Goal: Task Accomplishment & Management: Manage account settings

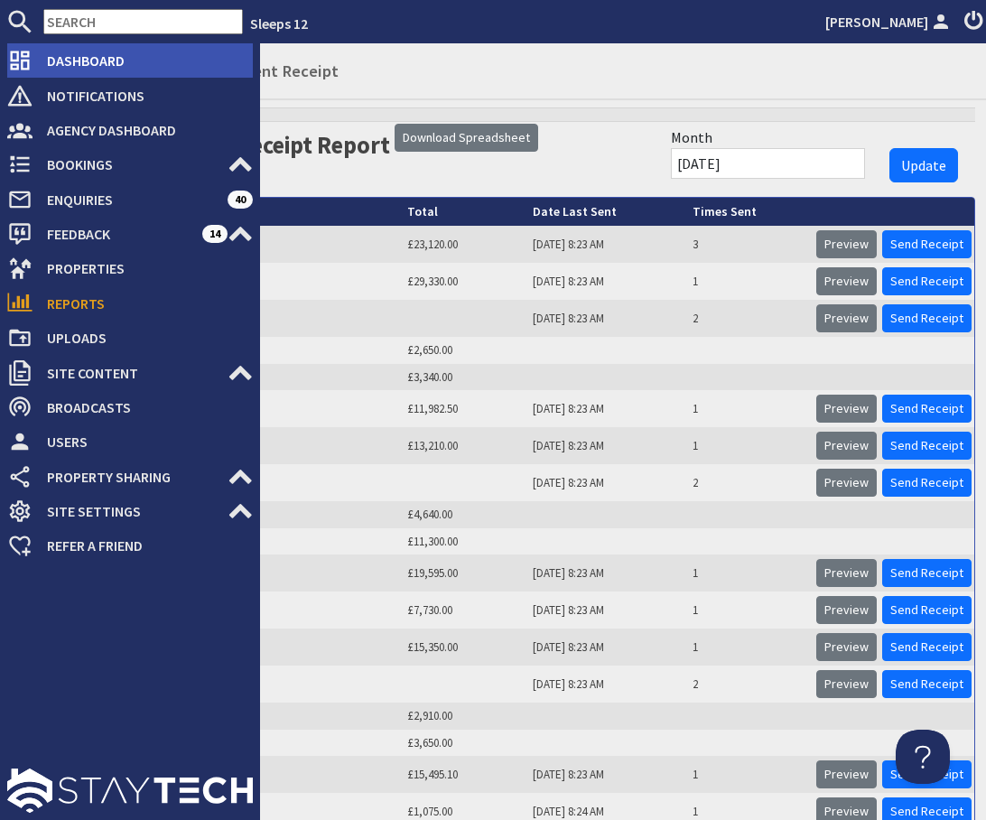
click at [68, 52] on span "Dashboard" at bounding box center [143, 60] width 220 height 29
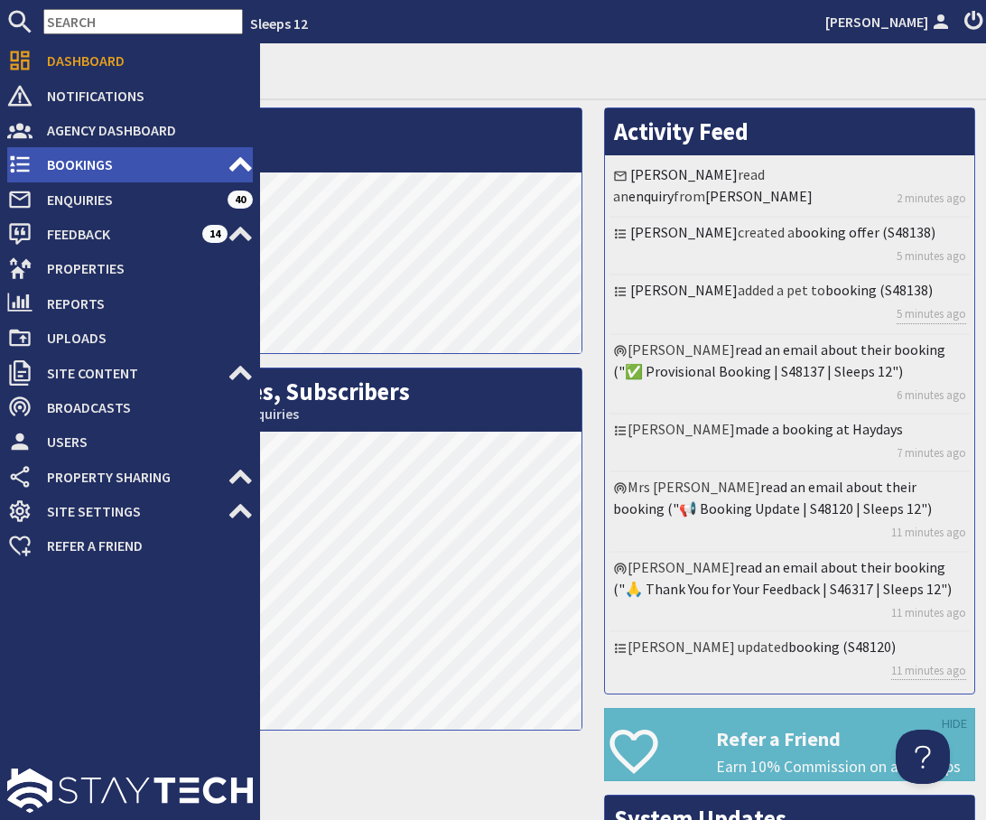
click at [56, 163] on span "Bookings" at bounding box center [130, 164] width 195 height 29
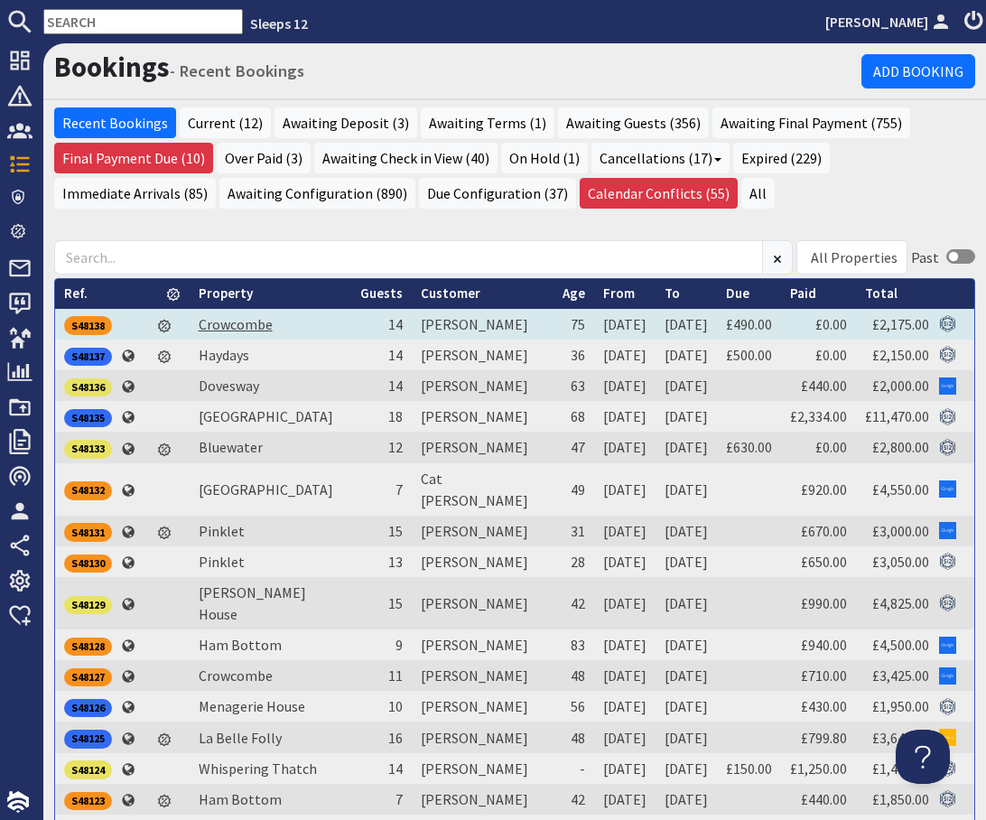
click at [225, 327] on link "Crowcombe" at bounding box center [236, 324] width 74 height 18
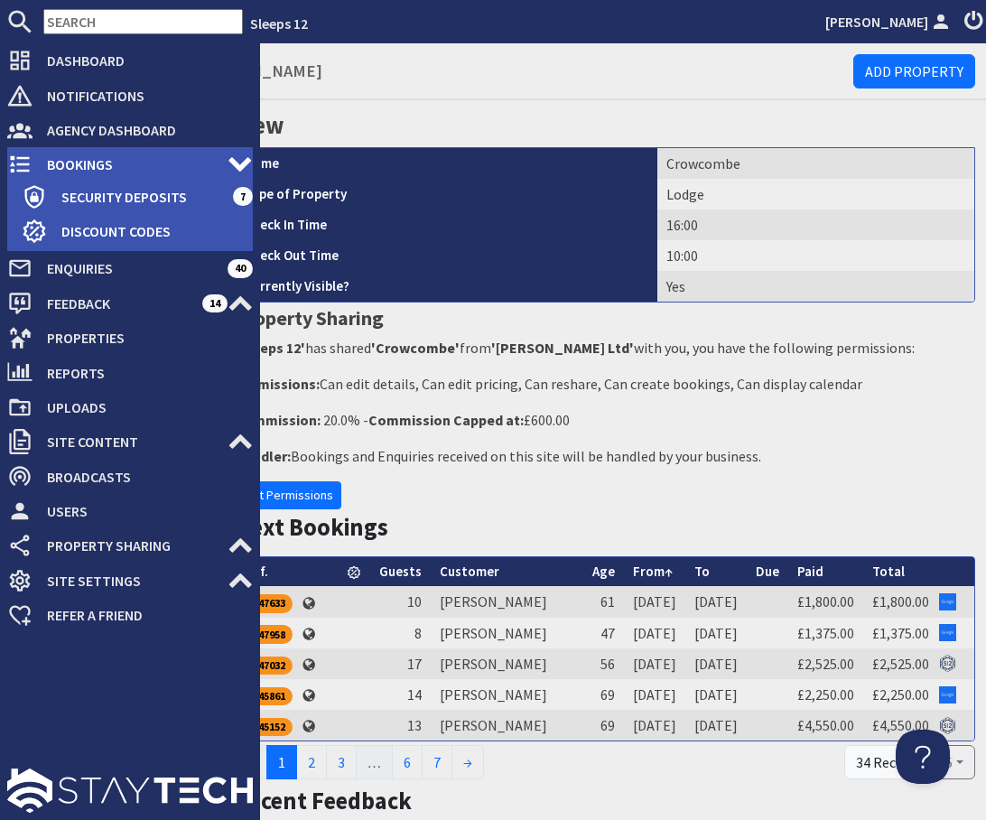
click at [60, 161] on span "Bookings" at bounding box center [130, 164] width 195 height 29
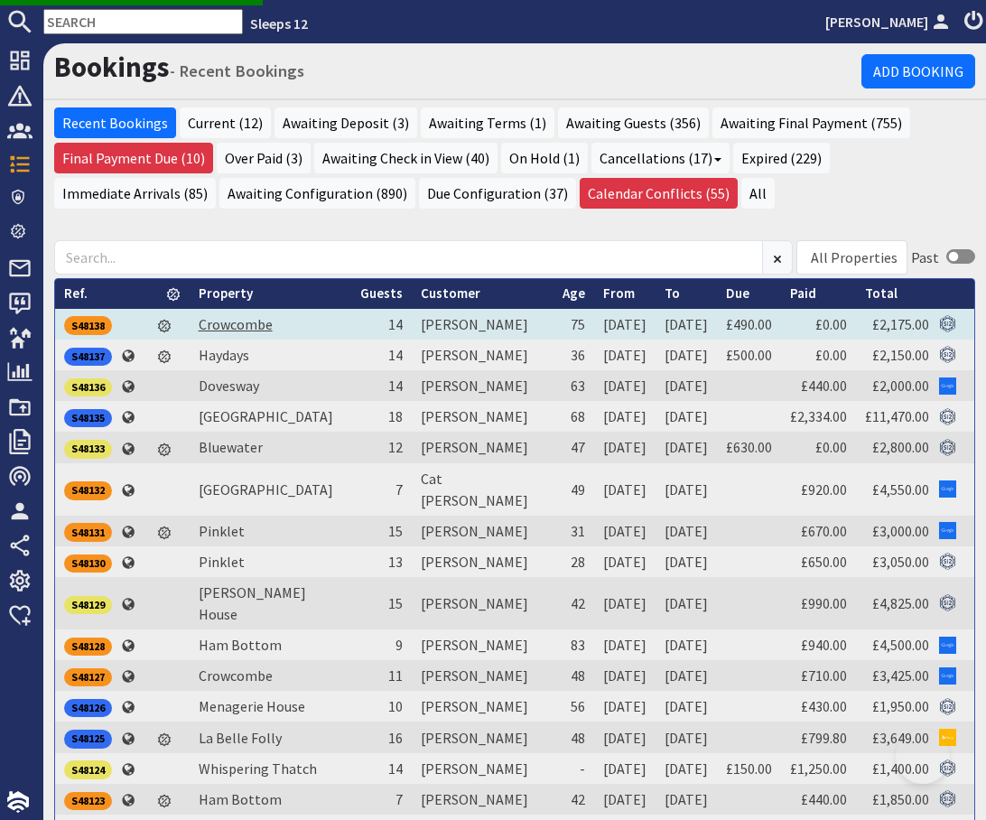
click at [248, 324] on link "Crowcombe" at bounding box center [236, 324] width 74 height 18
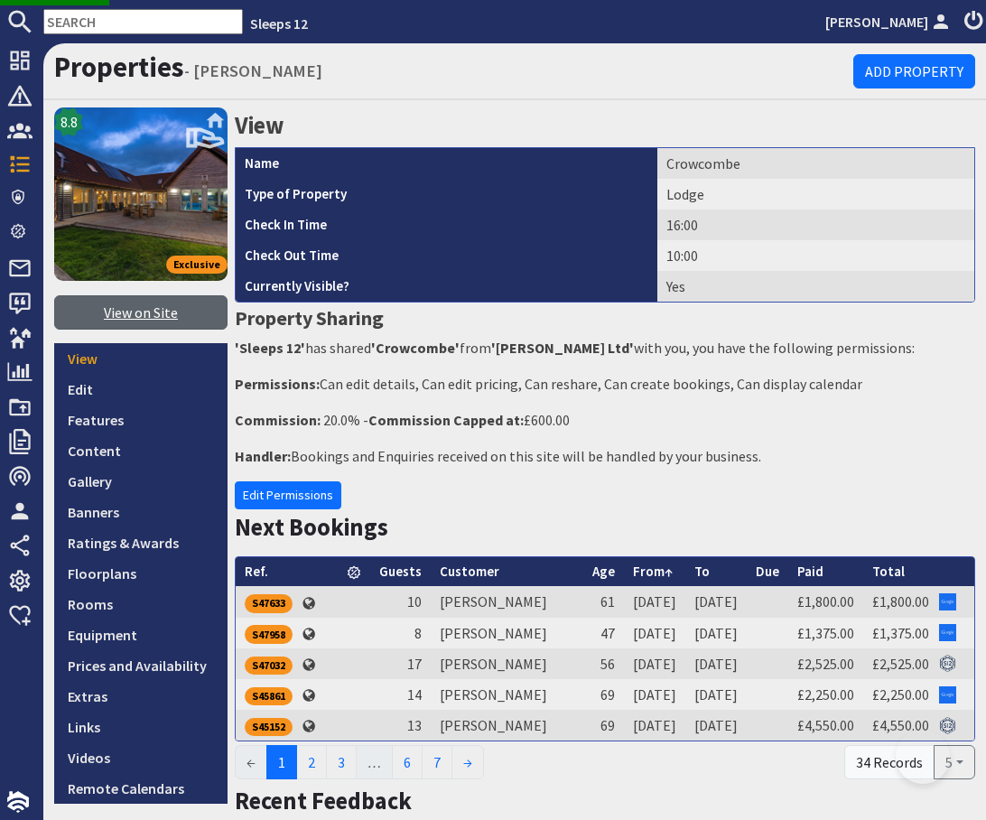
click at [159, 312] on link "View on Site" at bounding box center [140, 312] width 173 height 34
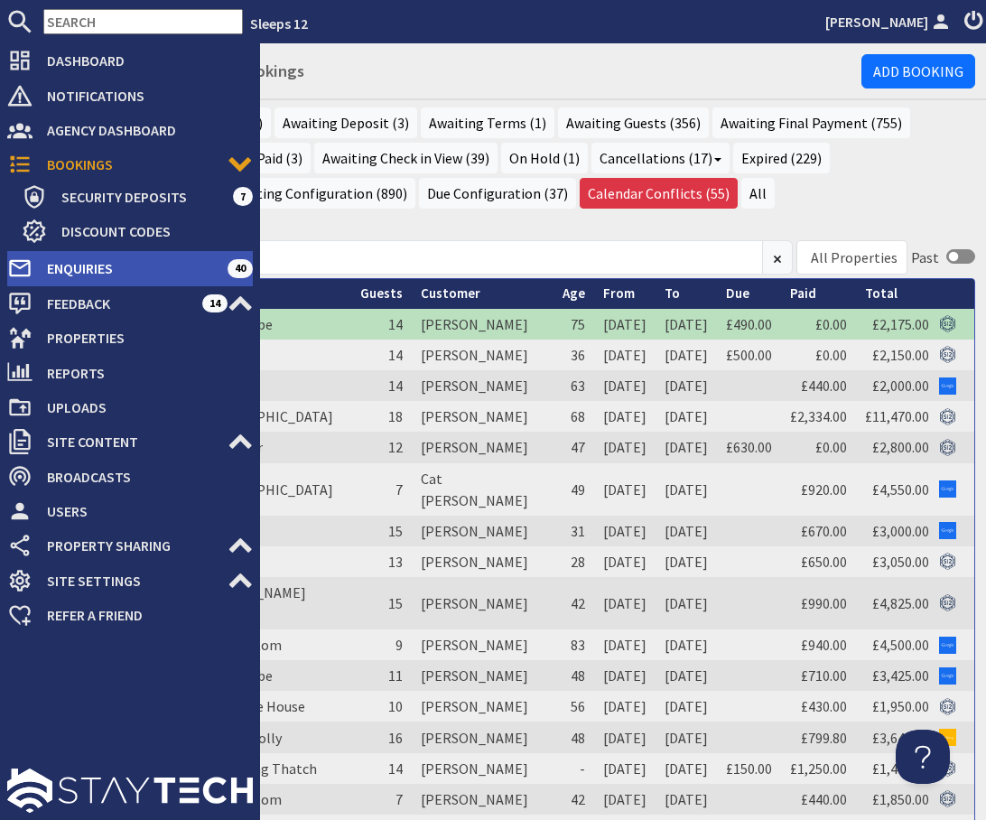
click at [71, 274] on span "Enquiries" at bounding box center [130, 268] width 195 height 29
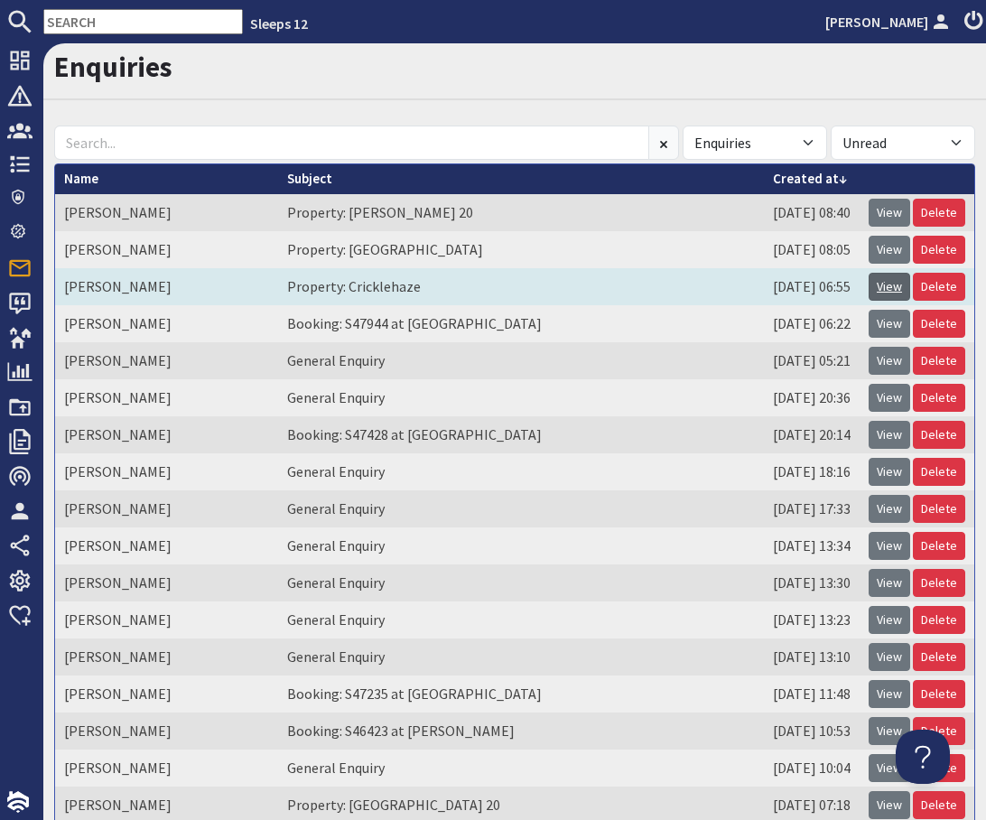
click at [890, 292] on link "View" at bounding box center [890, 287] width 42 height 28
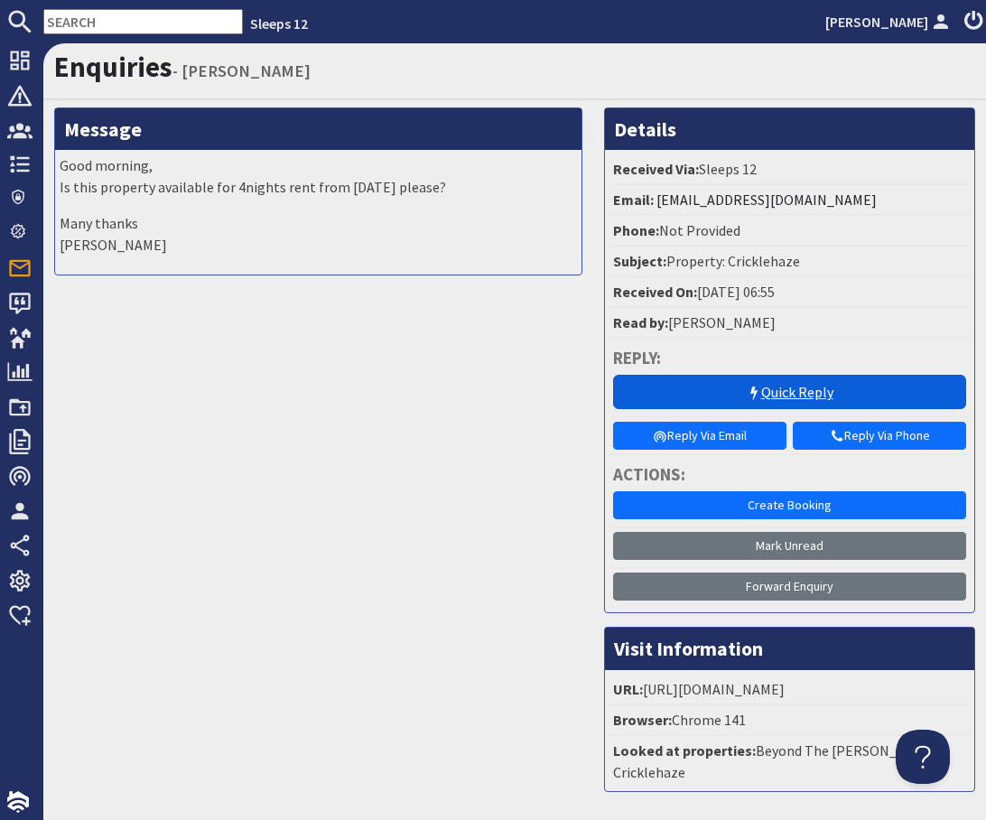
click at [846, 388] on link "Quick Reply" at bounding box center [789, 392] width 353 height 34
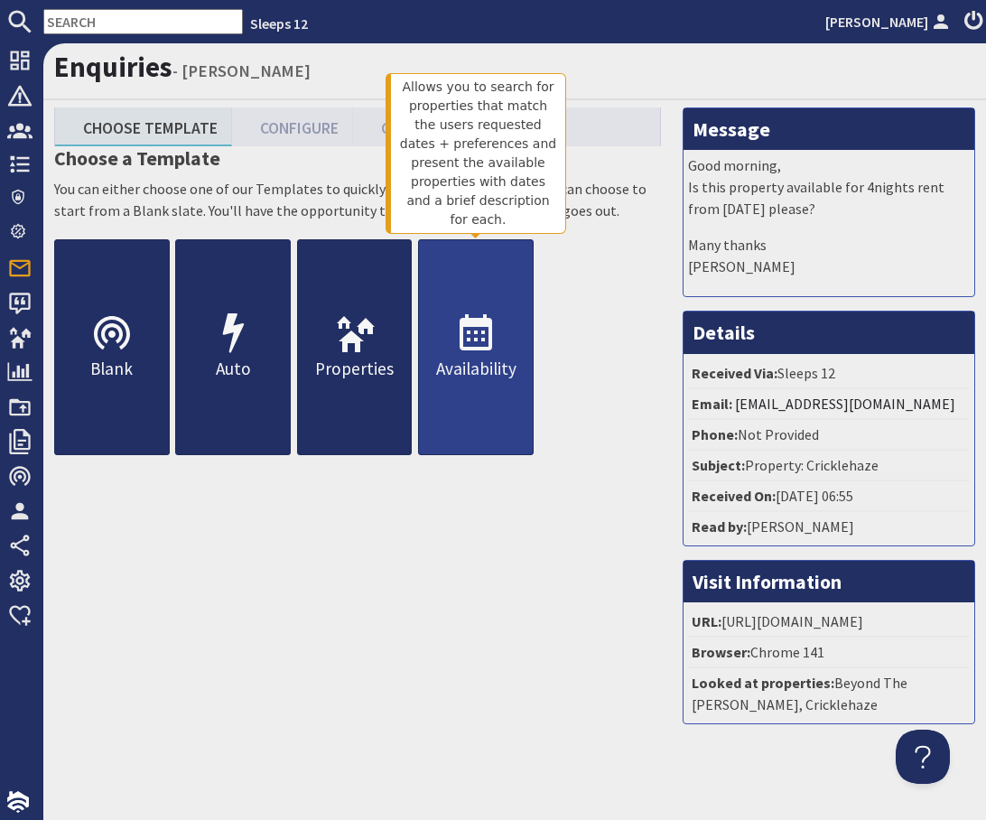
click at [473, 326] on use at bounding box center [476, 332] width 33 height 36
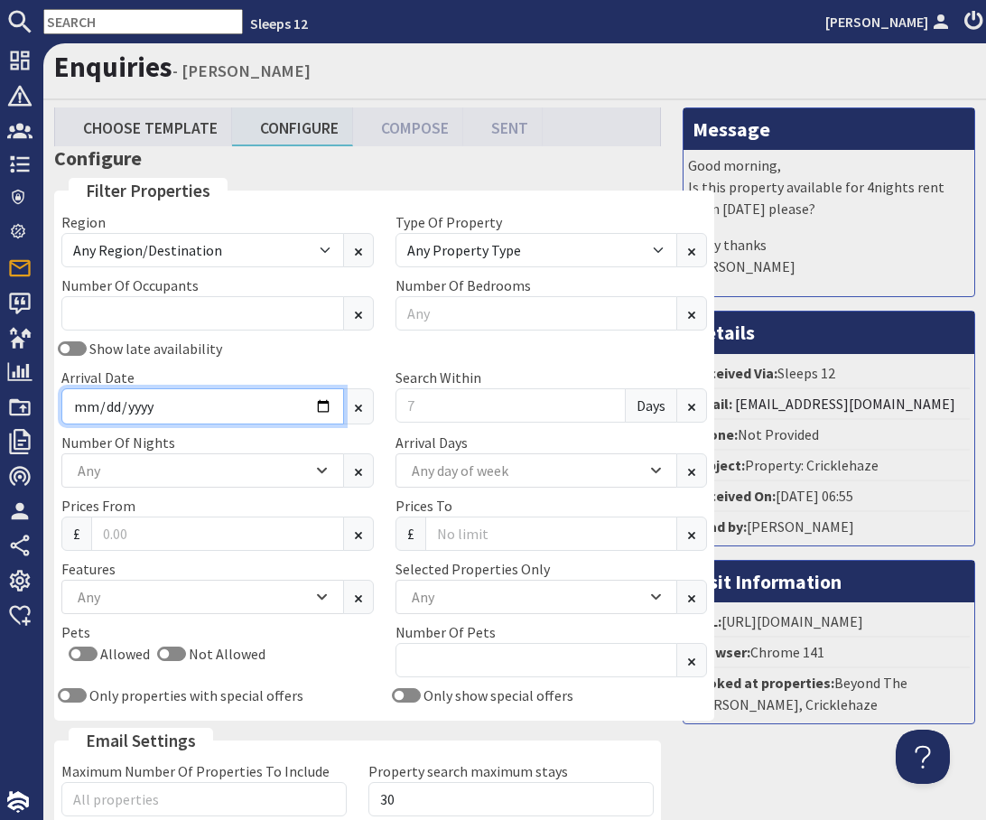
click at [297, 402] on input "Arrival Date" at bounding box center [202, 406] width 283 height 36
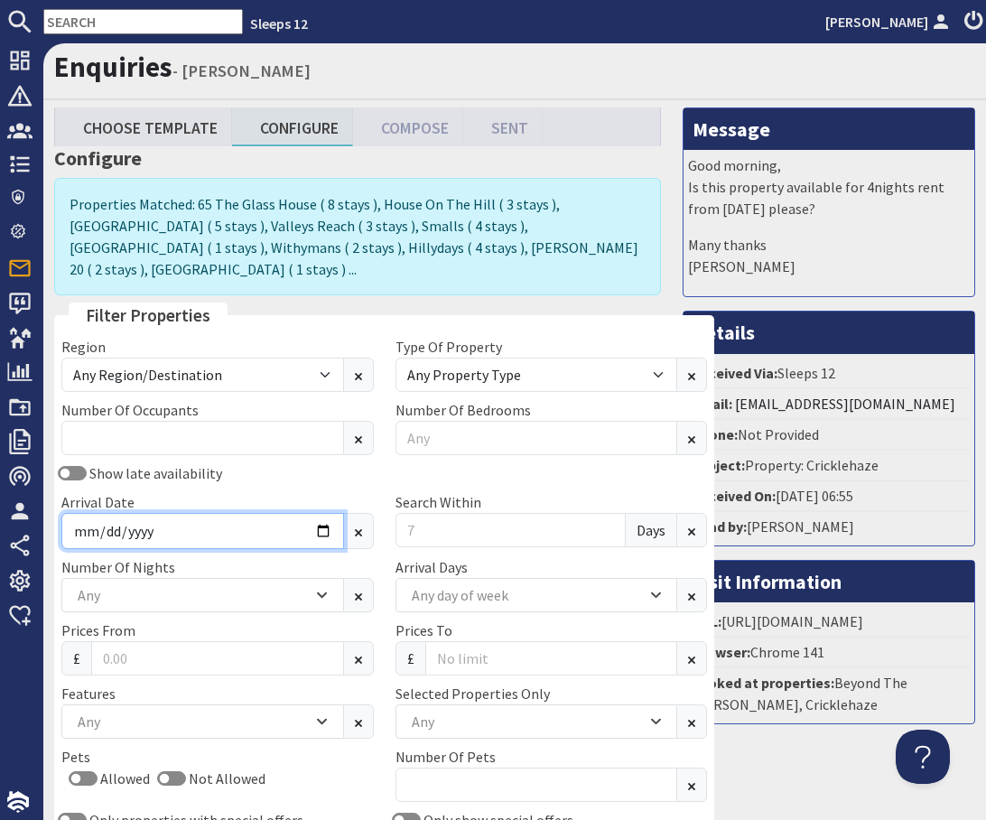
type input "2025-12-20"
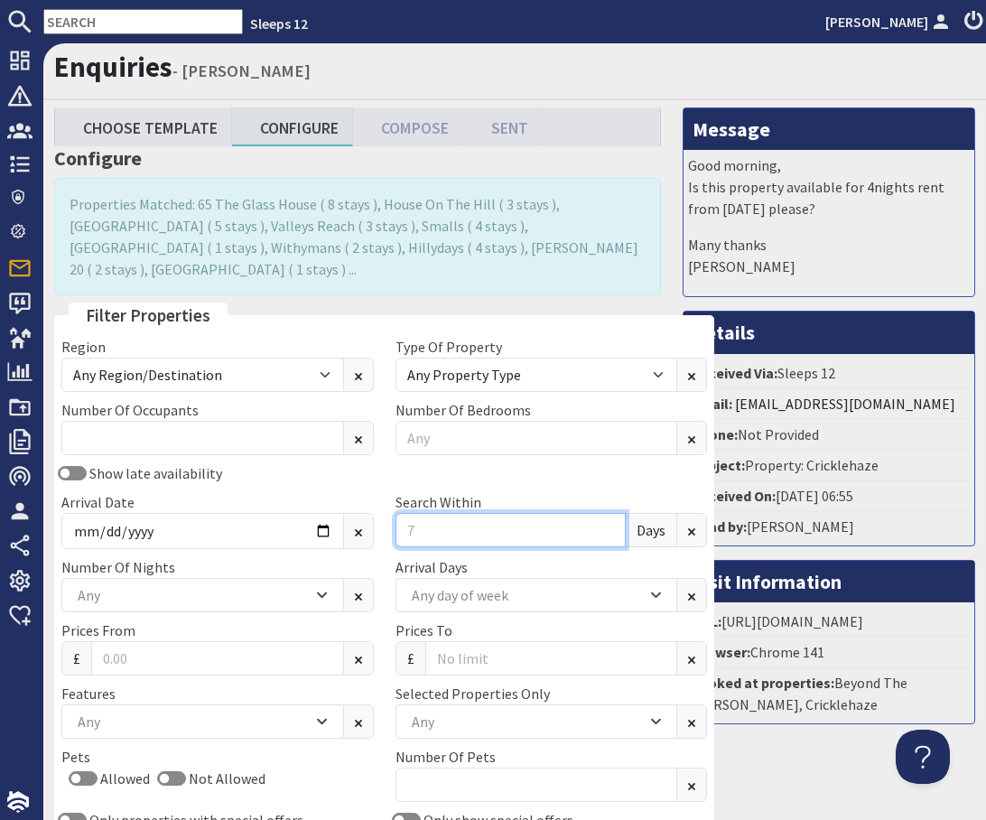
click at [396, 513] on input "Search Within" at bounding box center [511, 530] width 231 height 34
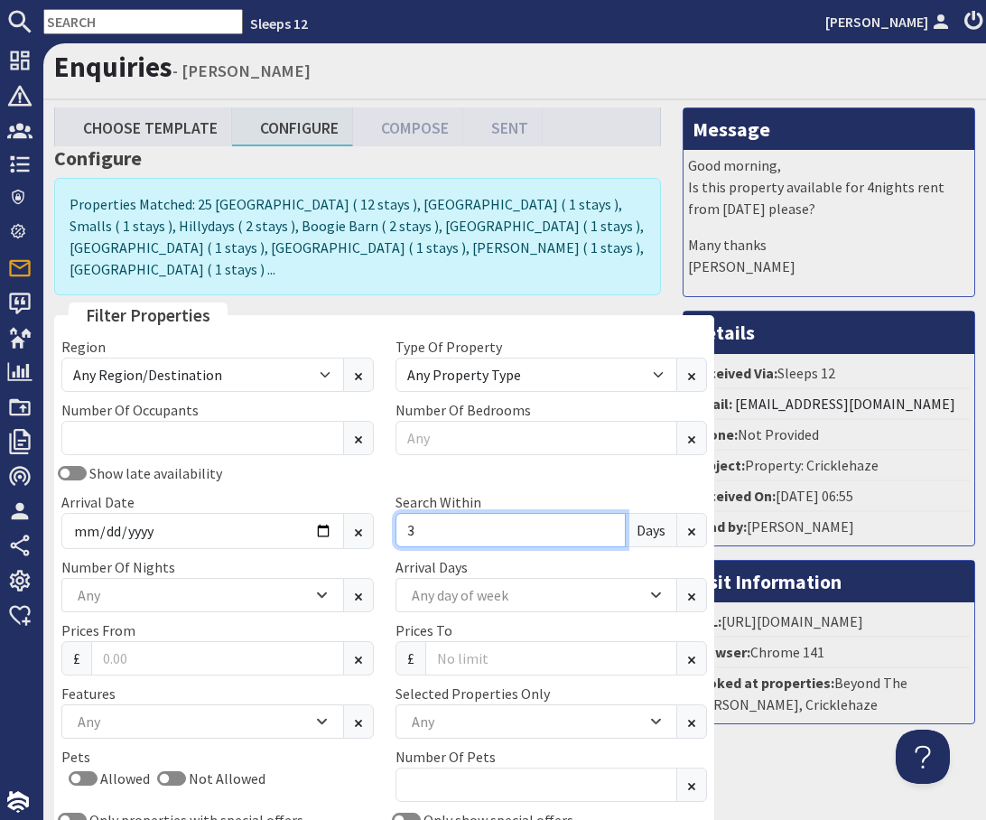
type input "3"
click at [523, 462] on div "Show late availability Arrival Date 2025-12-20 Search Within 3 Days" at bounding box center [384, 509] width 667 height 94
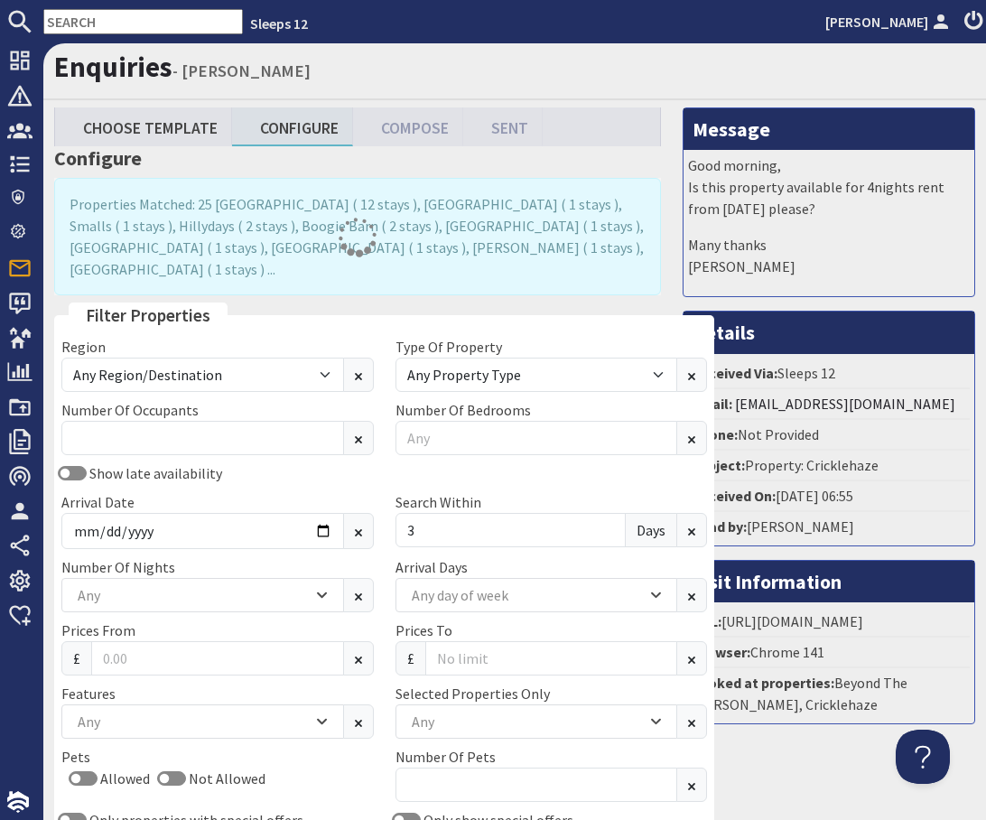
scroll to position [371, 0]
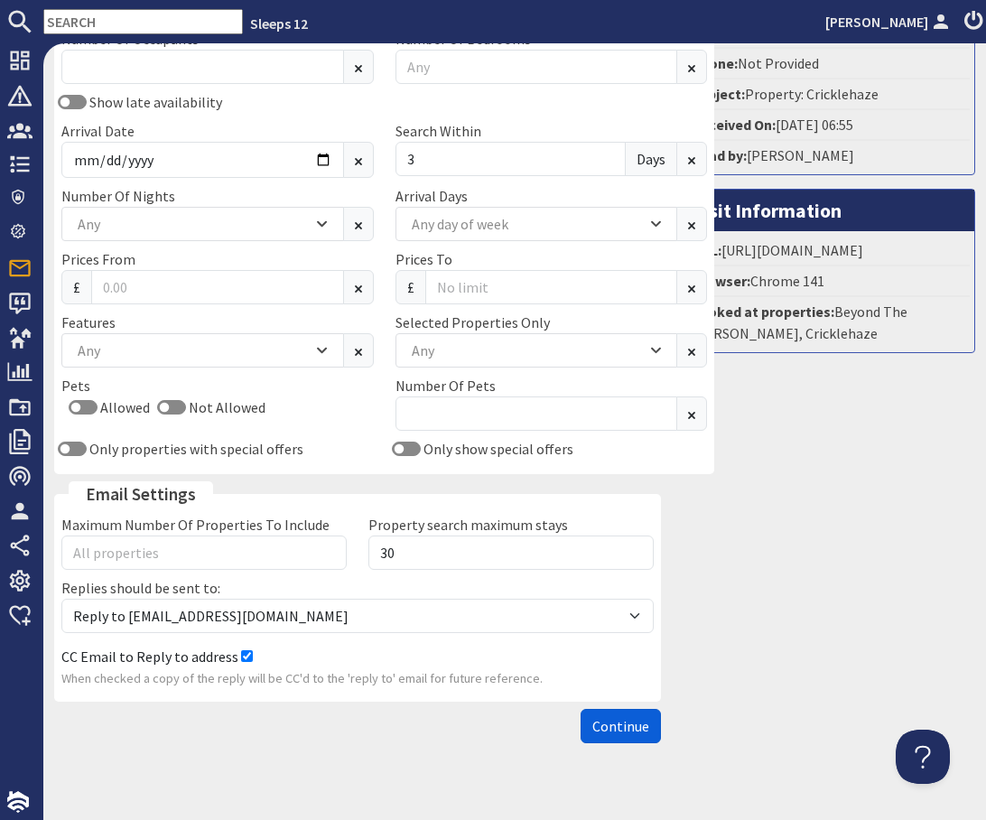
click at [613, 717] on span "Continue" at bounding box center [620, 726] width 57 height 18
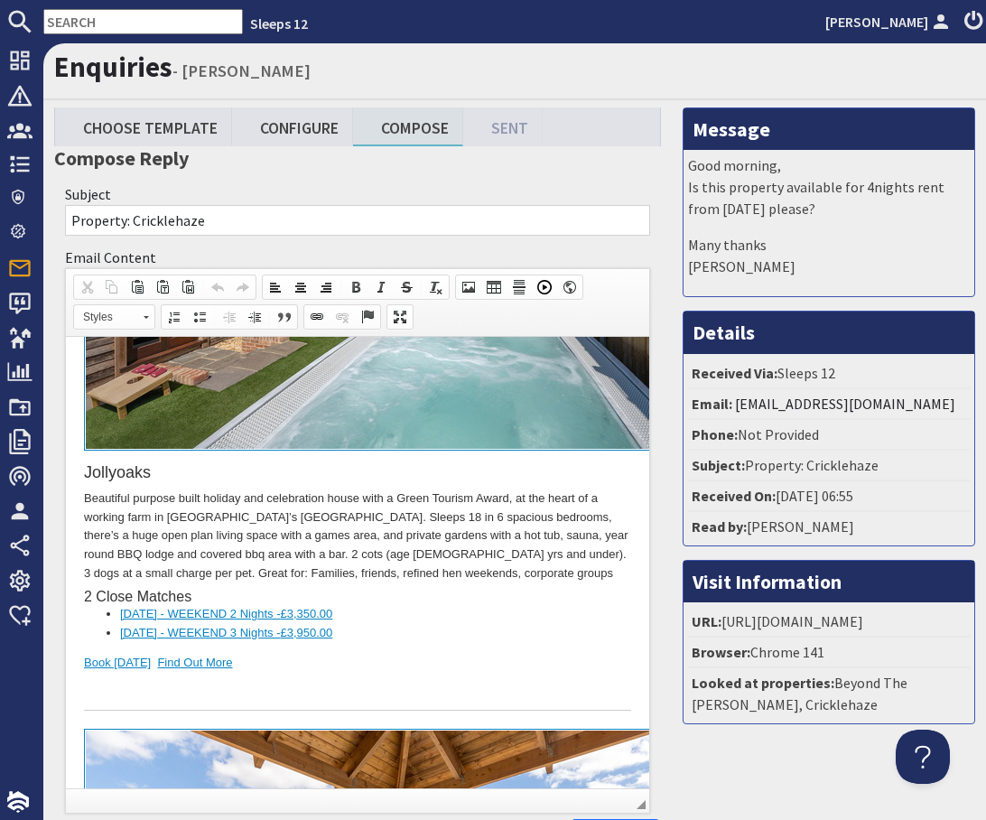
scroll to position [9858, 0]
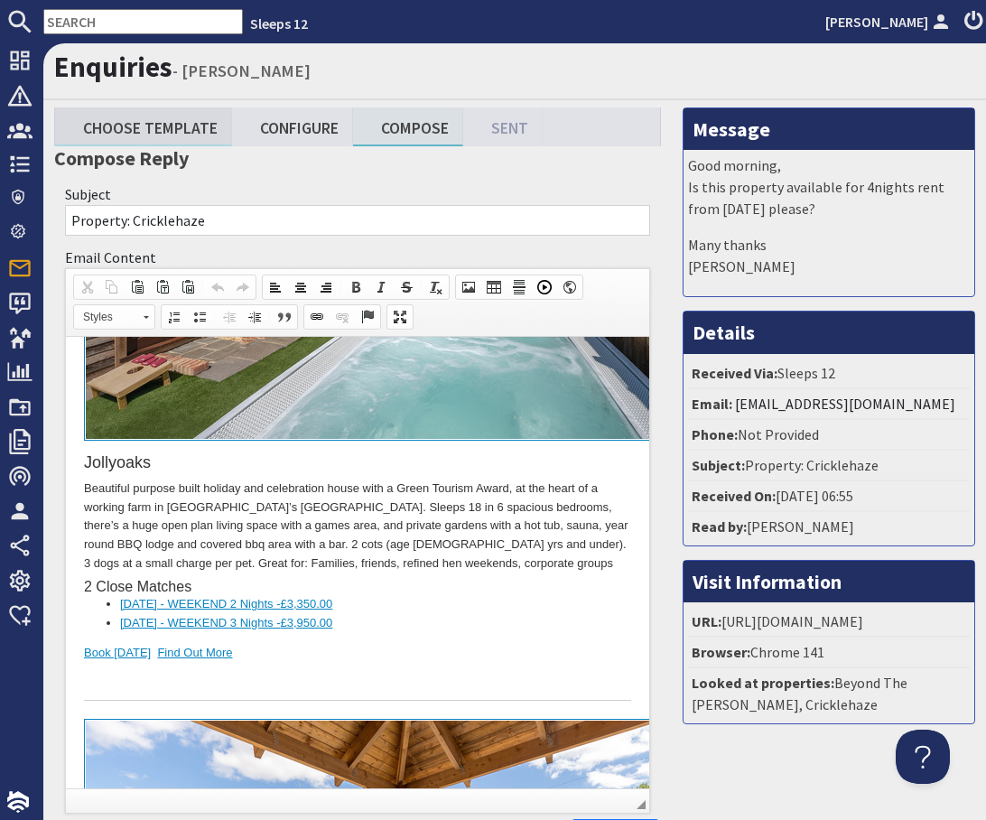
click at [191, 128] on link "Choose Template" at bounding box center [143, 126] width 177 height 39
type textarea "<p>Dear Katie Young,</p> <p>Thank you for your enquiry. I&#39;ve put together a…"
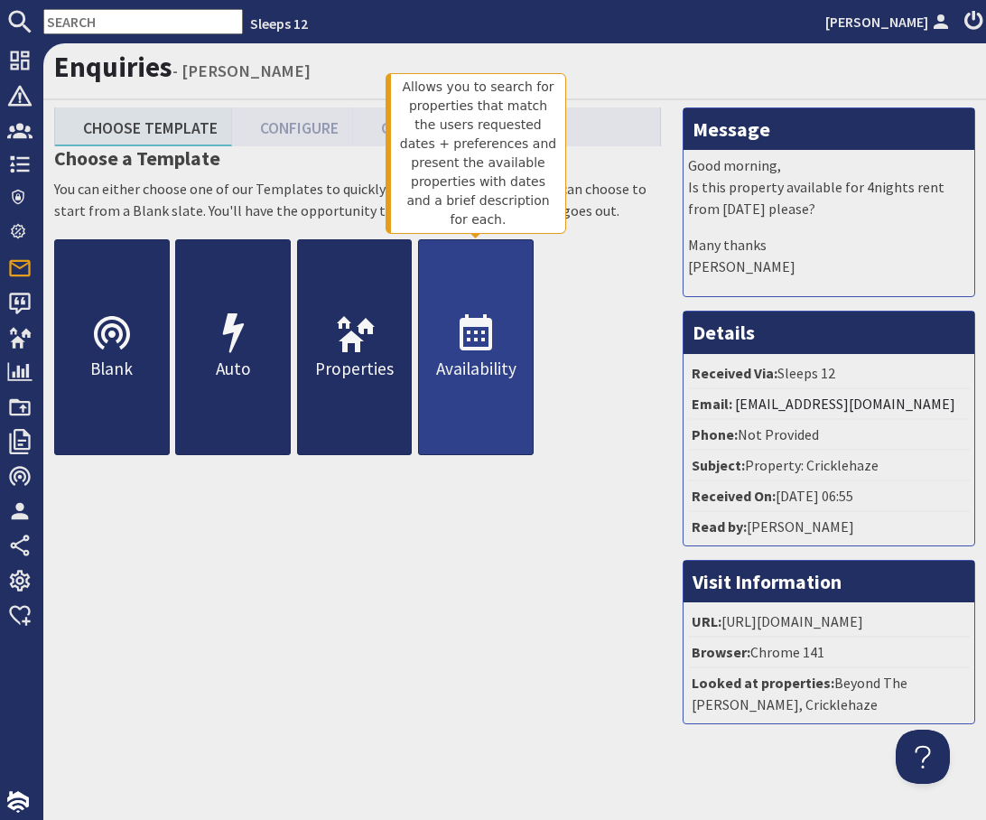
click at [488, 334] on icon at bounding box center [475, 333] width 43 height 43
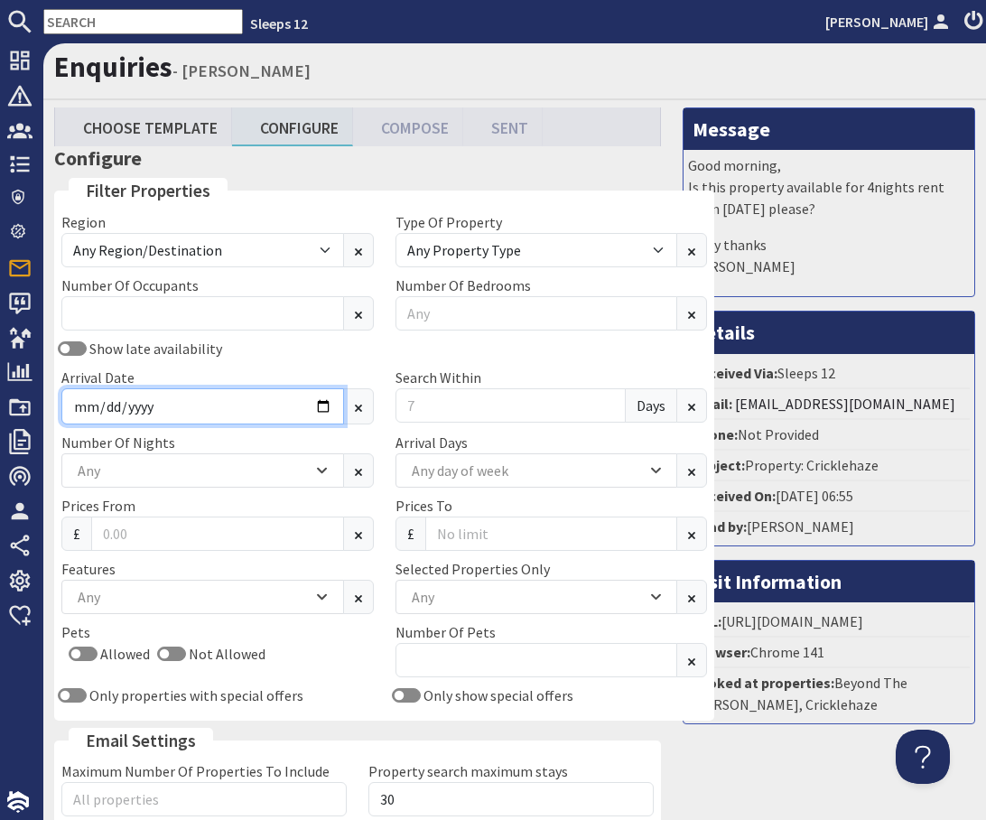
click at [292, 405] on input "Arrival Date" at bounding box center [202, 406] width 283 height 36
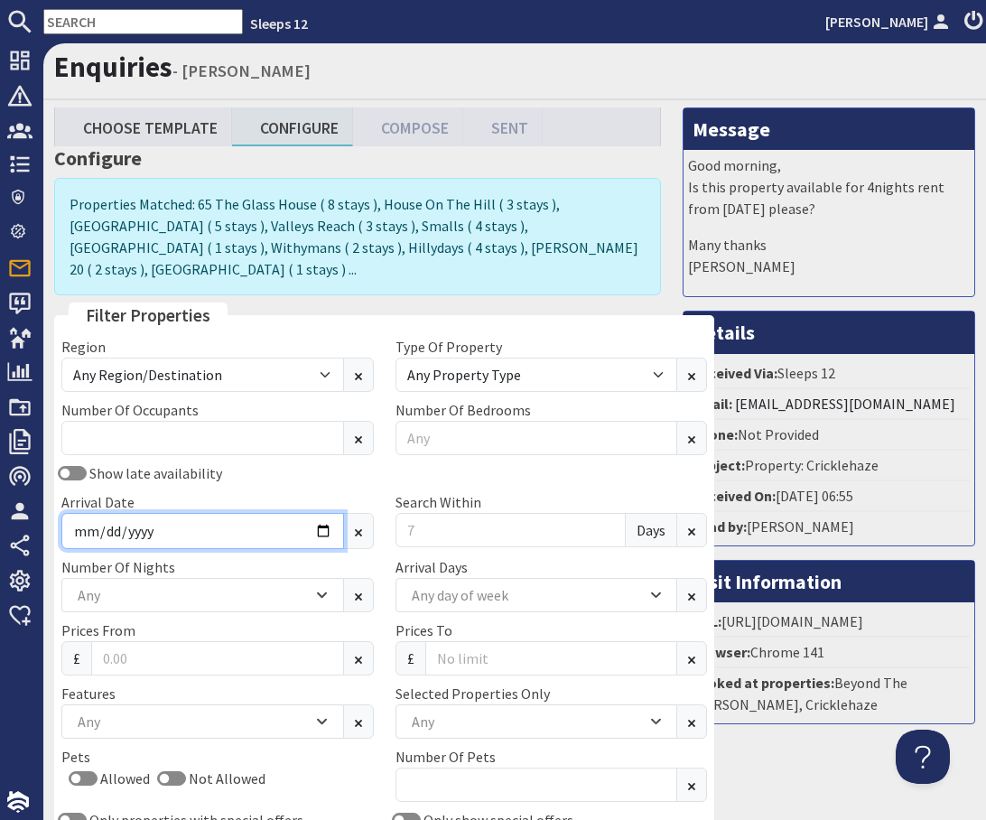
type input "2025-12-22"
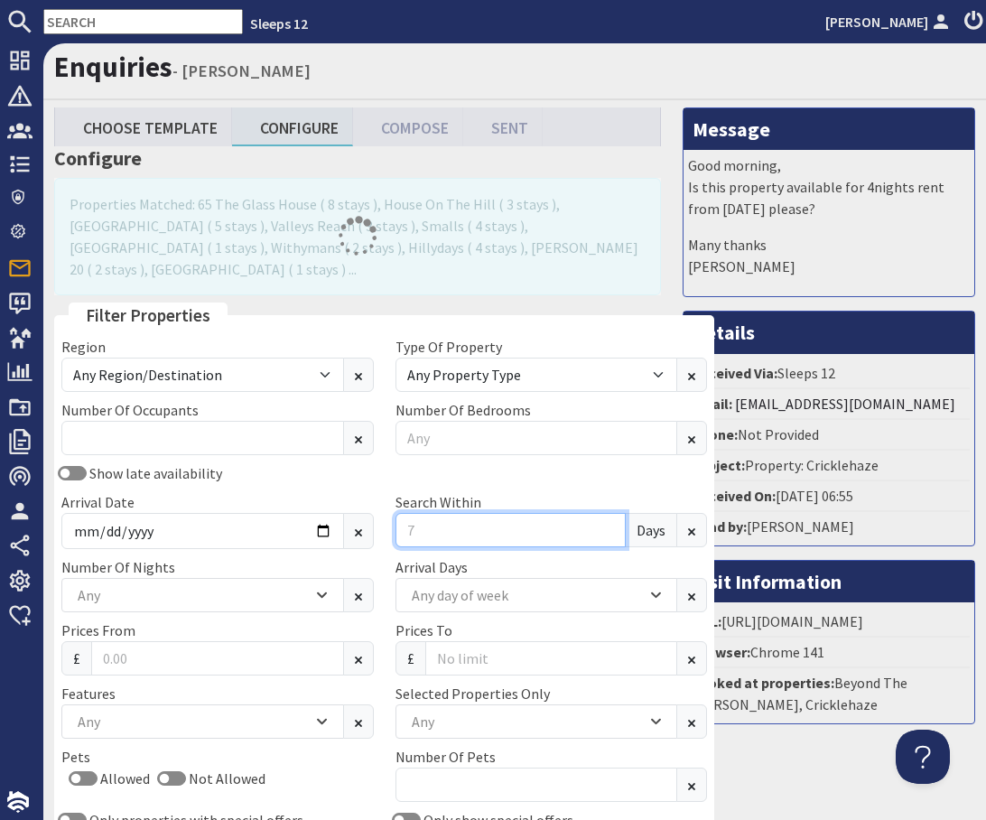
click at [423, 518] on input "Search Within" at bounding box center [511, 530] width 231 height 34
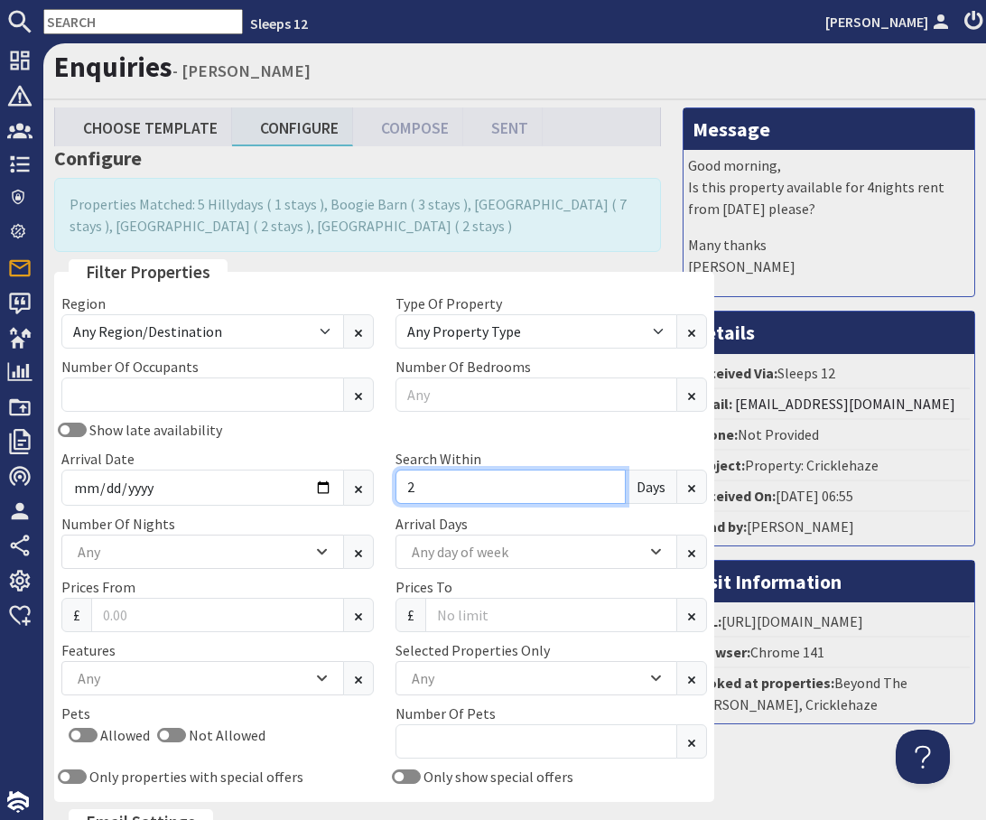
scroll to position [350, 0]
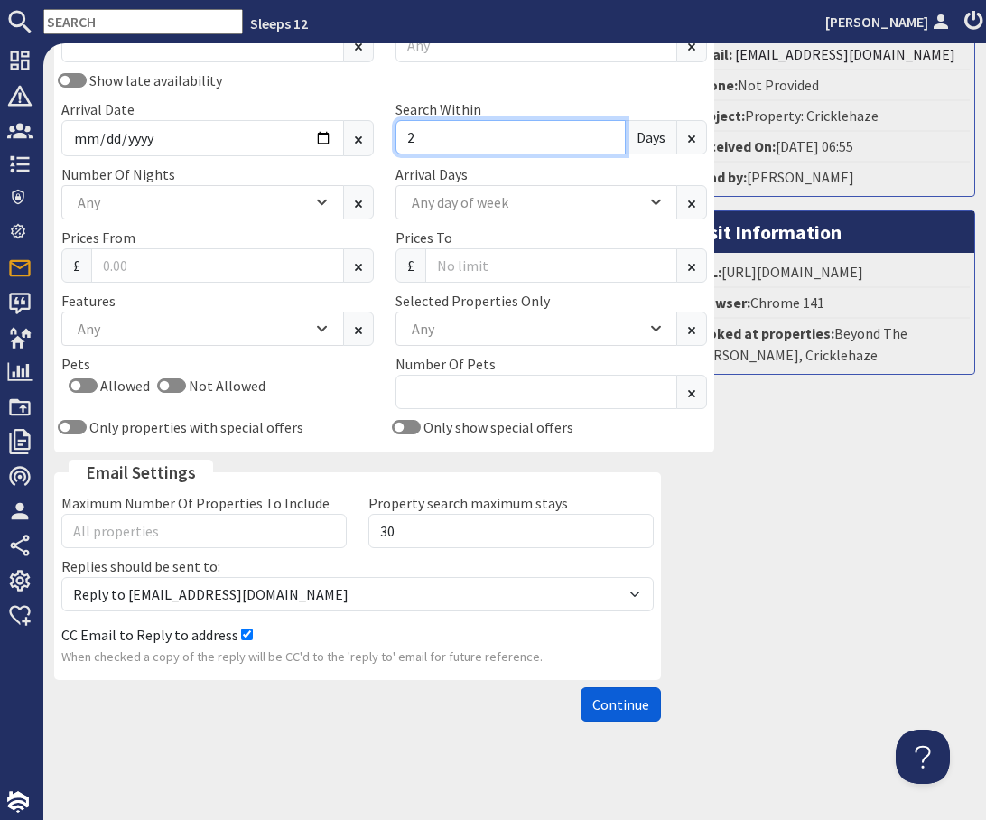
type input "2"
click at [617, 713] on button "Continue" at bounding box center [621, 704] width 80 height 34
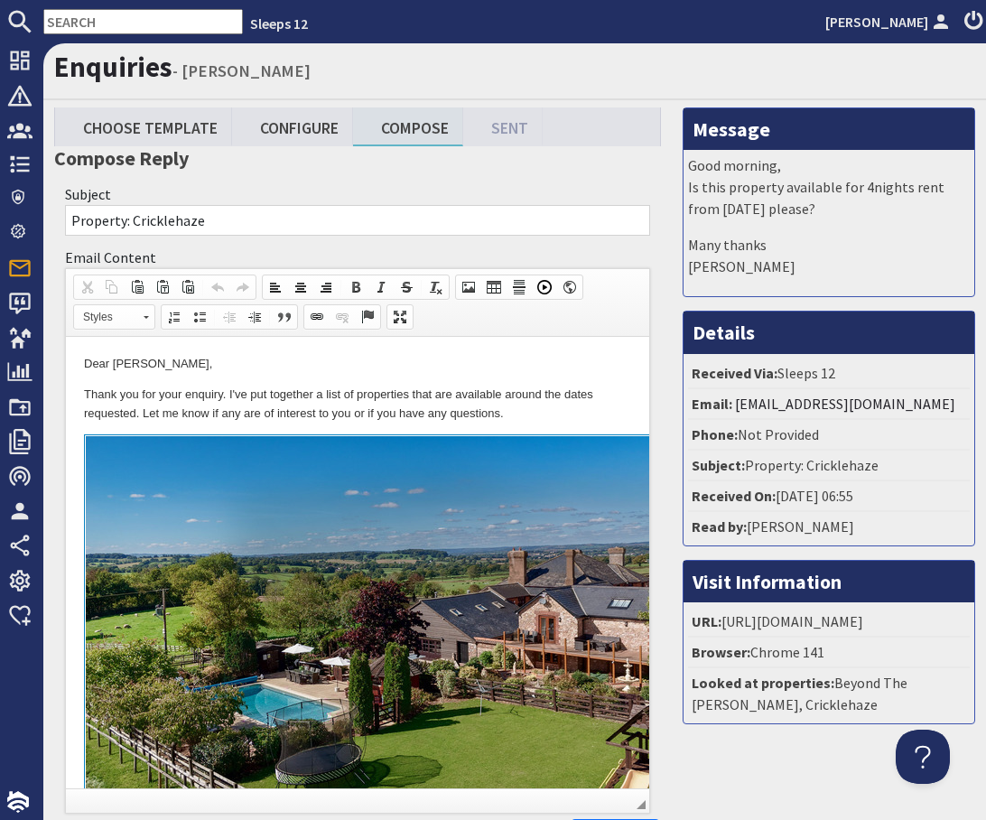
click at [592, 402] on p "Thank you for your enquiry. I've put together a list of properties that are ava…" at bounding box center [357, 404] width 547 height 38
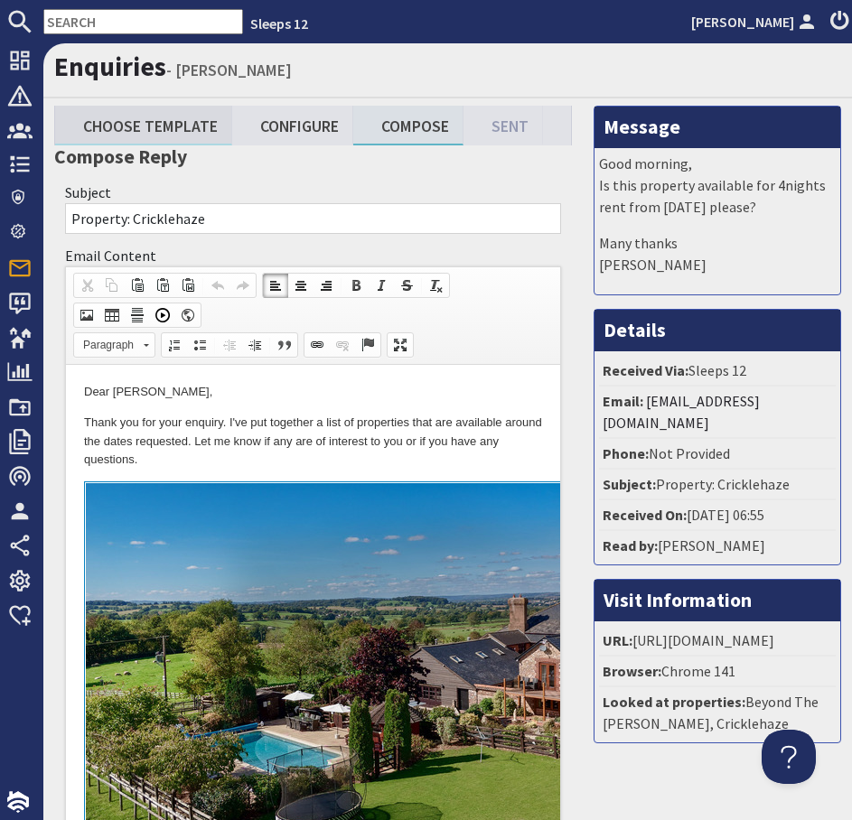
click at [162, 126] on link "Choose Template" at bounding box center [143, 125] width 177 height 39
type textarea "<p>Dear Katie Young,</p> <p>Thank you for your enquiry. I&#39;ve put together a…"
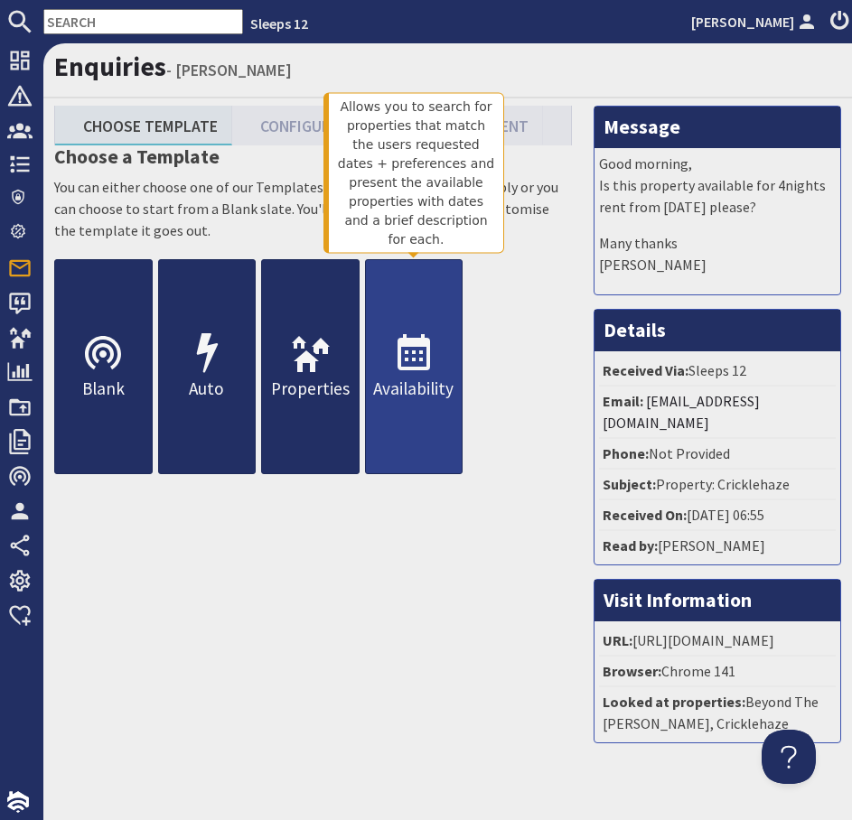
click at [421, 363] on icon at bounding box center [413, 353] width 43 height 43
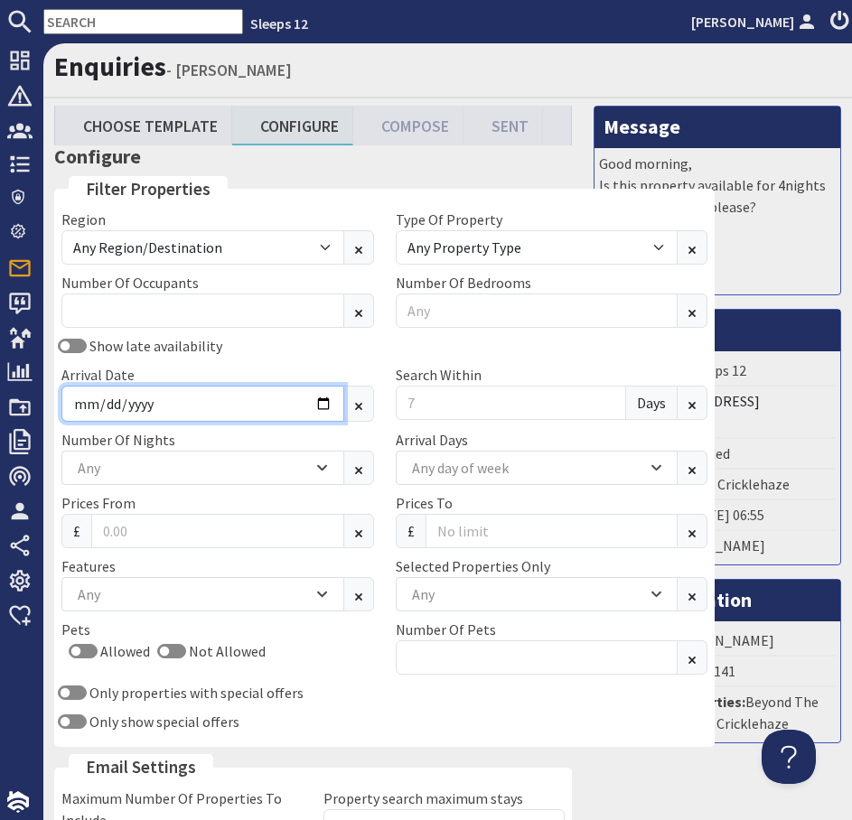
click at [257, 406] on input "Arrival Date" at bounding box center [202, 404] width 283 height 36
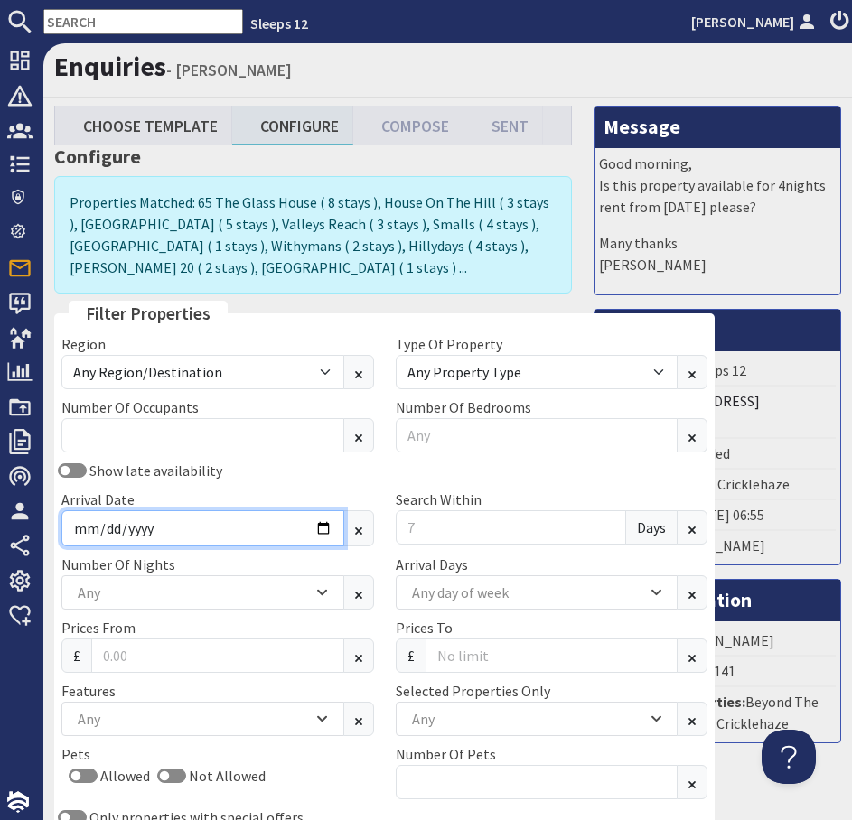
type input "2025-12-29"
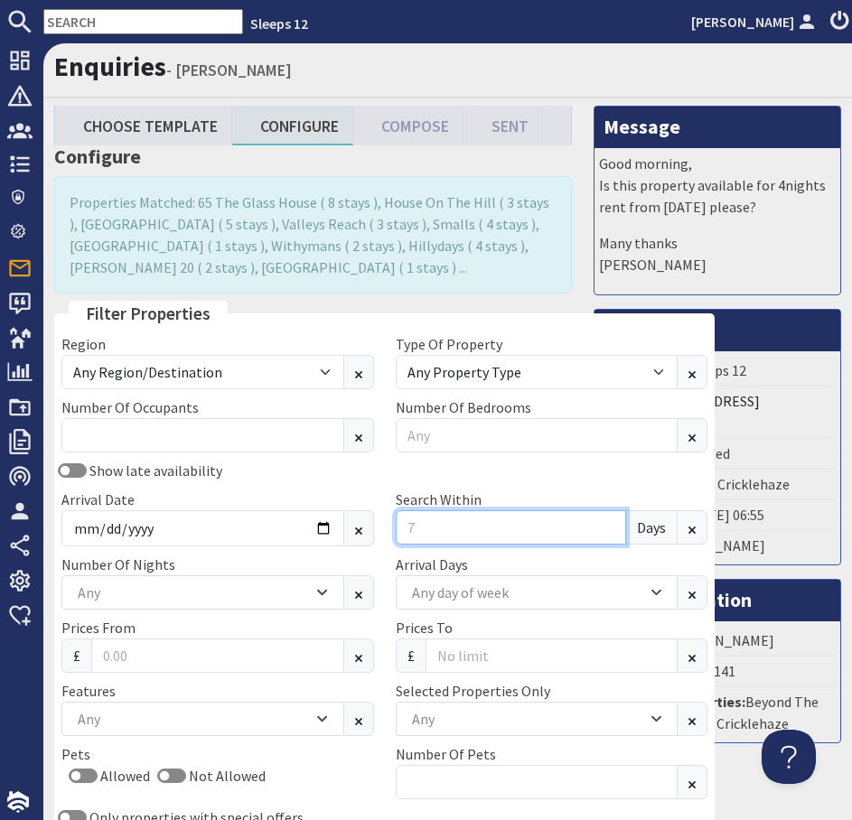
click at [396, 534] on input "Search Within" at bounding box center [511, 527] width 231 height 34
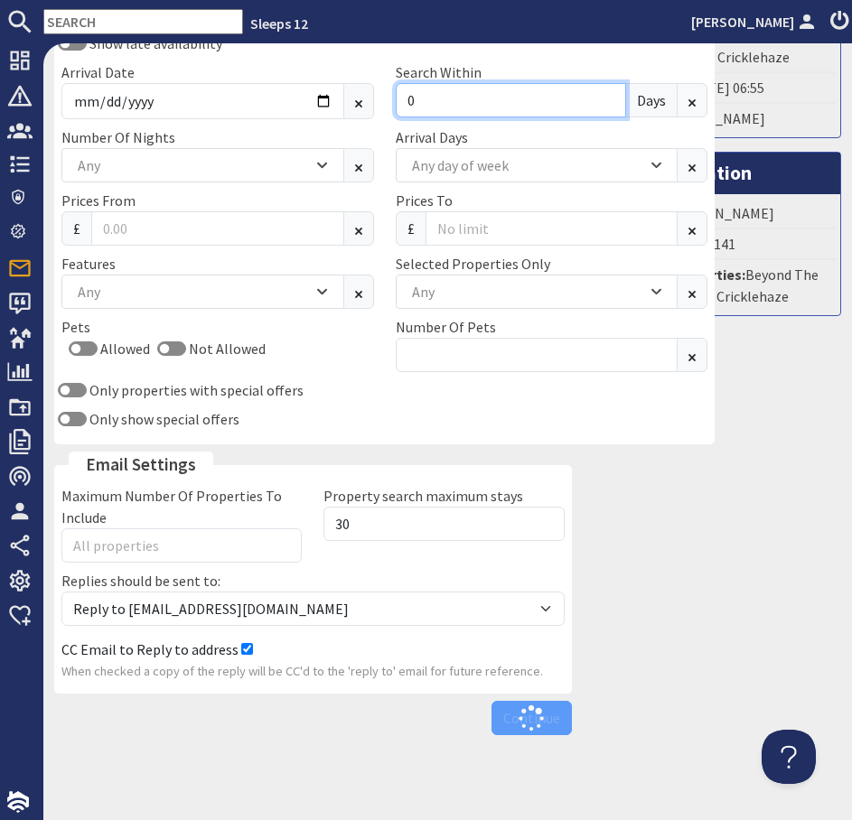
scroll to position [442, 0]
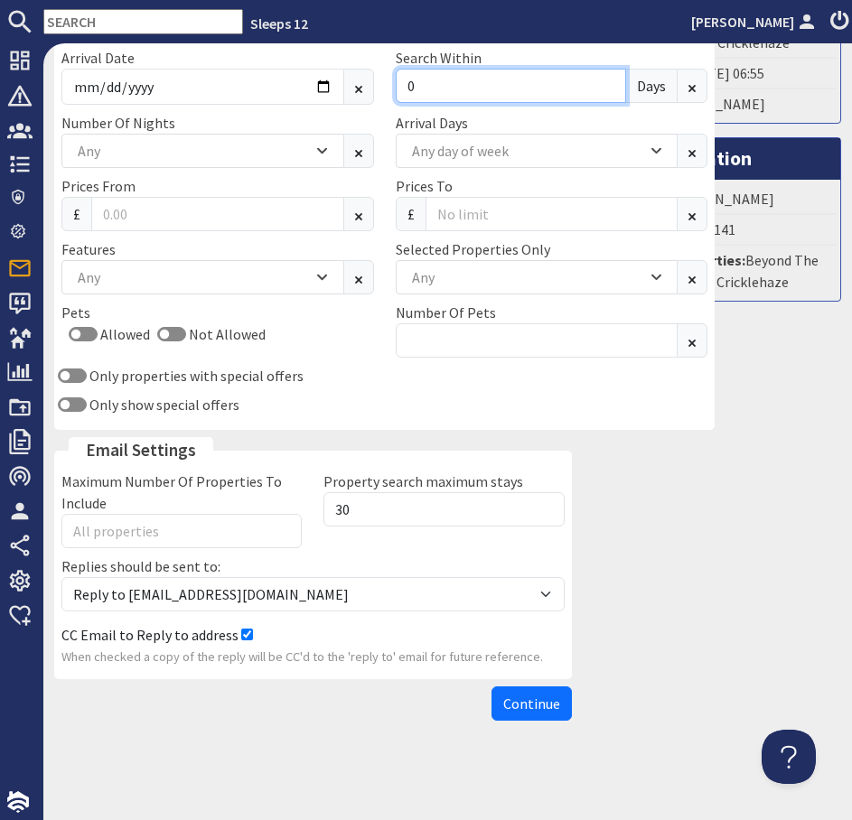
type input "0"
click at [522, 717] on button "Continue" at bounding box center [531, 703] width 80 height 34
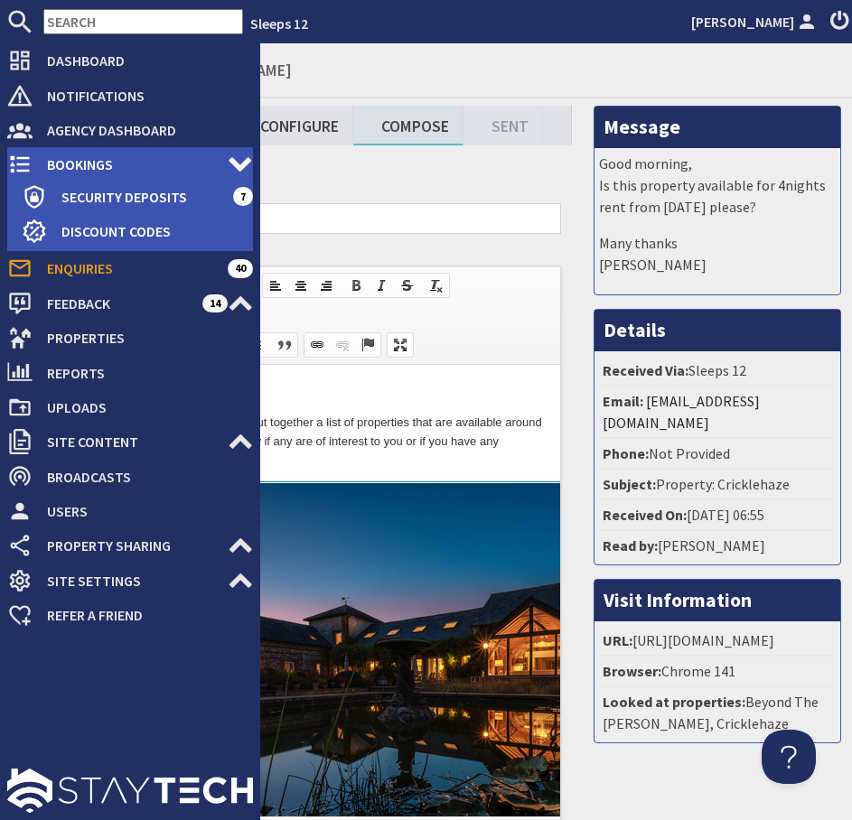
click at [61, 167] on span "Bookings" at bounding box center [130, 164] width 195 height 29
type textarea "<p>Dear Katie Young,</p> <p>Thank you for your enquiry. I&#39;ve put together a…"
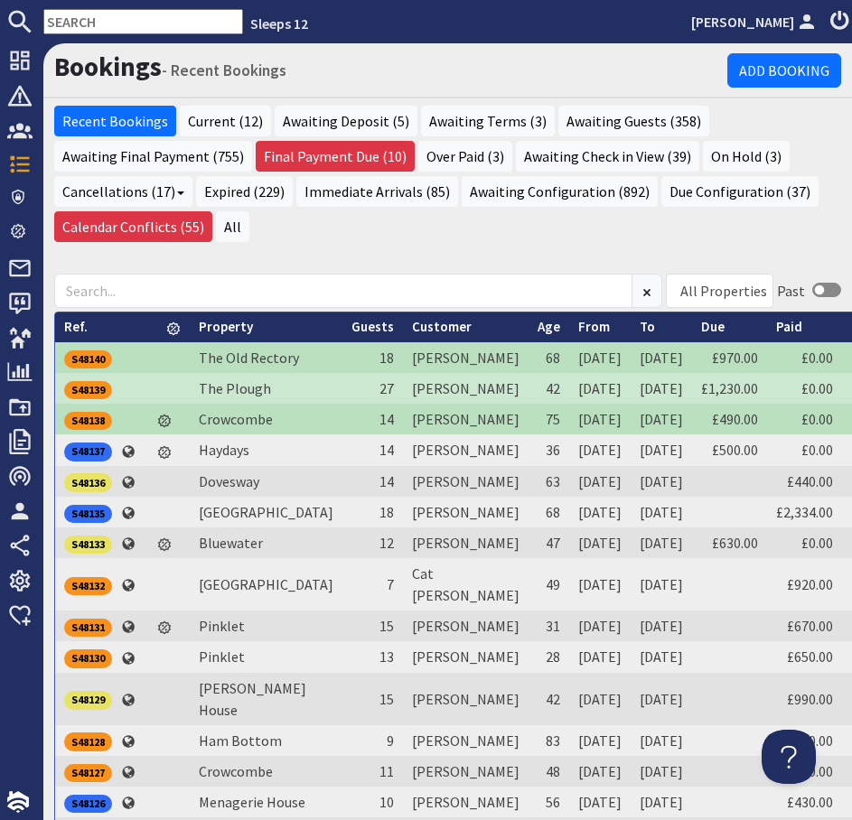
click at [116, 23] on input "text" at bounding box center [143, 21] width 200 height 25
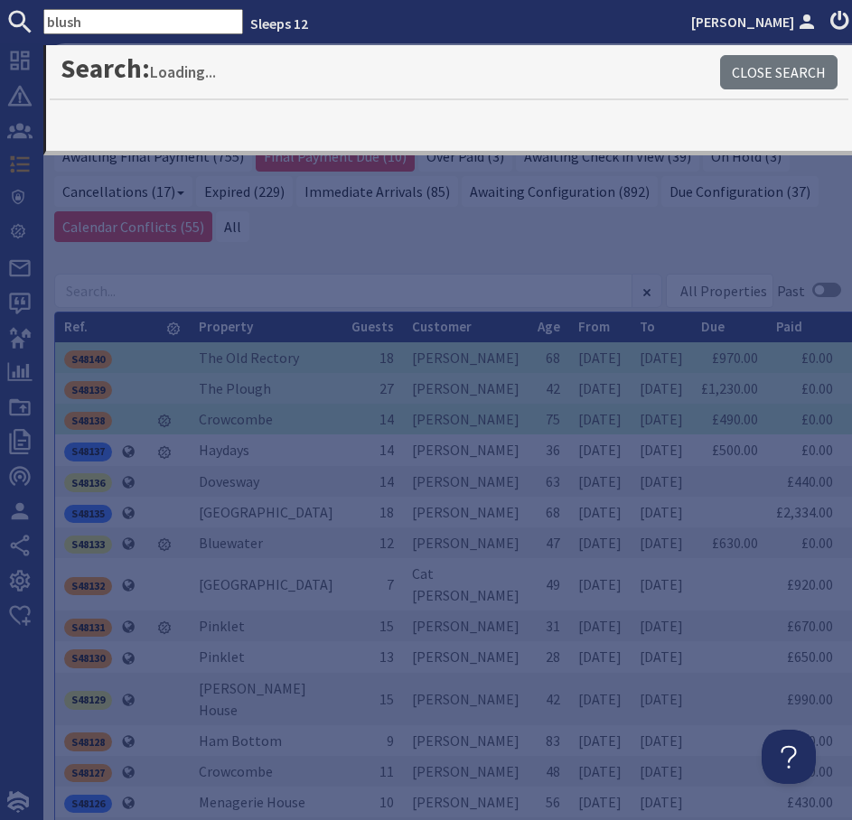
type input "blush"
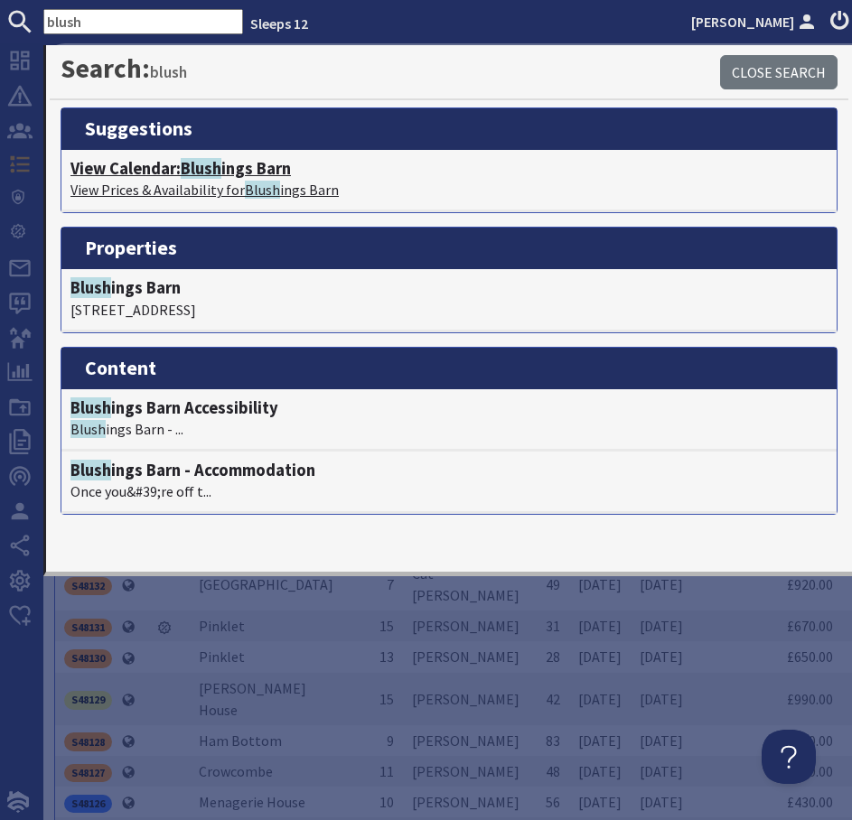
click at [192, 174] on span "Blush" at bounding box center [201, 168] width 41 height 21
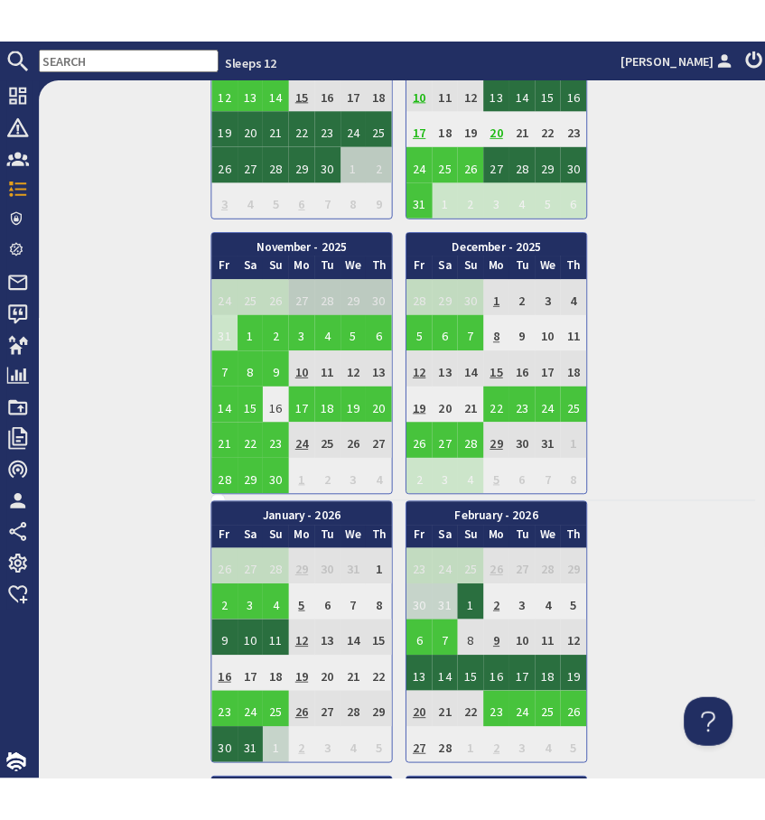
scroll to position [1550, 0]
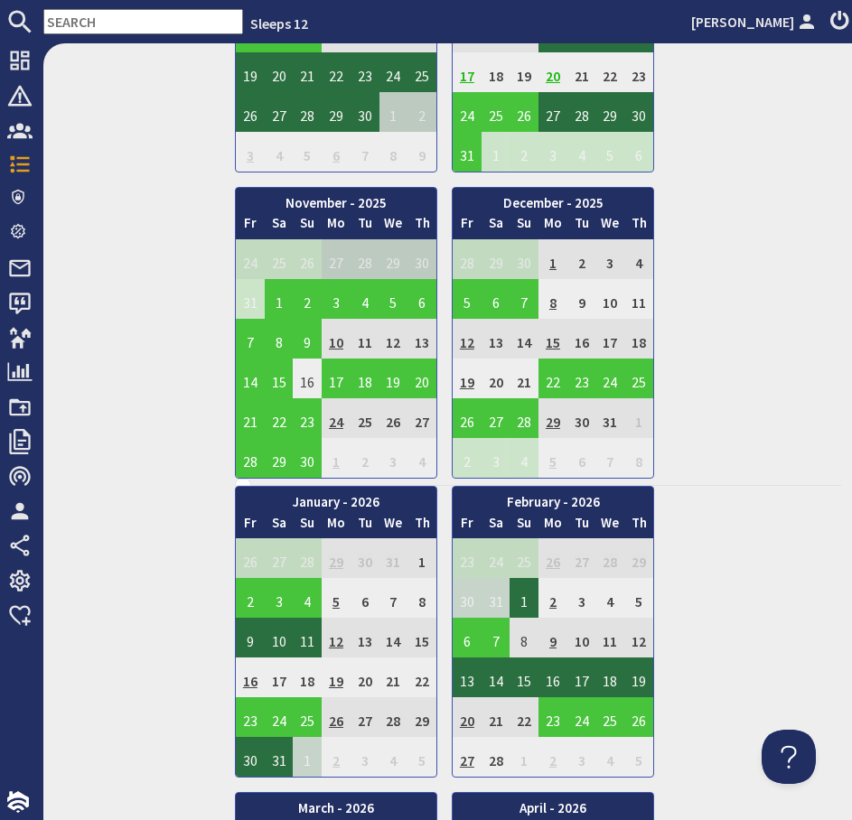
click at [553, 302] on td "8" at bounding box center [552, 299] width 29 height 40
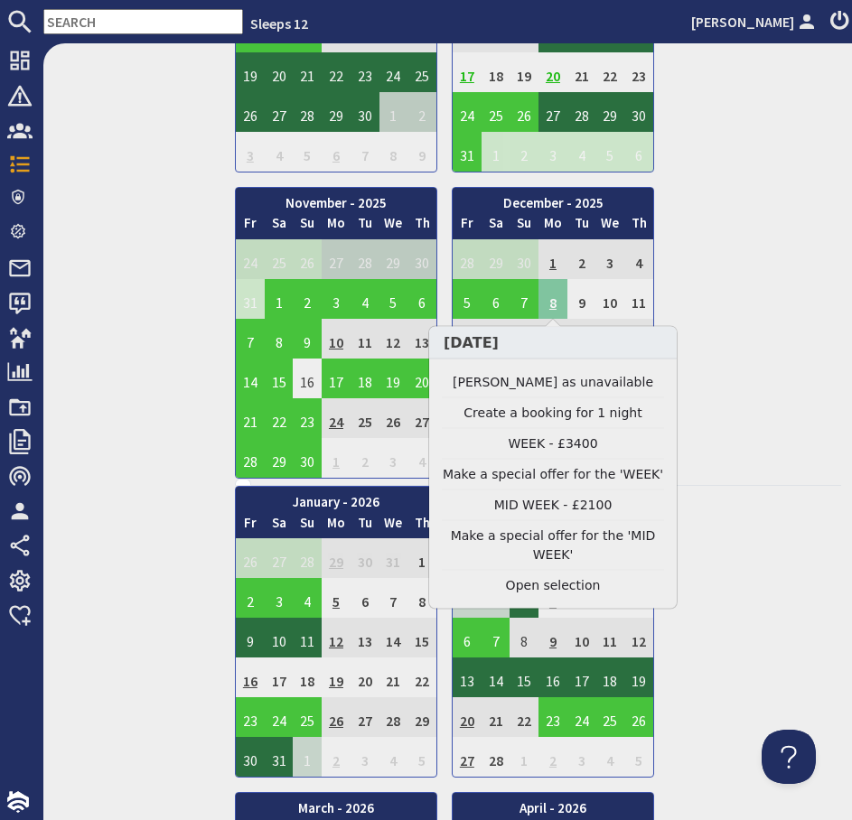
click at [553, 302] on td "8" at bounding box center [552, 299] width 29 height 40
click at [544, 588] on link "Clear selection" at bounding box center [553, 585] width 222 height 19
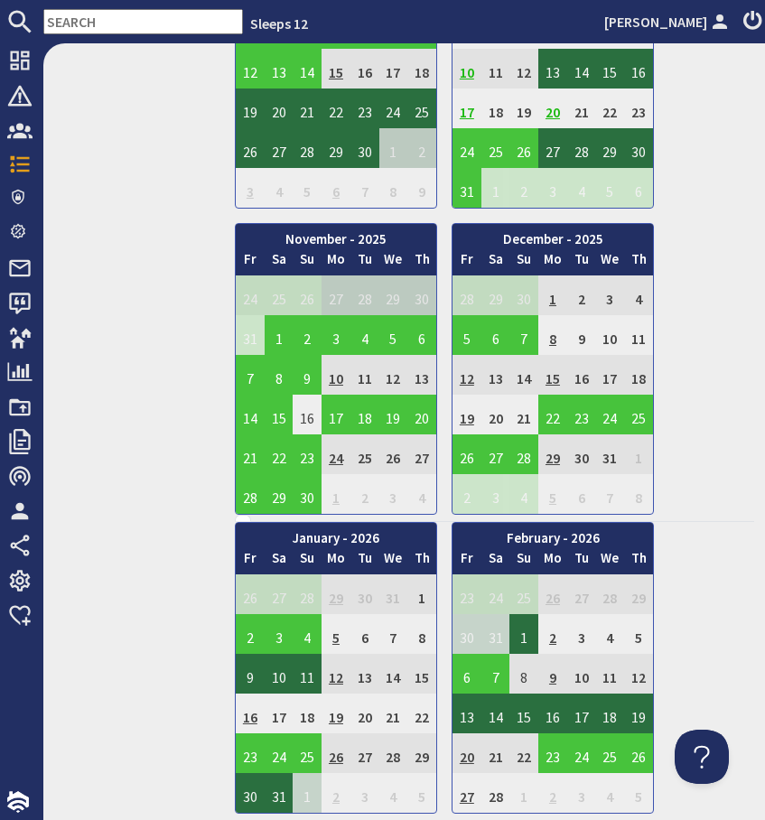
scroll to position [1548, 0]
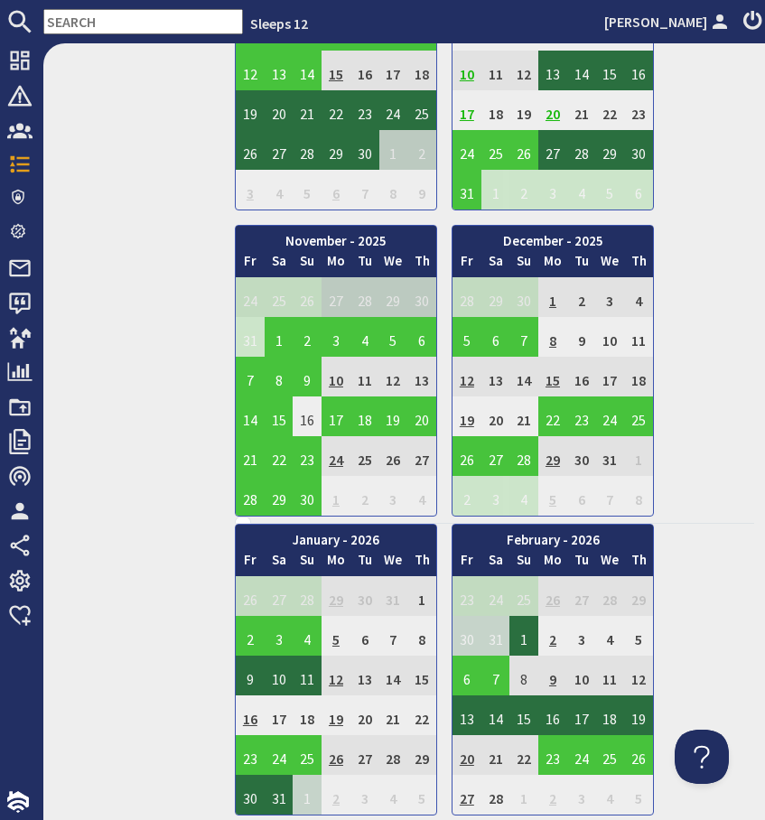
click at [146, 22] on input "text" at bounding box center [143, 21] width 200 height 25
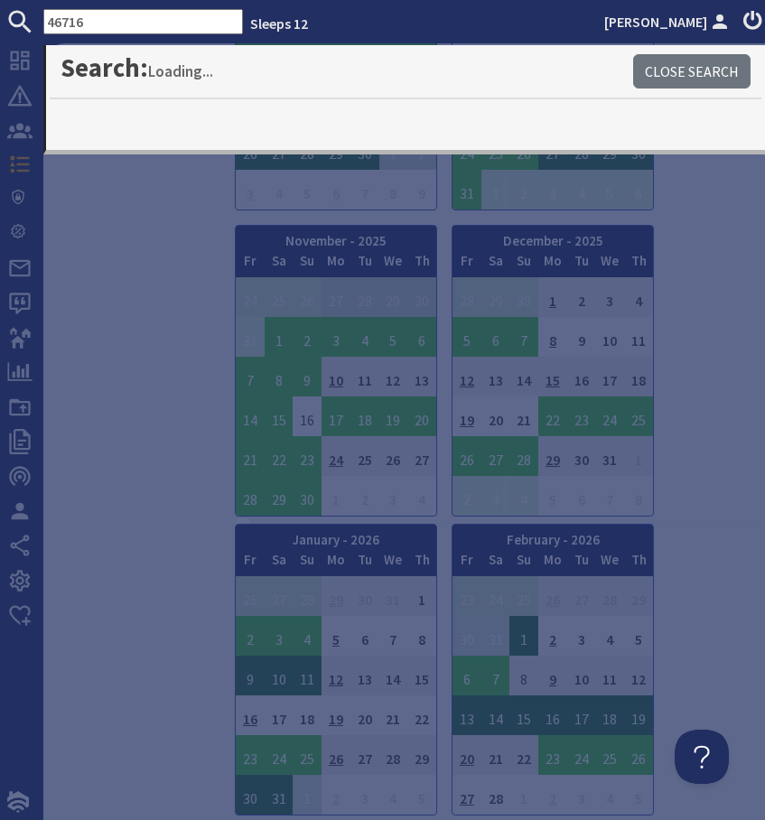
type input "46716"
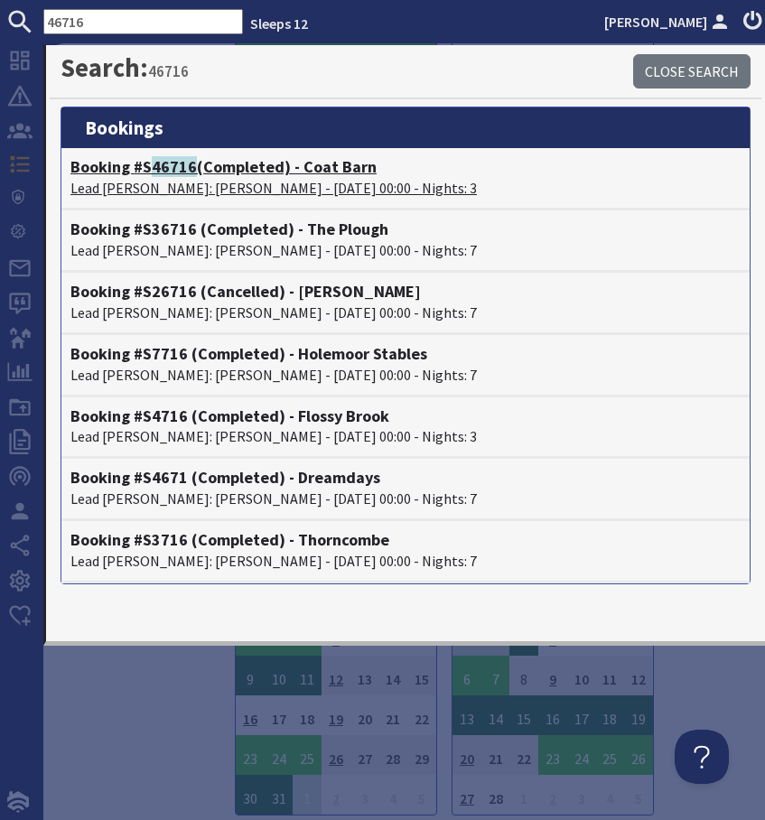
click at [184, 165] on span "46716" at bounding box center [174, 166] width 45 height 21
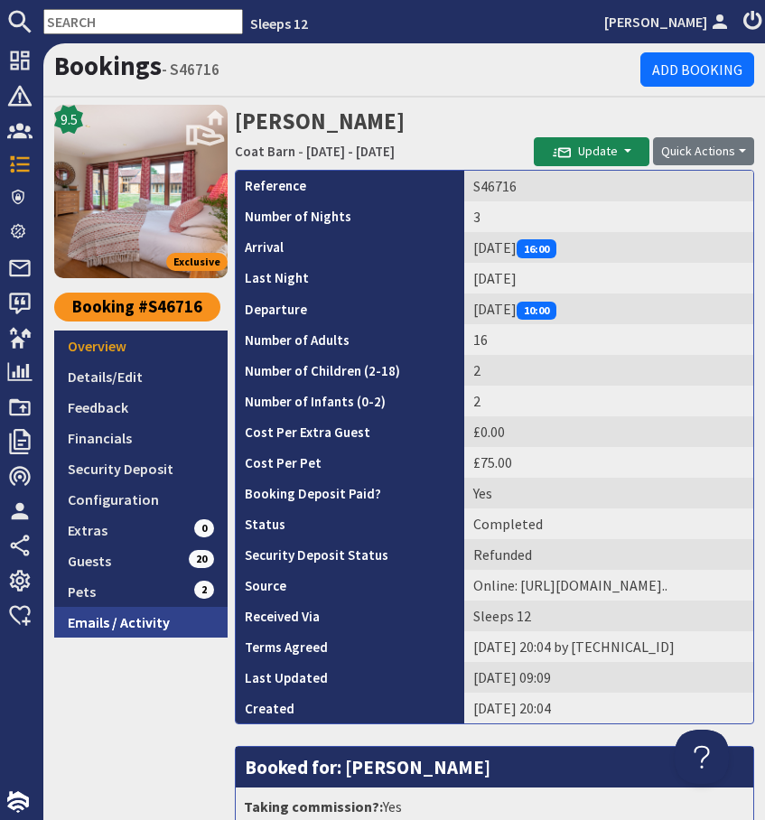
click at [118, 620] on link "Emails / Activity" at bounding box center [140, 622] width 173 height 31
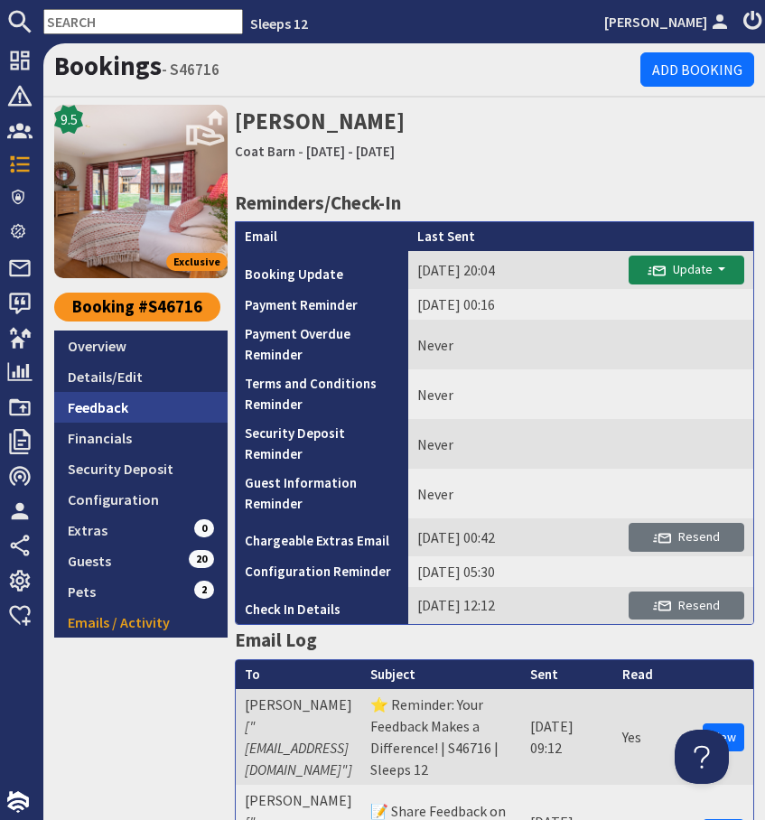
click at [107, 406] on link "Feedback" at bounding box center [140, 407] width 173 height 31
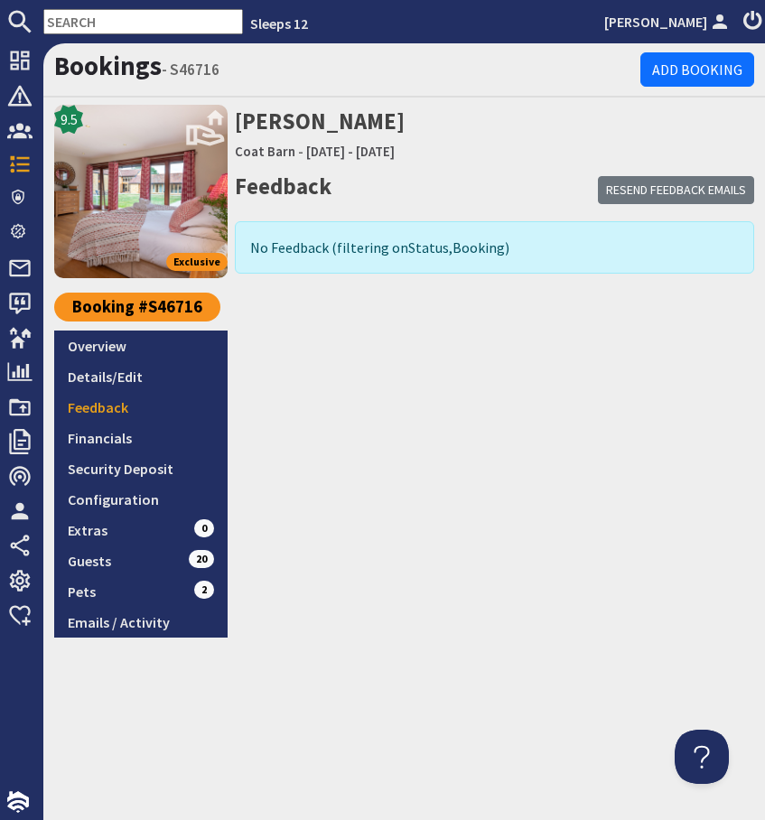
click at [107, 19] on input "text" at bounding box center [143, 21] width 200 height 25
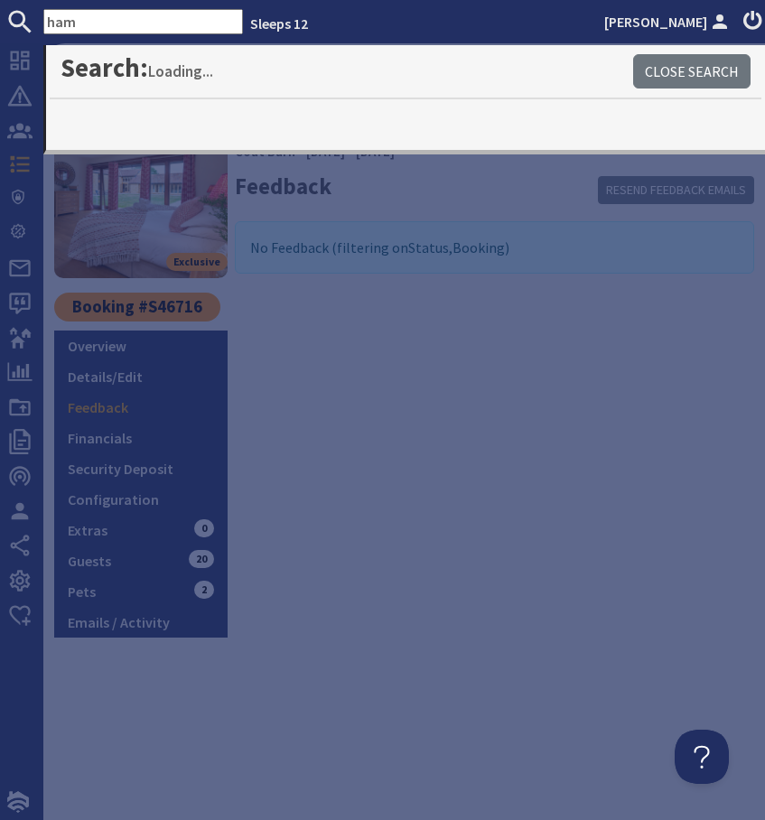
type input "ham"
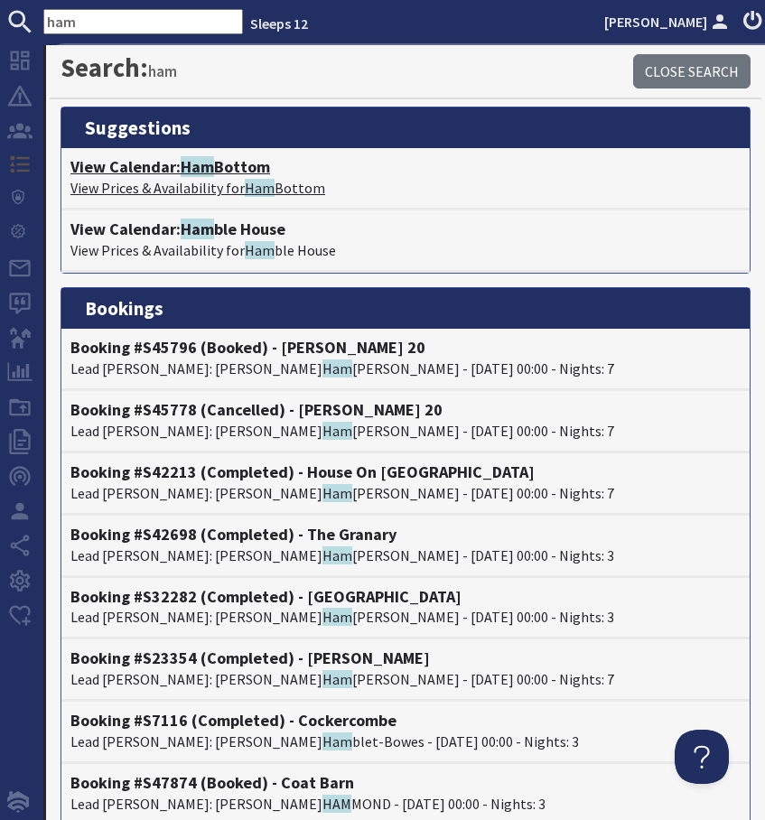
click at [175, 167] on h4 "View Calendar: Ham Bottom" at bounding box center [405, 167] width 670 height 20
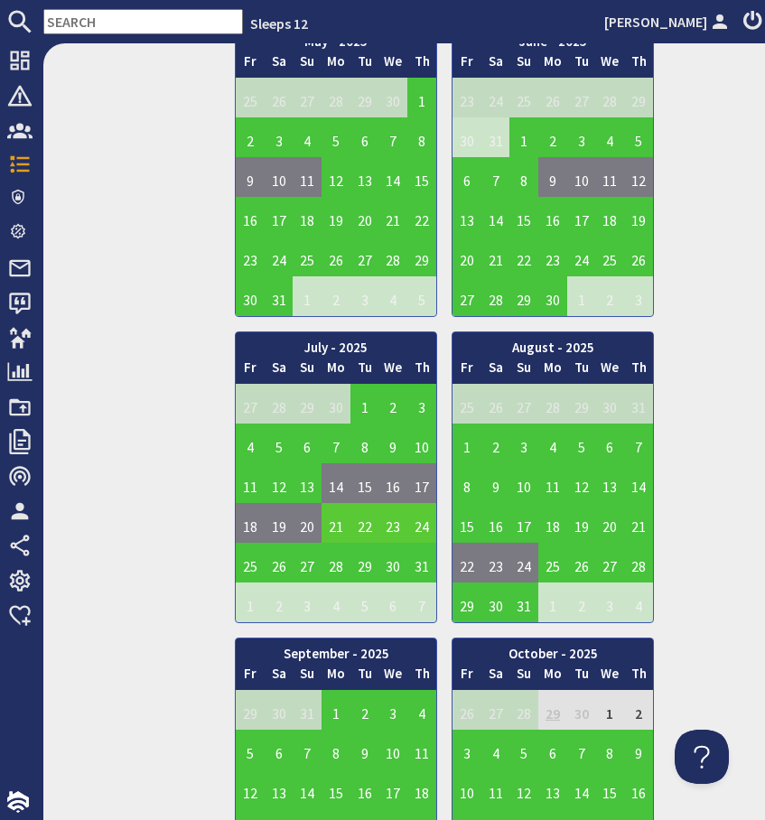
scroll to position [830, 0]
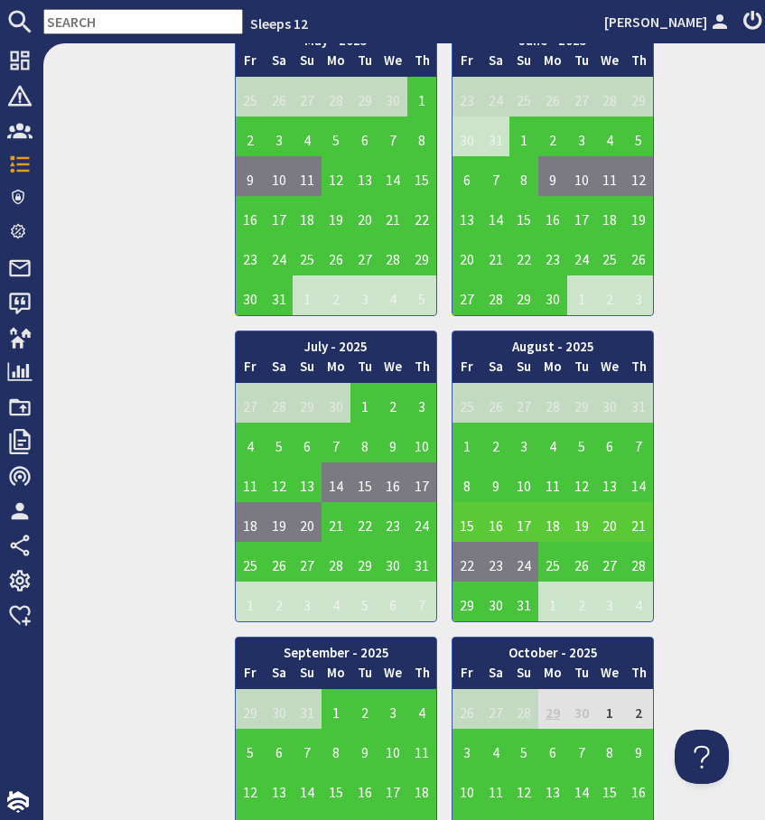
click at [470, 502] on td "15" at bounding box center [466, 522] width 29 height 40
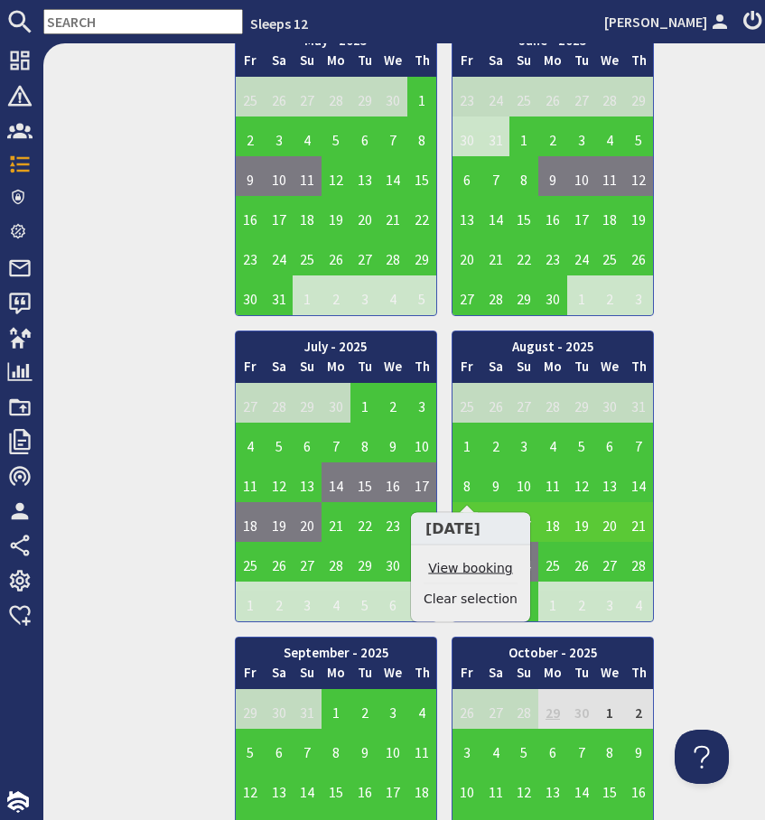
click at [463, 567] on link "View booking" at bounding box center [471, 568] width 94 height 19
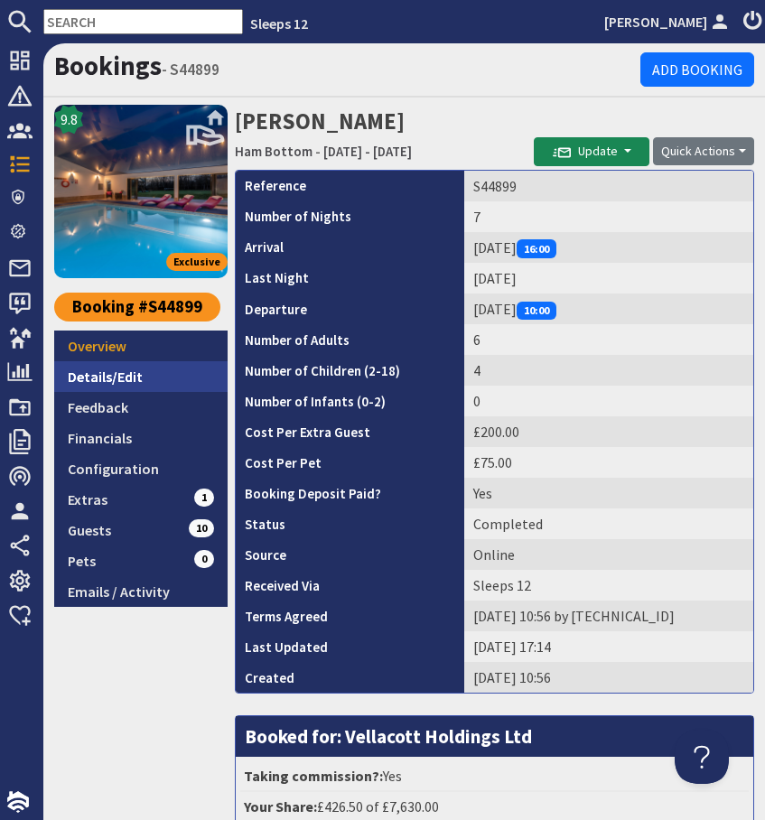
click at [119, 377] on link "Details/Edit" at bounding box center [140, 376] width 173 height 31
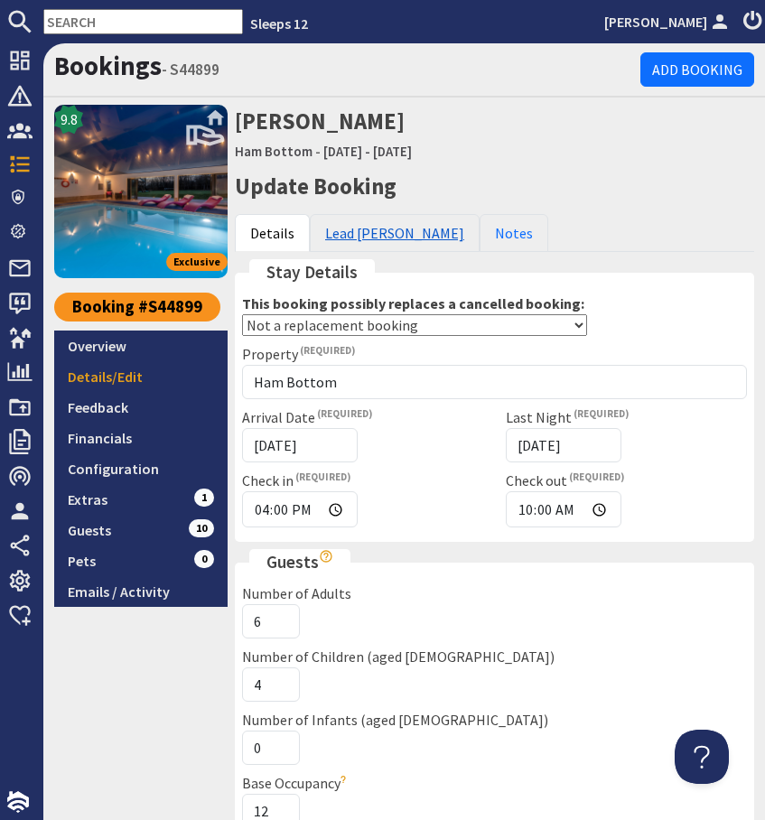
click at [374, 236] on link "Lead Booker" at bounding box center [395, 233] width 170 height 38
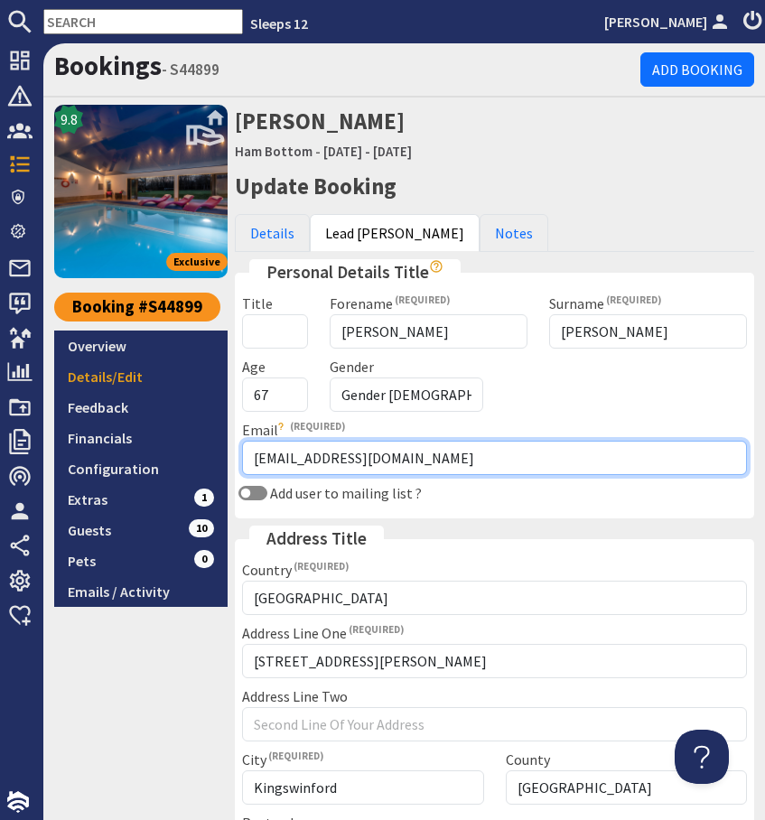
drag, startPoint x: 395, startPoint y: 466, endPoint x: 232, endPoint y: 462, distance: 162.6
click at [232, 462] on div "Email elainepugh@live.com Double check the email address you've entered is corr…" at bounding box center [494, 447] width 527 height 56
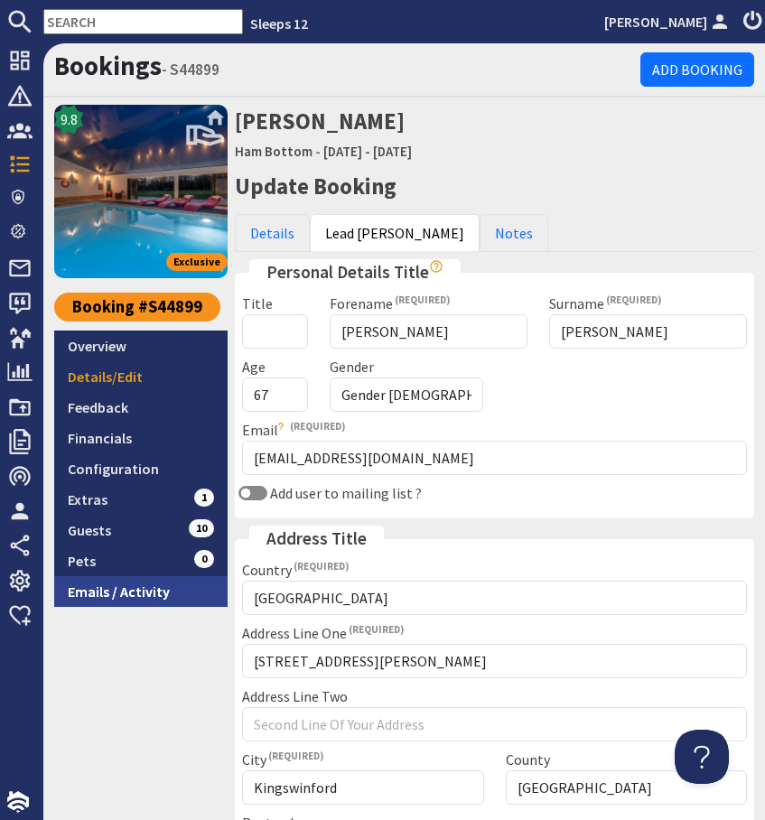
click at [138, 588] on link "Emails / Activity" at bounding box center [140, 591] width 173 height 31
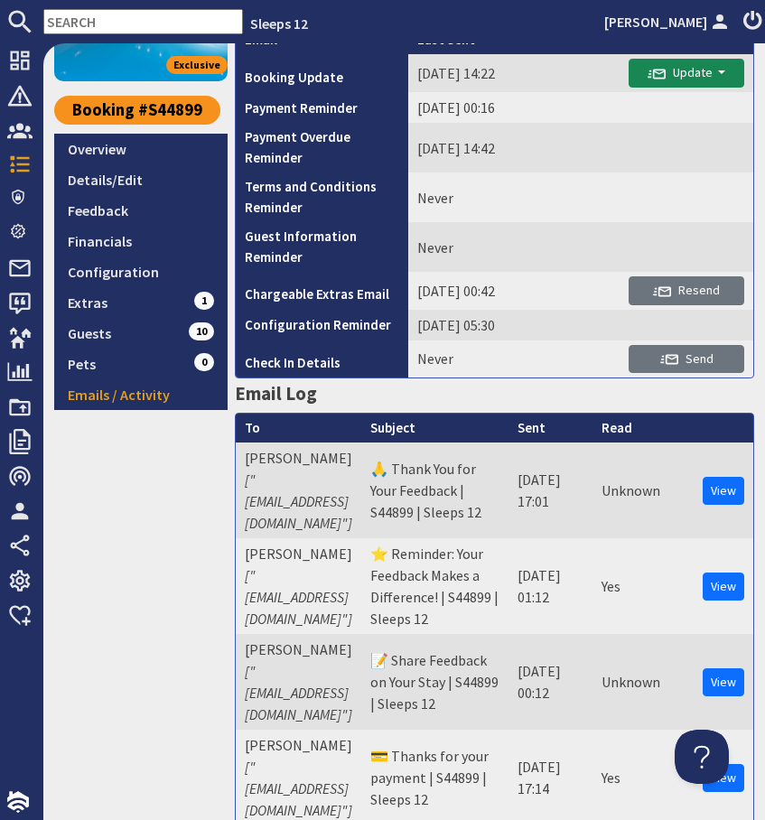
scroll to position [63, 0]
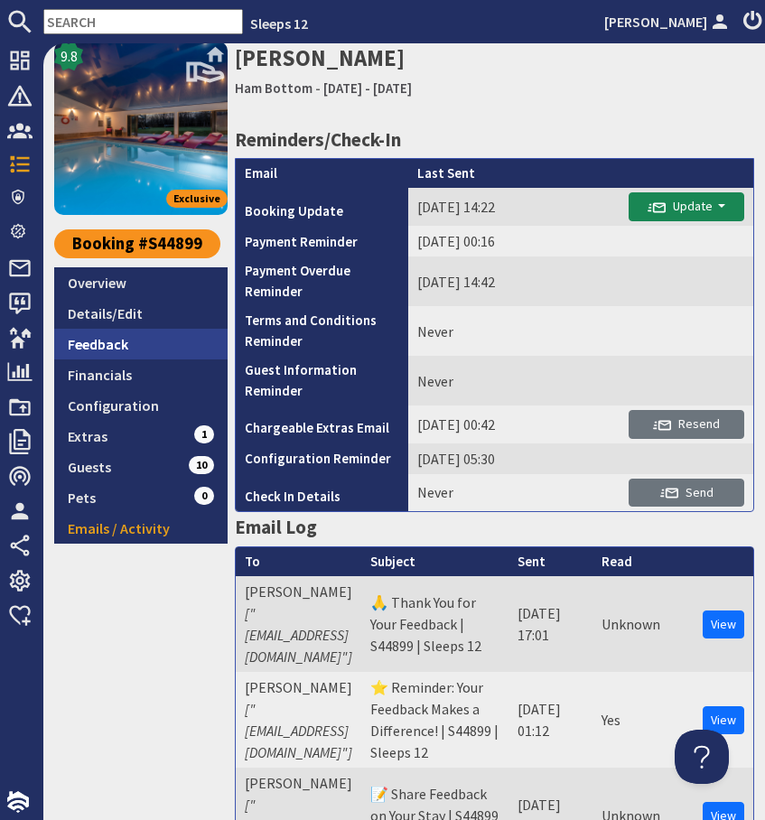
click at [93, 346] on link "Feedback" at bounding box center [140, 344] width 173 height 31
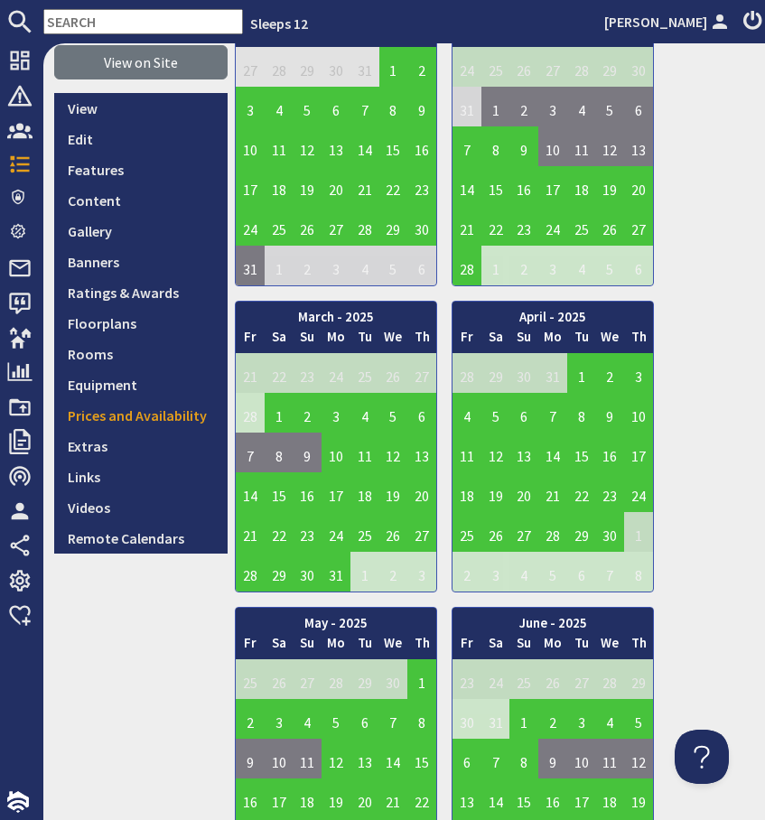
scroll to position [522, 0]
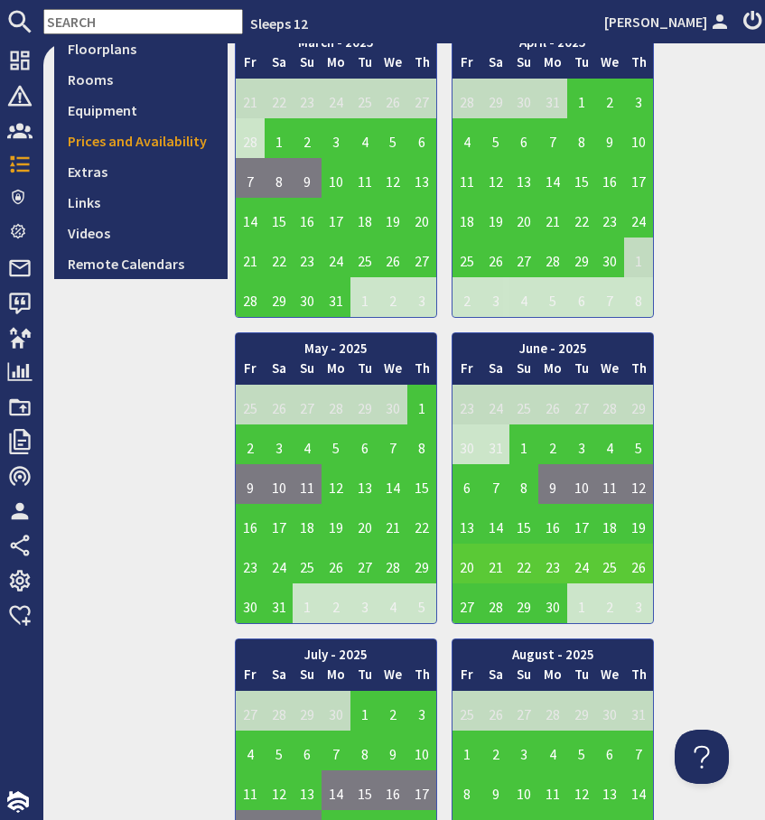
click at [497, 544] on td "21" at bounding box center [495, 564] width 29 height 40
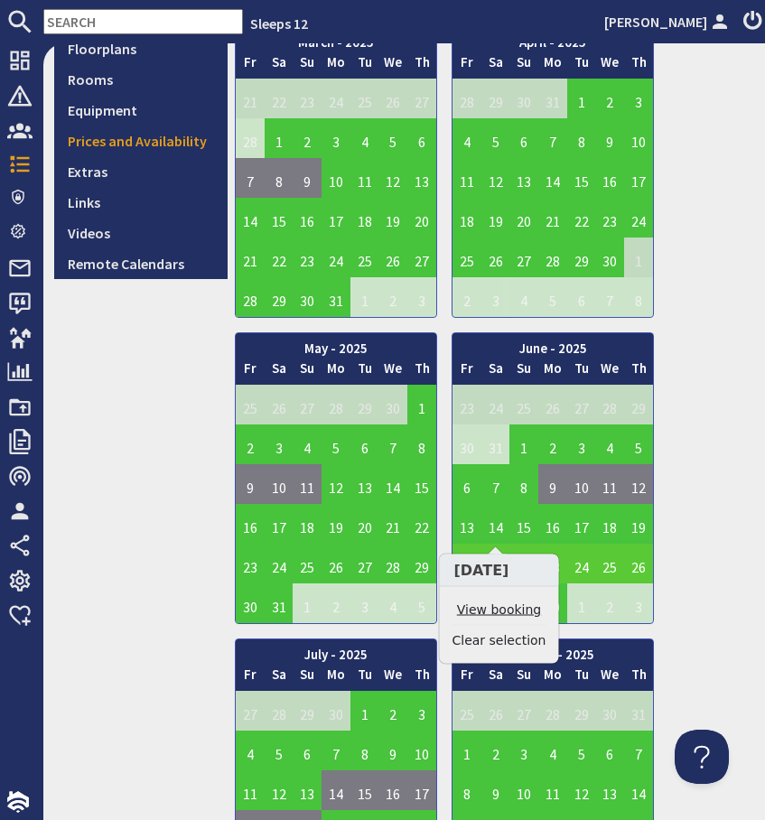
click at [490, 608] on link "View booking" at bounding box center [499, 610] width 94 height 19
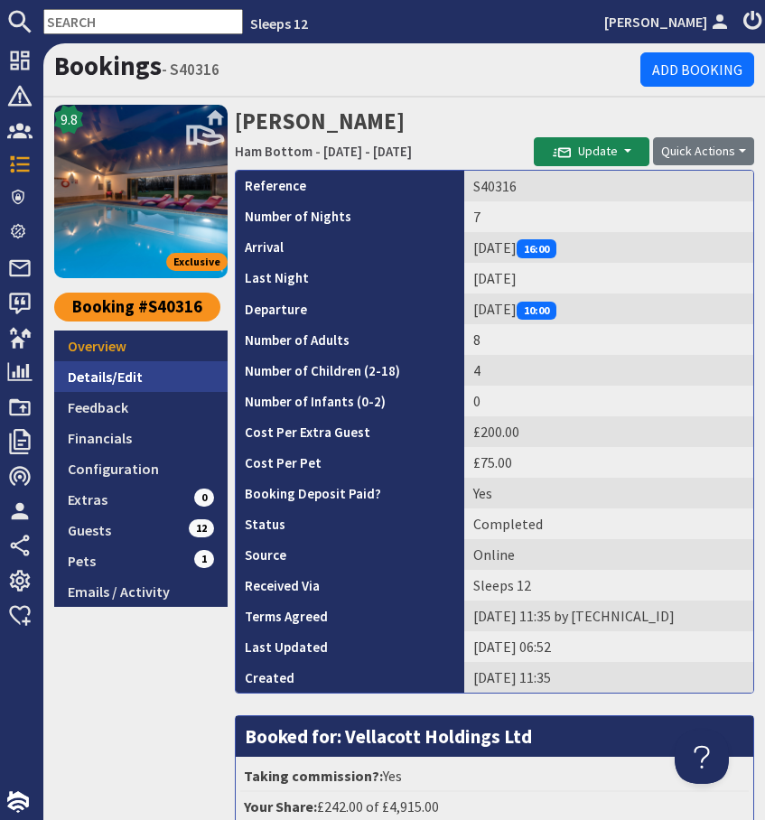
click at [126, 371] on link "Details/Edit" at bounding box center [140, 376] width 173 height 31
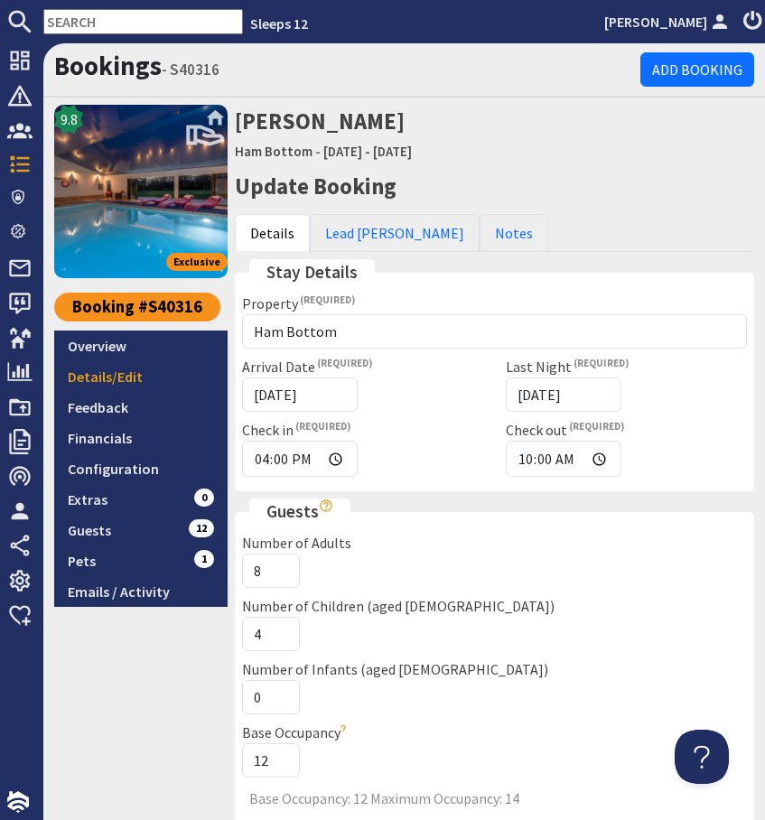
click at [107, 408] on link "Feedback" at bounding box center [140, 407] width 173 height 31
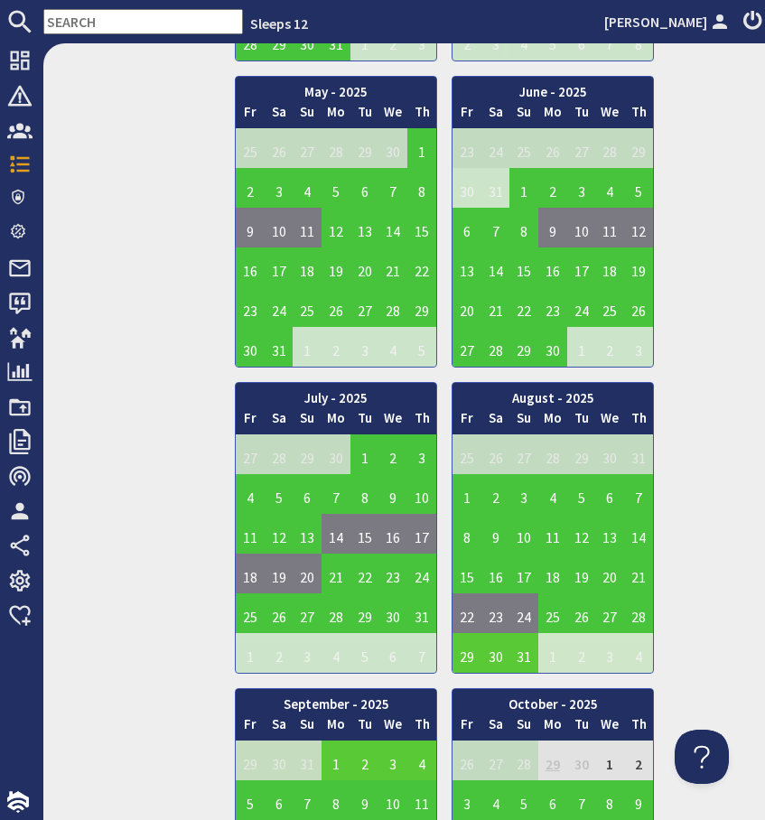
scroll to position [781, 0]
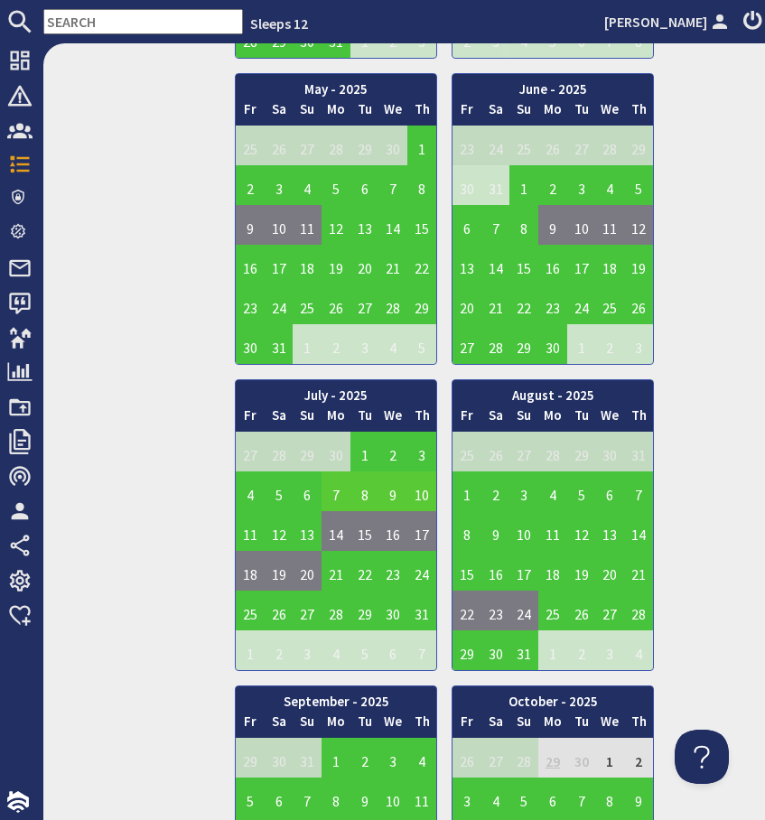
click at [338, 471] on td "7" at bounding box center [336, 491] width 29 height 40
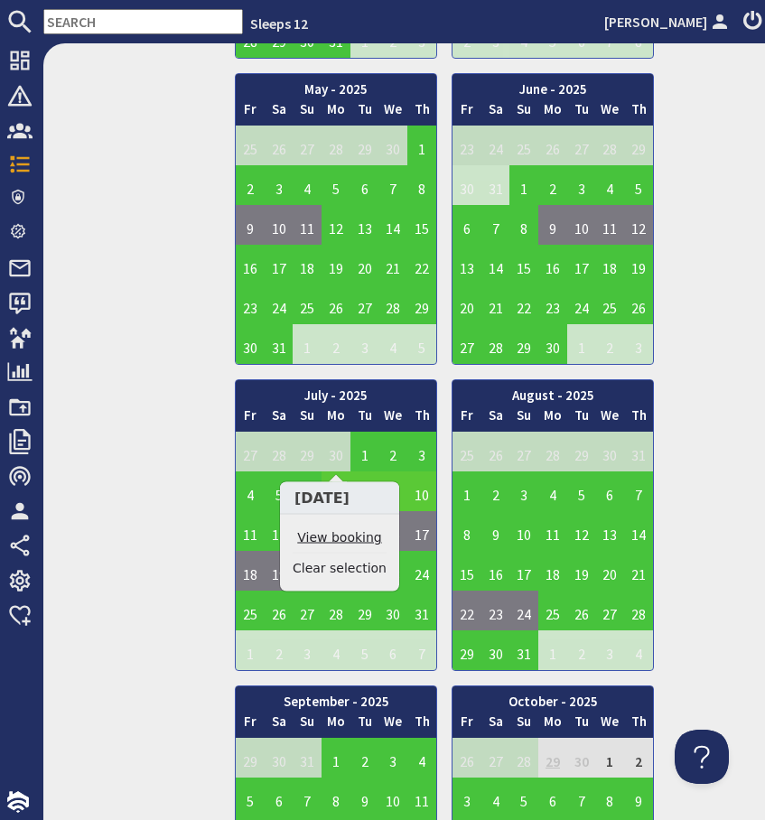
click at [336, 540] on link "View booking" at bounding box center [340, 537] width 94 height 19
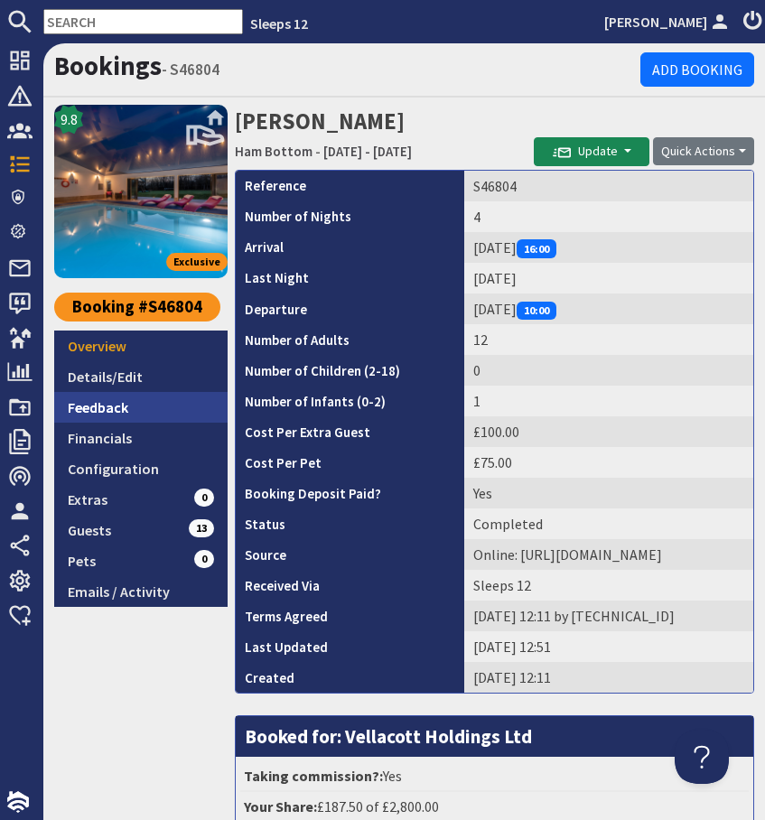
click at [117, 402] on link "Feedback" at bounding box center [140, 407] width 173 height 31
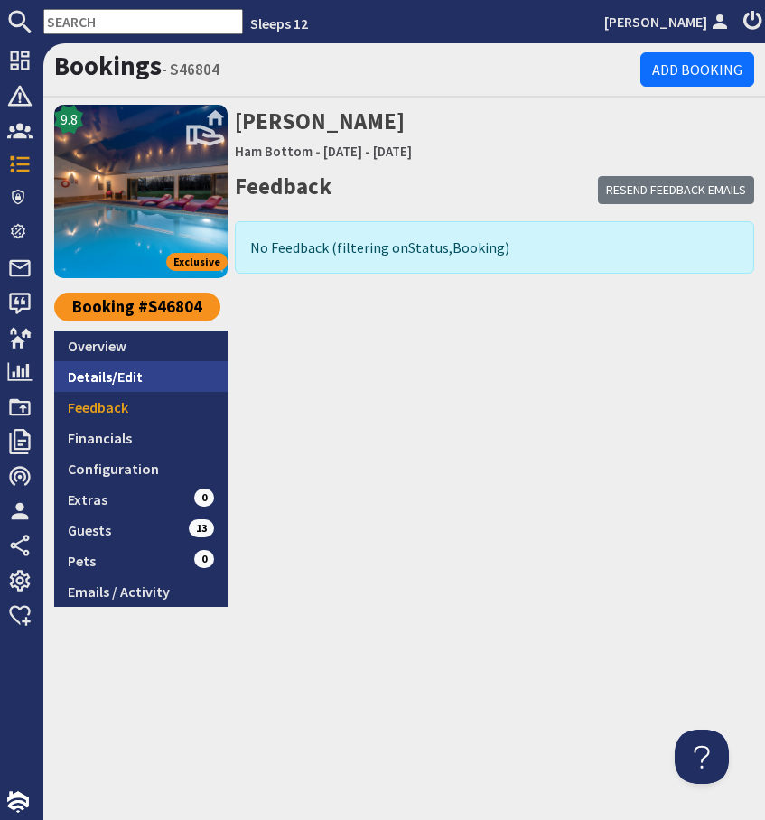
click at [114, 384] on link "Details/Edit" at bounding box center [140, 376] width 173 height 31
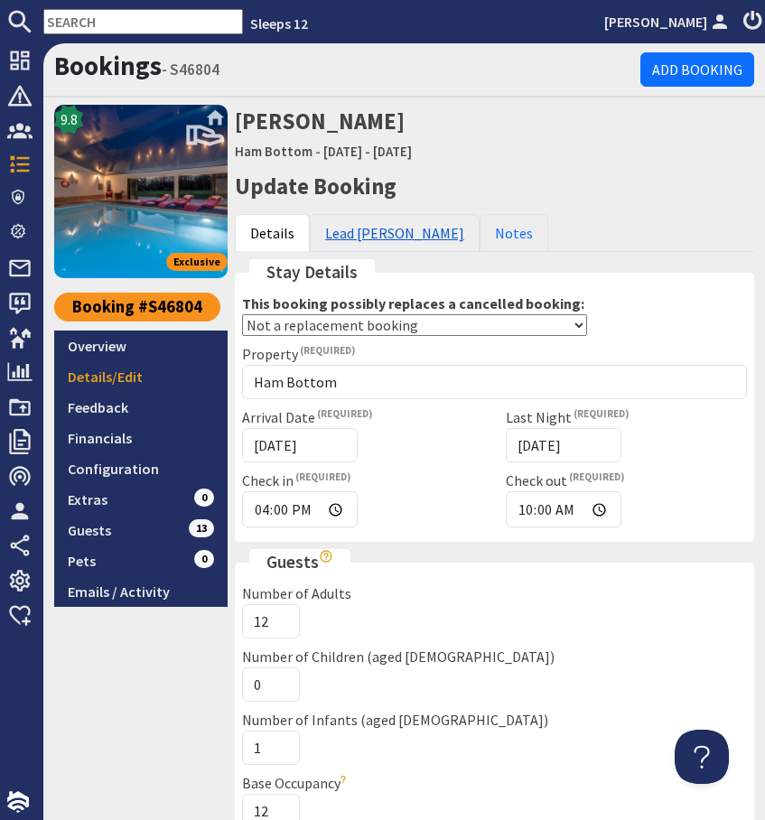
click at [379, 228] on link "Lead Booker" at bounding box center [395, 233] width 170 height 38
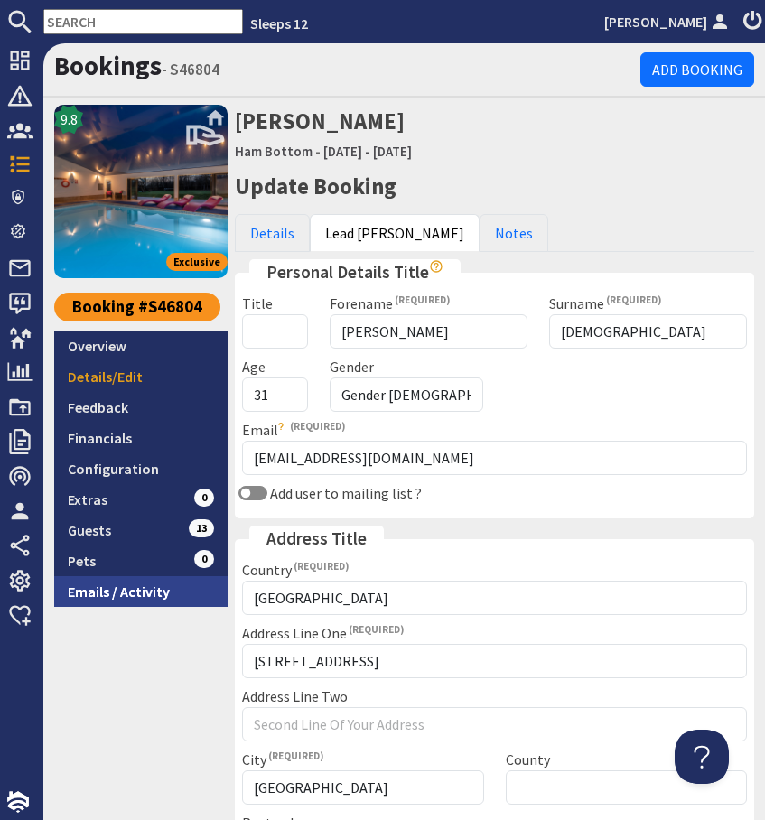
click at [138, 592] on link "Emails / Activity" at bounding box center [140, 591] width 173 height 31
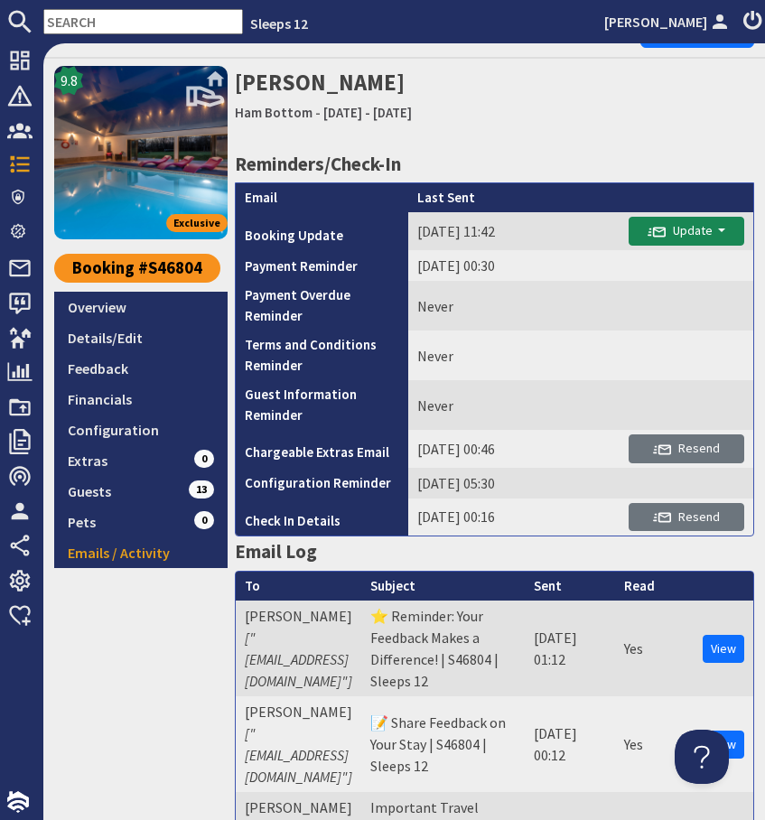
scroll to position [38, 0]
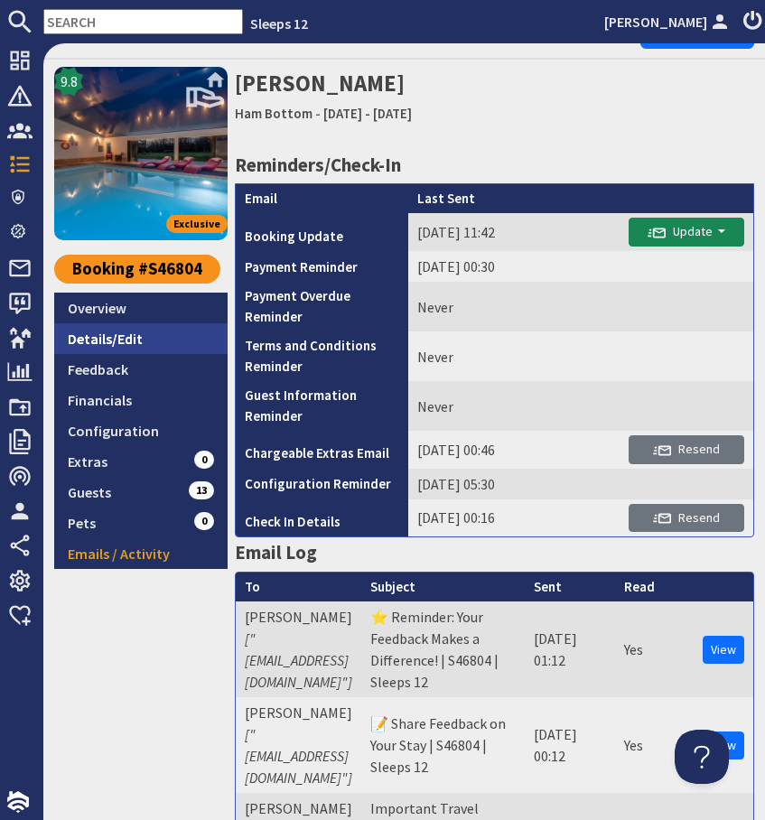
click at [122, 337] on link "Details/Edit" at bounding box center [140, 338] width 173 height 31
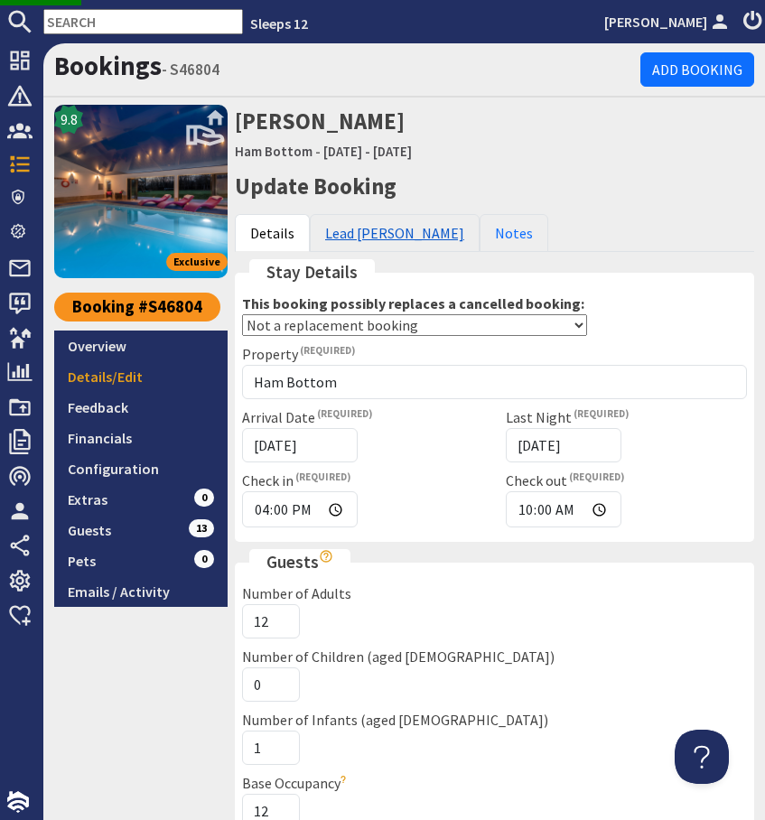
click at [374, 219] on link "Lead Booker" at bounding box center [395, 233] width 170 height 38
drag, startPoint x: 462, startPoint y: 459, endPoint x: 410, endPoint y: 408, distance: 72.8
click at [450, 452] on div "Arrival Date 07/07/2025" at bounding box center [363, 434] width 264 height 56
click at [366, 230] on link "Lead Booker" at bounding box center [395, 233] width 170 height 38
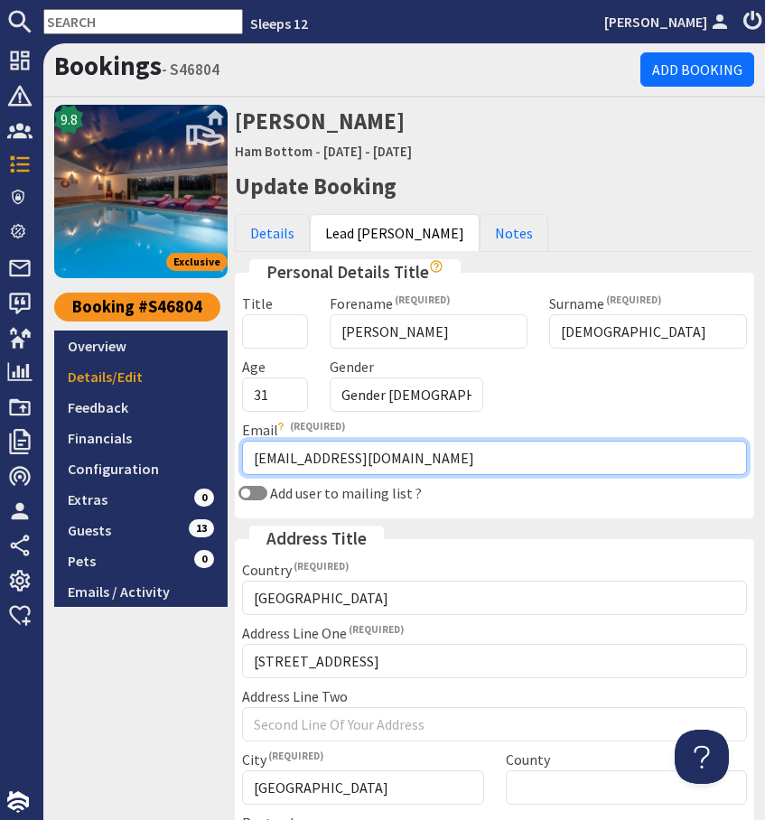
drag, startPoint x: 434, startPoint y: 458, endPoint x: 228, endPoint y: 468, distance: 205.3
click at [228, 468] on div "Update Booking Details Lead Booker Notes Stay Details This booking possibly rep…" at bounding box center [494, 624] width 541 height 909
type input "jess@sleeps12.com"
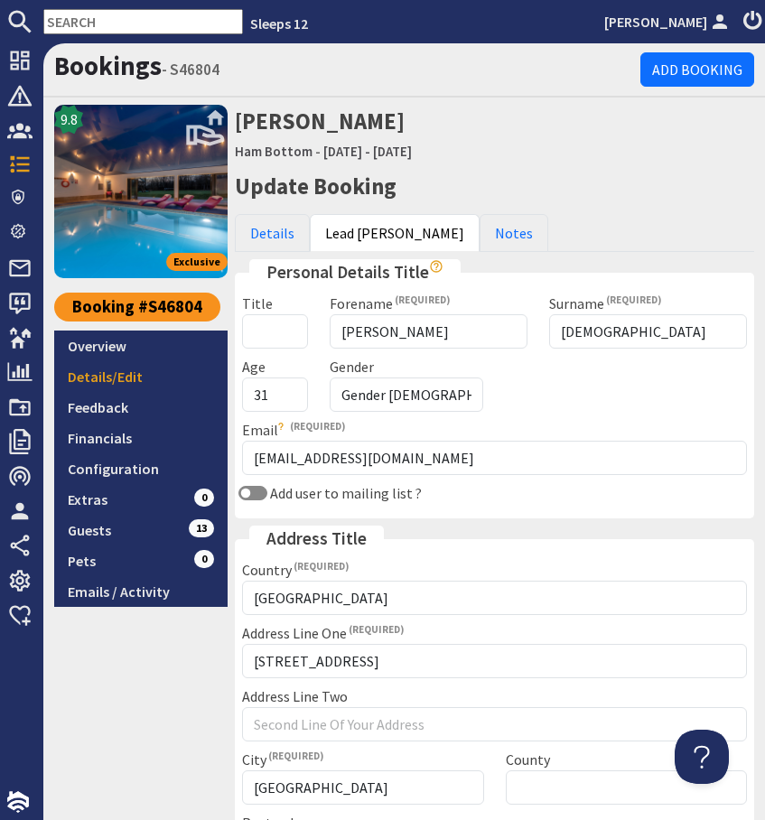
click at [208, 669] on div "9.8 Exclusive Booking #S46804 Overview Details/Edit Feedback Financials Configu…" at bounding box center [140, 591] width 173 height 973
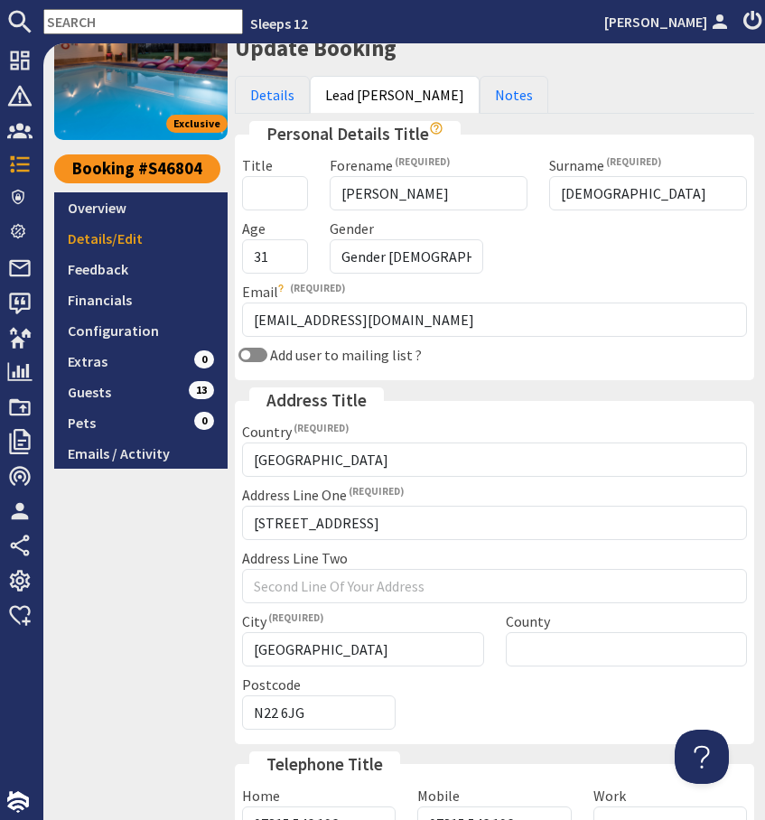
scroll to position [348, 0]
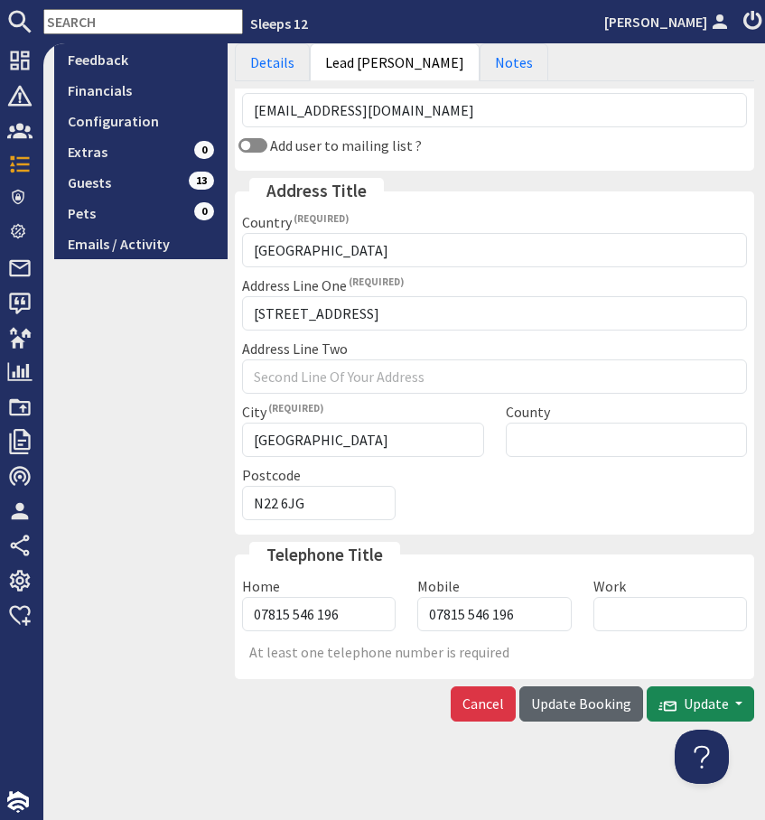
click at [586, 713] on button "Update Booking" at bounding box center [581, 703] width 124 height 34
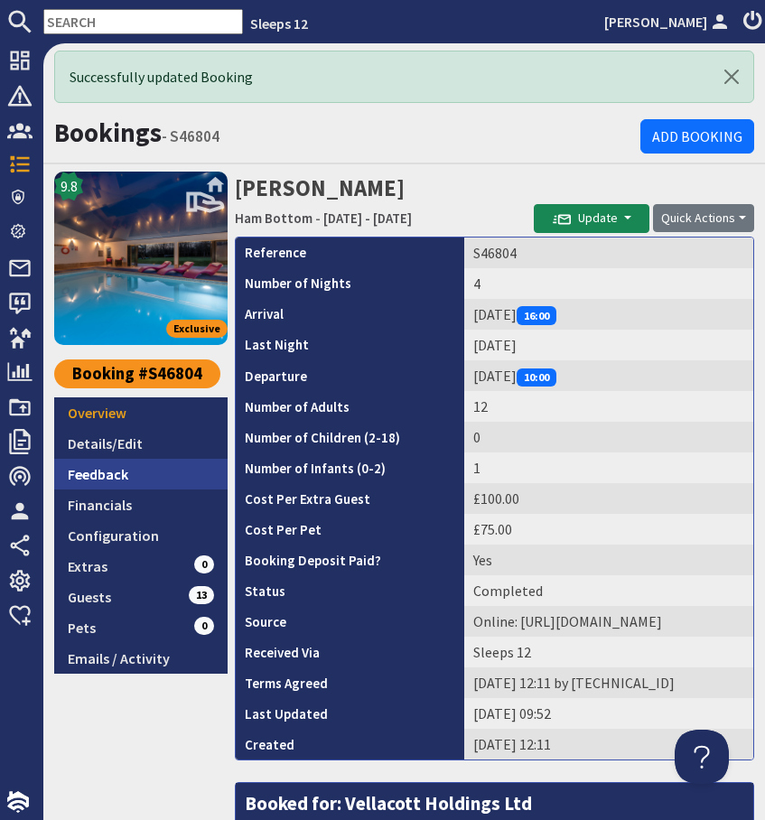
click at [102, 471] on link "Feedback" at bounding box center [140, 474] width 173 height 31
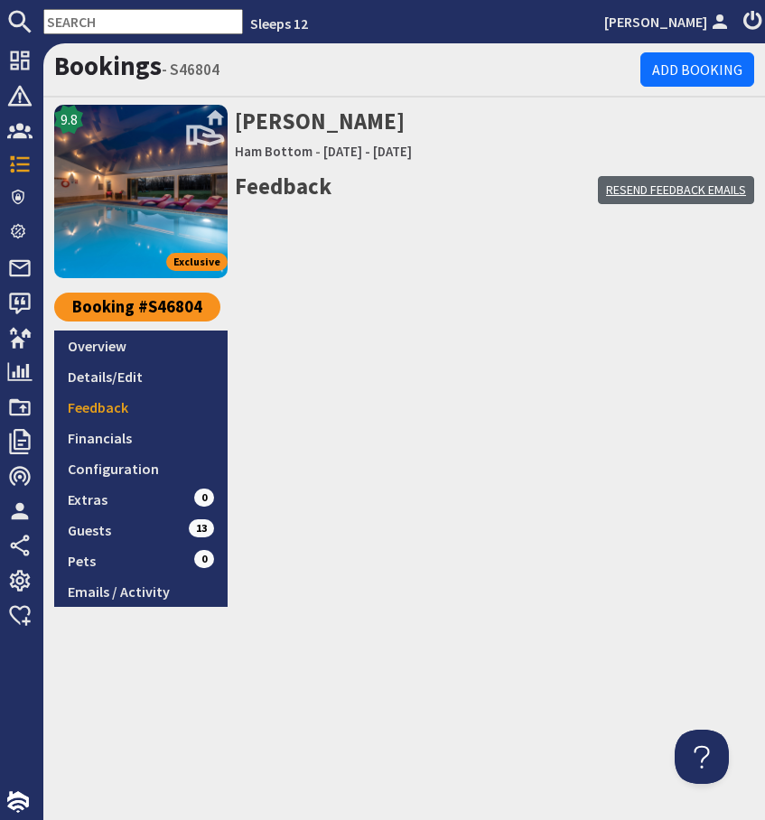
click at [659, 193] on link "Resend Feedback Emails" at bounding box center [676, 190] width 156 height 28
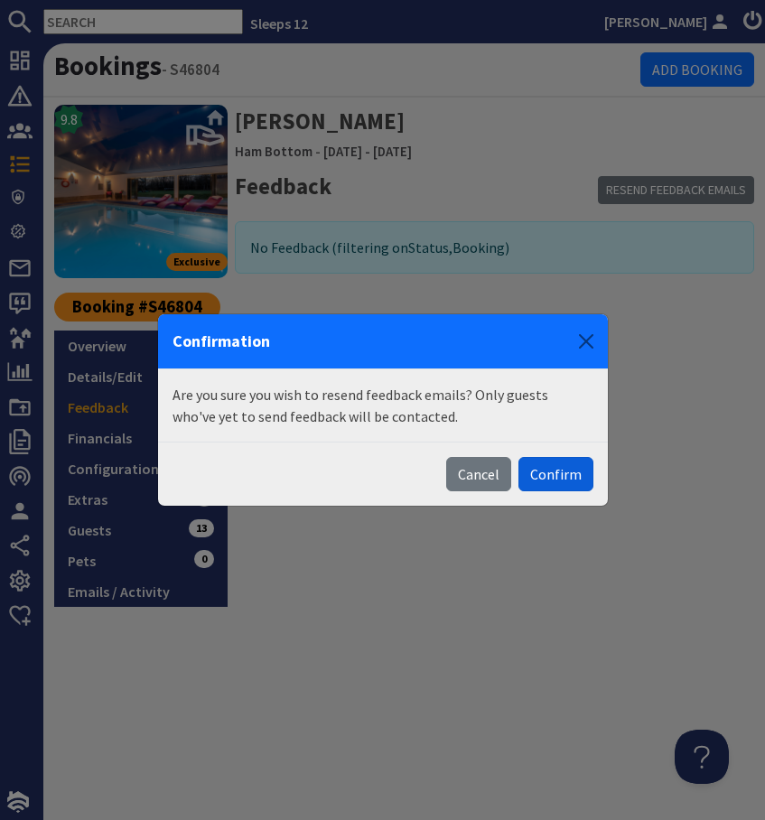
click at [556, 480] on button "Confirm" at bounding box center [555, 474] width 75 height 34
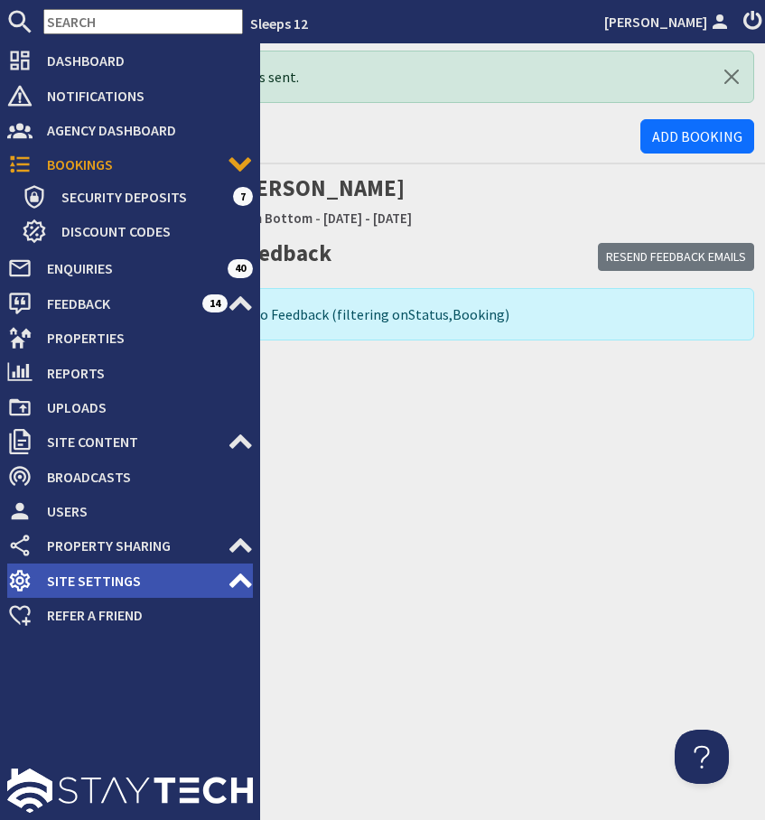
click at [109, 583] on span "Site Settings" at bounding box center [130, 580] width 195 height 29
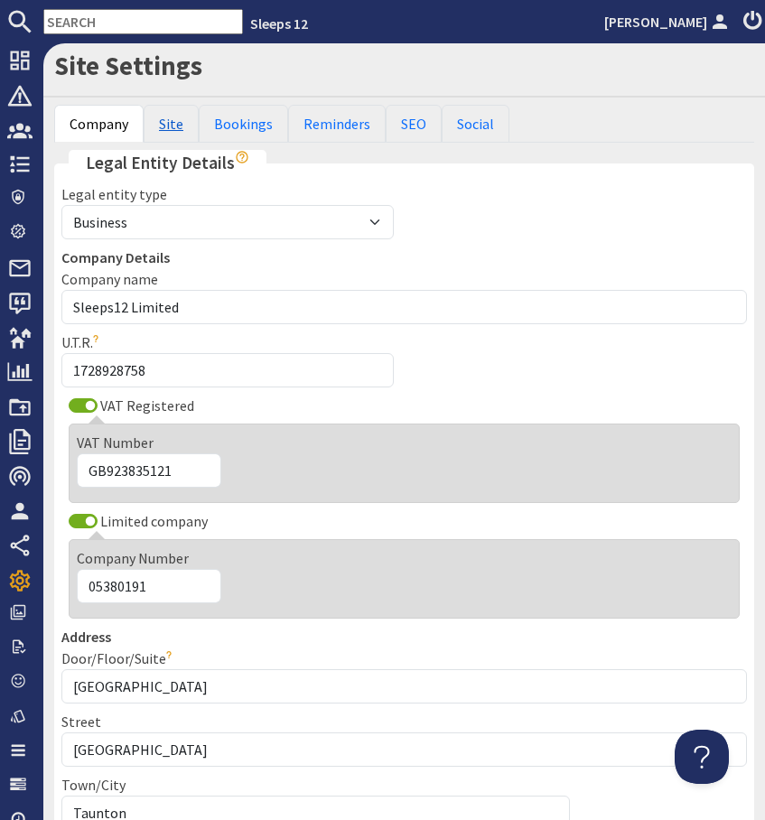
click at [176, 121] on link "Site" at bounding box center [171, 124] width 55 height 38
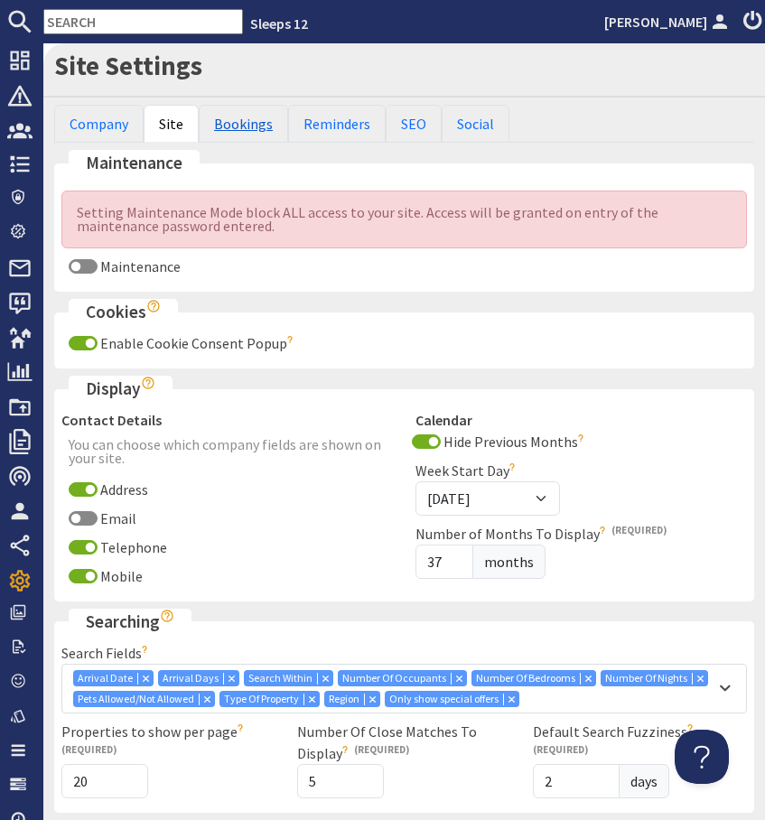
click at [237, 125] on link "Bookings" at bounding box center [243, 124] width 89 height 38
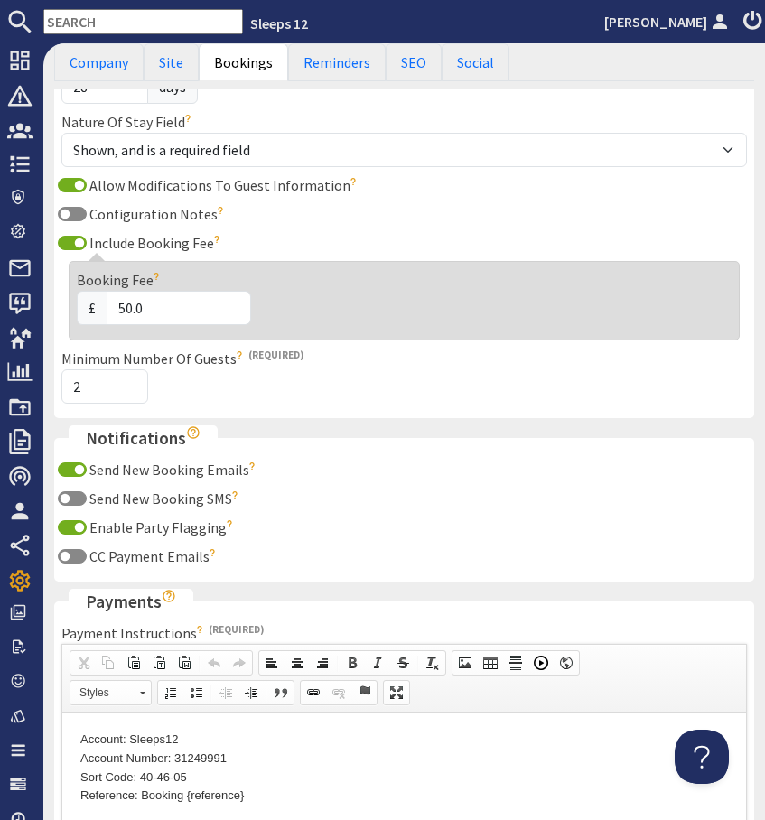
scroll to position [197, 0]
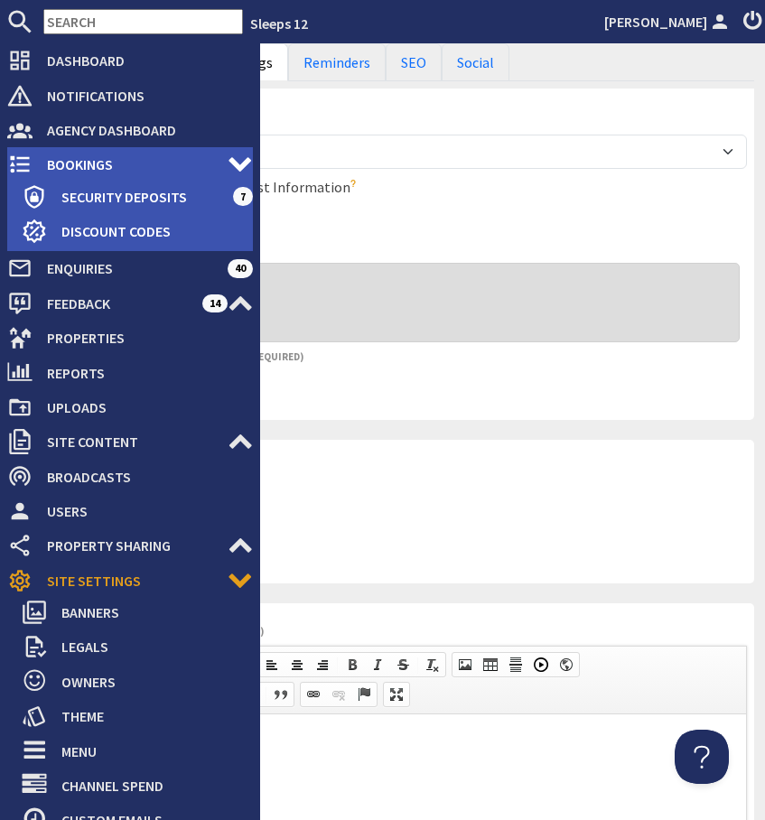
click at [57, 162] on span "Bookings" at bounding box center [130, 164] width 195 height 29
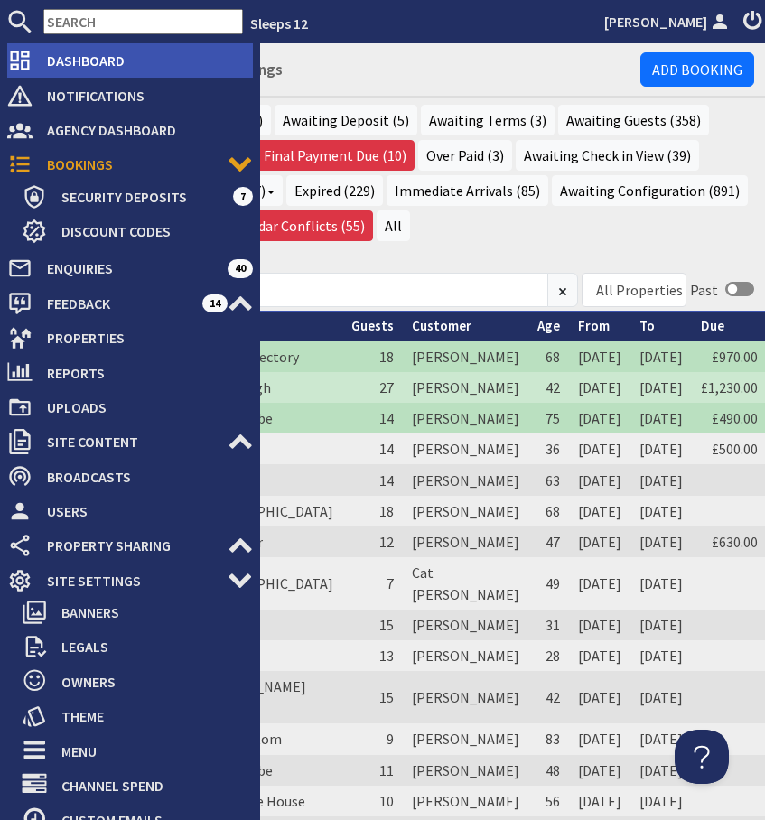
click at [58, 63] on span "Dashboard" at bounding box center [143, 60] width 220 height 29
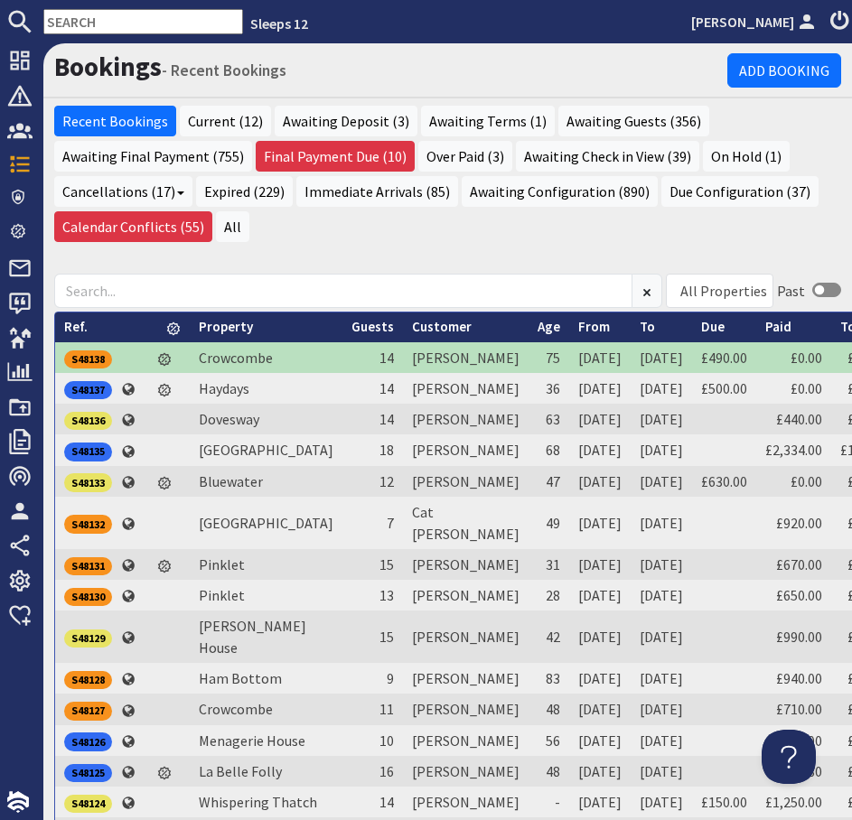
click at [158, 25] on input "text" at bounding box center [143, 21] width 200 height 25
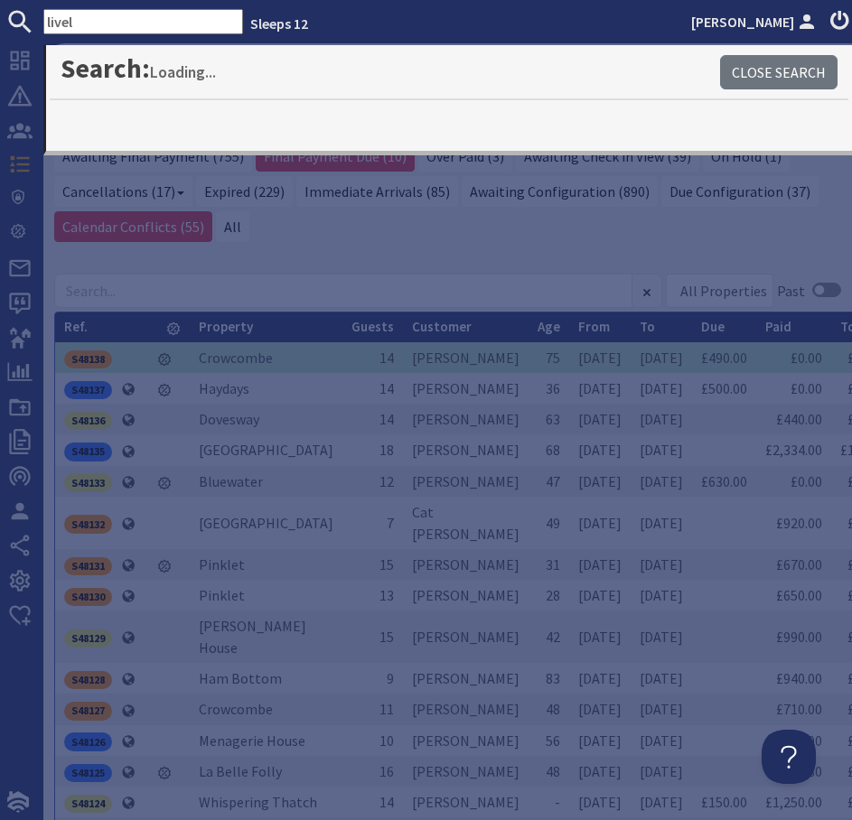
type input "livel"
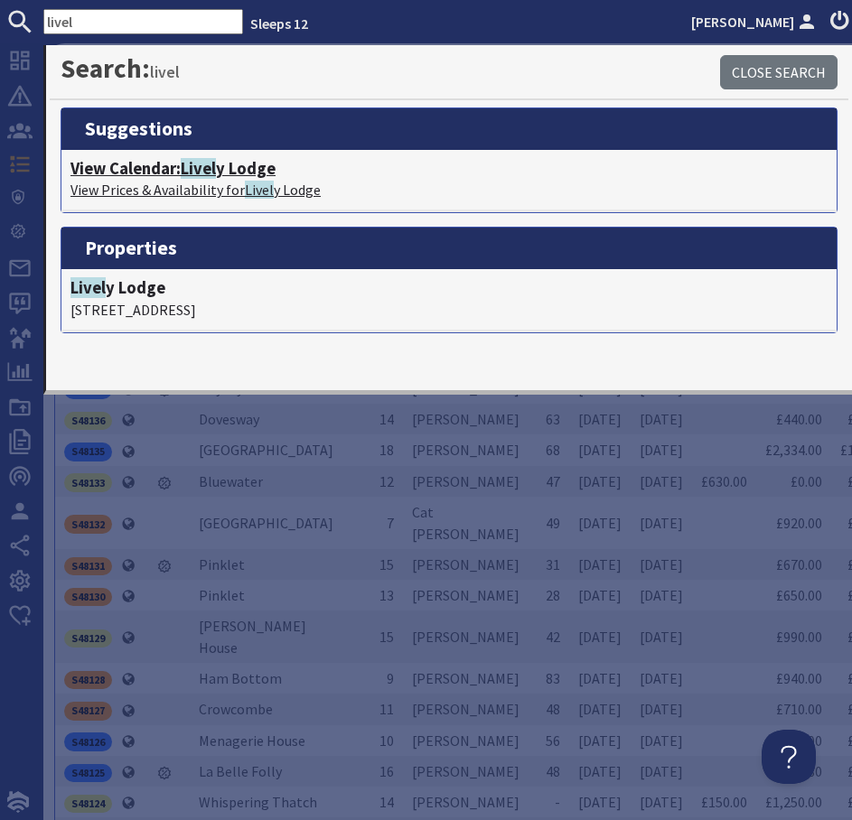
click at [196, 178] on span "Livel" at bounding box center [198, 168] width 35 height 21
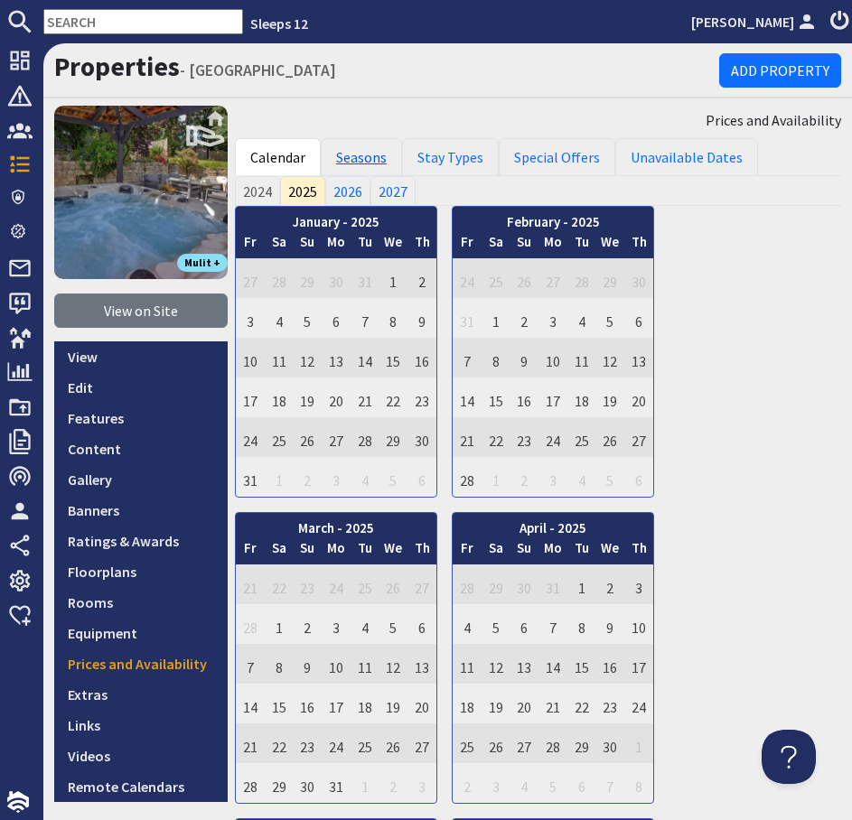
click at [361, 157] on link "Seasons" at bounding box center [361, 157] width 81 height 38
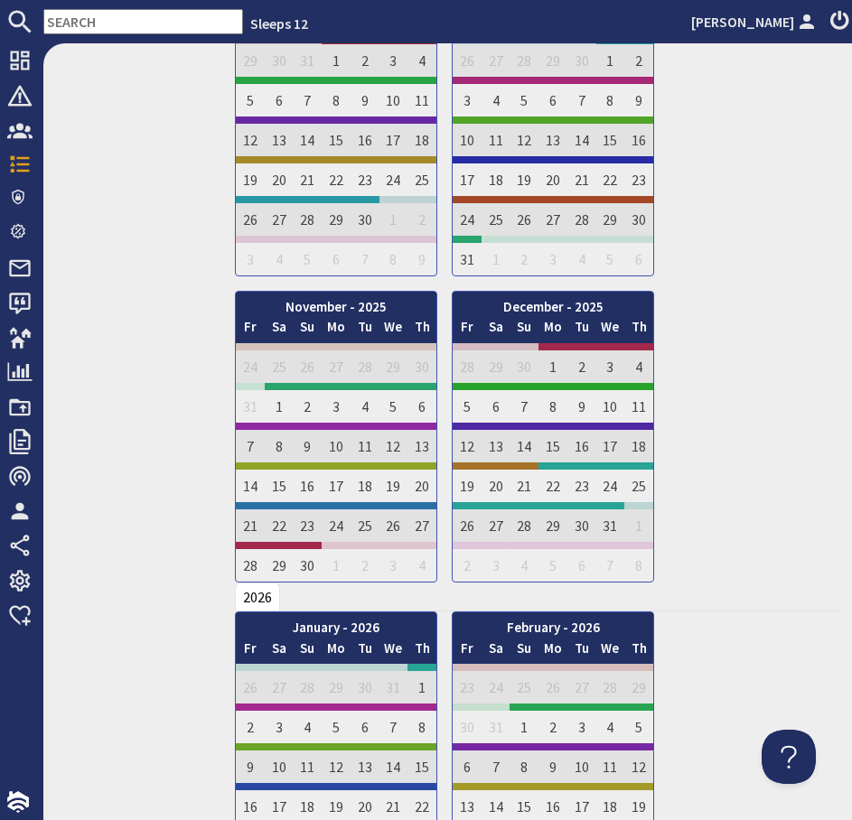
scroll to position [1489, 0]
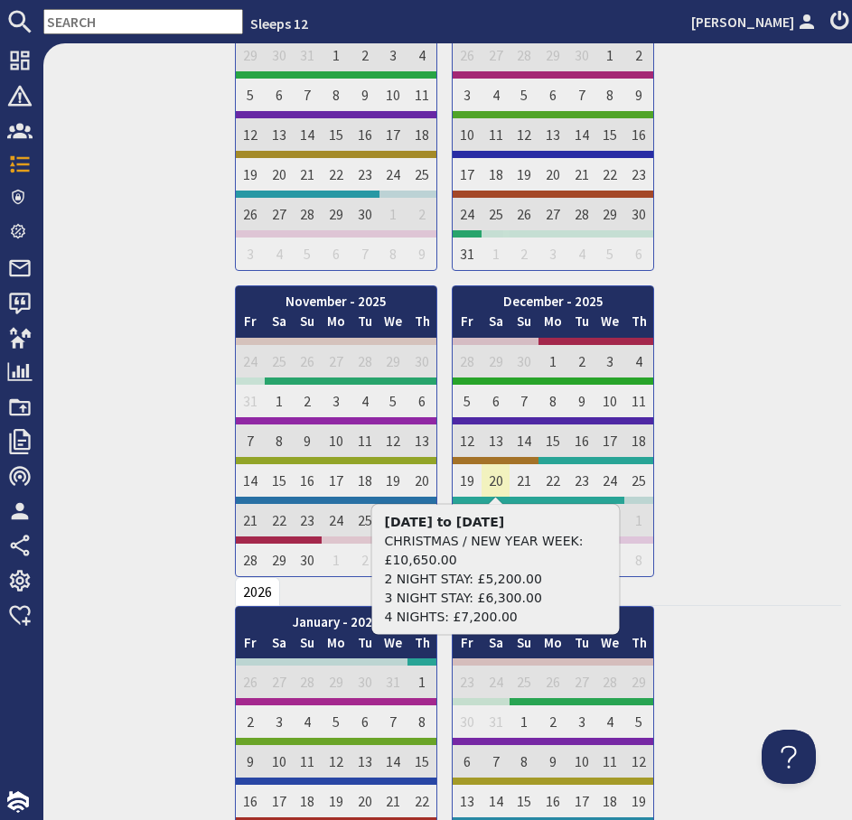
click at [498, 481] on td "20" at bounding box center [495, 477] width 29 height 40
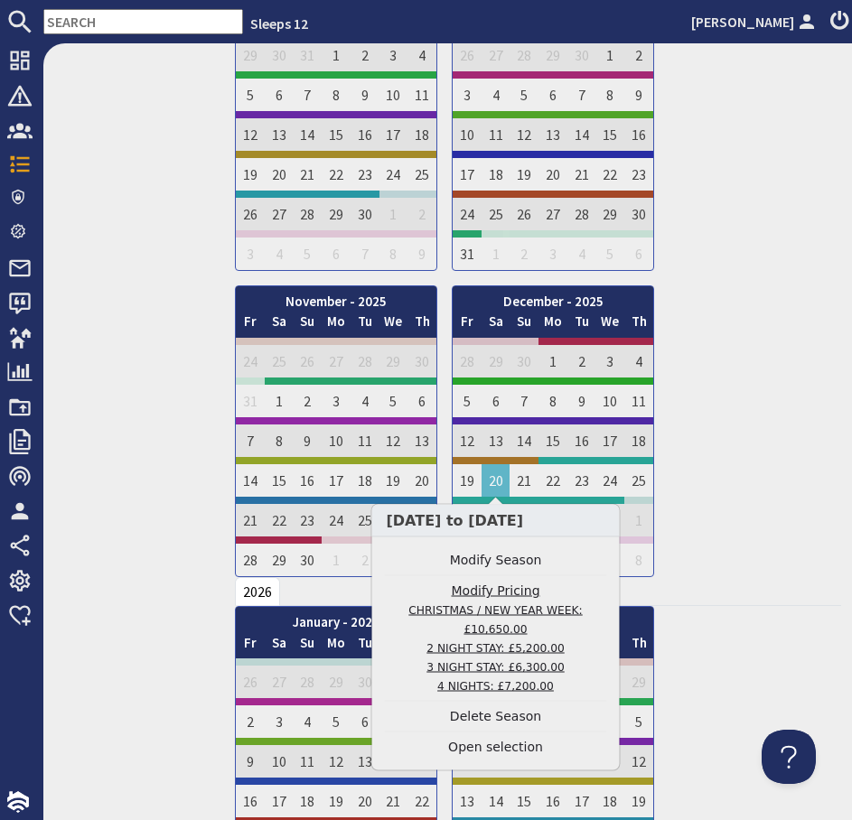
click at [505, 592] on link "Modify Pricing CHRISTMAS / NEW YEAR WEEK: £10,650.00 2 NIGHT STAY: £5,200.00 3 …" at bounding box center [496, 639] width 222 height 114
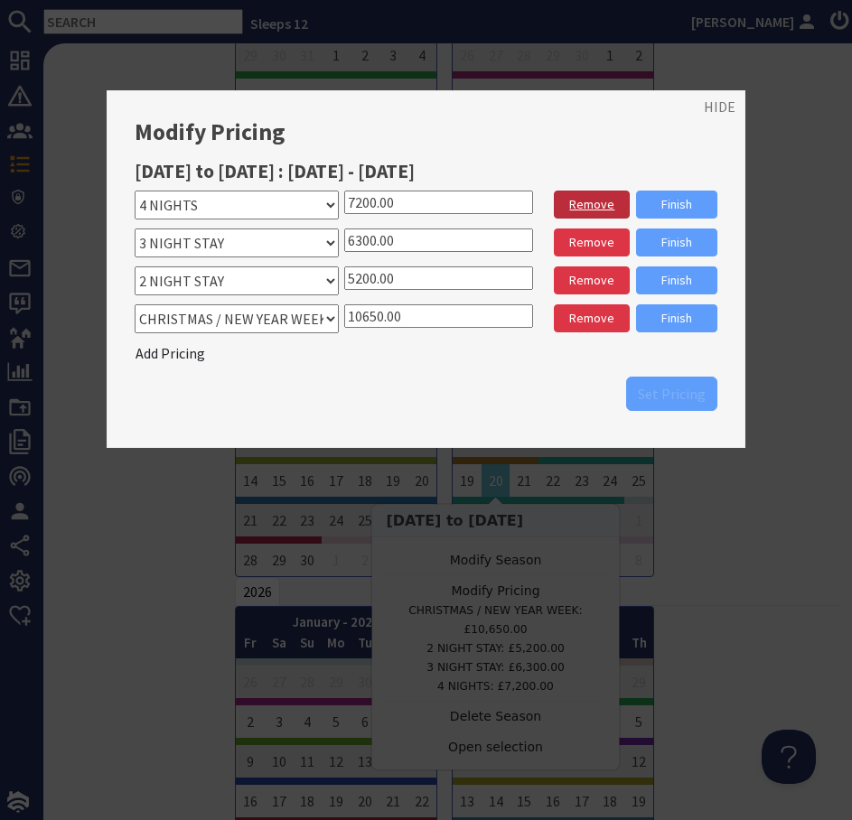
click at [583, 205] on link "Remove" at bounding box center [592, 205] width 76 height 28
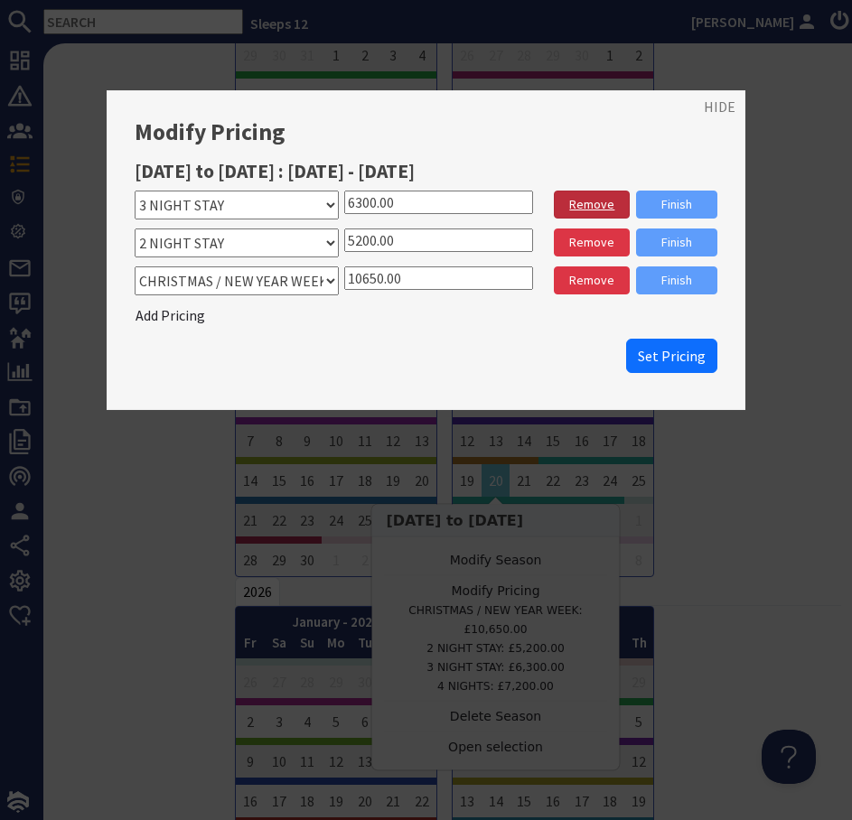
click at [583, 206] on link "Remove" at bounding box center [592, 205] width 76 height 28
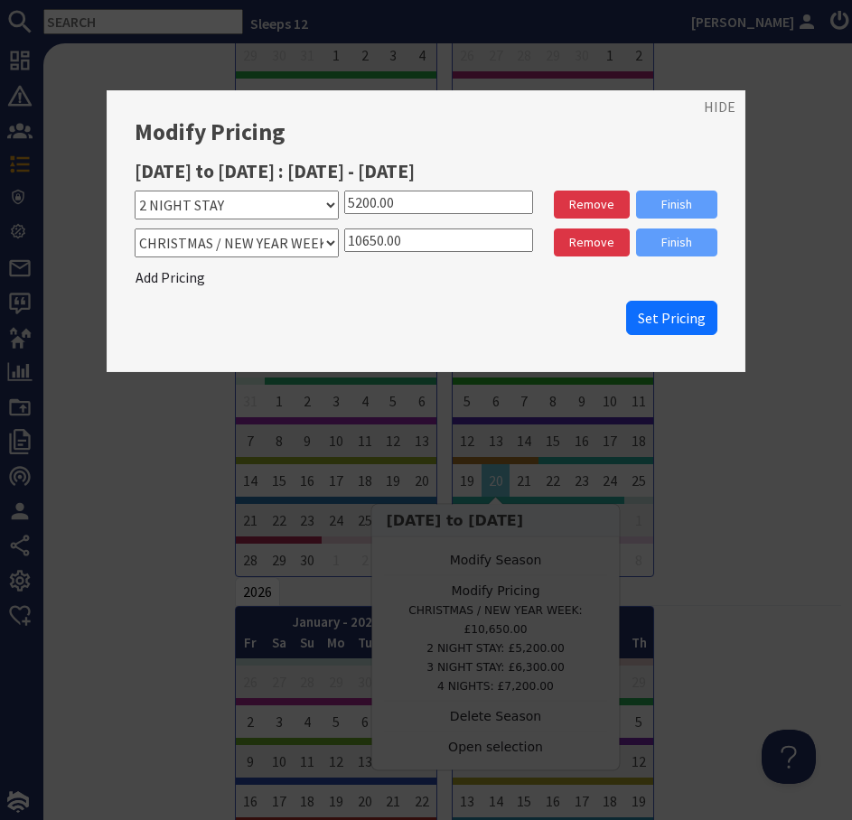
click at [583, 206] on link "Remove" at bounding box center [592, 205] width 76 height 28
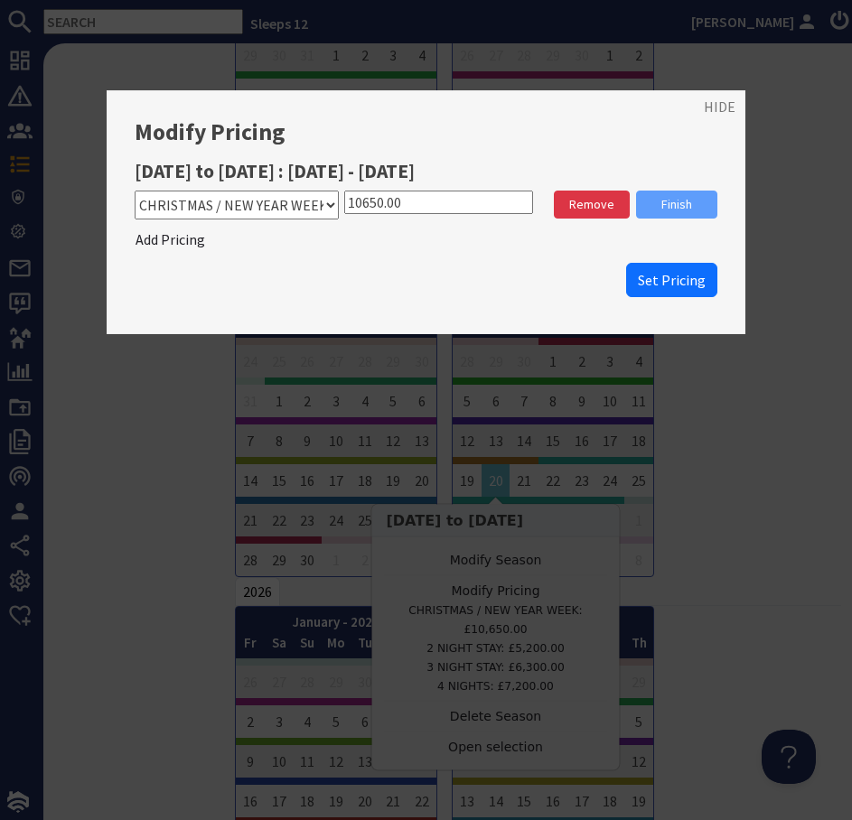
click at [371, 203] on input "10650.00" at bounding box center [438, 202] width 189 height 23
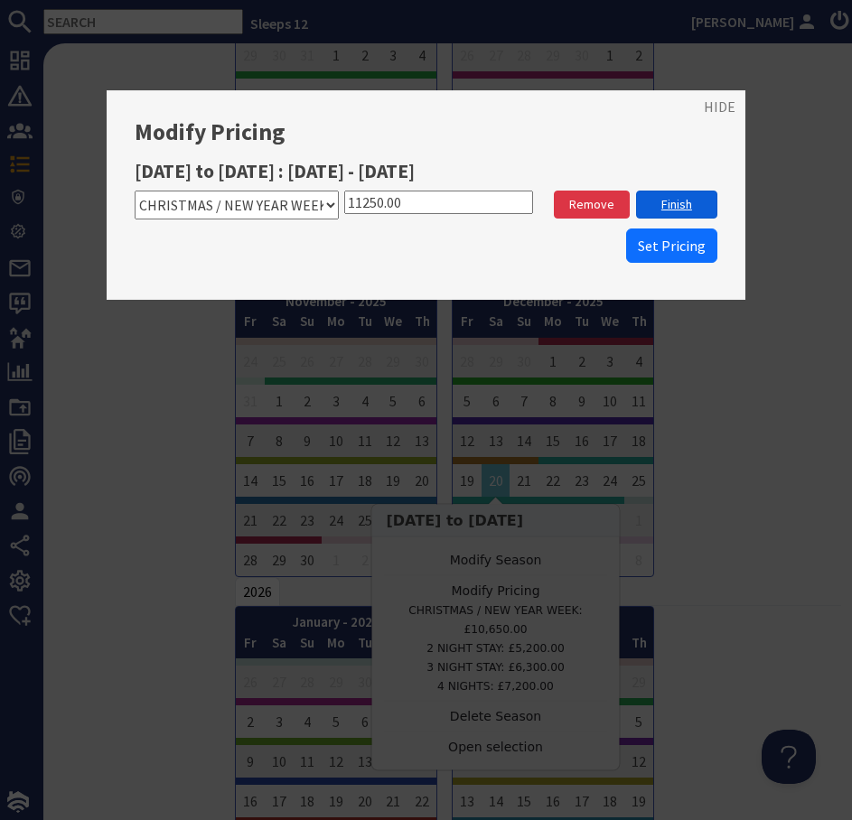
type input "11250.00"
click at [673, 207] on link "Finish" at bounding box center [676, 205] width 81 height 28
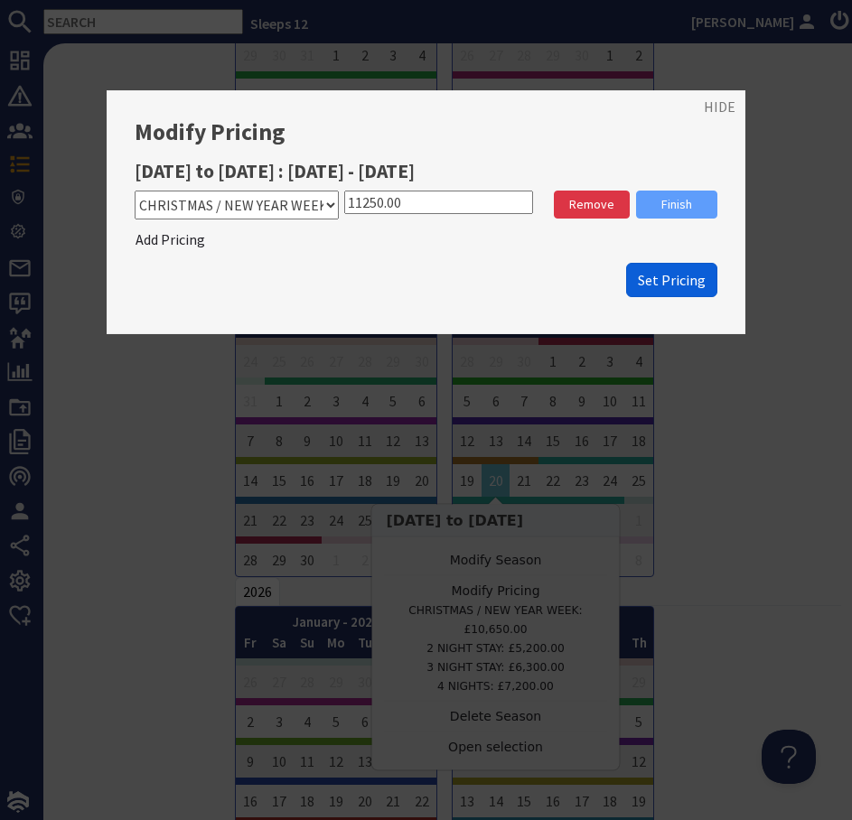
click at [659, 276] on span "Set Pricing" at bounding box center [672, 280] width 68 height 18
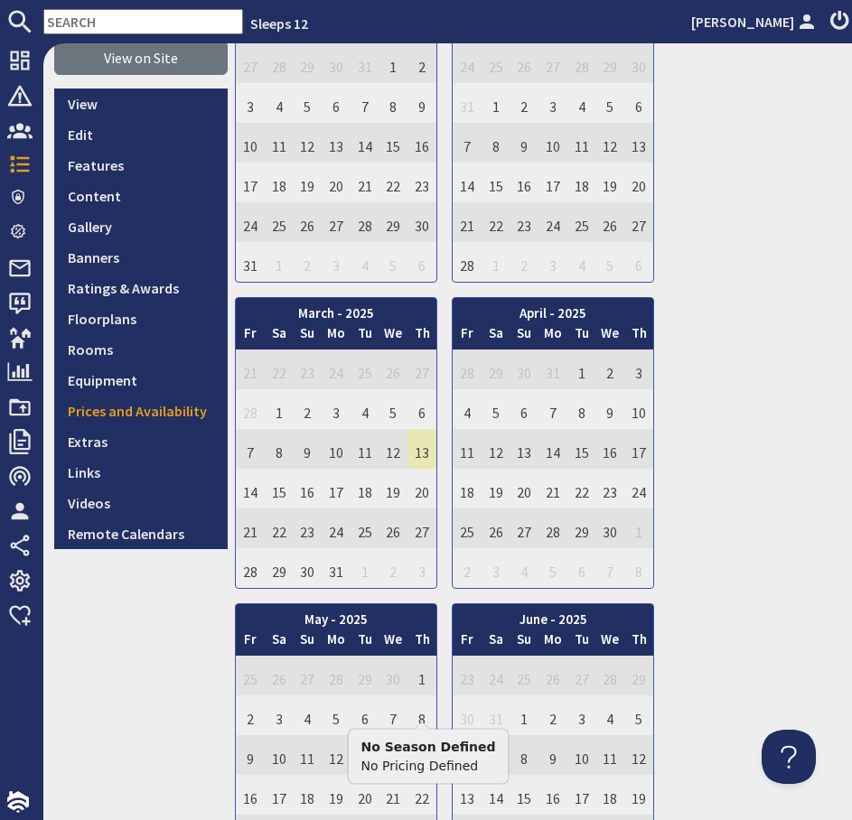
scroll to position [0, 0]
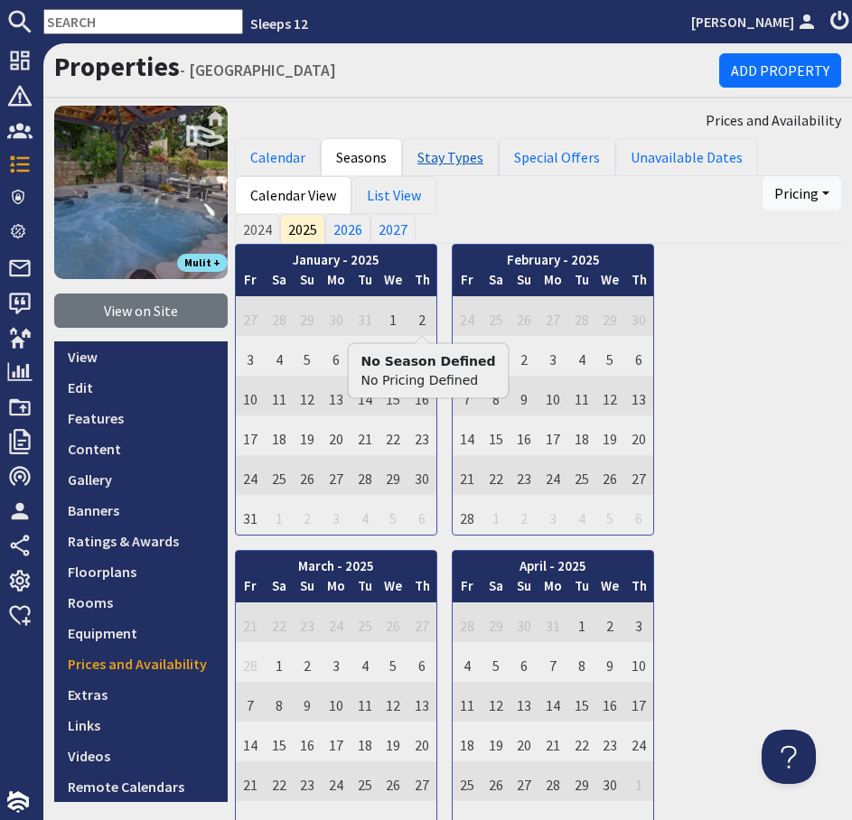
click at [435, 157] on link "Stay Types" at bounding box center [450, 157] width 97 height 38
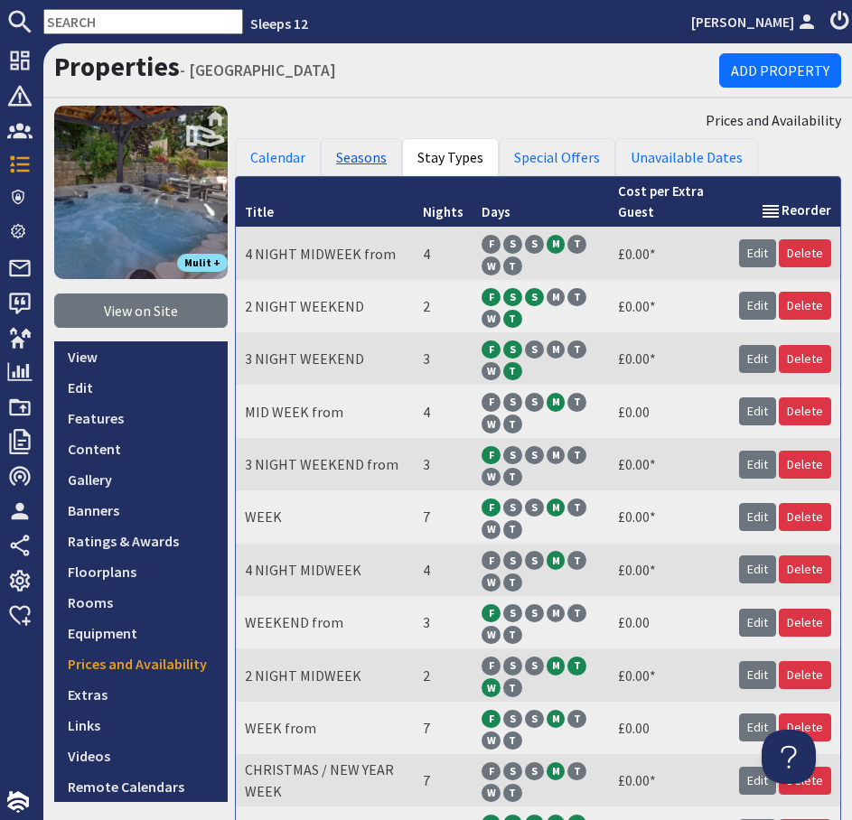
click at [365, 150] on link "Seasons" at bounding box center [361, 157] width 81 height 38
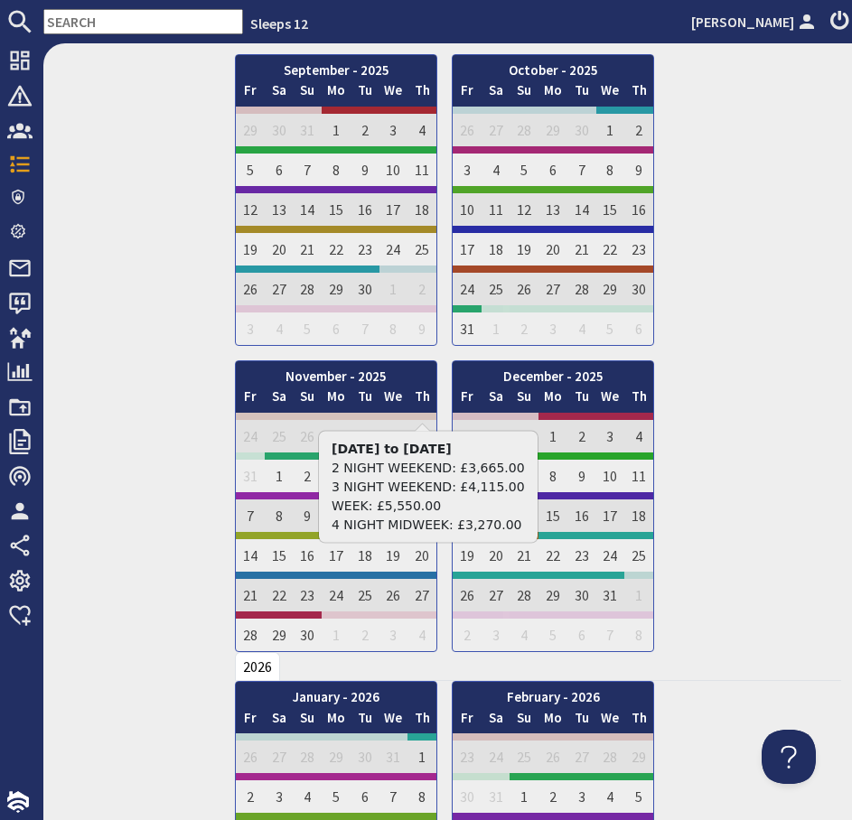
scroll to position [1448, 0]
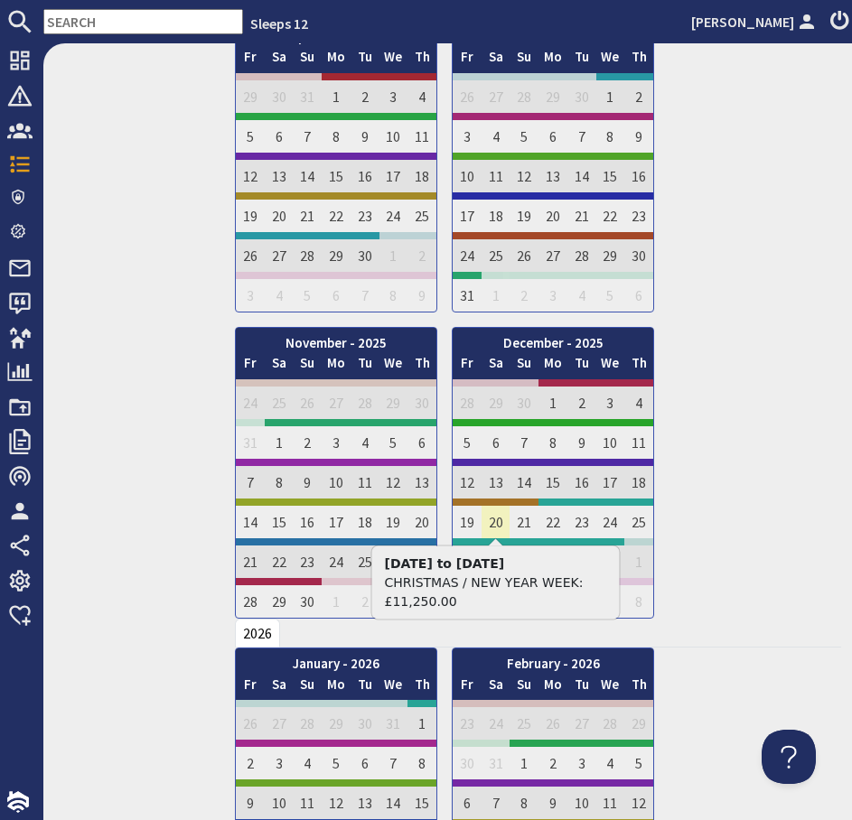
click at [497, 523] on td "20" at bounding box center [495, 519] width 29 height 40
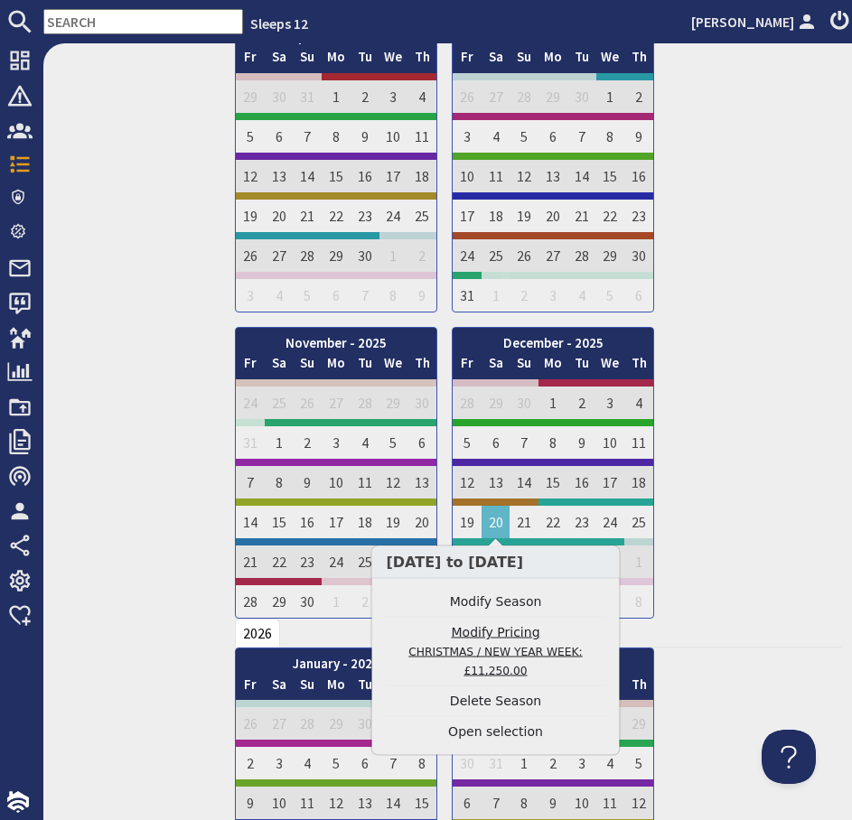
click at [501, 631] on link "Modify Pricing CHRISTMAS / NEW YEAR WEEK: £11,250.00" at bounding box center [496, 651] width 222 height 57
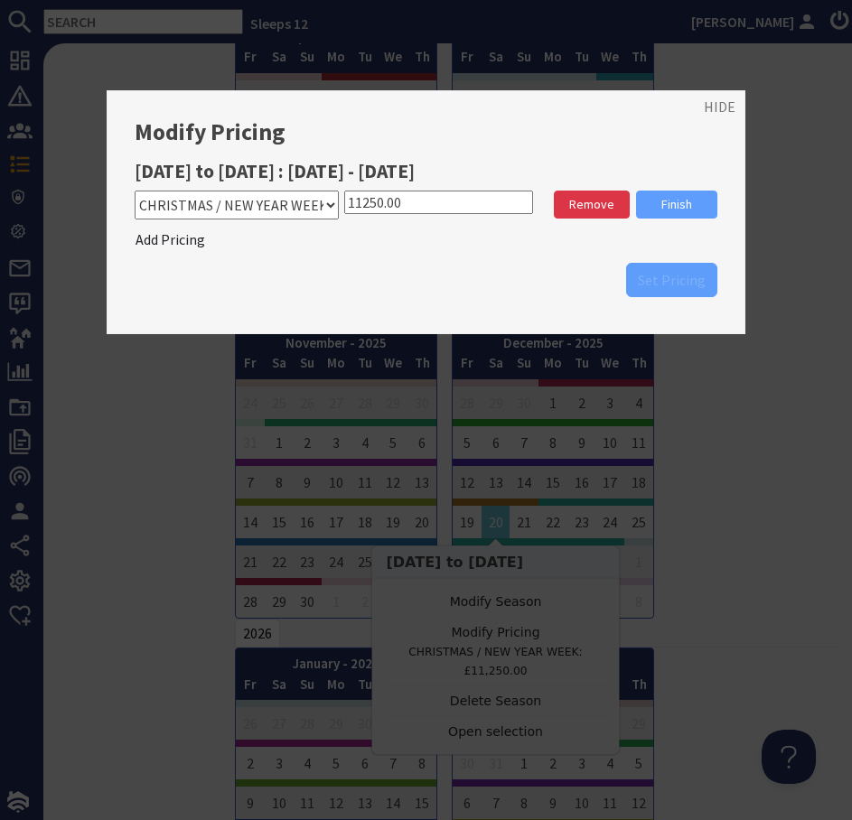
click at [328, 204] on select "Please select a stay type 2 NIGHT WEEKEND 3 NIGHT WEEKEND WEEK 4 NIGHT MIDWEEK …" at bounding box center [237, 205] width 204 height 29
select select "11063"
click at [135, 191] on select "Please select a stay type 2 NIGHT WEEKEND 3 NIGHT WEEKEND WEEK 4 NIGHT MIDWEEK …" at bounding box center [237, 205] width 204 height 29
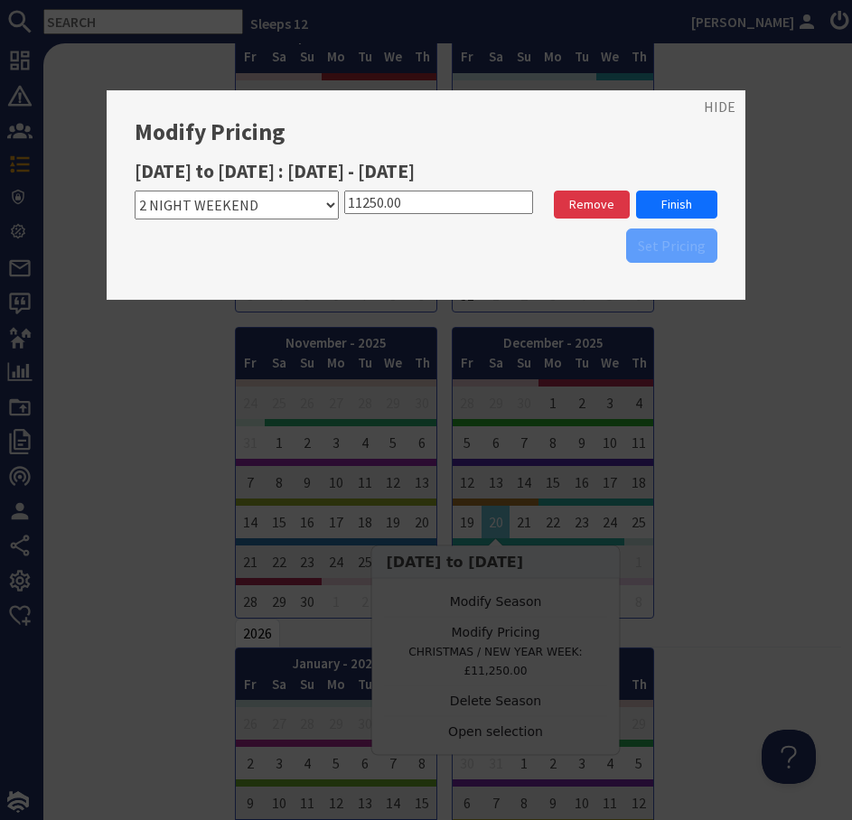
click at [367, 205] on input "11250.00" at bounding box center [438, 202] width 189 height 23
click at [368, 205] on input "11250.00" at bounding box center [438, 202] width 189 height 23
type input "5250"
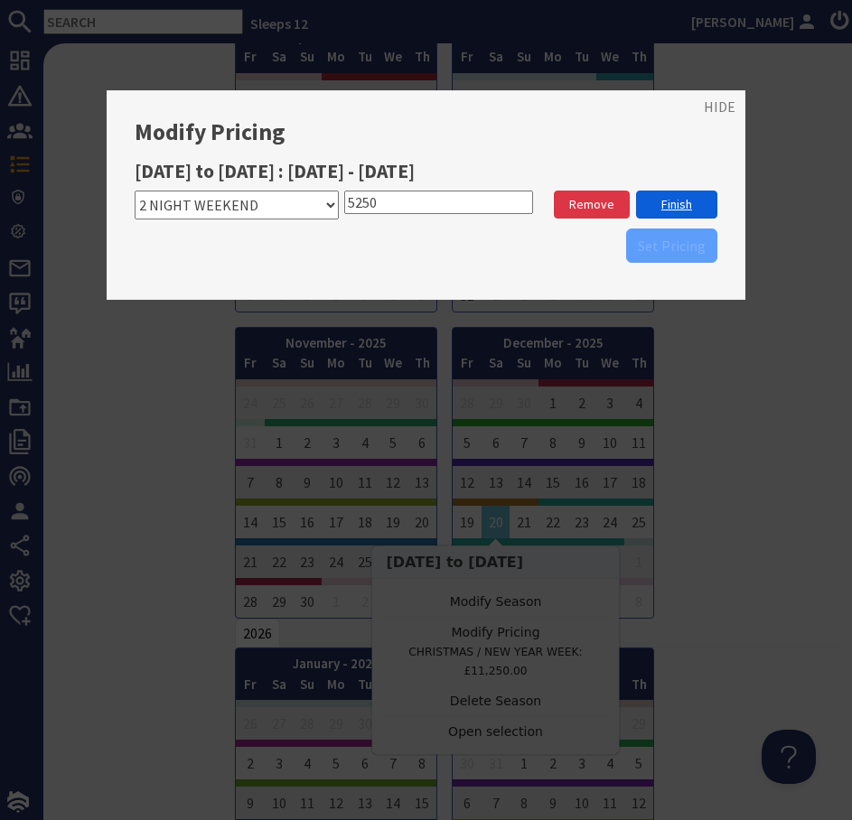
click at [663, 201] on link "Finish" at bounding box center [676, 205] width 81 height 28
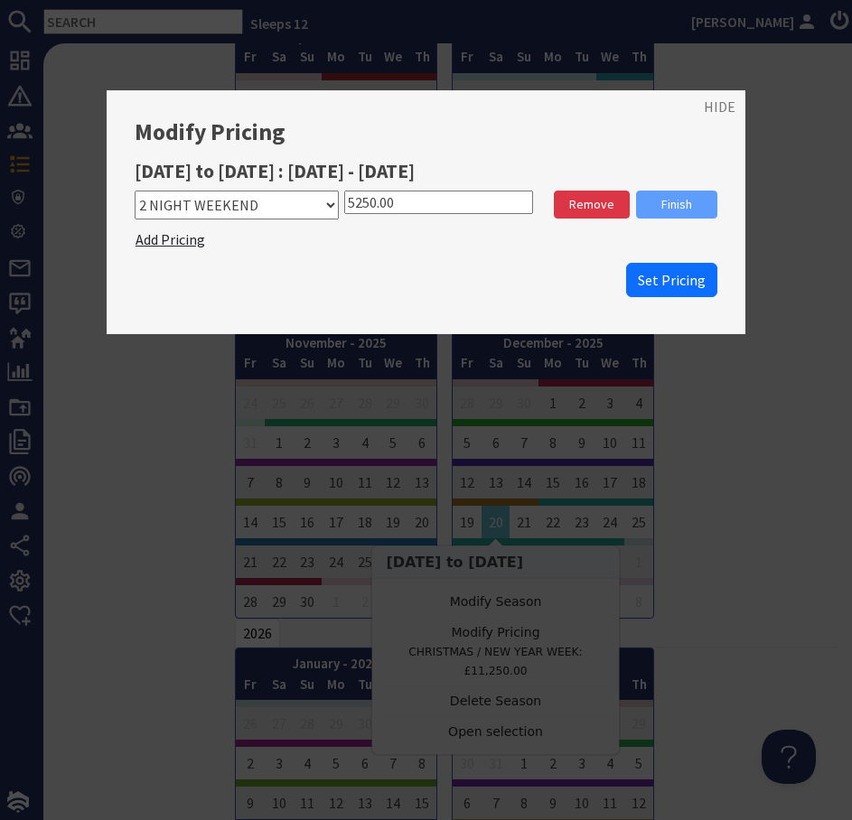
click at [197, 240] on span "Add Pricing" at bounding box center [170, 239] width 70 height 18
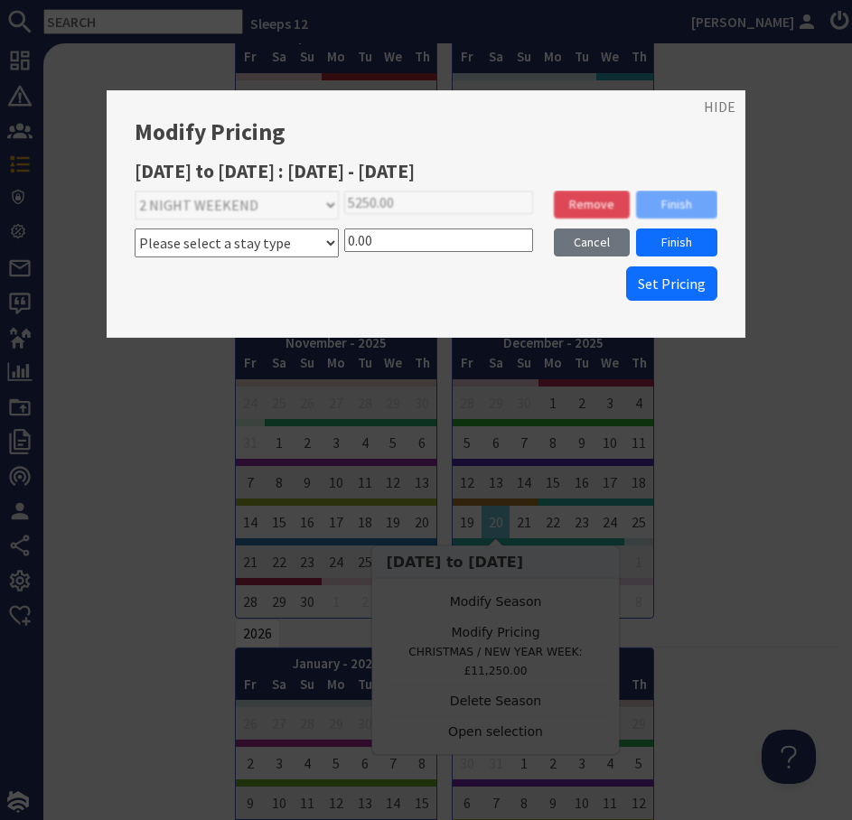
click at [197, 240] on select "Please select a stay type 2 NIGHT WEEKEND 3 NIGHT WEEKEND WEEK 4 NIGHT MIDWEEK …" at bounding box center [237, 242] width 204 height 29
select select "11064"
click at [135, 228] on select "Please select a stay type 2 NIGHT WEEKEND 3 NIGHT WEEKEND WEEK 4 NIGHT MIDWEEK …" at bounding box center [237, 242] width 204 height 29
click at [350, 242] on input "0.00" at bounding box center [438, 239] width 189 height 23
type input "6350.00"
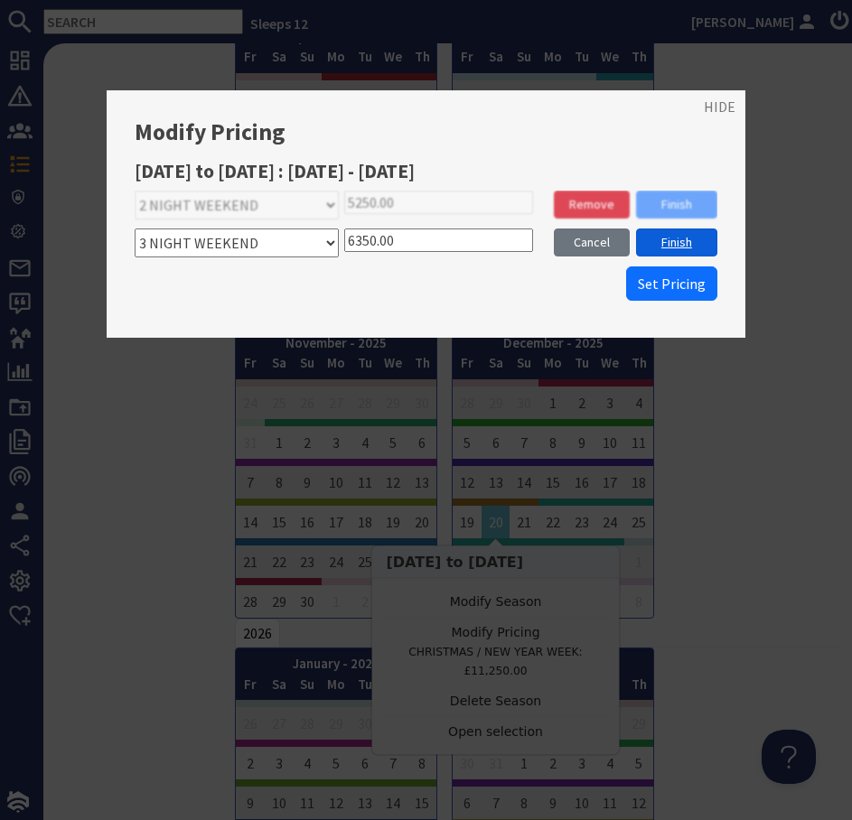
click at [689, 243] on link "Finish" at bounding box center [676, 242] width 81 height 28
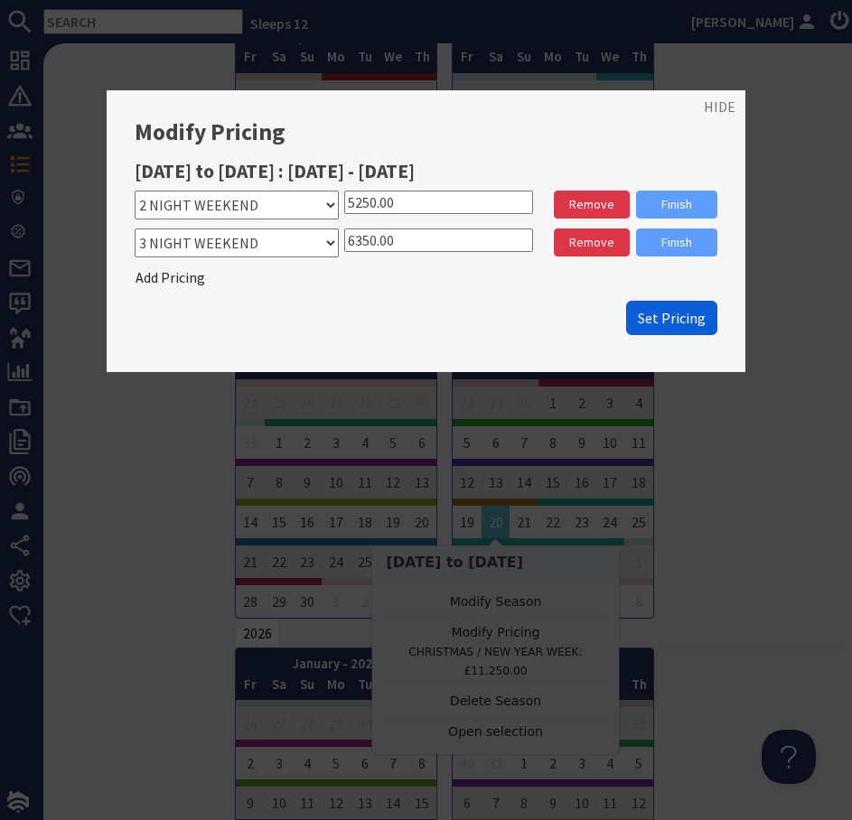
click at [658, 318] on span "Set Pricing" at bounding box center [672, 318] width 68 height 18
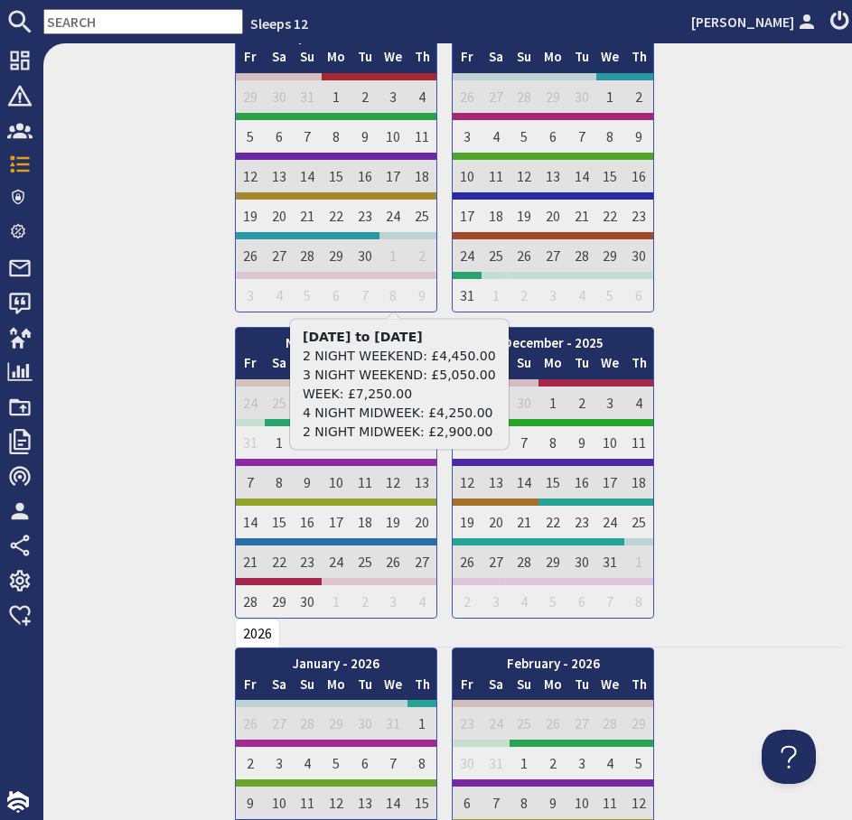
click at [150, 22] on input "text" at bounding box center [143, 21] width 200 height 25
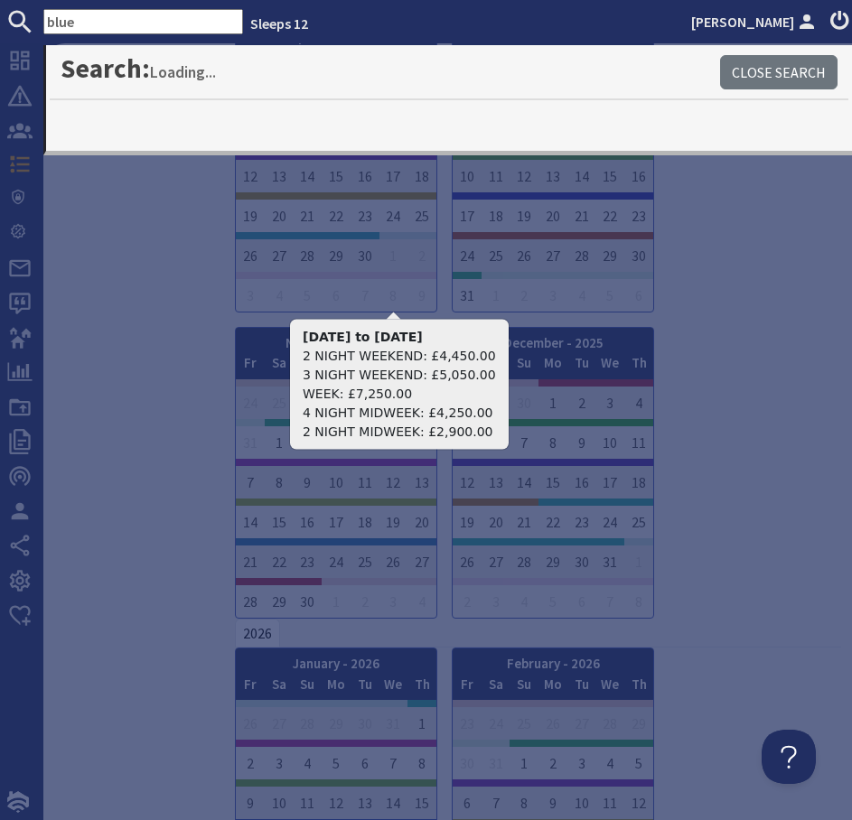
type input "blue"
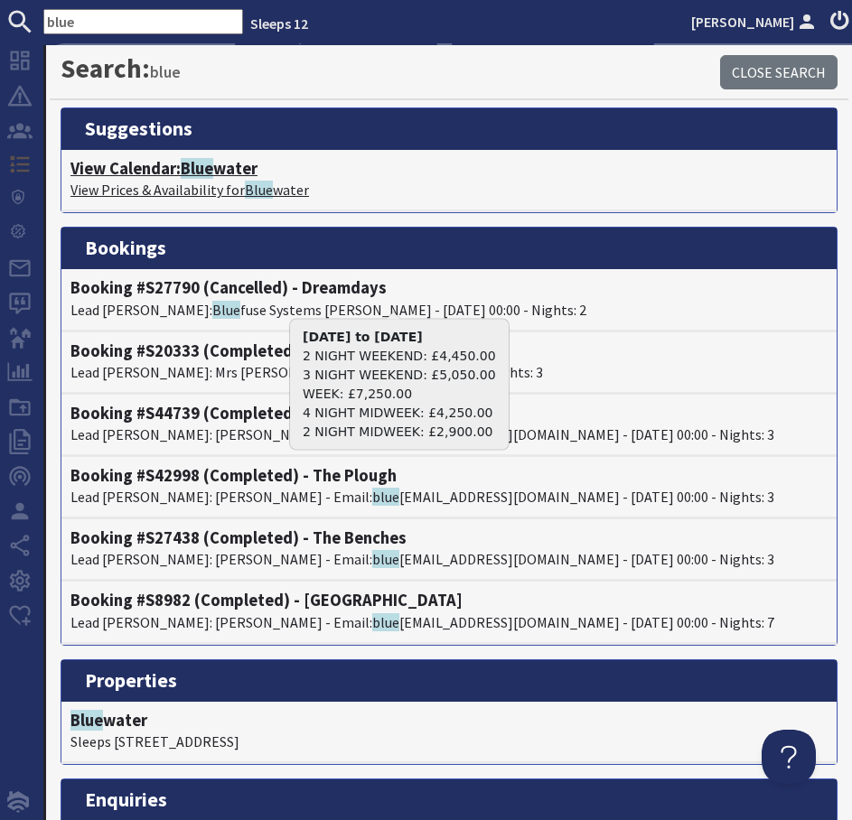
click at [220, 170] on h4 "View Calendar: Blue water" at bounding box center [448, 169] width 757 height 20
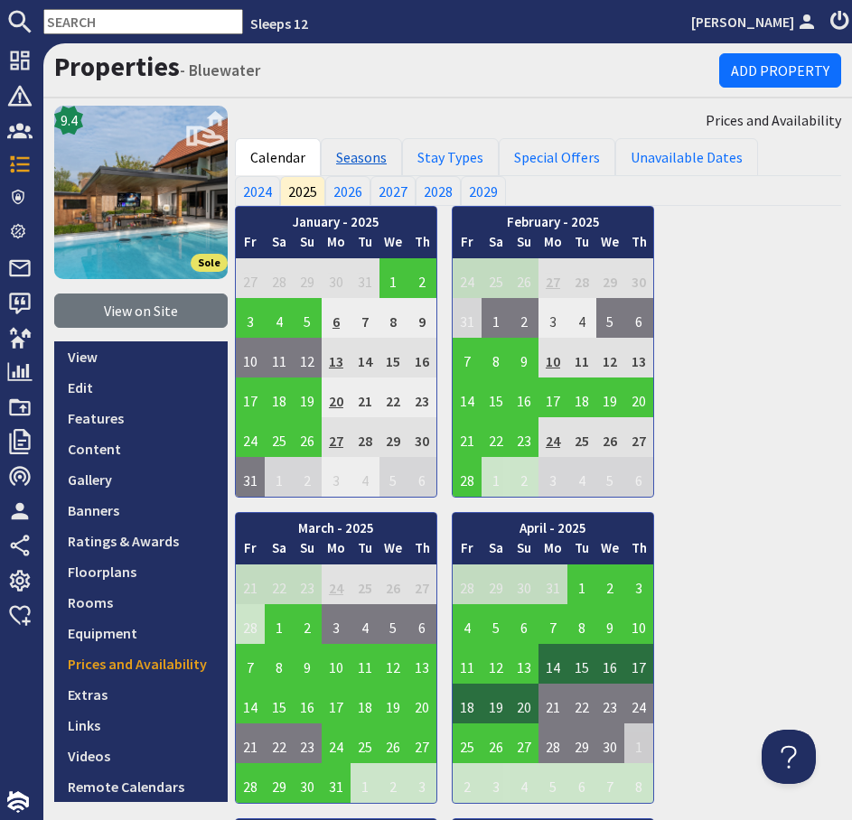
click at [359, 160] on link "Seasons" at bounding box center [361, 157] width 81 height 38
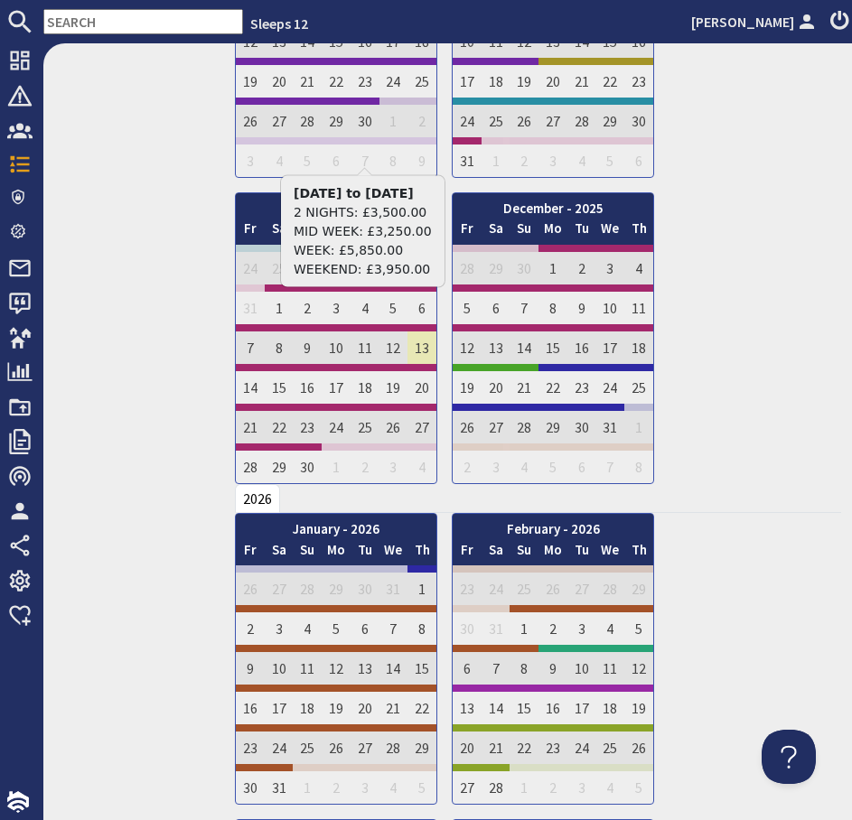
scroll to position [1591, 0]
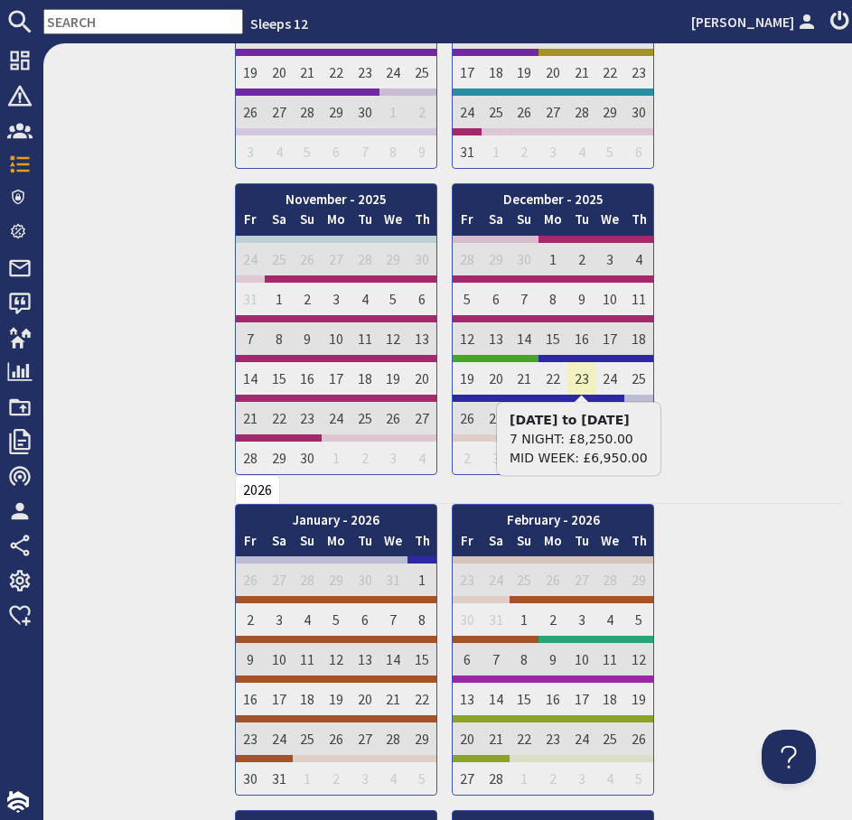
click at [586, 379] on td "23" at bounding box center [581, 375] width 29 height 40
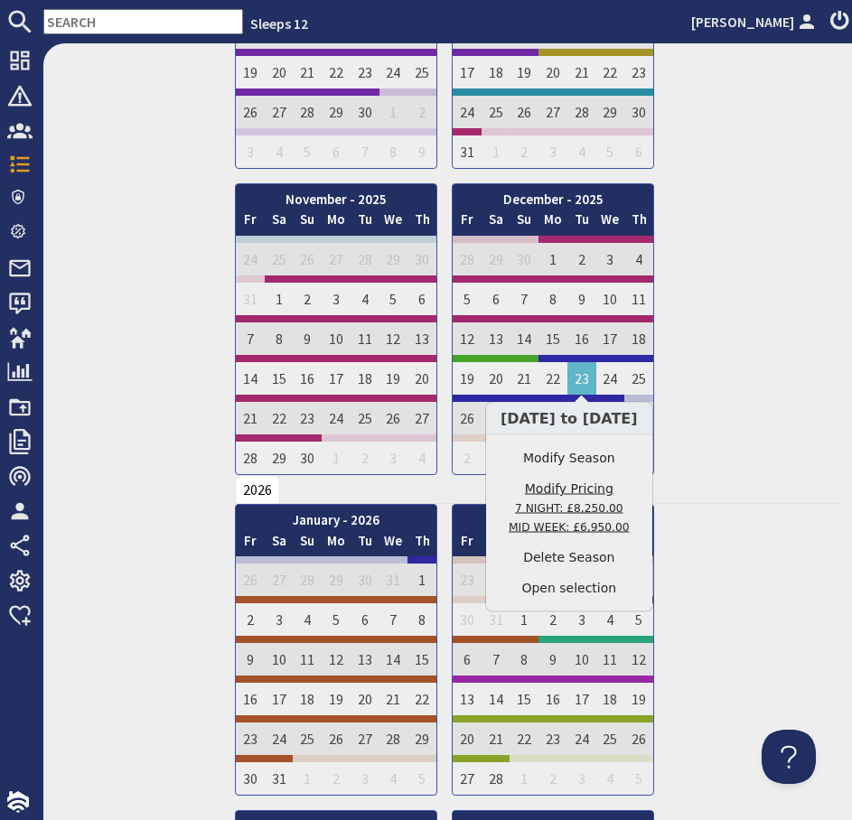
click at [595, 490] on link "Modify Pricing 7 NIGHT: £8,250.00 MID WEEK: £6,950.00" at bounding box center [569, 508] width 141 height 57
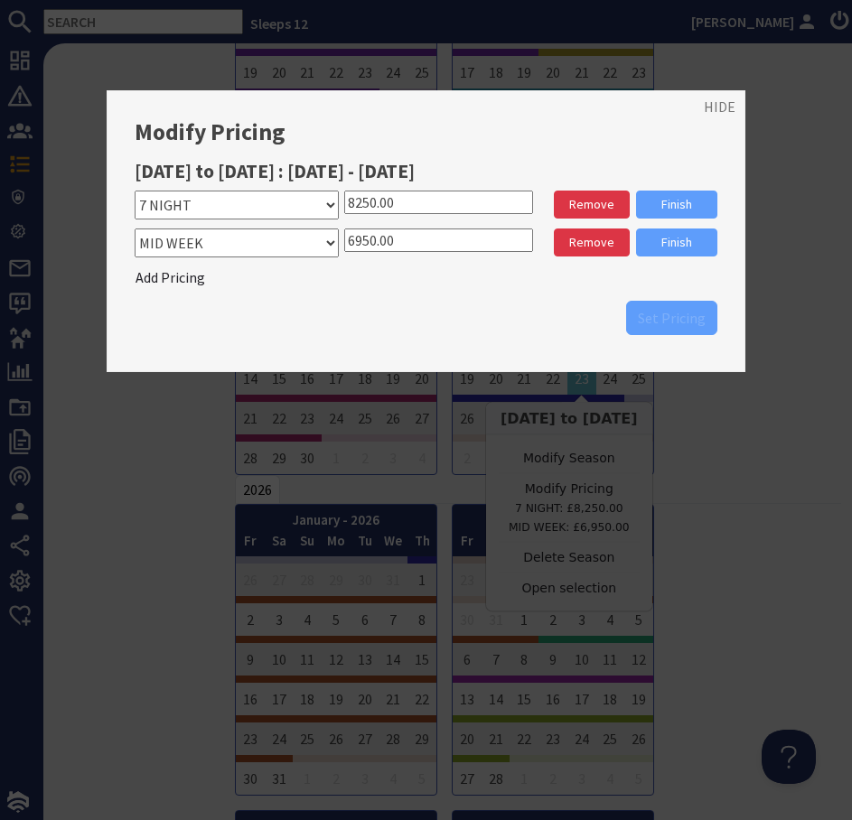
click at [355, 240] on input "6950.00" at bounding box center [438, 239] width 189 height 23
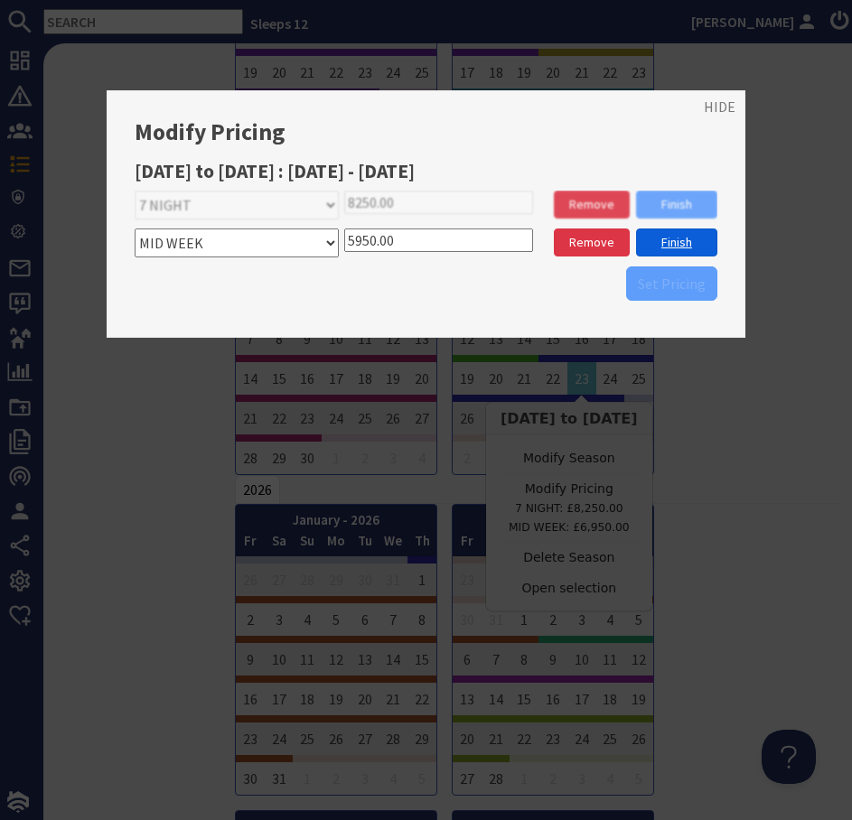
type input "5950.00"
click at [671, 238] on link "Finish" at bounding box center [676, 242] width 81 height 28
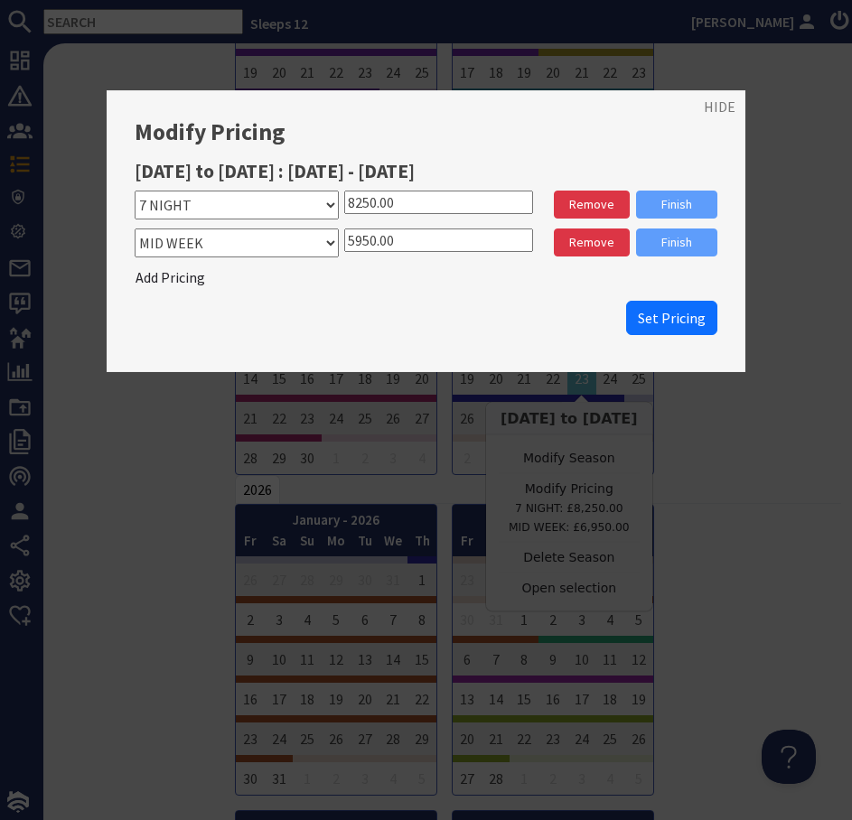
click at [353, 202] on input "8250.00" at bounding box center [438, 202] width 189 height 23
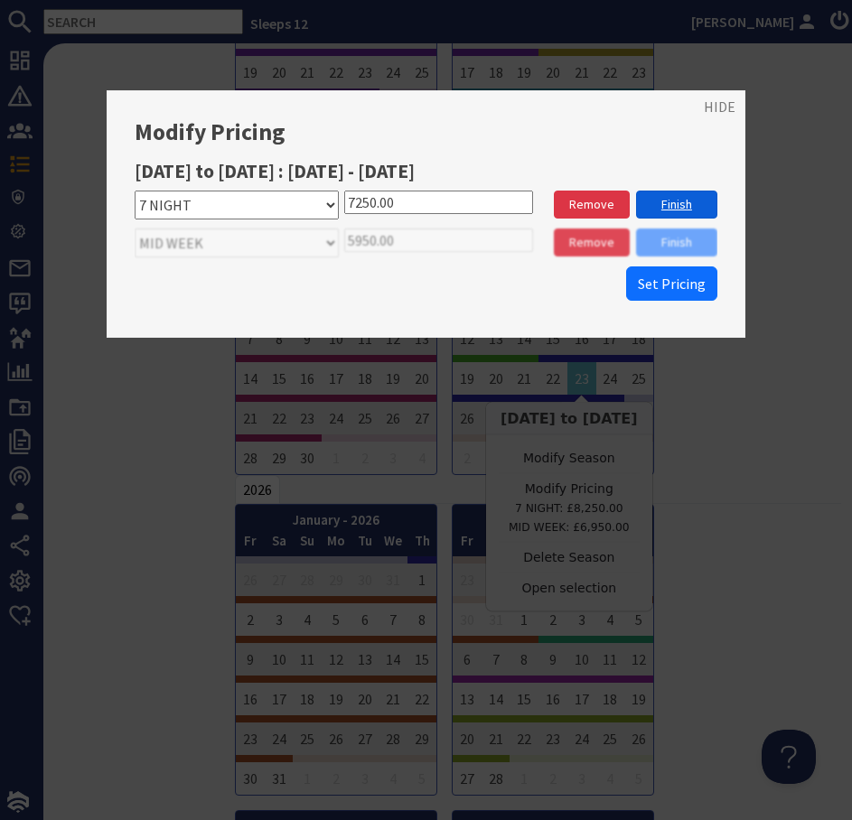
type input "7250.00"
click at [694, 198] on link "Finish" at bounding box center [676, 205] width 81 height 28
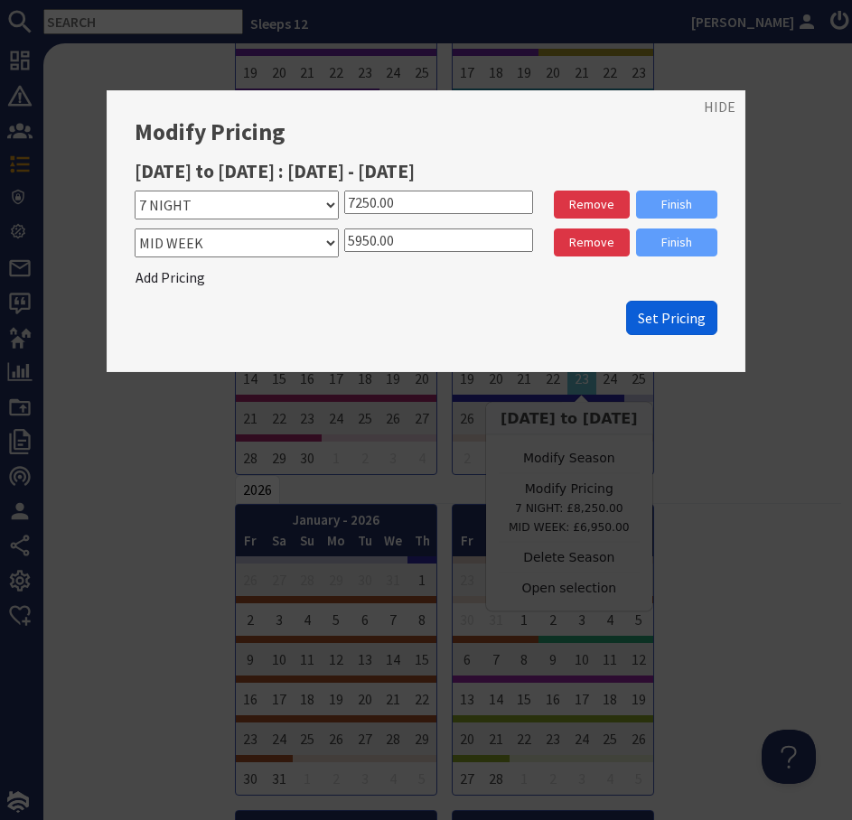
click at [667, 320] on span "Set Pricing" at bounding box center [672, 318] width 68 height 18
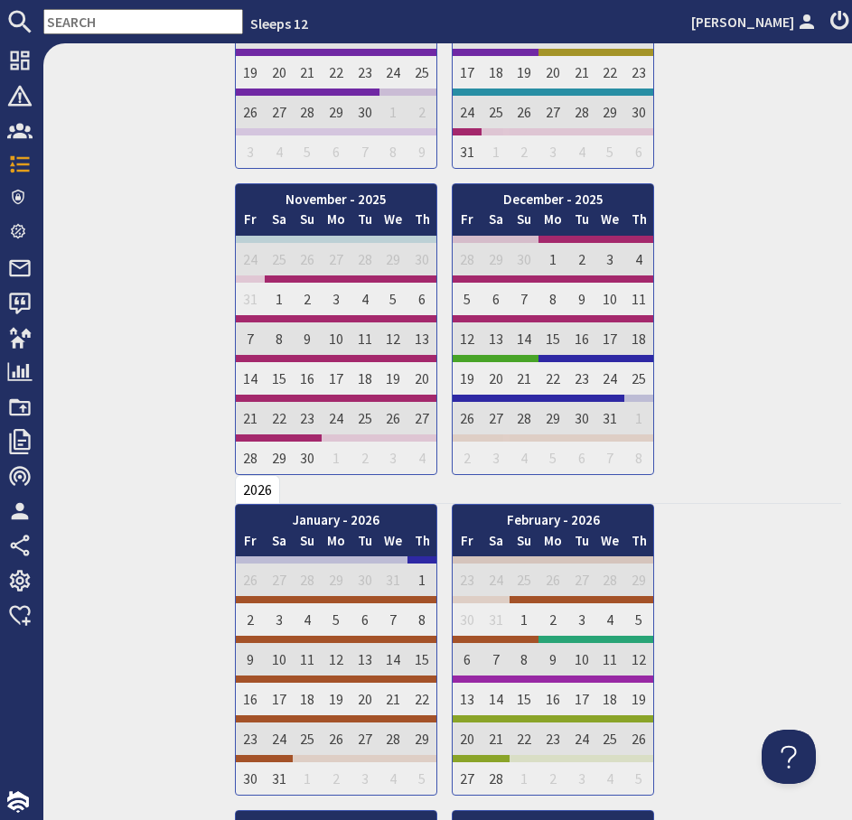
scroll to position [0, 0]
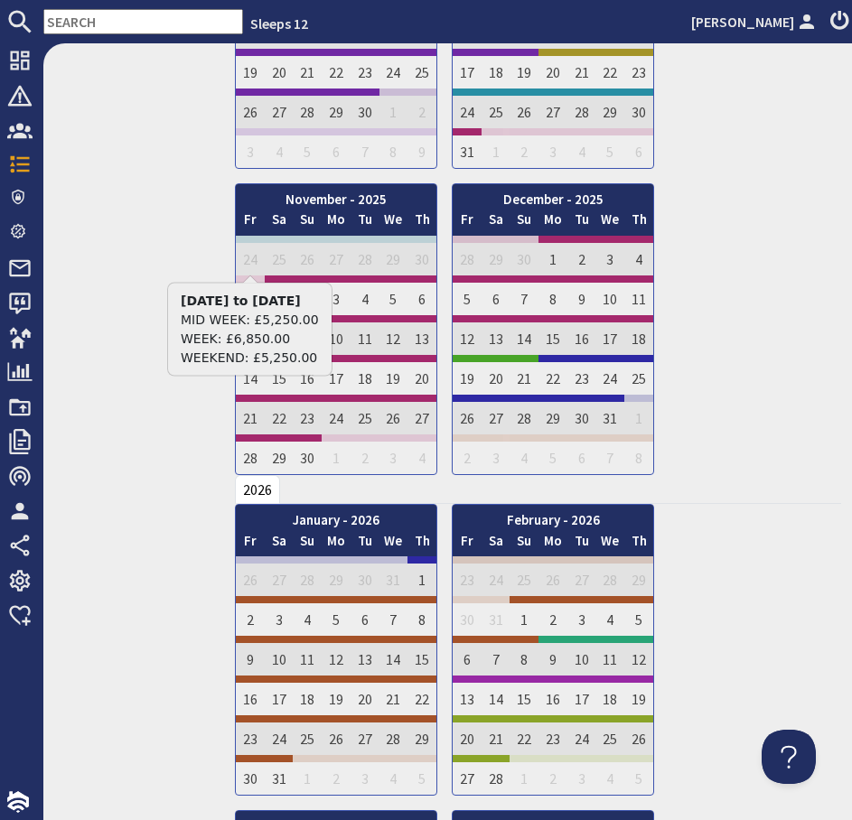
click at [132, 16] on input "text" at bounding box center [143, 21] width 200 height 25
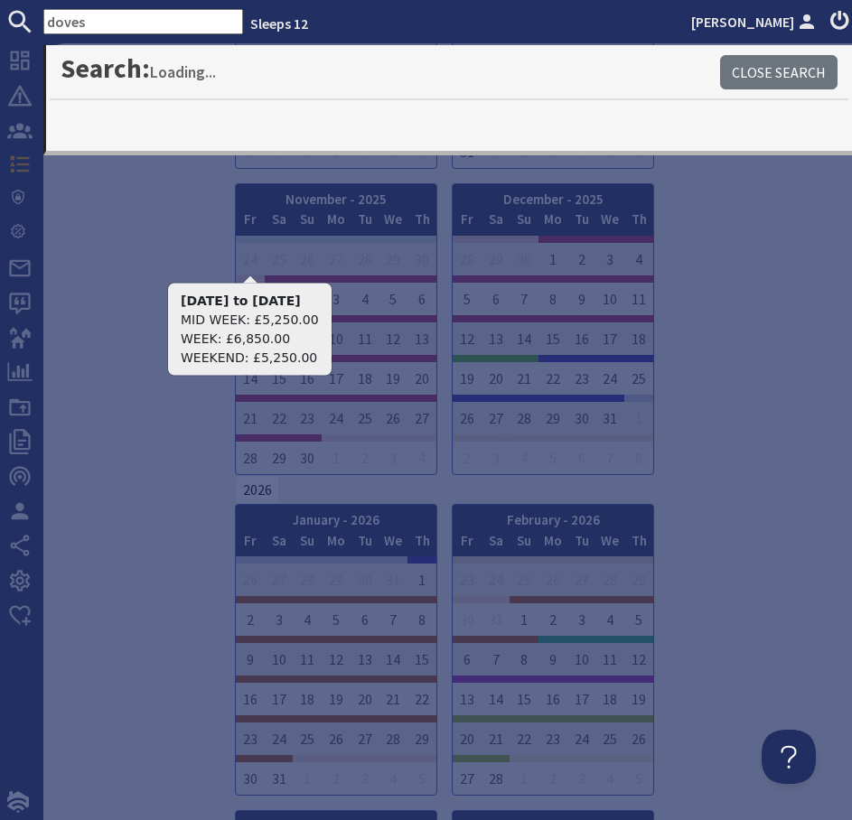
type input "doves"
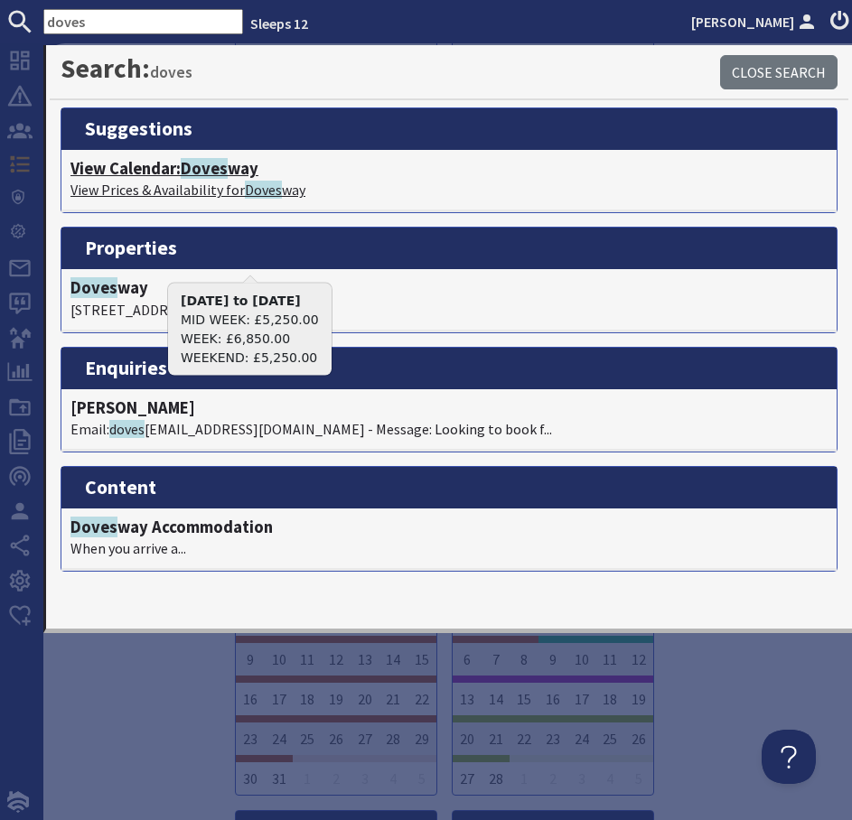
click at [231, 167] on h4 "View Calendar: Doves way" at bounding box center [448, 169] width 757 height 20
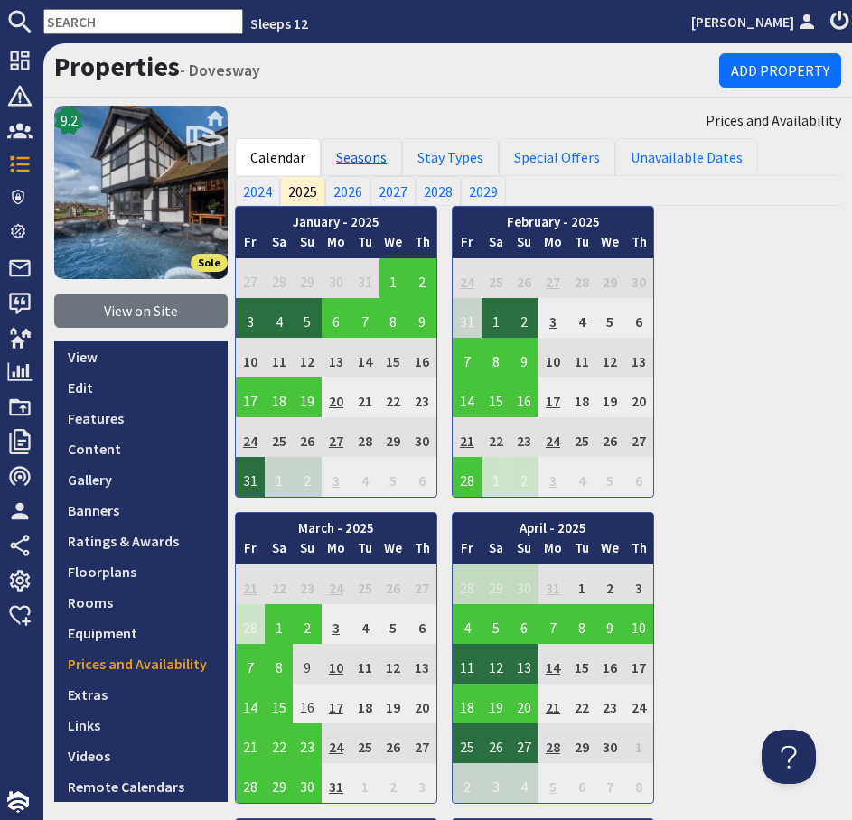
click at [358, 158] on link "Seasons" at bounding box center [361, 157] width 81 height 38
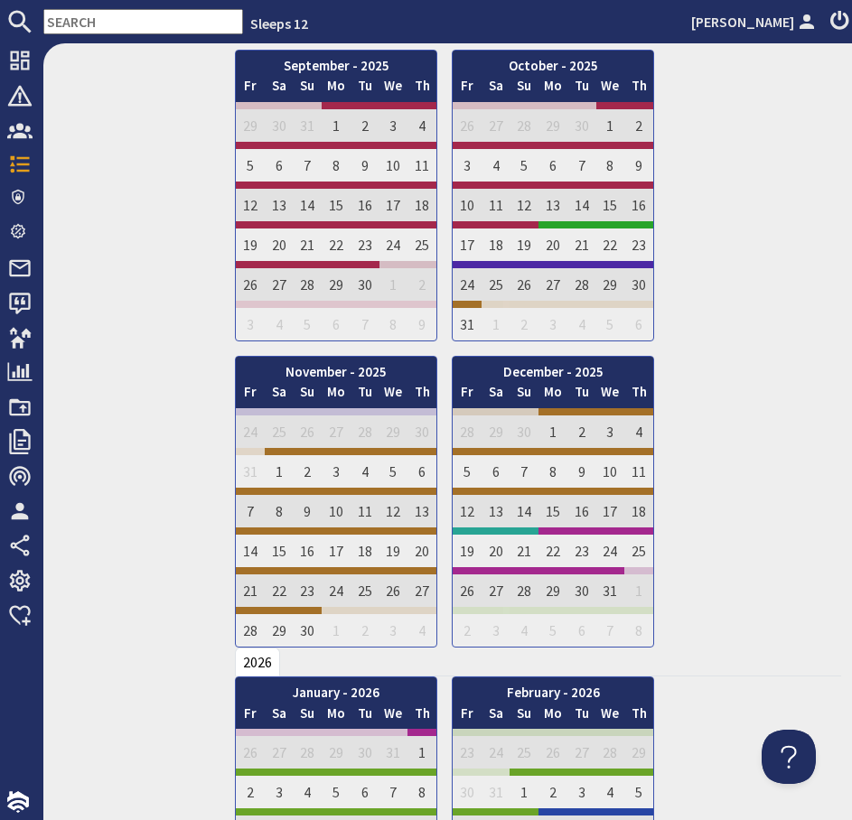
scroll to position [1422, 0]
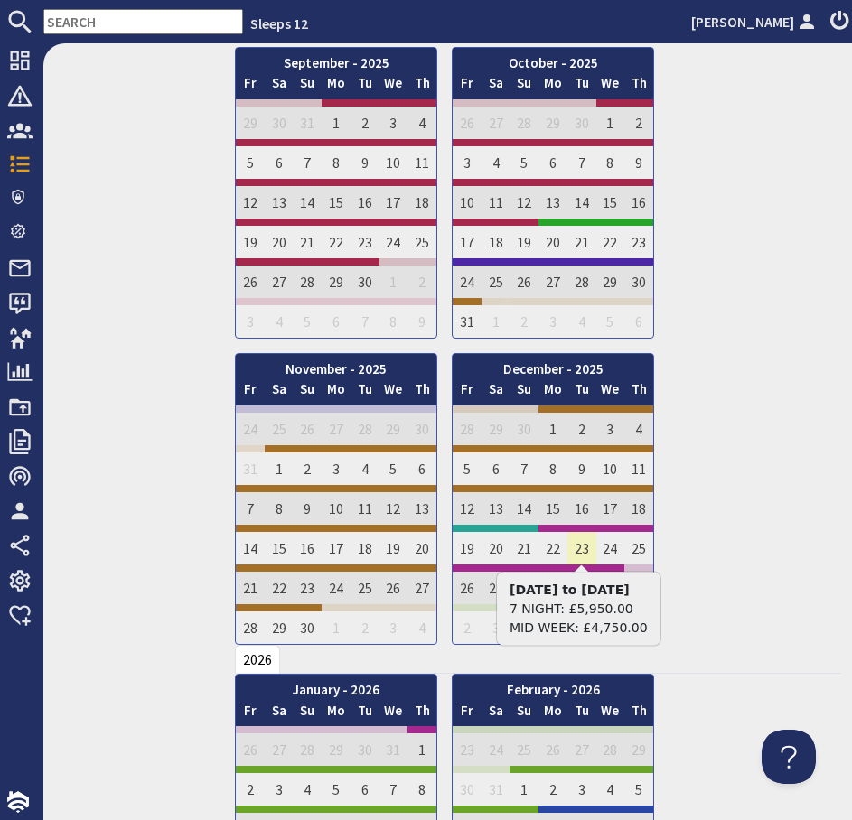
click at [583, 545] on td "23" at bounding box center [581, 545] width 29 height 40
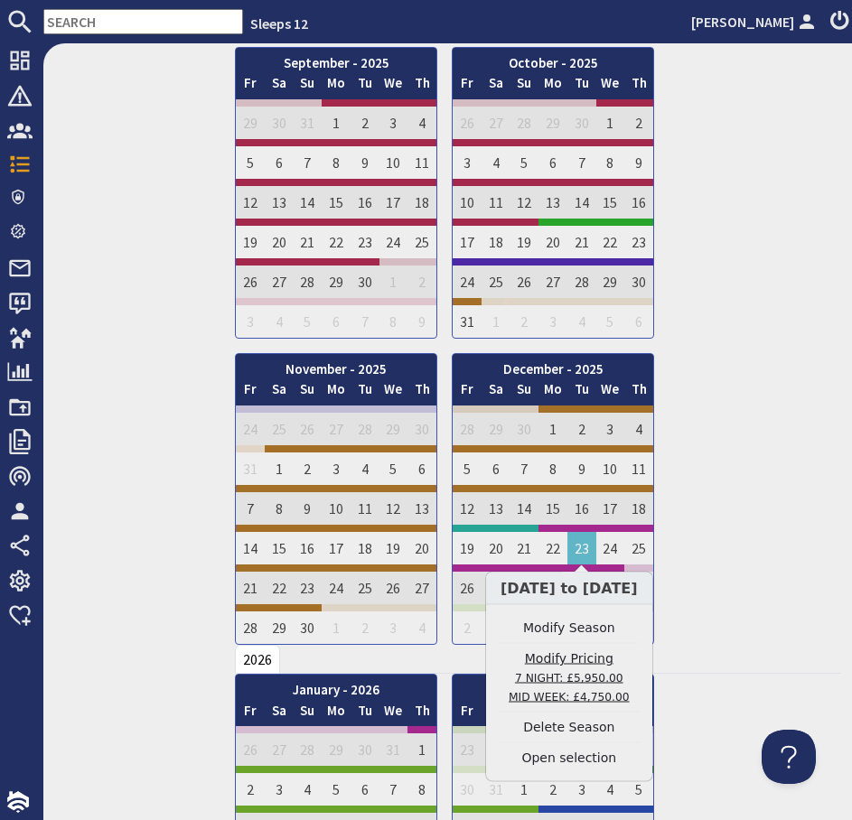
click at [587, 663] on link "Modify Pricing 7 NIGHT: £5,950.00 MID WEEK: £4,750.00" at bounding box center [569, 677] width 141 height 57
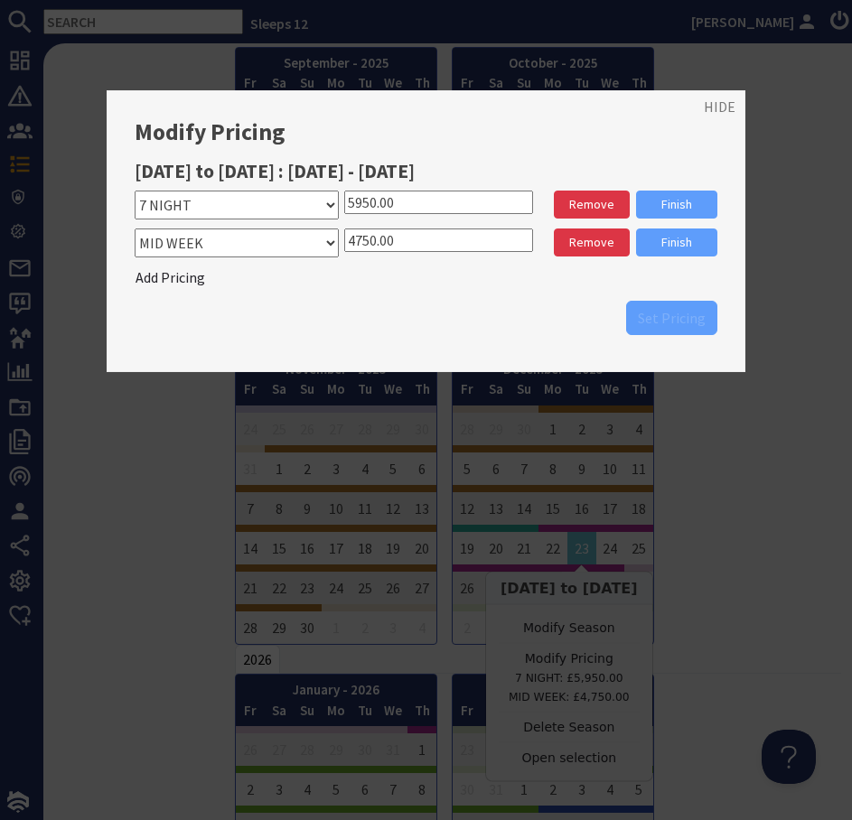
click at [363, 241] on input "4750.00" at bounding box center [438, 239] width 189 height 23
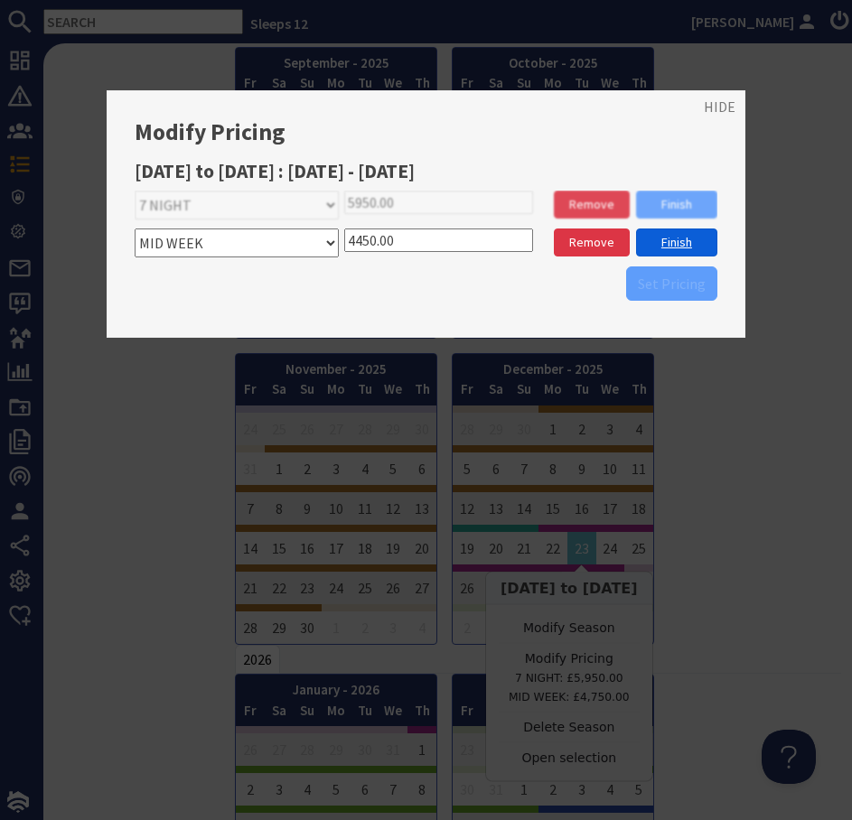
type input "4450.00"
click at [675, 247] on link "Finish" at bounding box center [676, 242] width 81 height 28
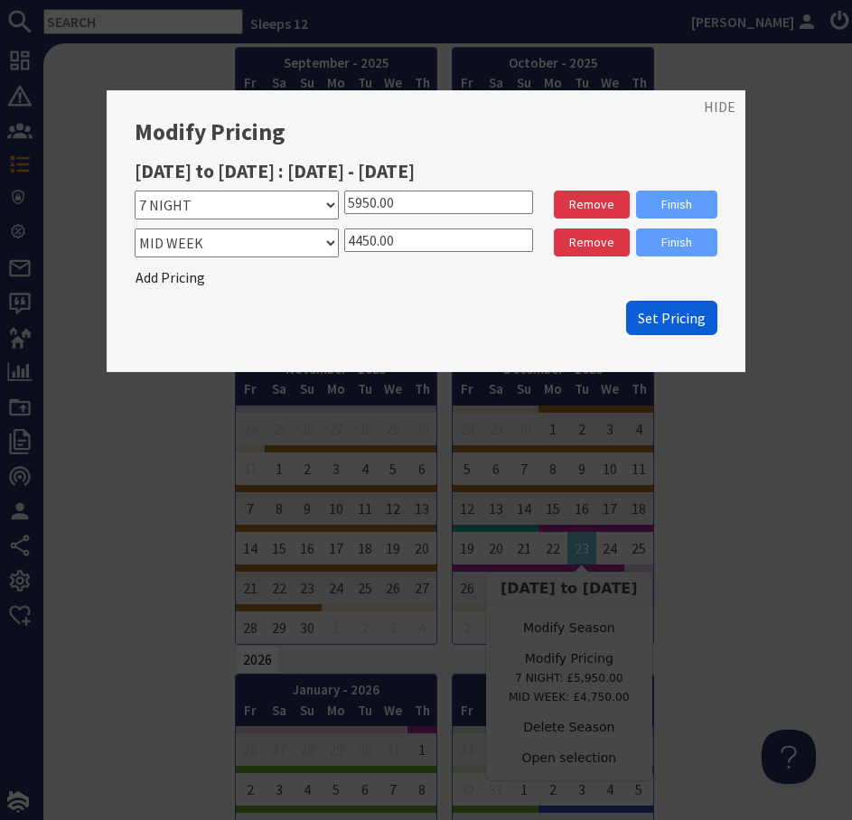
click at [669, 320] on span "Set Pricing" at bounding box center [672, 318] width 68 height 18
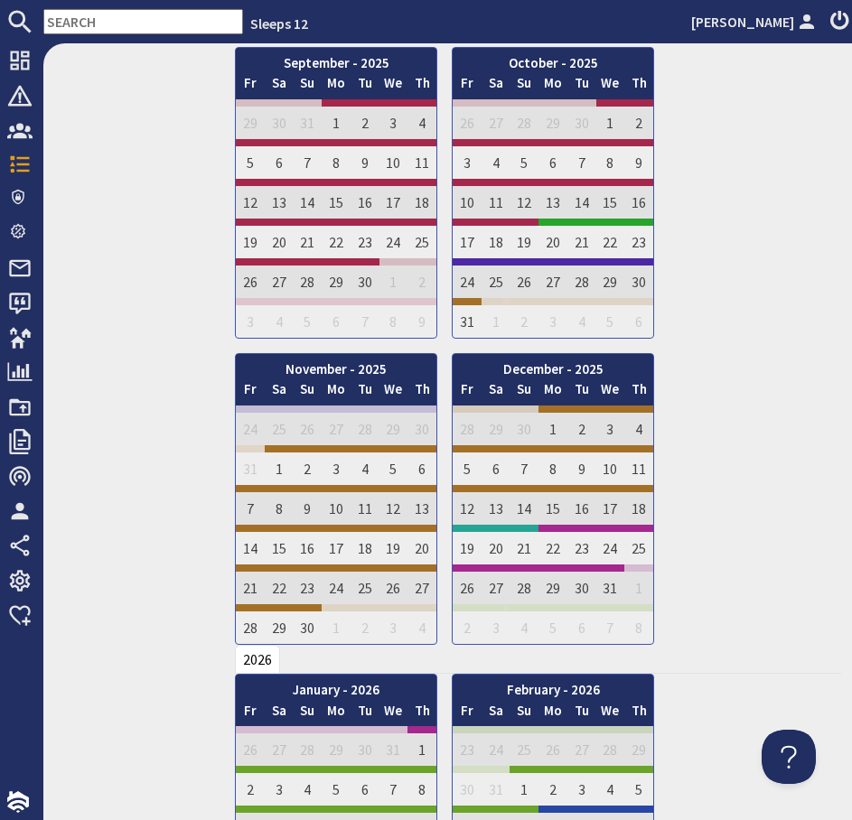
scroll to position [0, 0]
click at [133, 18] on input "text" at bounding box center [143, 21] width 200 height 25
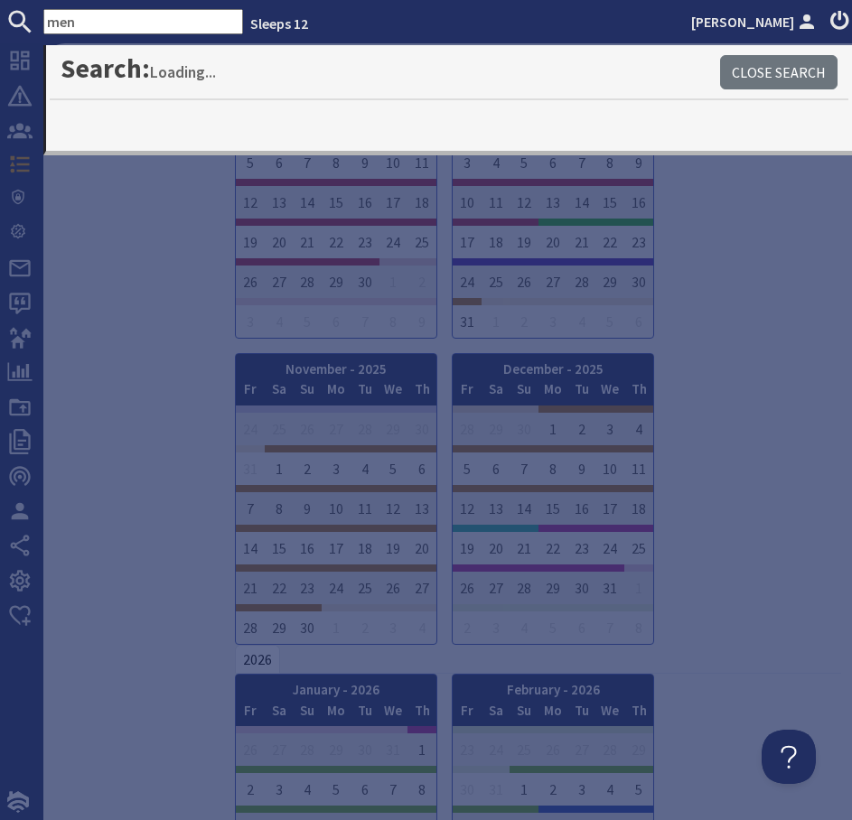
type input "men"
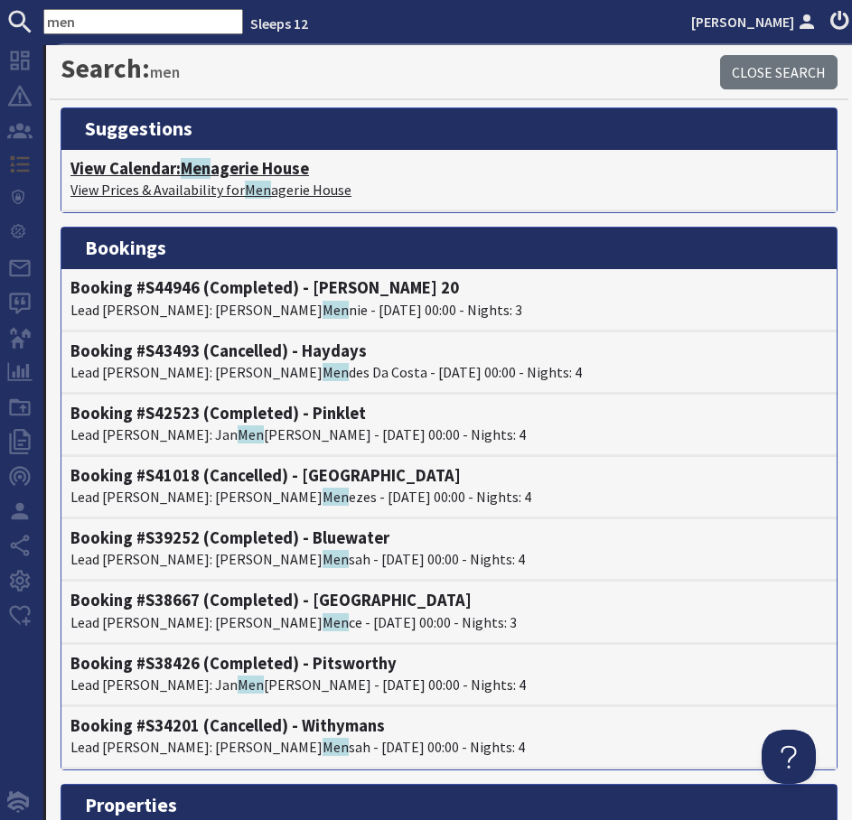
click at [216, 172] on h4 "View Calendar: Men agerie House" at bounding box center [448, 169] width 757 height 20
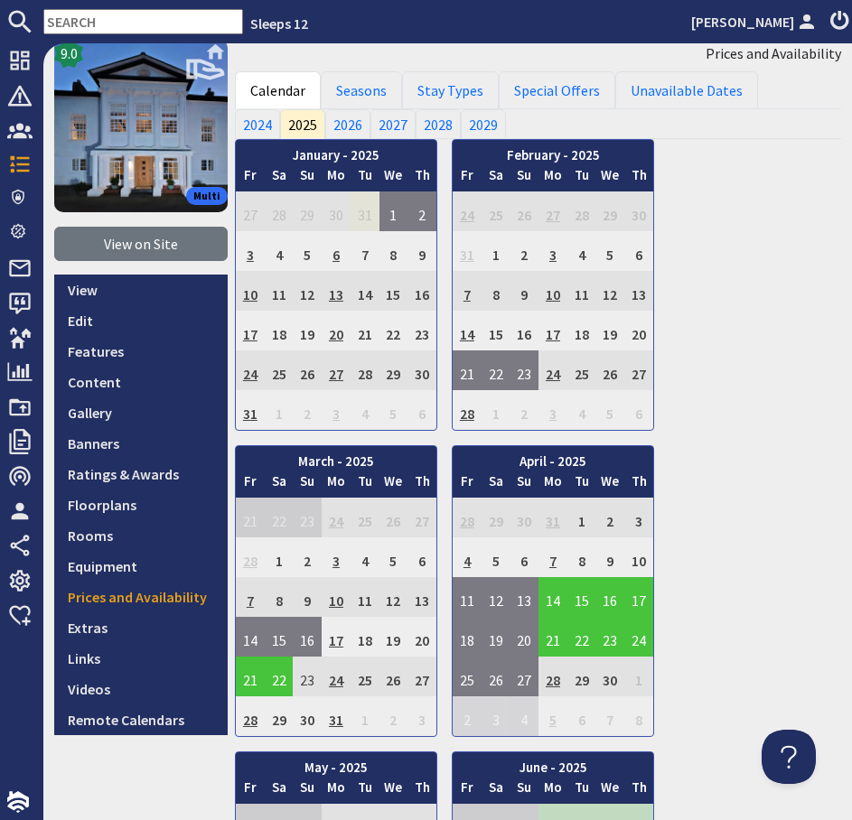
scroll to position [27, 0]
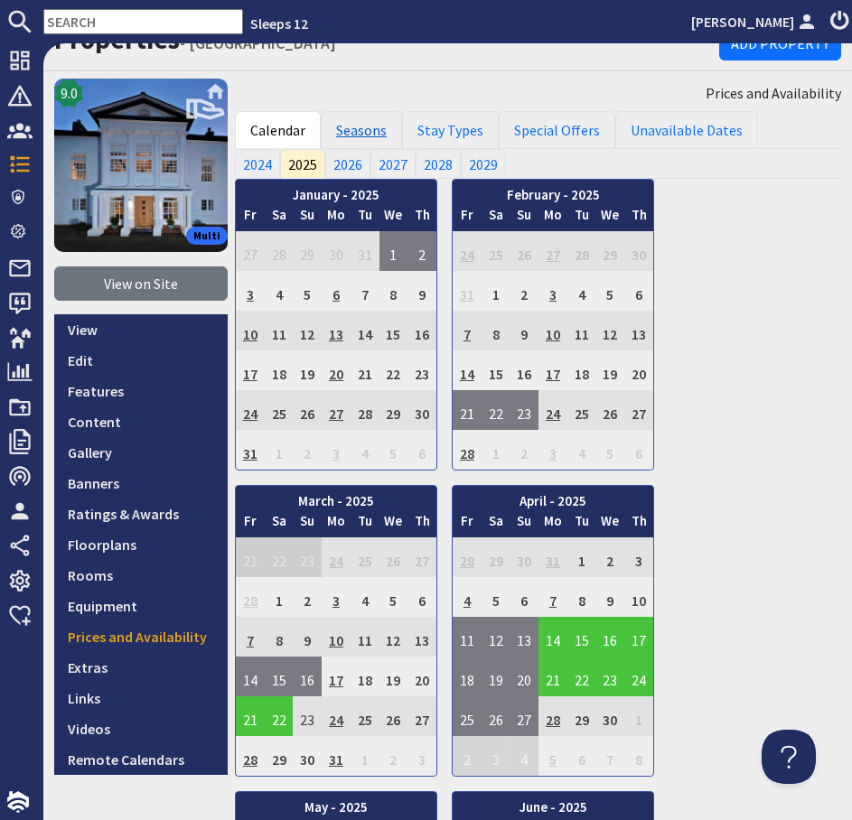
click at [353, 134] on link "Seasons" at bounding box center [361, 130] width 81 height 38
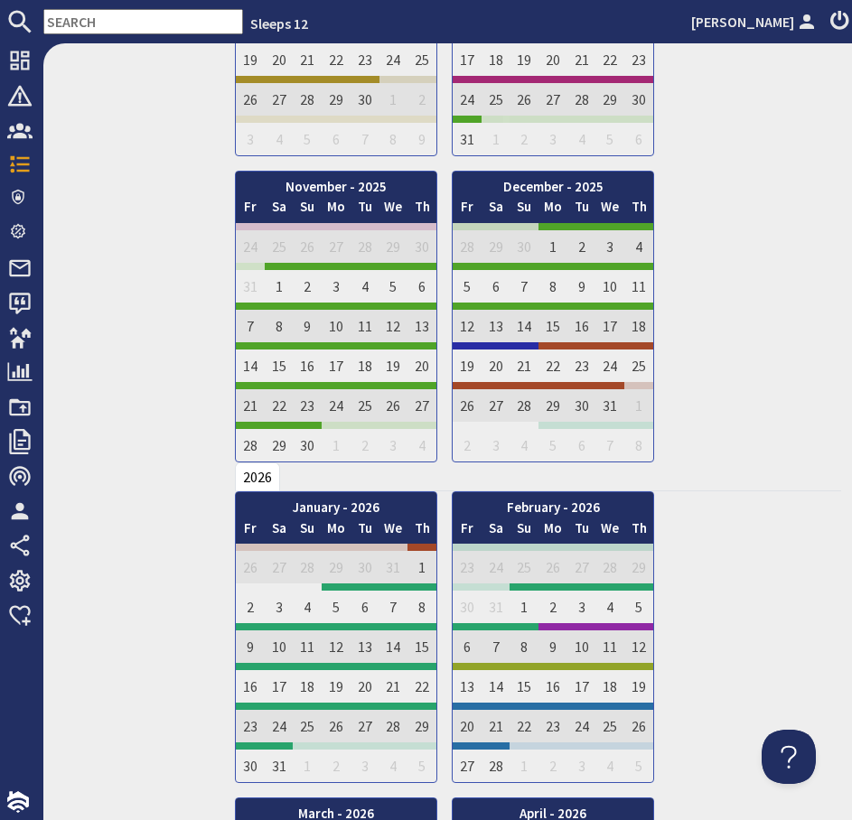
scroll to position [1614, 0]
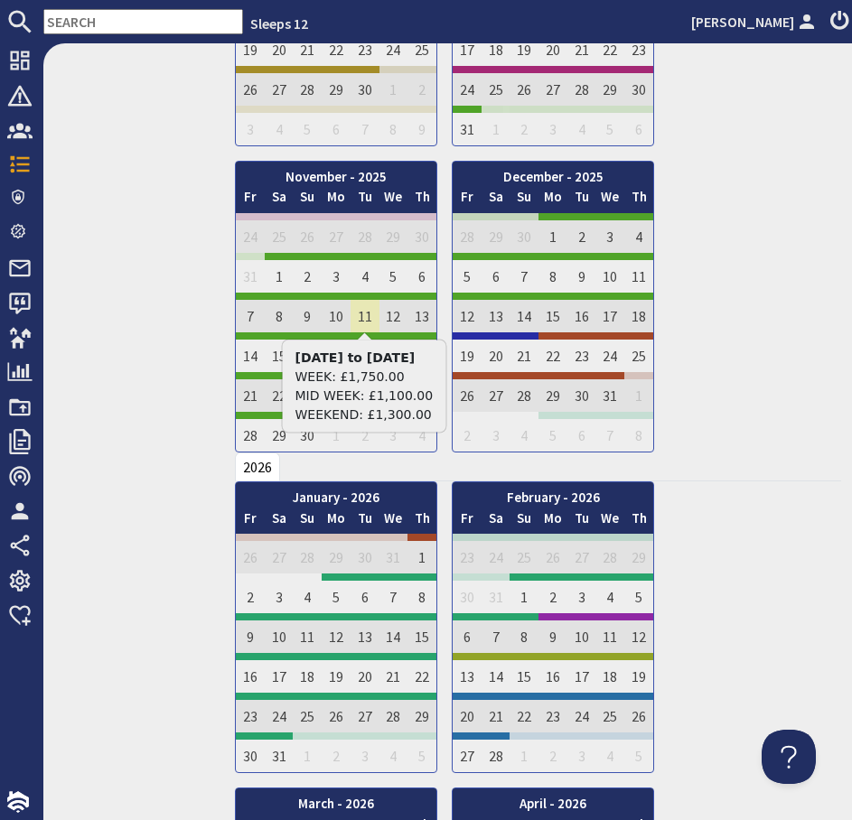
click at [362, 322] on td "11" at bounding box center [364, 313] width 29 height 40
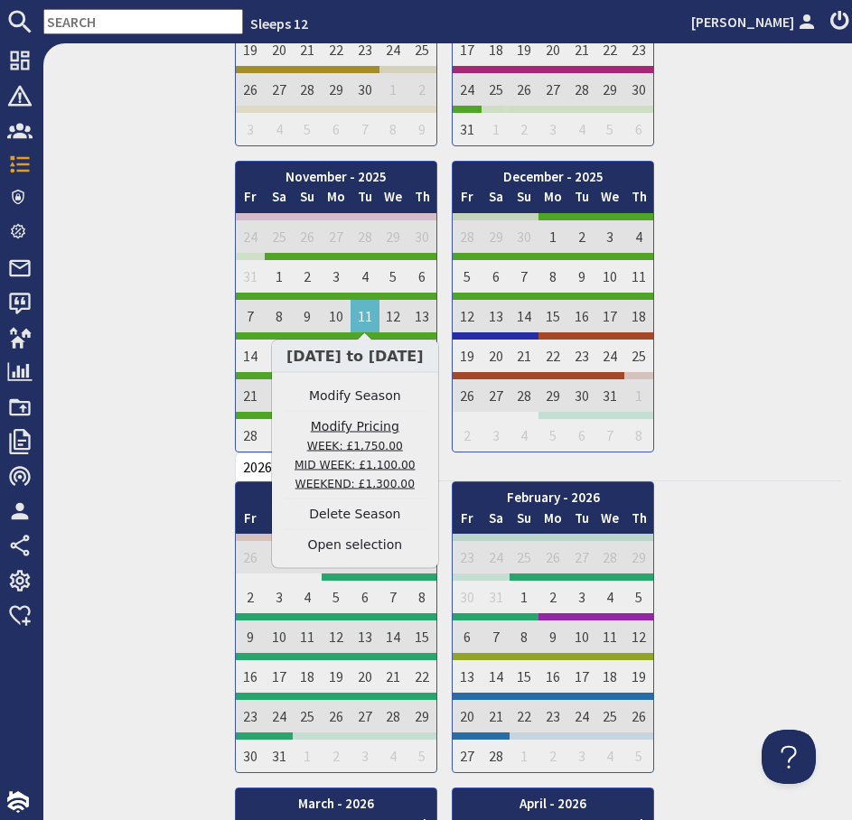
click at [366, 441] on small "WEEK: £1,750.00 MID WEEK: £1,100.00 WEEKEND: £1,300.00" at bounding box center [354, 465] width 121 height 51
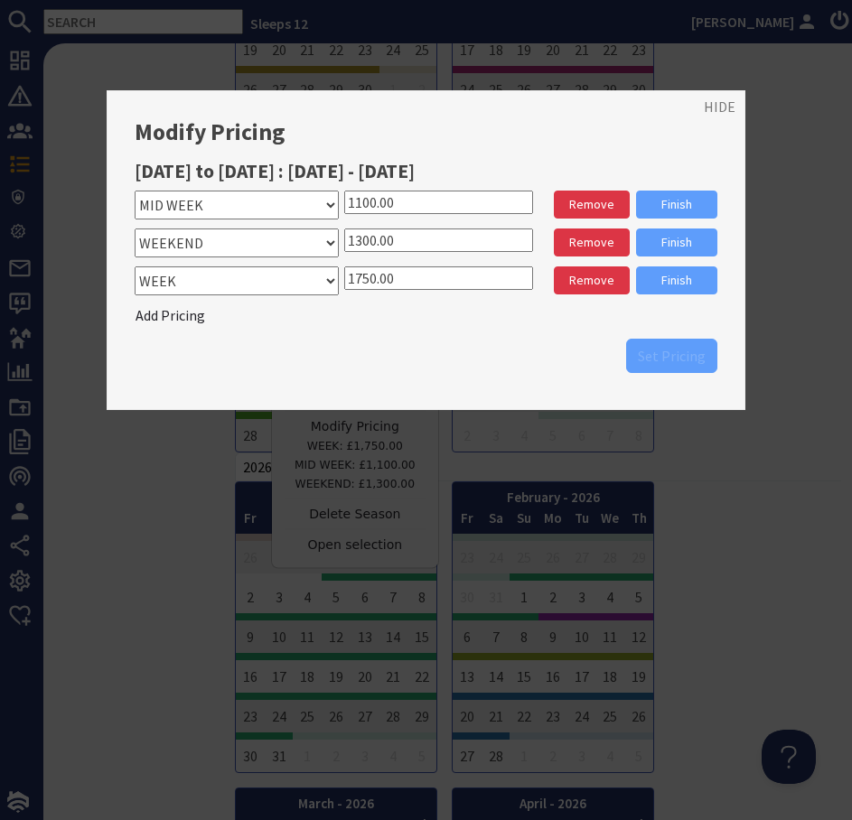
click at [369, 206] on input "1100.00" at bounding box center [438, 202] width 189 height 23
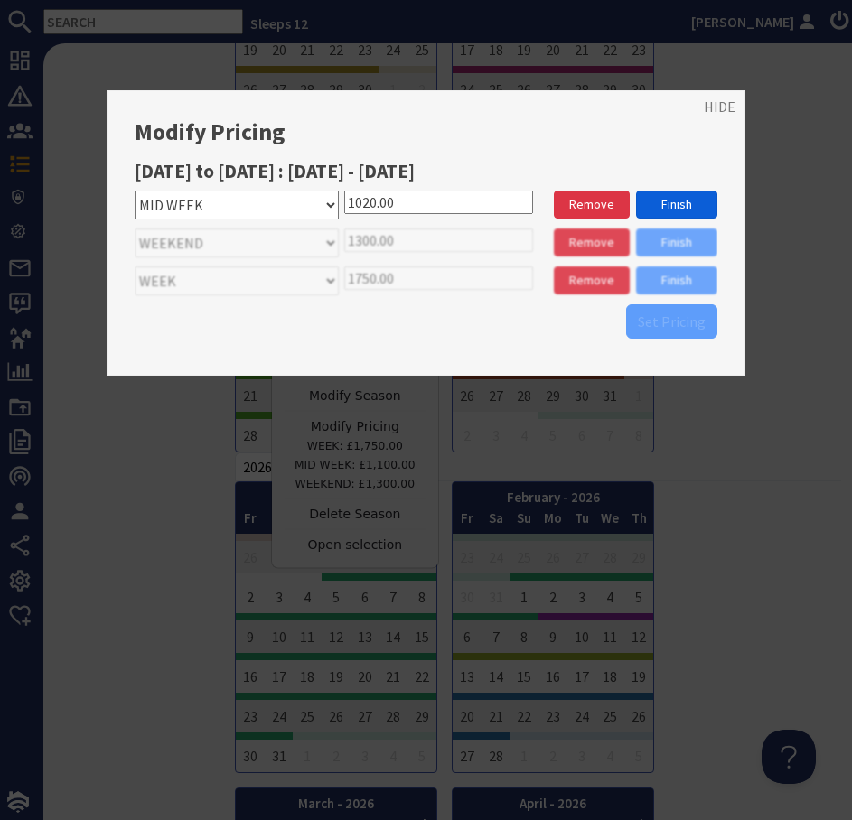
type input "1020.00"
click at [674, 202] on link "Finish" at bounding box center [676, 205] width 81 height 28
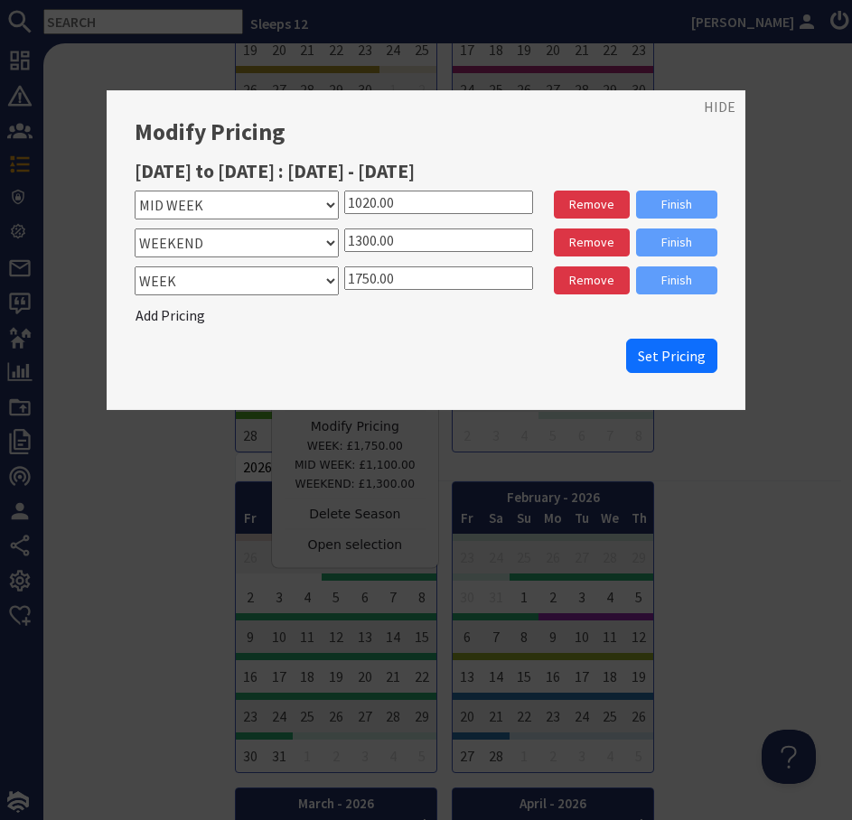
click at [371, 244] on input "1300.00" at bounding box center [438, 239] width 189 height 23
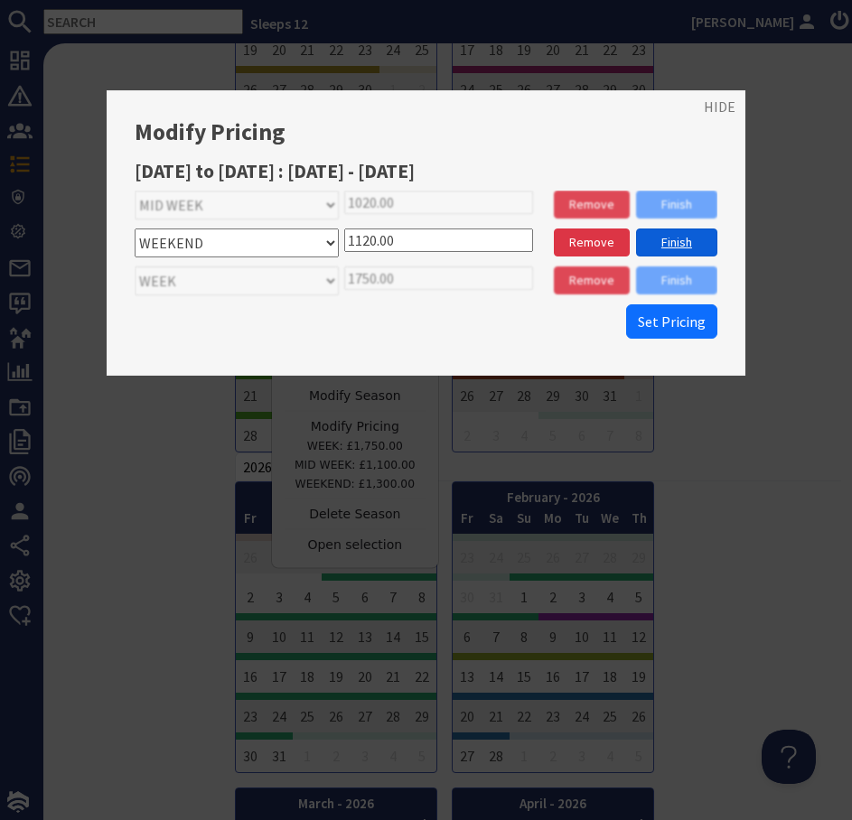
type input "1120.00"
click at [667, 249] on link "Finish" at bounding box center [676, 242] width 81 height 28
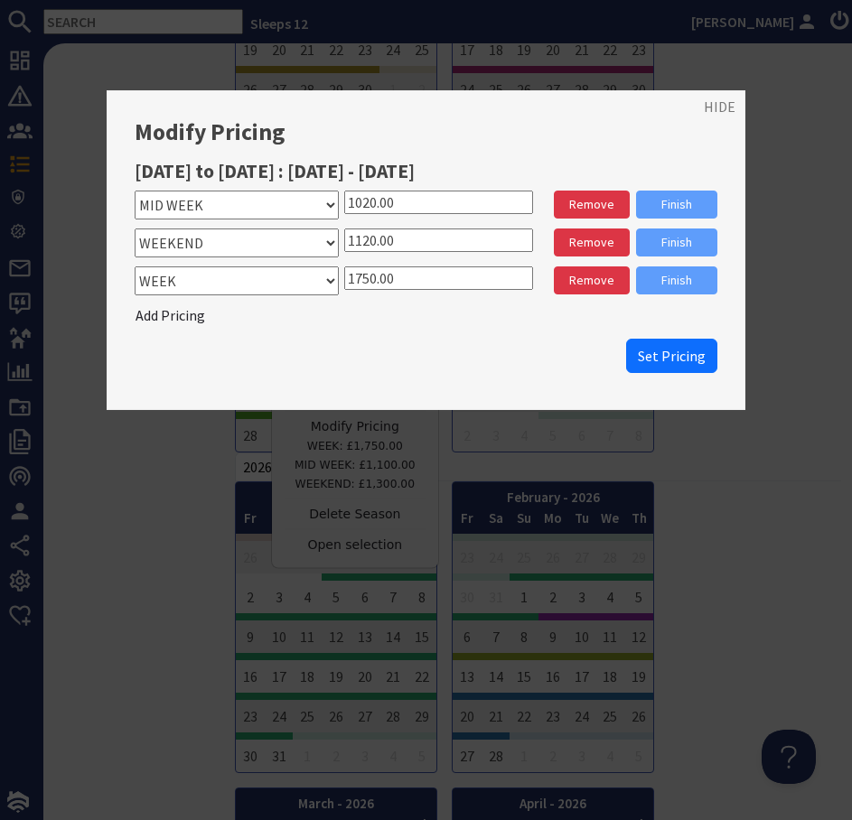
click at [363, 281] on input "1750.00" at bounding box center [438, 277] width 189 height 23
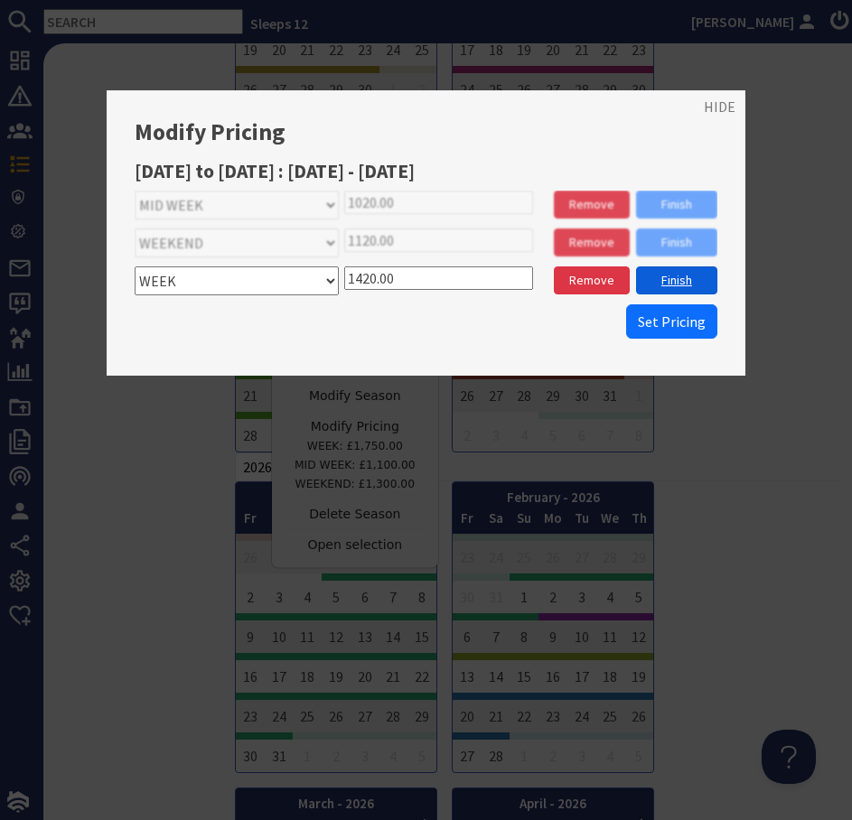
type input "1420.00"
click at [683, 280] on link "Finish" at bounding box center [676, 280] width 81 height 28
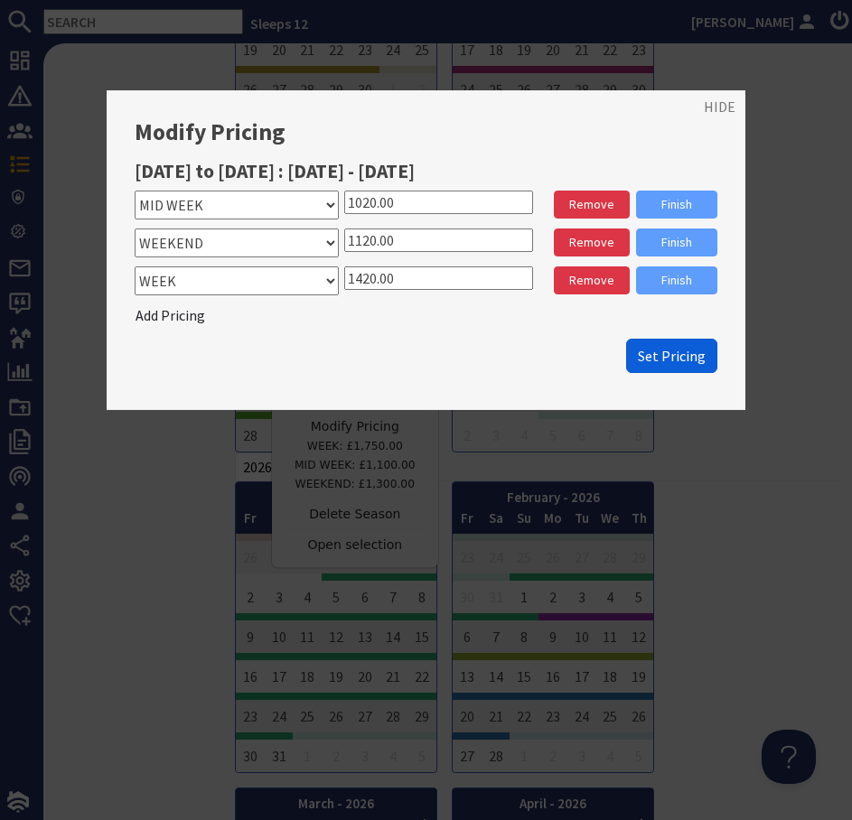
click at [679, 350] on span "Set Pricing" at bounding box center [672, 356] width 68 height 18
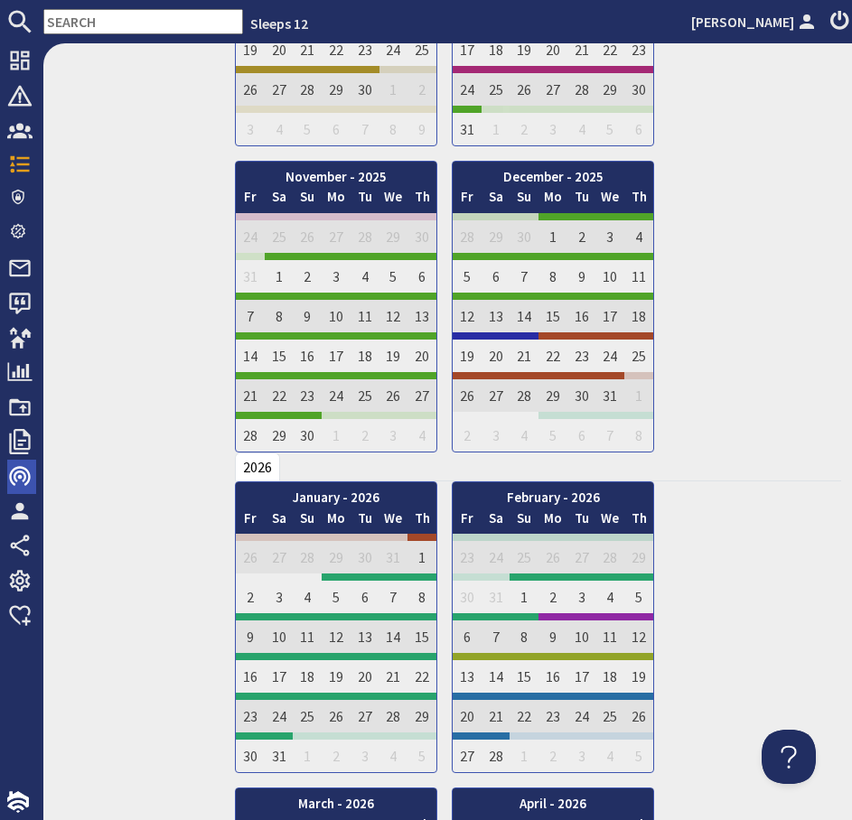
scroll to position [0, 0]
click at [135, 33] on input "text" at bounding box center [143, 21] width 200 height 25
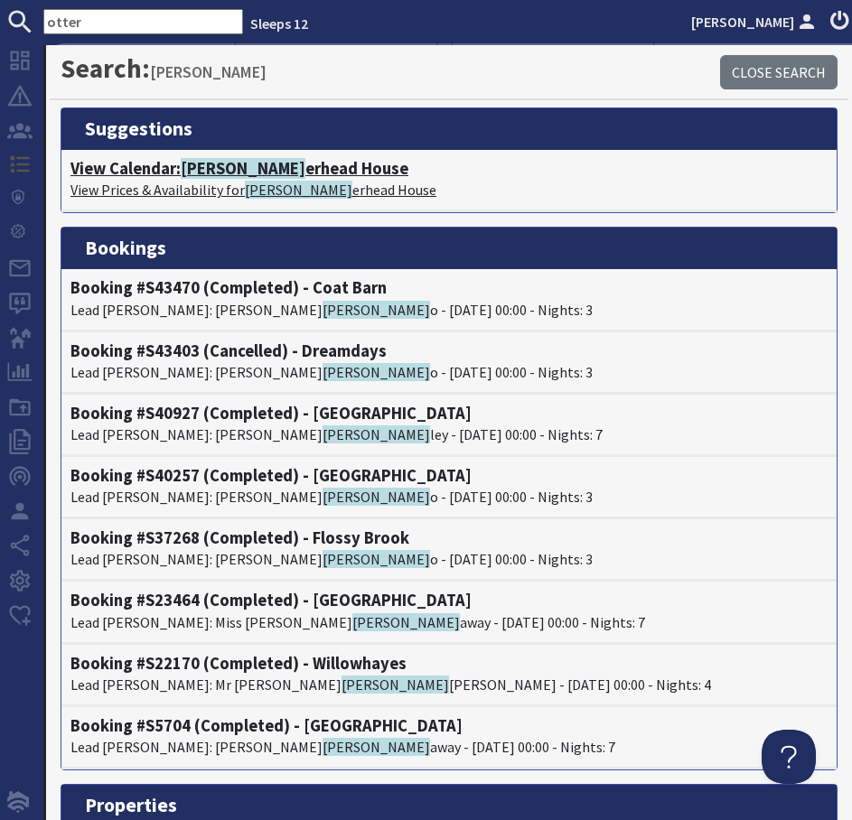
type input "otter"
click at [198, 172] on span "[PERSON_NAME]" at bounding box center [243, 168] width 125 height 21
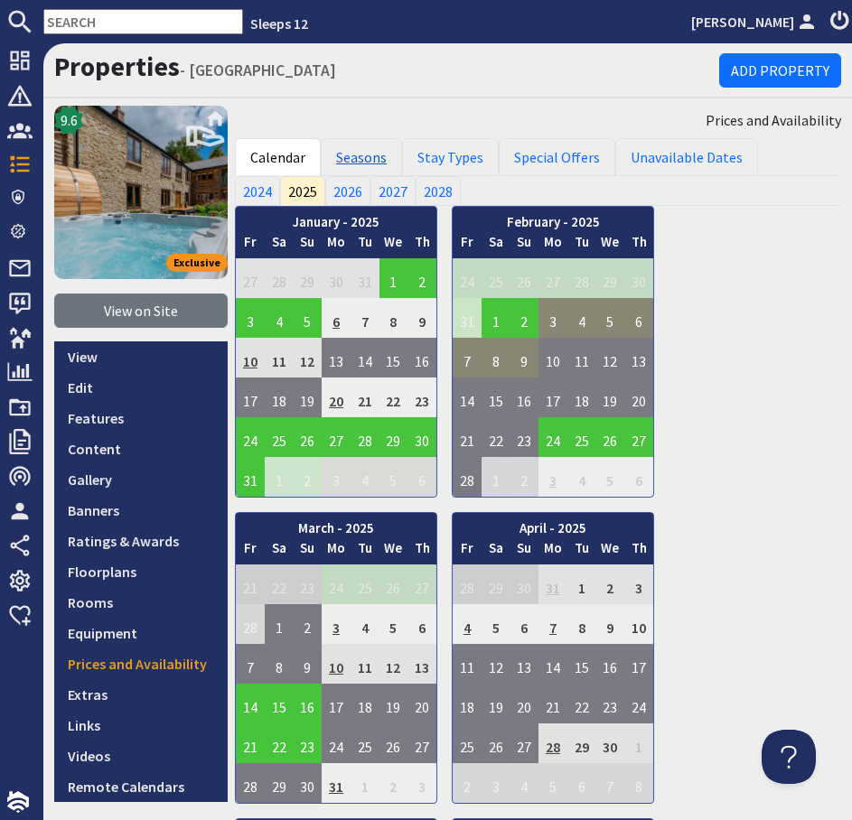
click at [359, 163] on link "Seasons" at bounding box center [361, 157] width 81 height 38
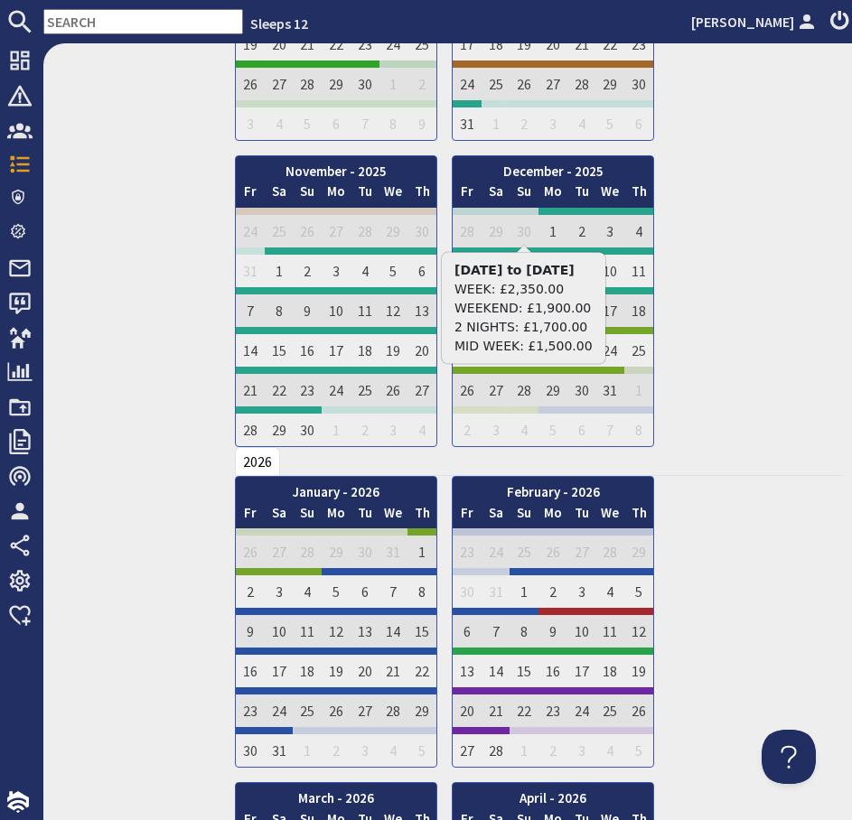
scroll to position [1622, 0]
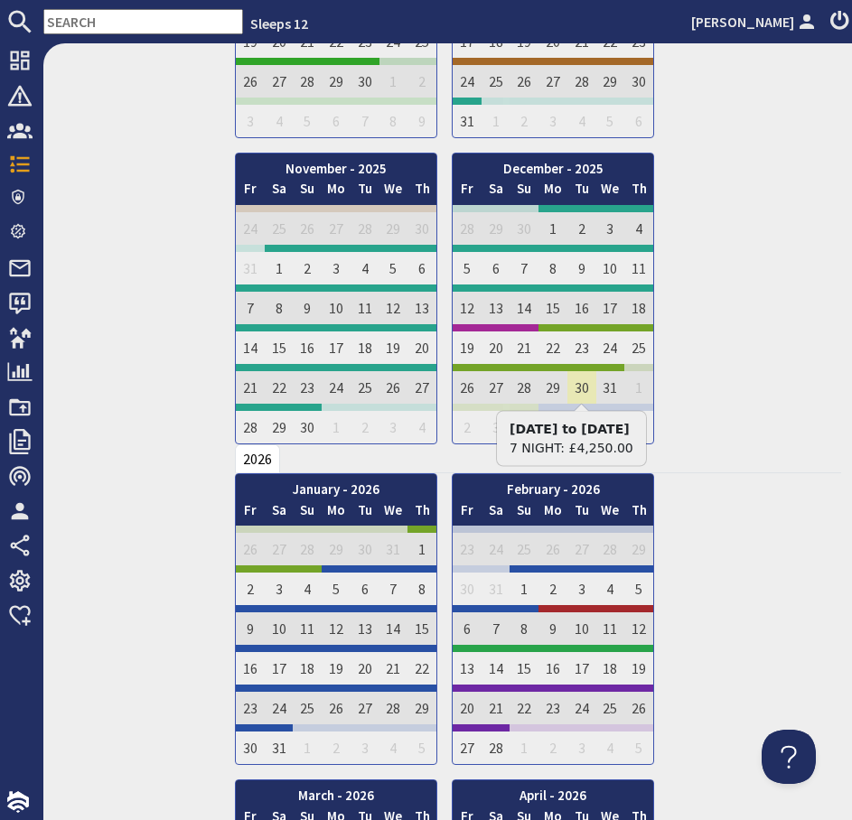
click at [577, 387] on td "30" at bounding box center [581, 384] width 29 height 40
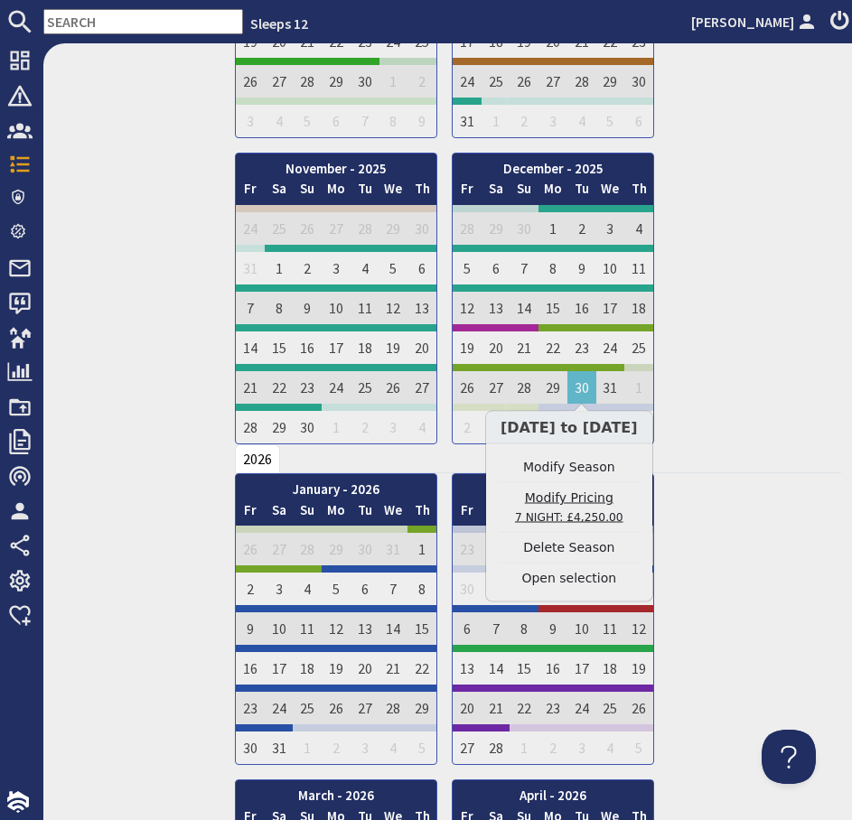
click at [575, 499] on link "Modify Pricing 7 NIGHT: £4,250.00" at bounding box center [569, 508] width 141 height 38
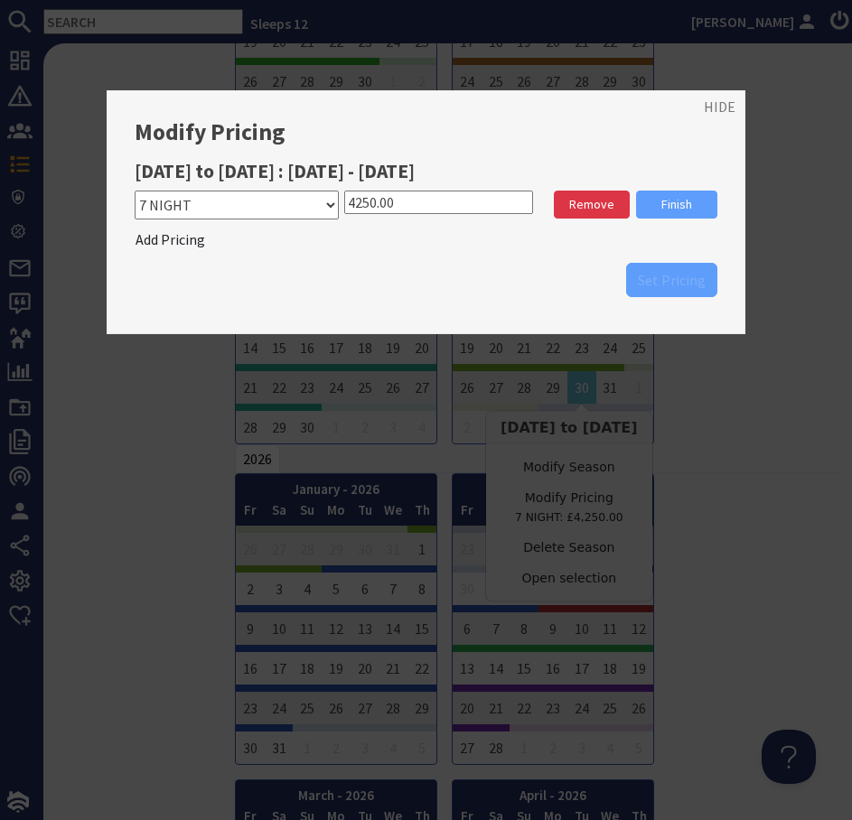
click at [365, 204] on input "4250.00" at bounding box center [438, 202] width 189 height 23
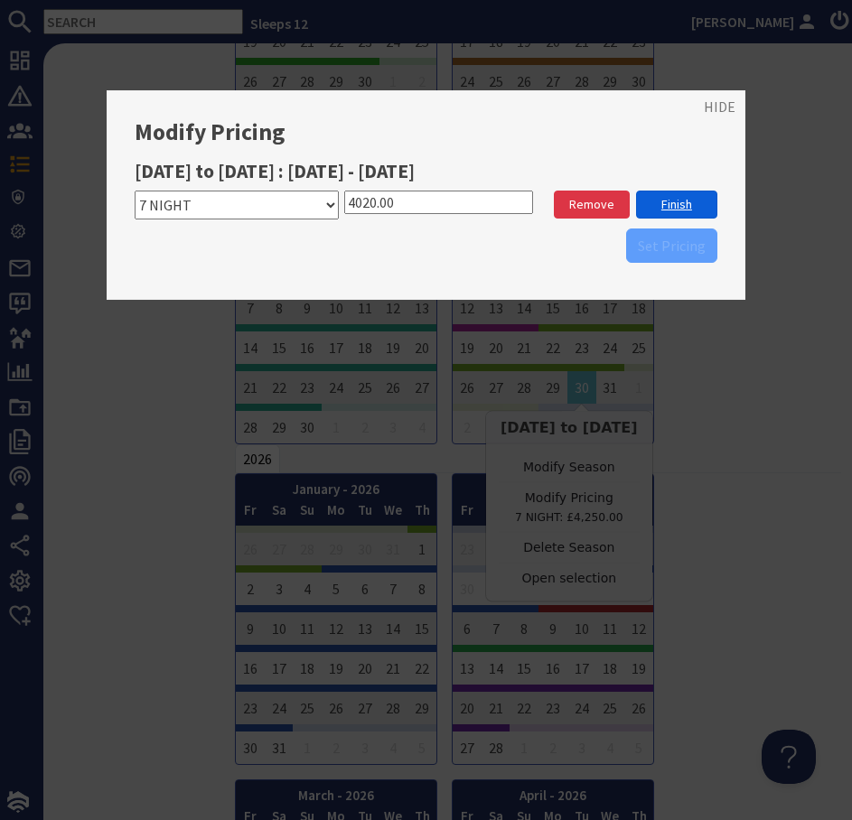
type input "4020.00"
click at [654, 207] on link "Finish" at bounding box center [676, 205] width 81 height 28
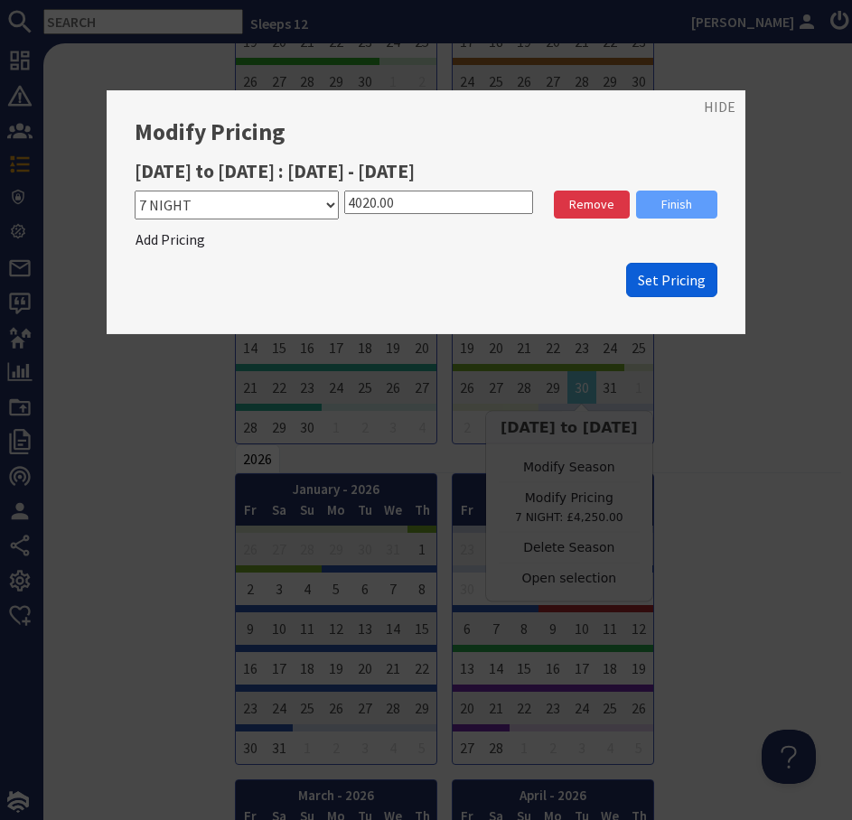
click at [652, 280] on span "Set Pricing" at bounding box center [672, 280] width 68 height 18
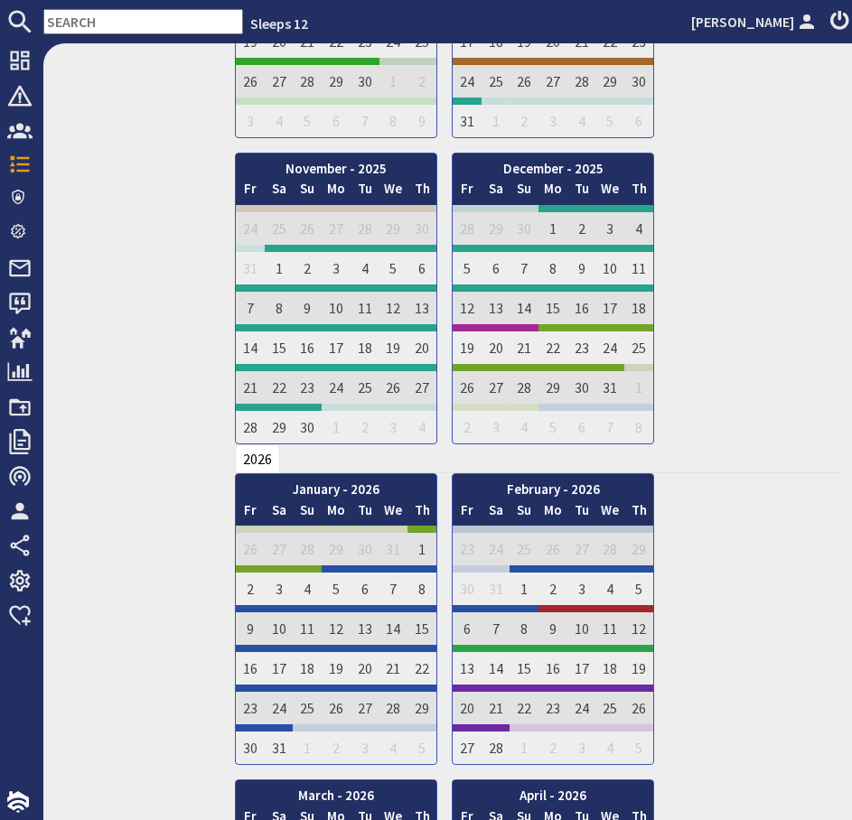
scroll to position [0, 0]
click at [155, 25] on input "text" at bounding box center [143, 21] width 200 height 25
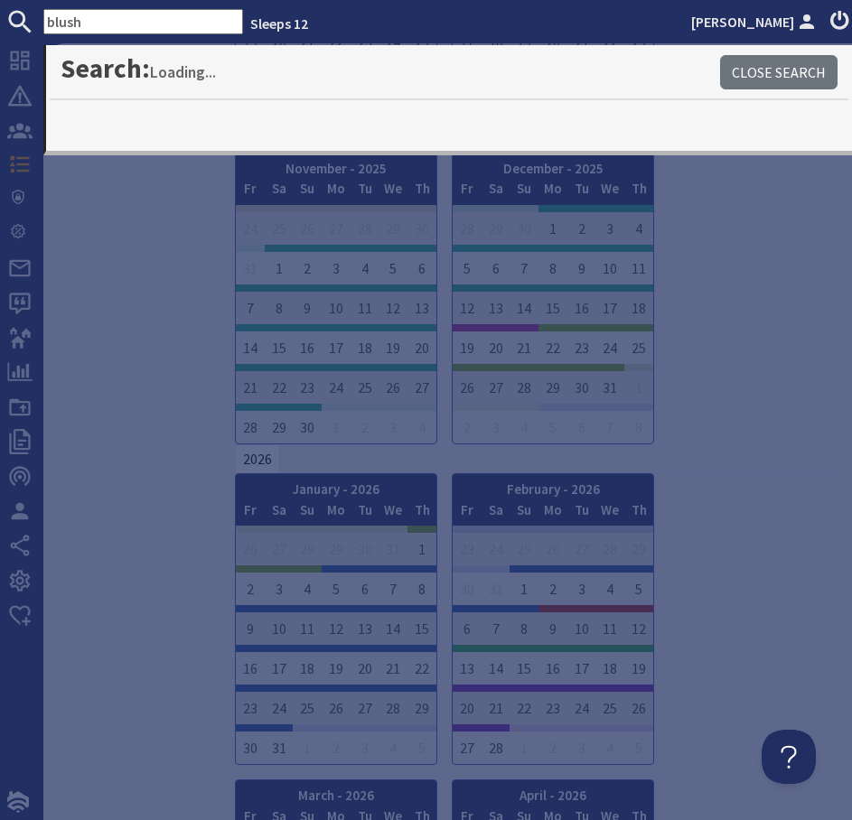
type input "blush"
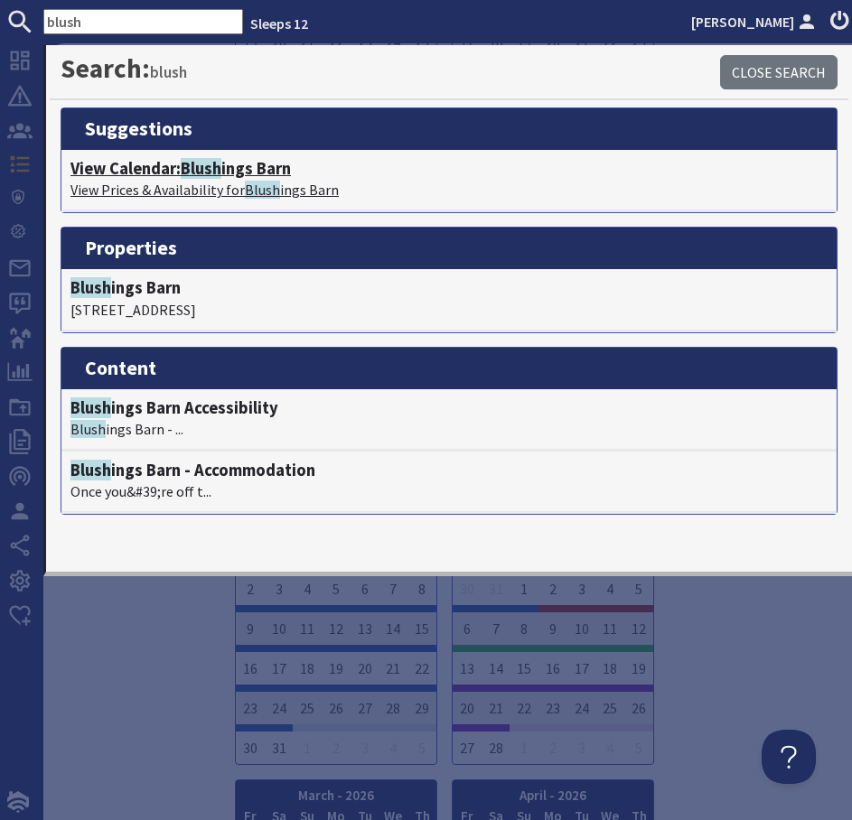
click at [194, 170] on span "Blush" at bounding box center [201, 168] width 41 height 21
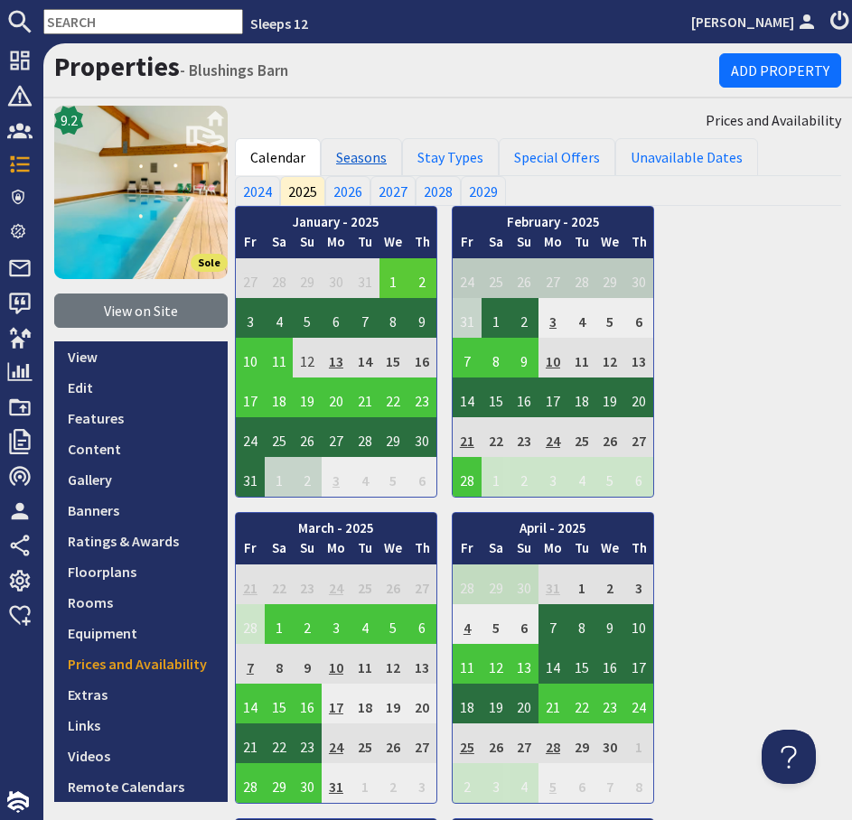
click at [368, 163] on link "Seasons" at bounding box center [361, 157] width 81 height 38
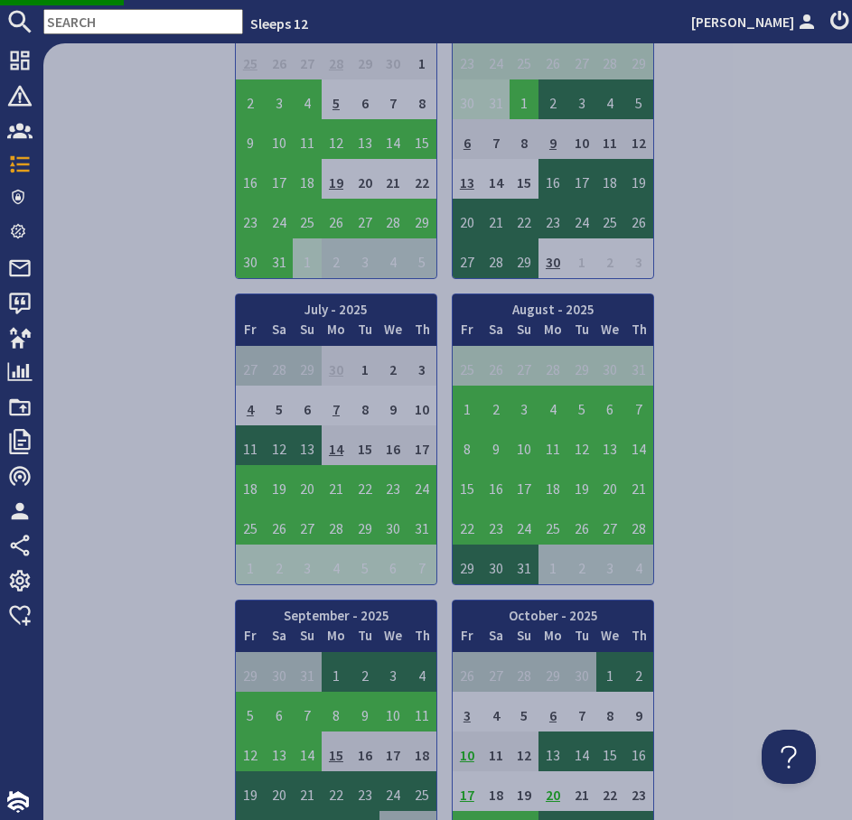
scroll to position [931, 0]
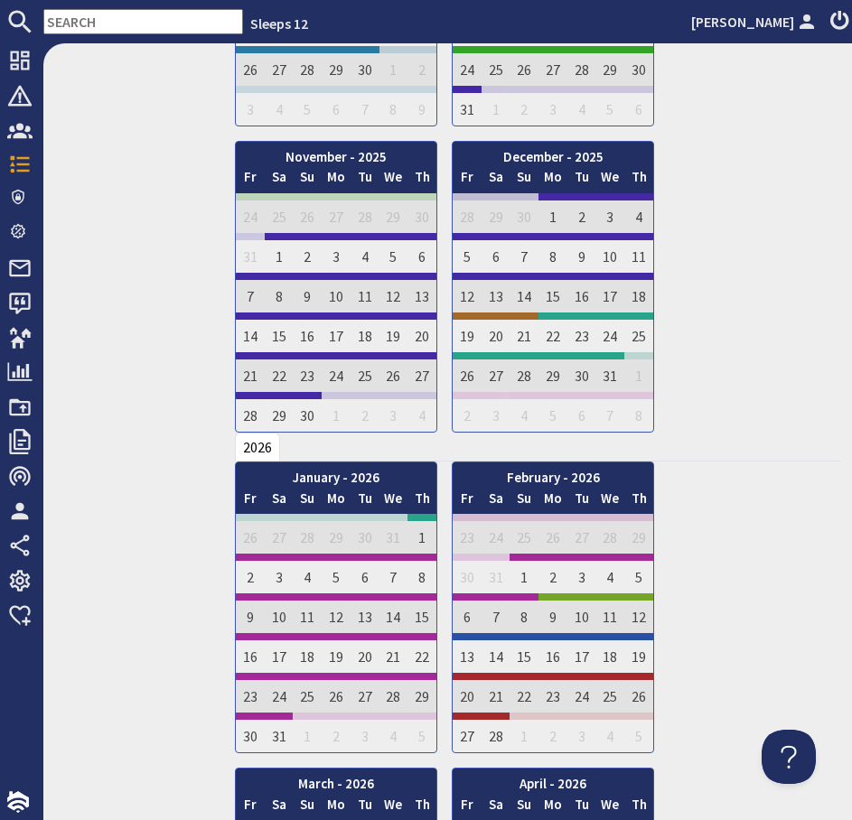
scroll to position [1686, 0]
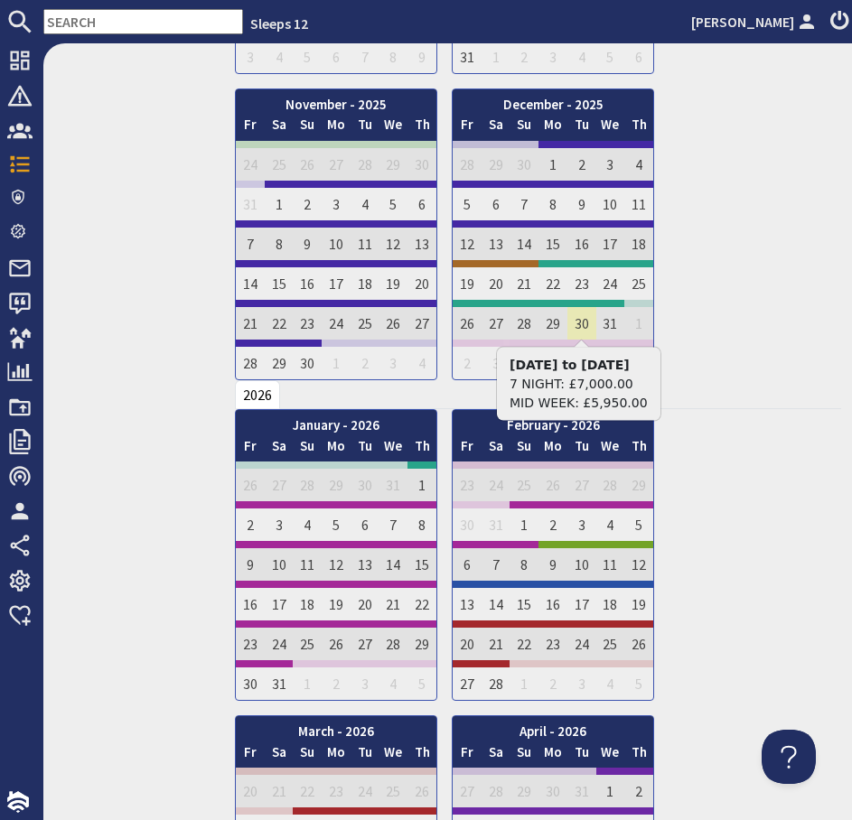
click at [576, 321] on td "30" at bounding box center [581, 320] width 29 height 40
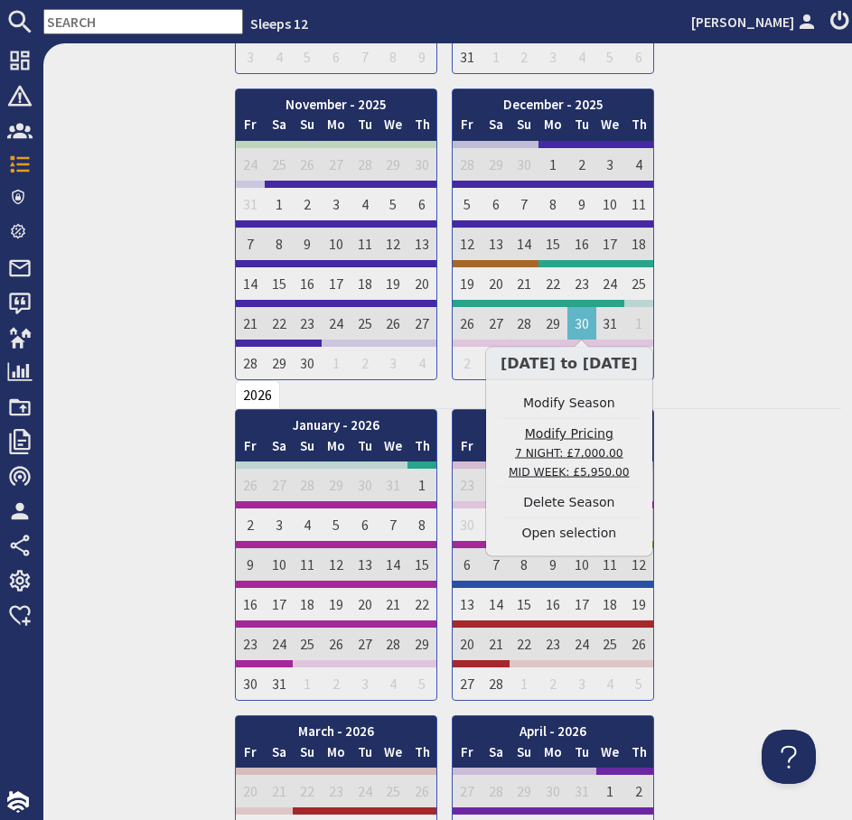
click at [593, 434] on link "Modify Pricing 7 NIGHT: £7,000.00 MID WEEK: £5,950.00" at bounding box center [569, 452] width 141 height 57
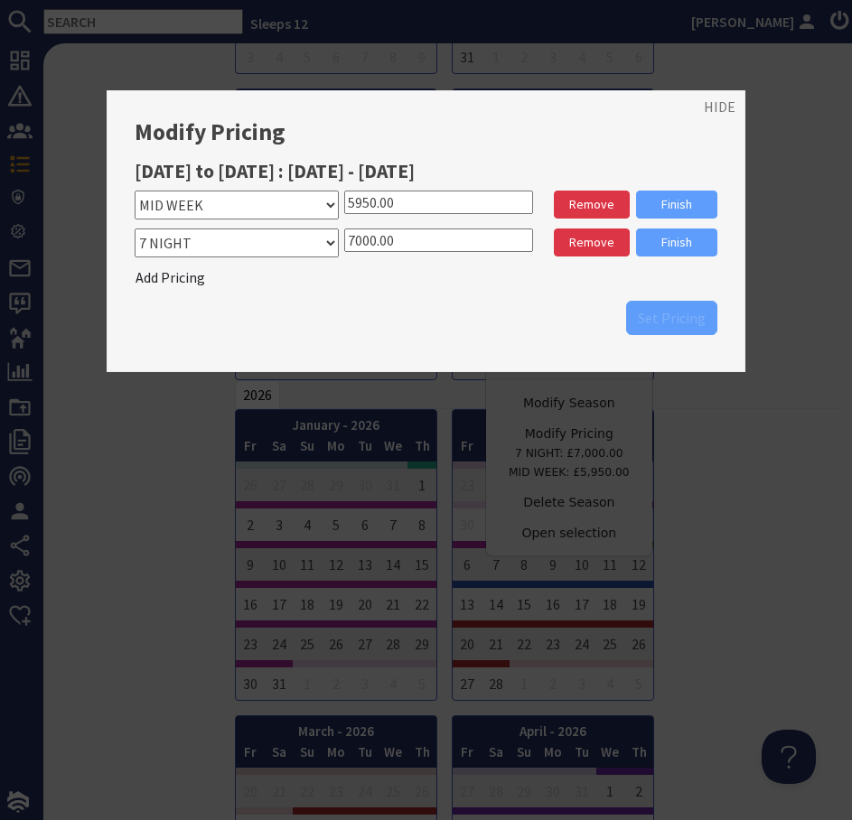
click at [372, 205] on input "5950.00" at bounding box center [438, 202] width 189 height 23
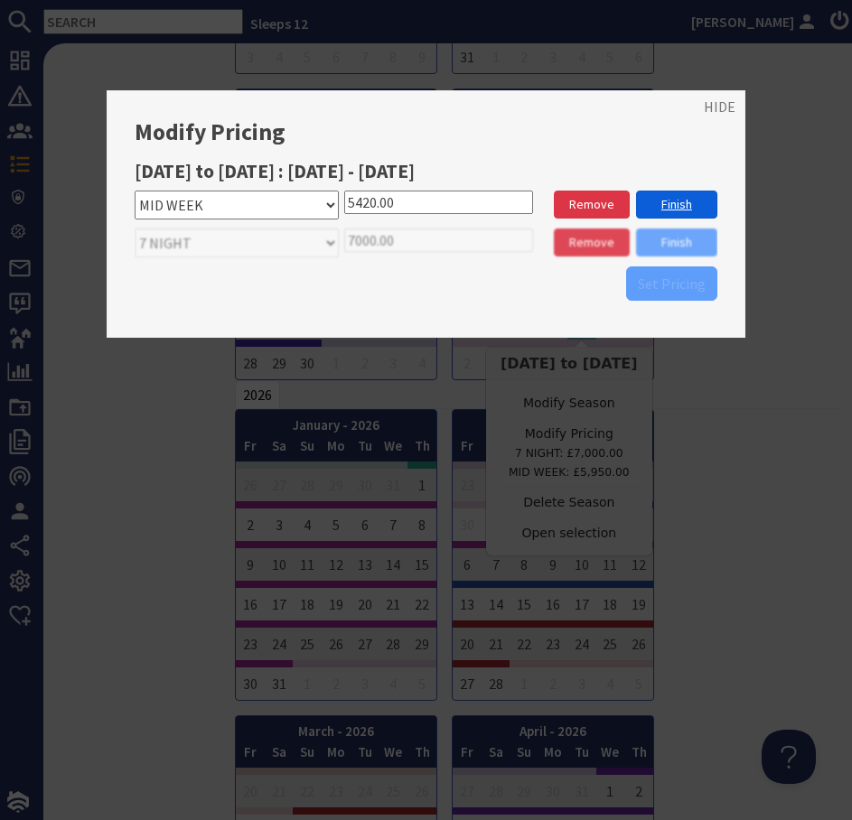
type input "5420.00"
click at [676, 205] on link "Finish" at bounding box center [676, 205] width 81 height 28
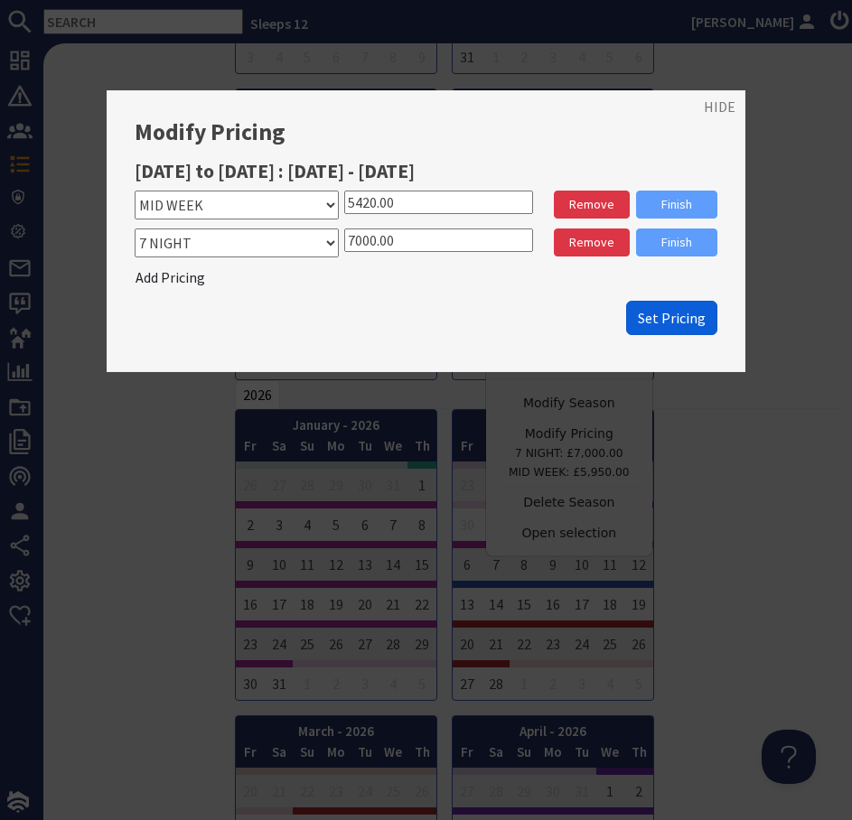
click at [670, 316] on span "Set Pricing" at bounding box center [672, 318] width 68 height 18
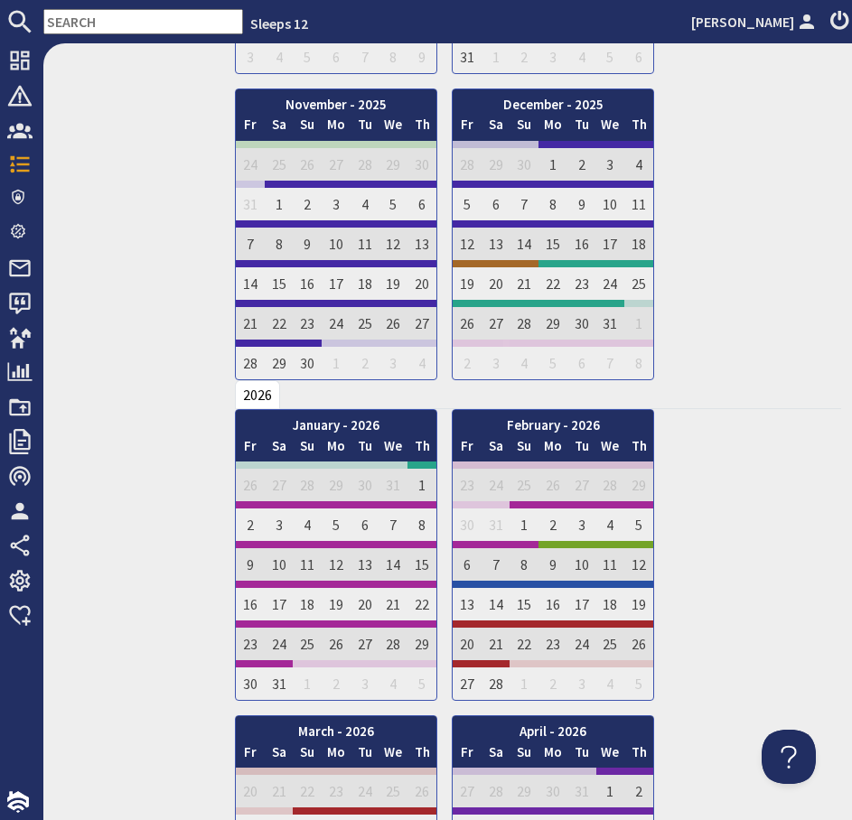
scroll to position [0, 0]
click at [133, 14] on input "text" at bounding box center [143, 21] width 200 height 25
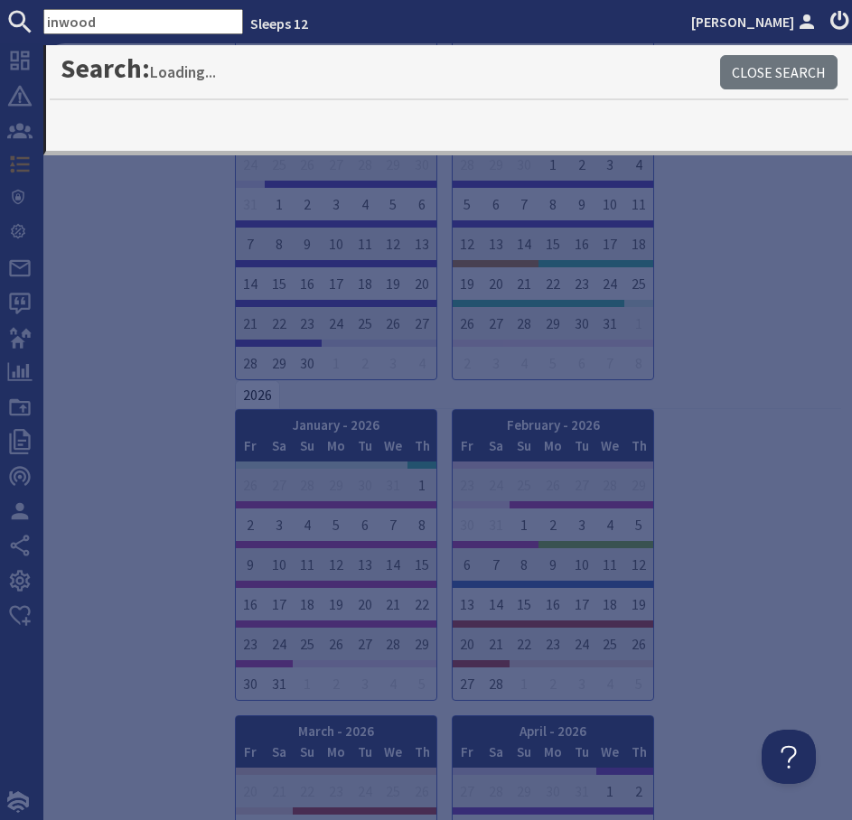
type input "inwood"
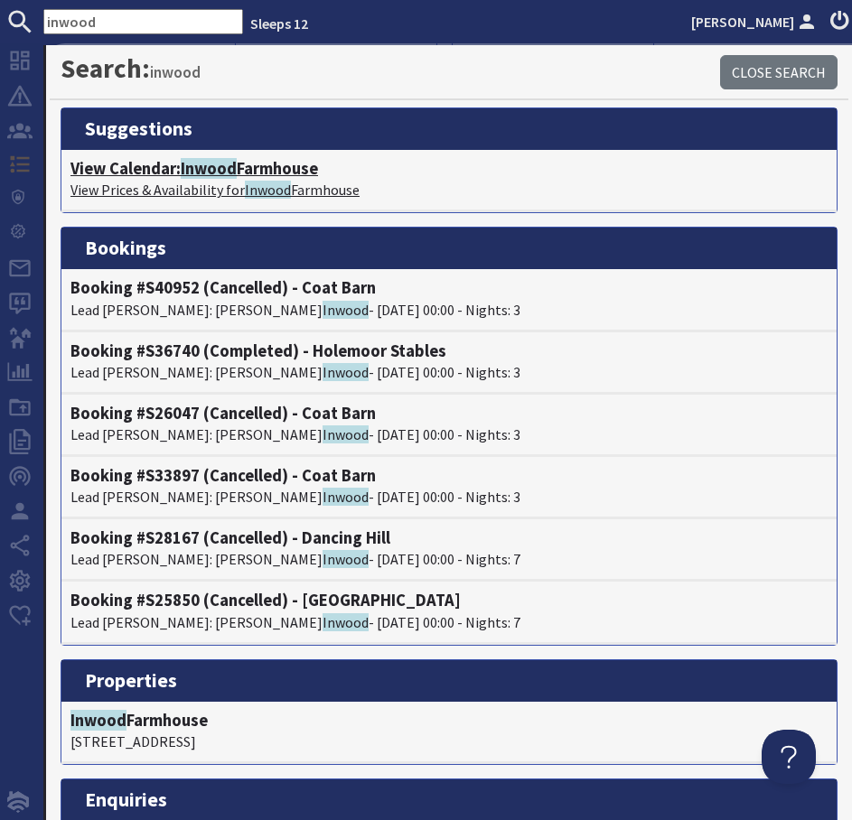
click at [204, 171] on span "Inwood" at bounding box center [209, 168] width 56 height 21
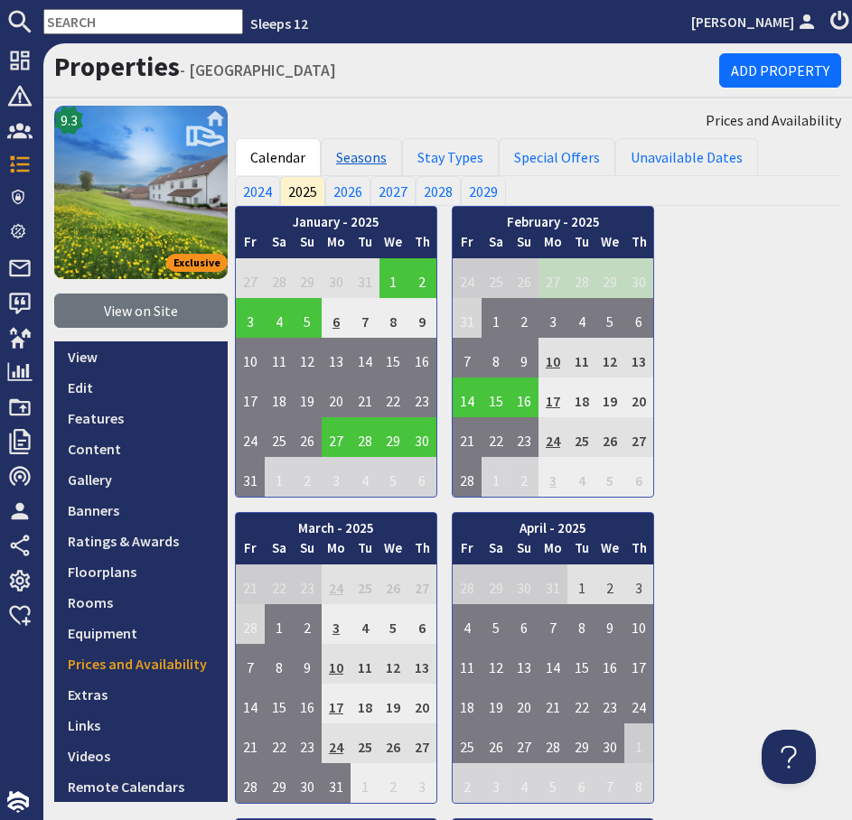
click at [366, 163] on link "Seasons" at bounding box center [361, 157] width 81 height 38
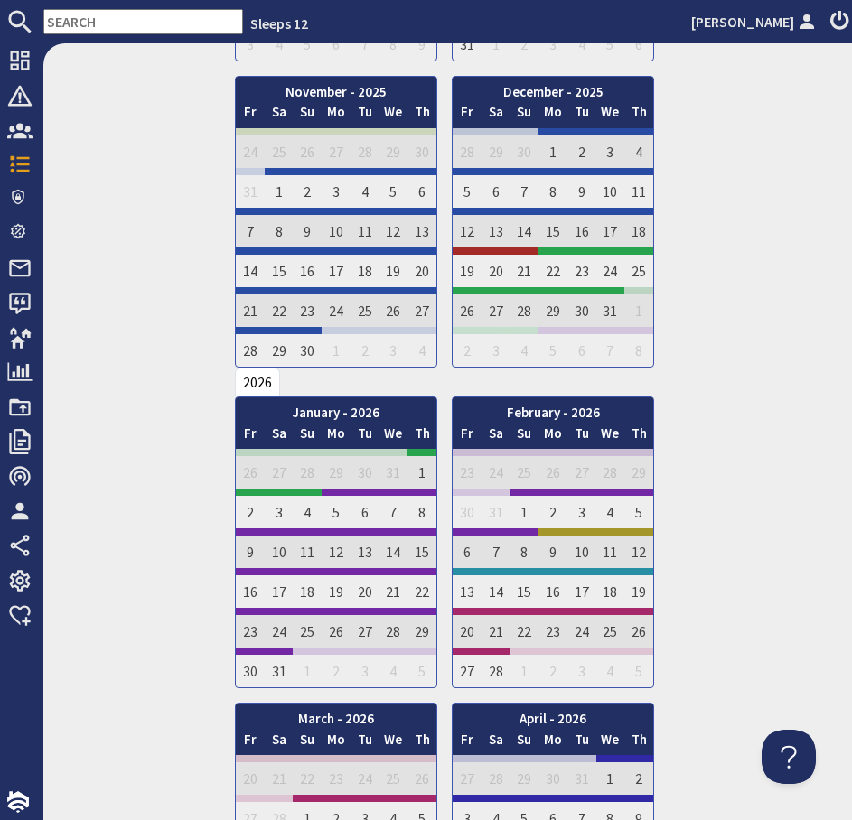
scroll to position [1642, 0]
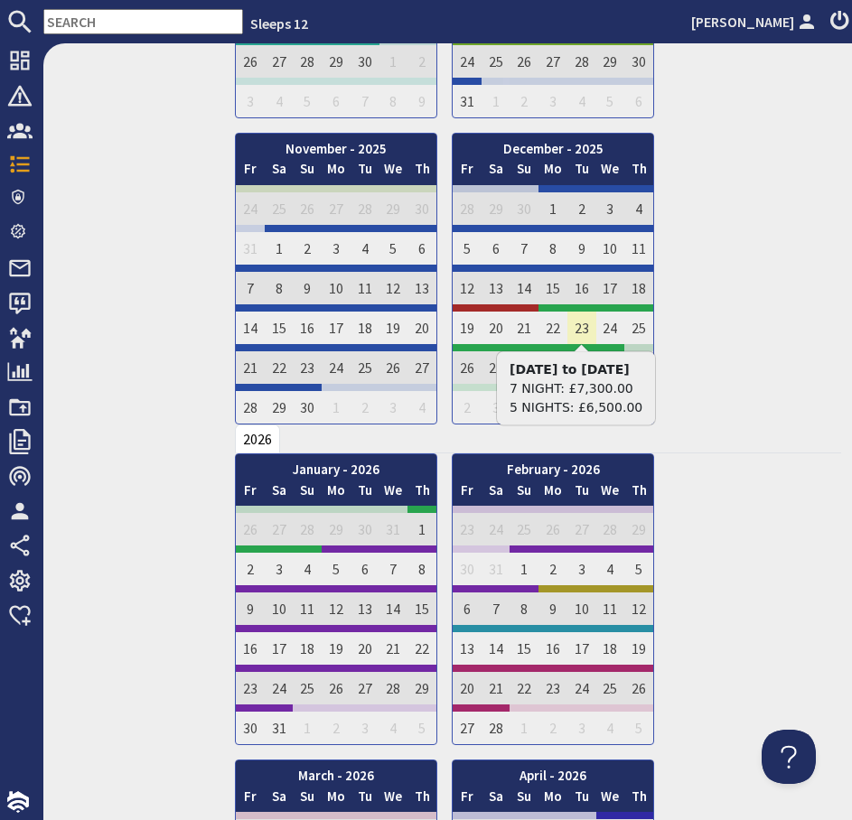
click at [580, 330] on td "23" at bounding box center [581, 324] width 29 height 40
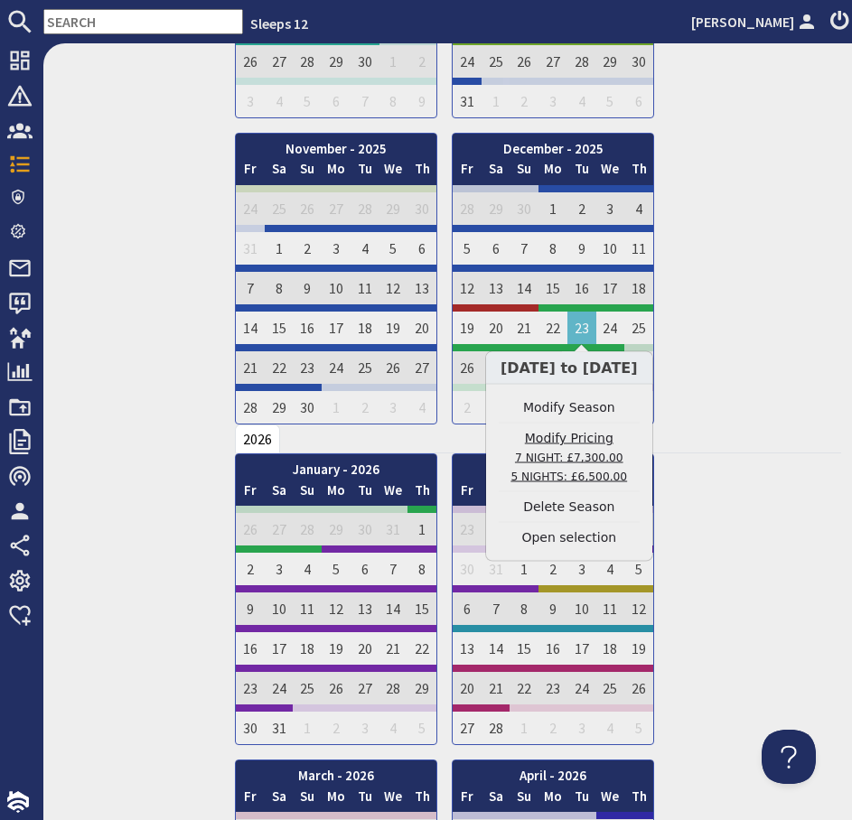
click at [582, 438] on link "Modify Pricing 7 NIGHT: £7,300.00 5 NIGHTS: £6,500.00" at bounding box center [569, 457] width 141 height 57
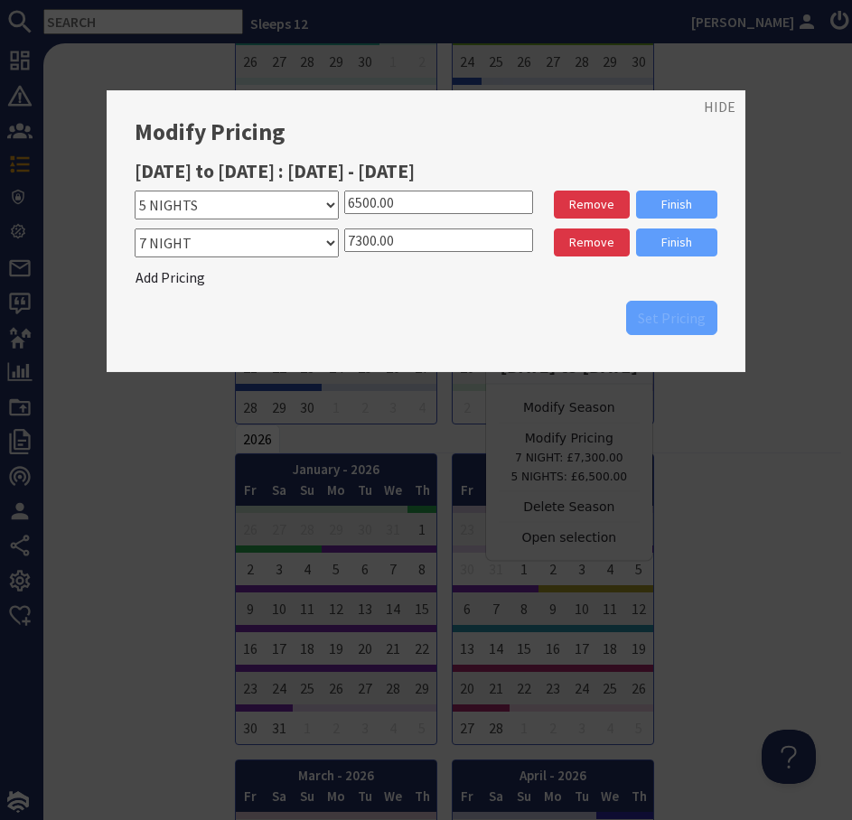
click at [364, 206] on input "6500.00" at bounding box center [438, 202] width 189 height 23
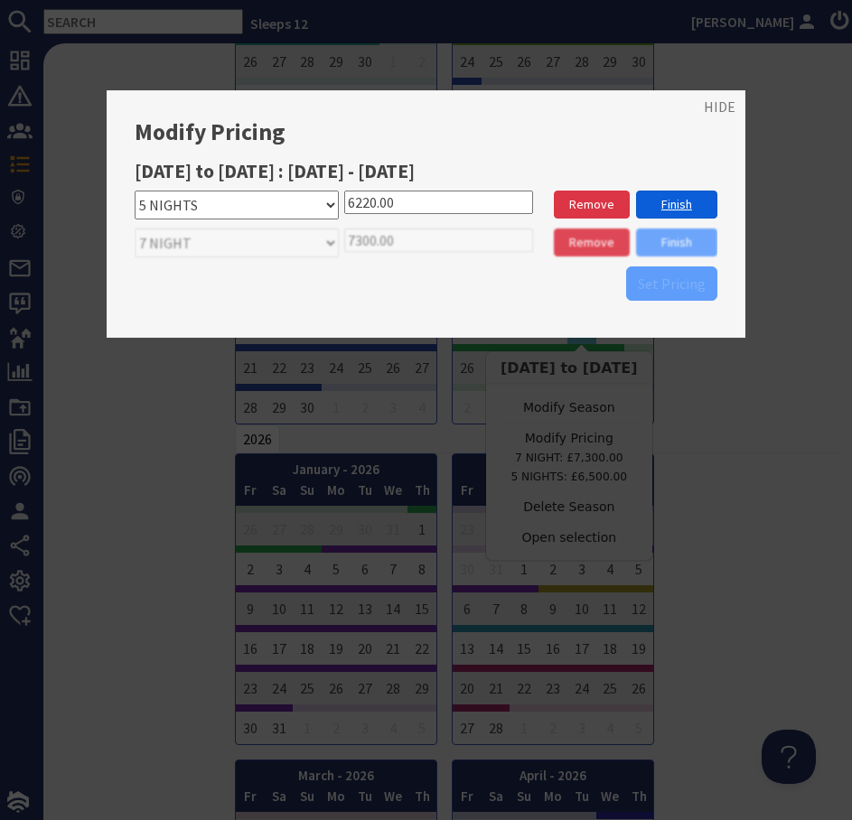
type input "6220.00"
click at [666, 210] on link "Finish" at bounding box center [676, 205] width 81 height 28
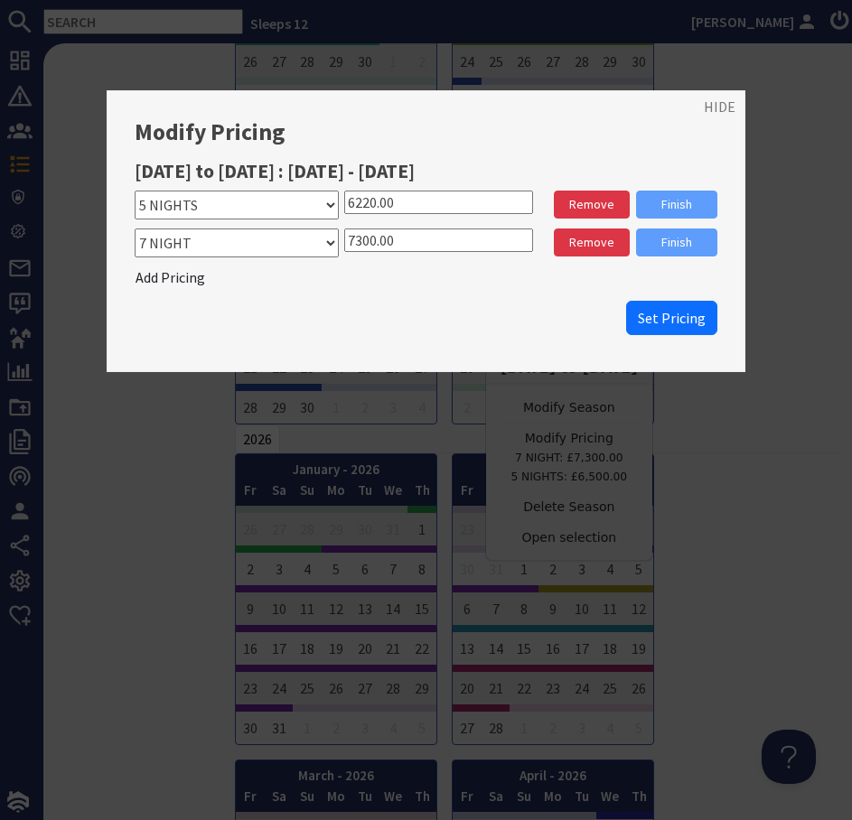
click at [369, 241] on input "7300.00" at bounding box center [438, 239] width 189 height 23
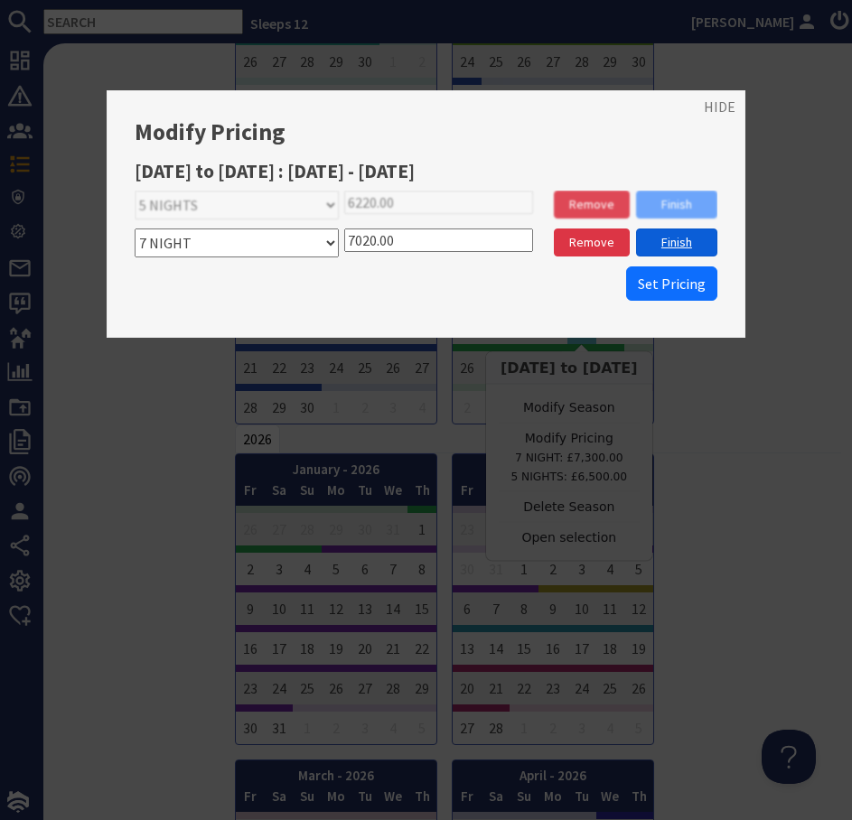
type input "7020.00"
click at [667, 243] on link "Finish" at bounding box center [676, 242] width 81 height 28
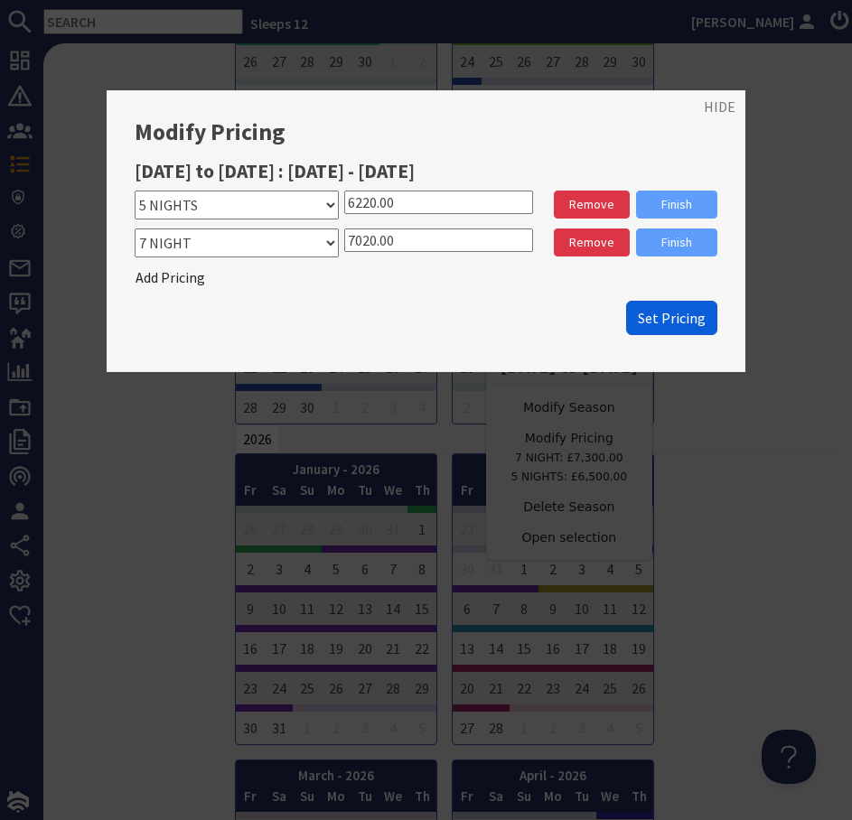
click at [682, 309] on span "Set Pricing" at bounding box center [672, 318] width 68 height 18
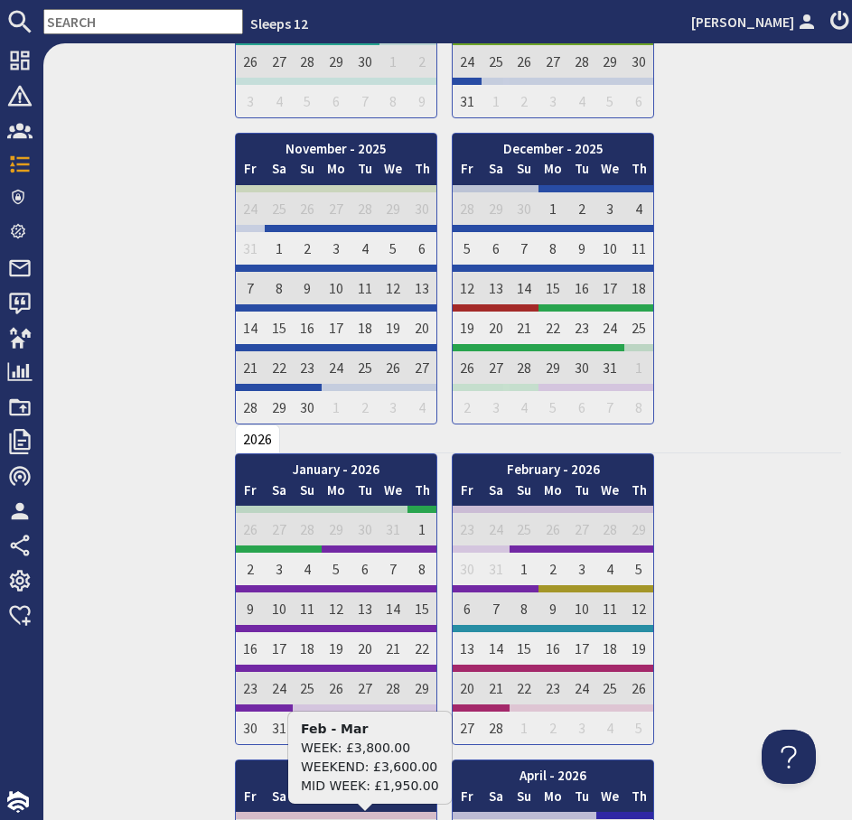
scroll to position [0, 0]
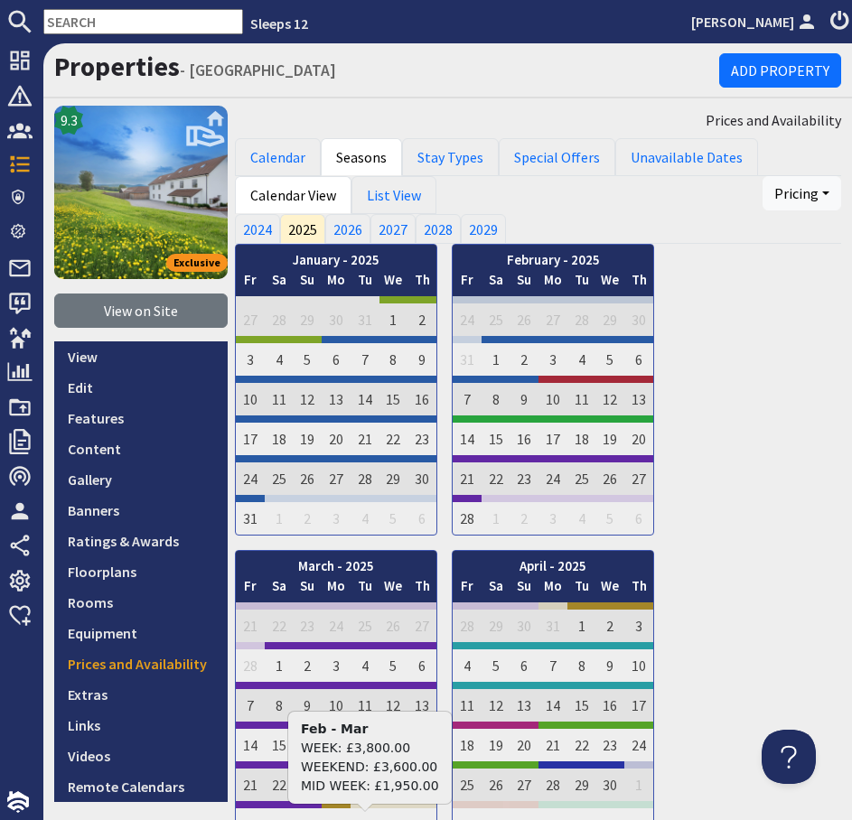
scroll to position [1642, 0]
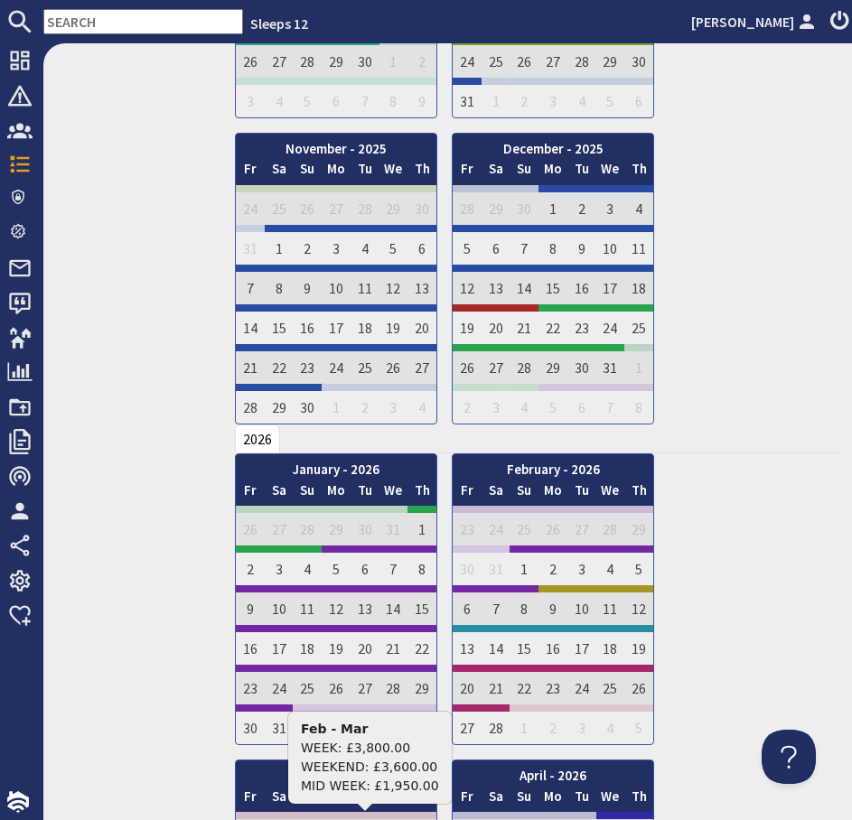
click at [143, 29] on input "text" at bounding box center [143, 21] width 200 height 25
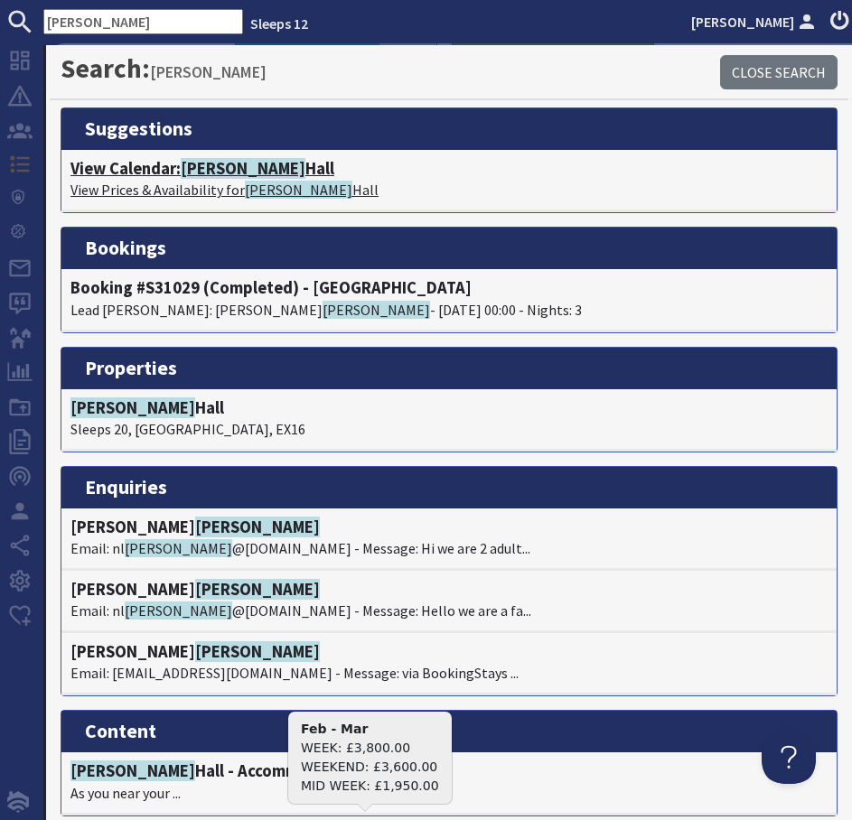
type input "kennard"
click at [221, 169] on span "Kennard" at bounding box center [243, 168] width 125 height 21
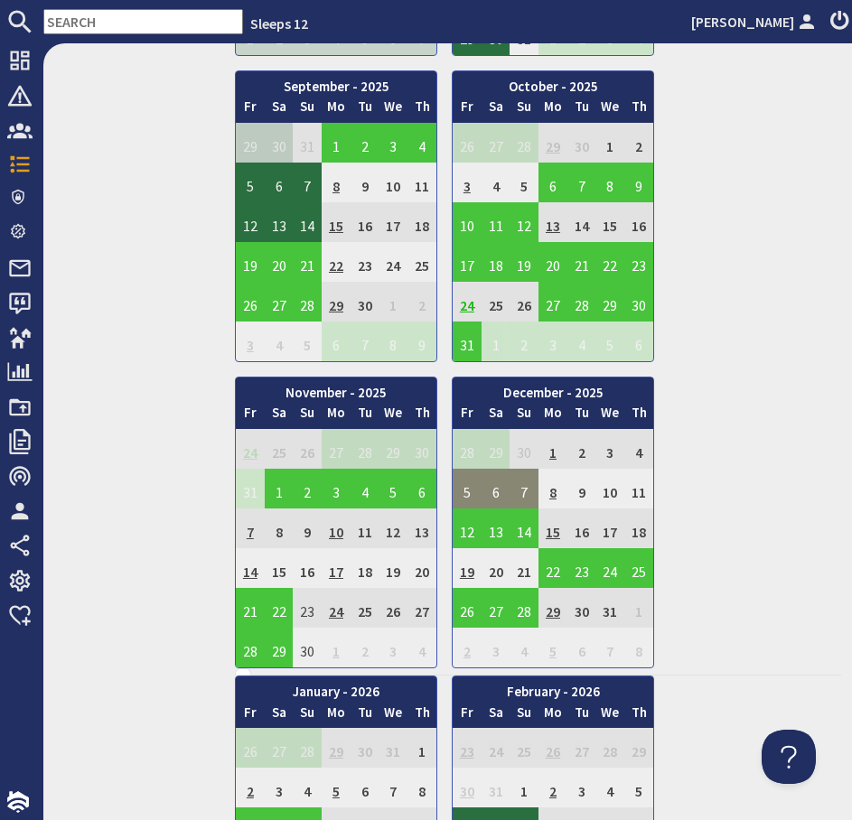
scroll to position [1361, 0]
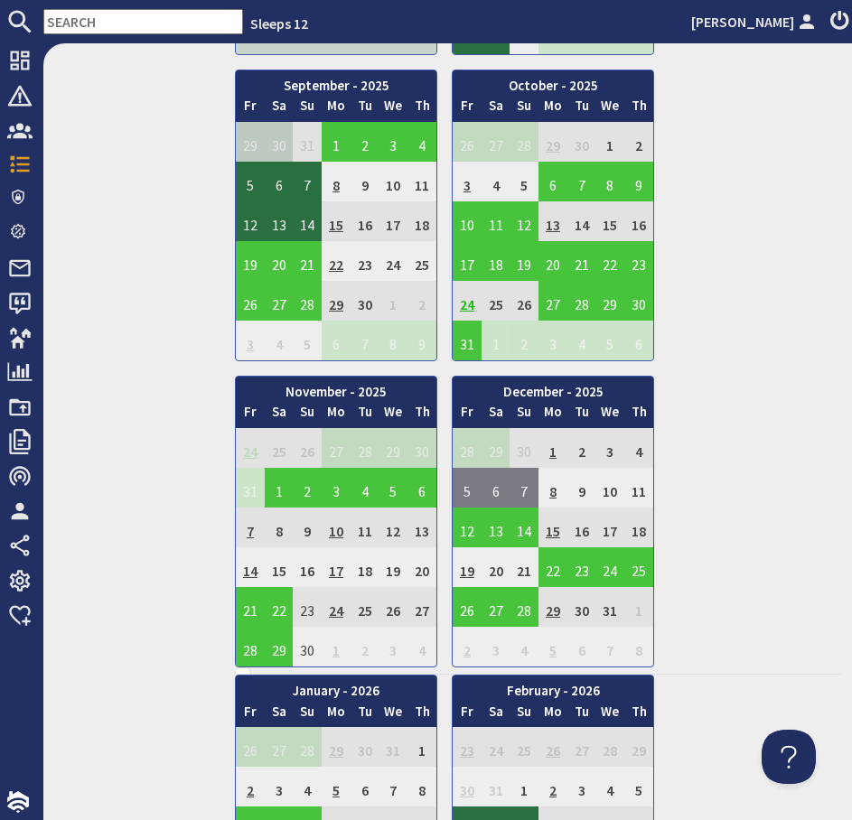
click at [471, 299] on td "24" at bounding box center [466, 301] width 29 height 40
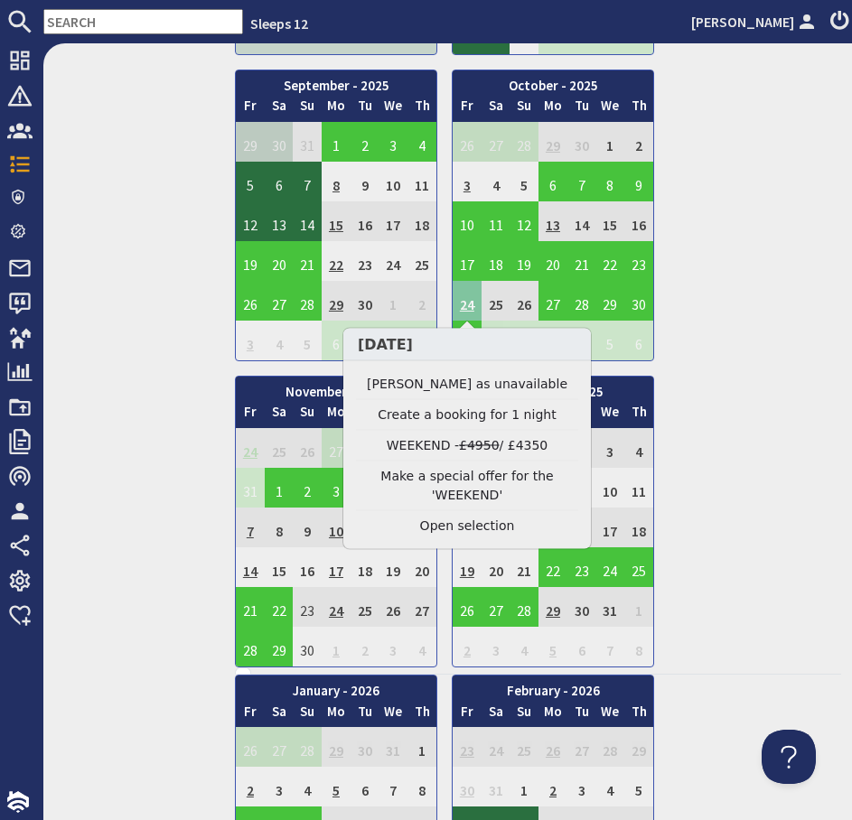
click at [471, 299] on td "24" at bounding box center [466, 301] width 29 height 40
click at [476, 521] on link "Clear selection" at bounding box center [467, 526] width 222 height 19
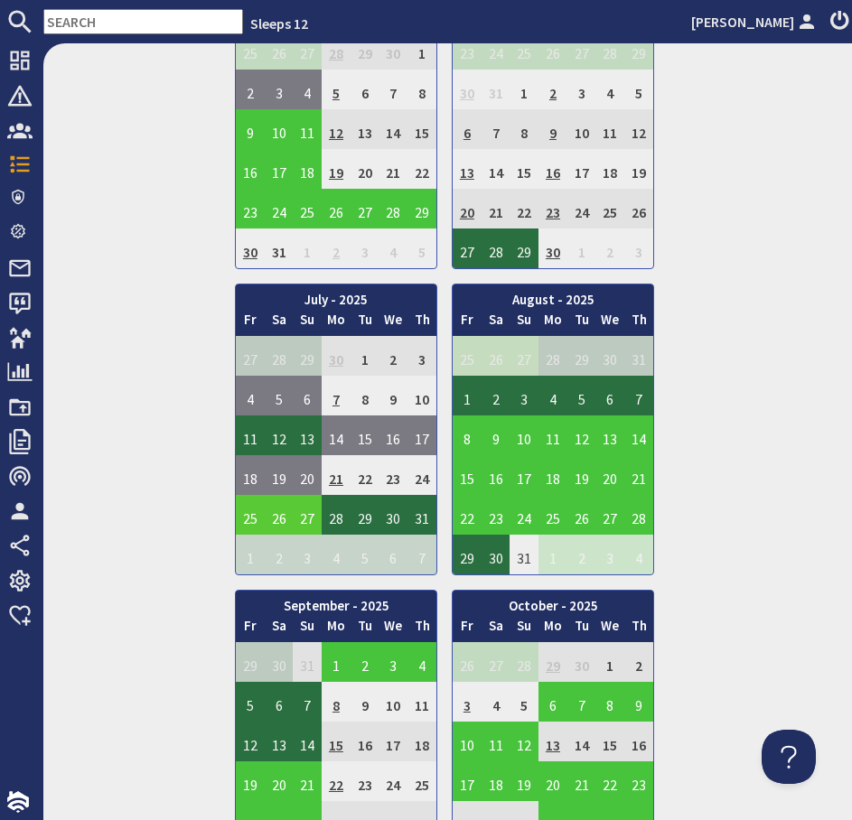
scroll to position [0, 0]
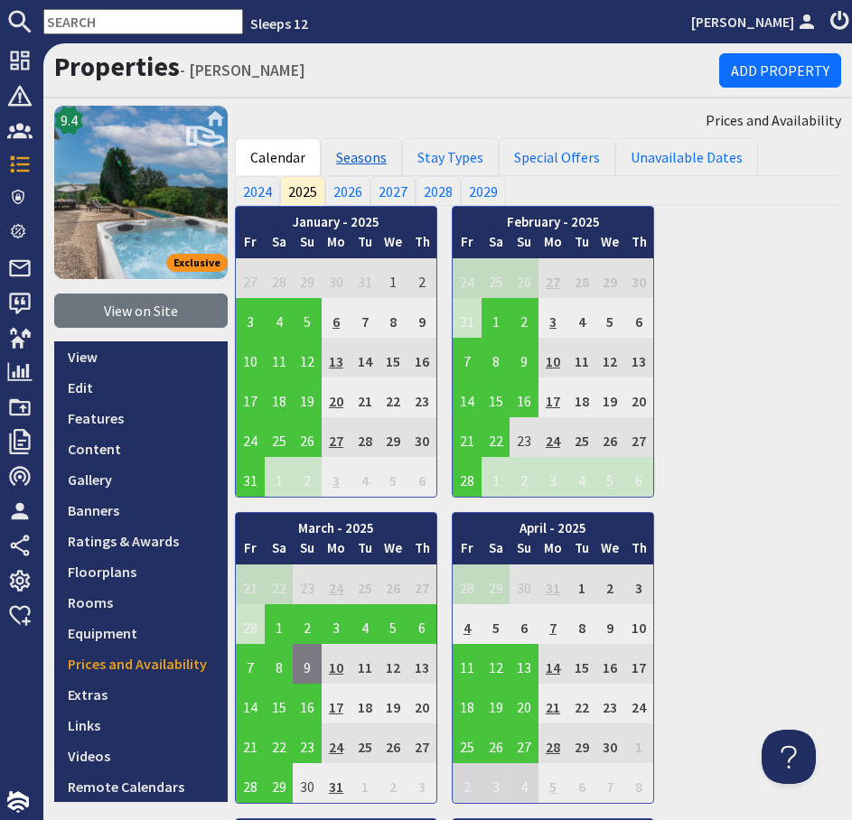
click at [373, 162] on link "Seasons" at bounding box center [361, 157] width 81 height 38
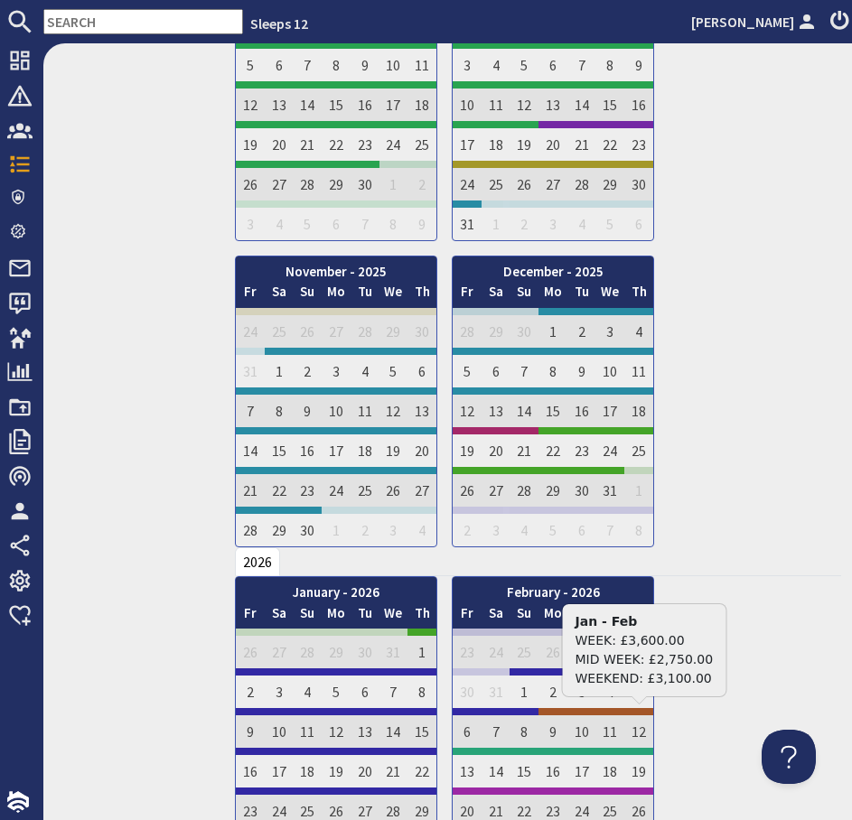
scroll to position [1483, 0]
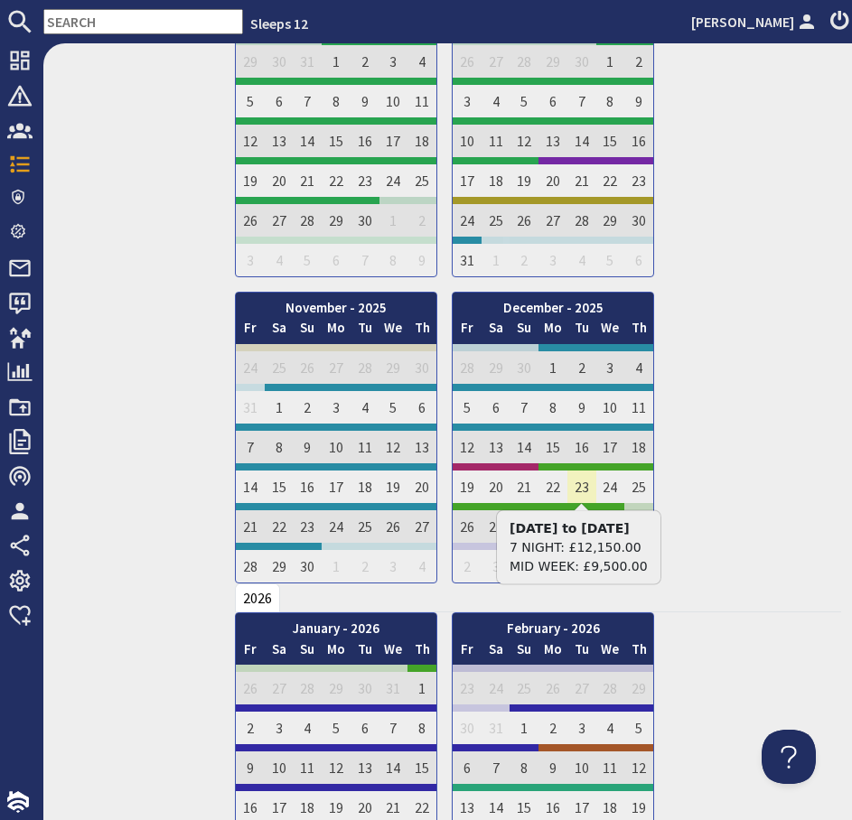
click at [575, 484] on td "23" at bounding box center [581, 483] width 29 height 40
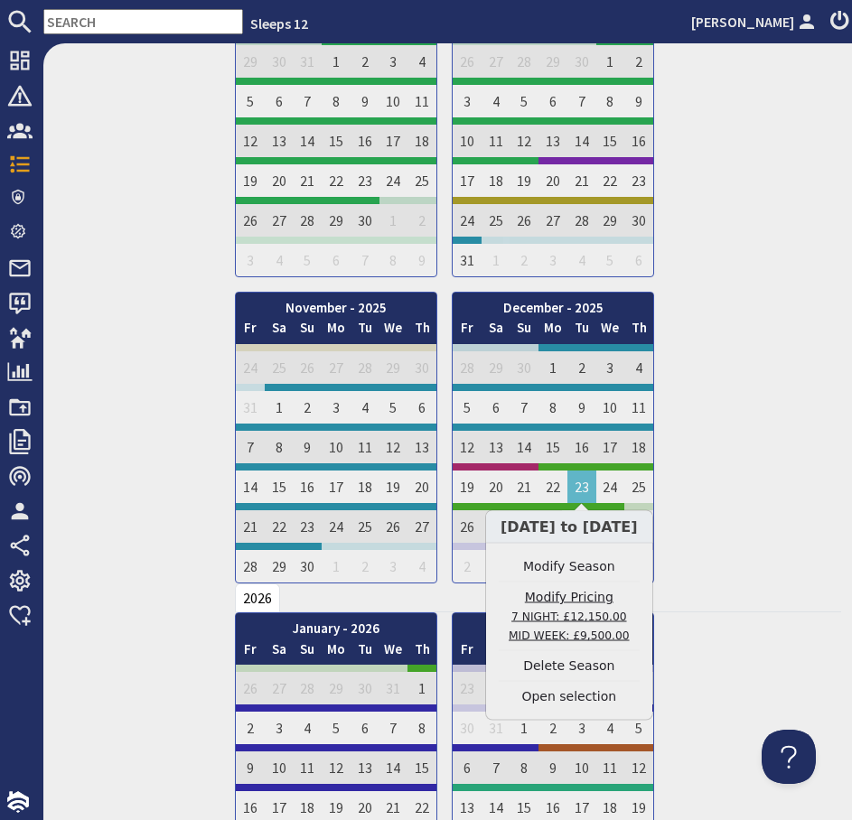
click at [589, 598] on link "Modify Pricing 7 NIGHT: £12,150.00 MID WEEK: £9,500.00" at bounding box center [569, 616] width 141 height 57
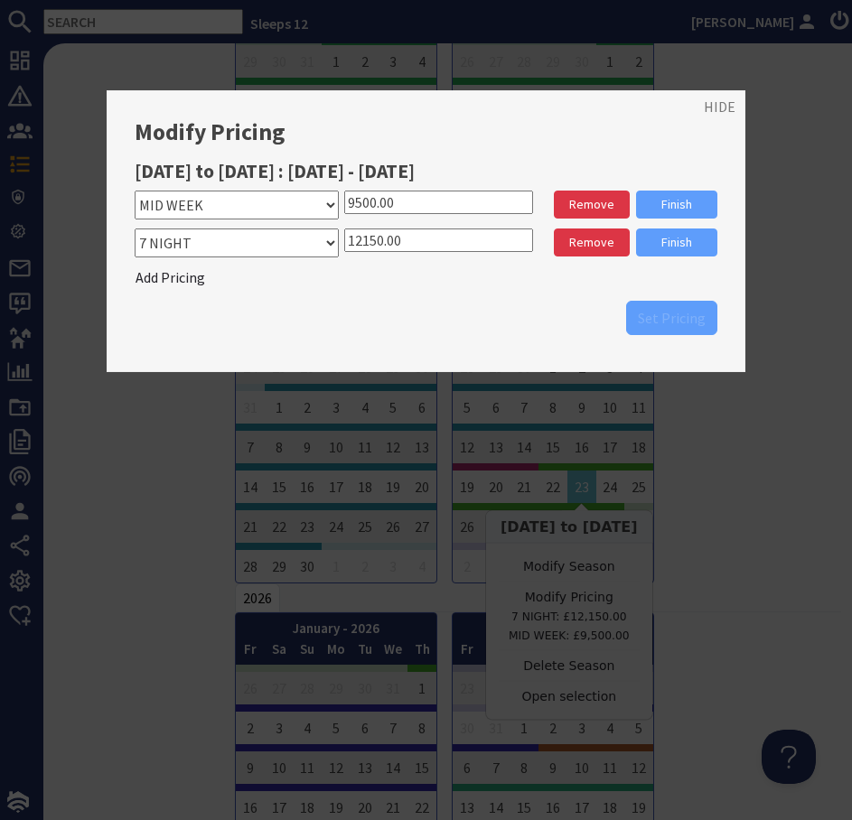
drag, startPoint x: 370, startPoint y: 242, endPoint x: 355, endPoint y: 240, distance: 15.5
click at [355, 240] on input "12150.00" at bounding box center [438, 239] width 189 height 23
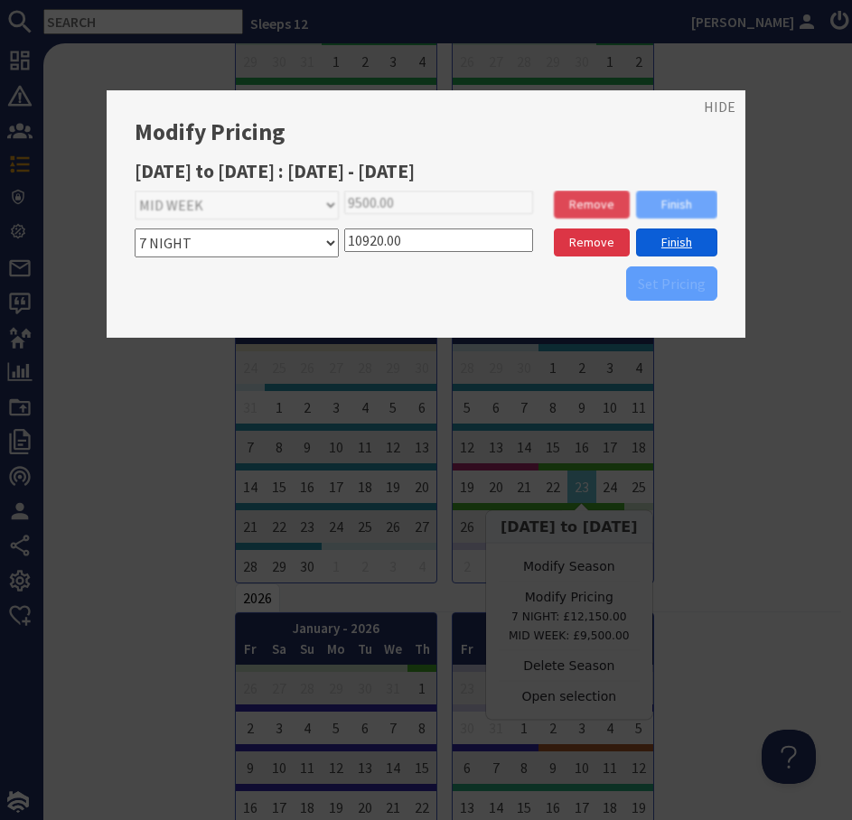
type input "10920.00"
click at [670, 236] on link "Finish" at bounding box center [676, 242] width 81 height 28
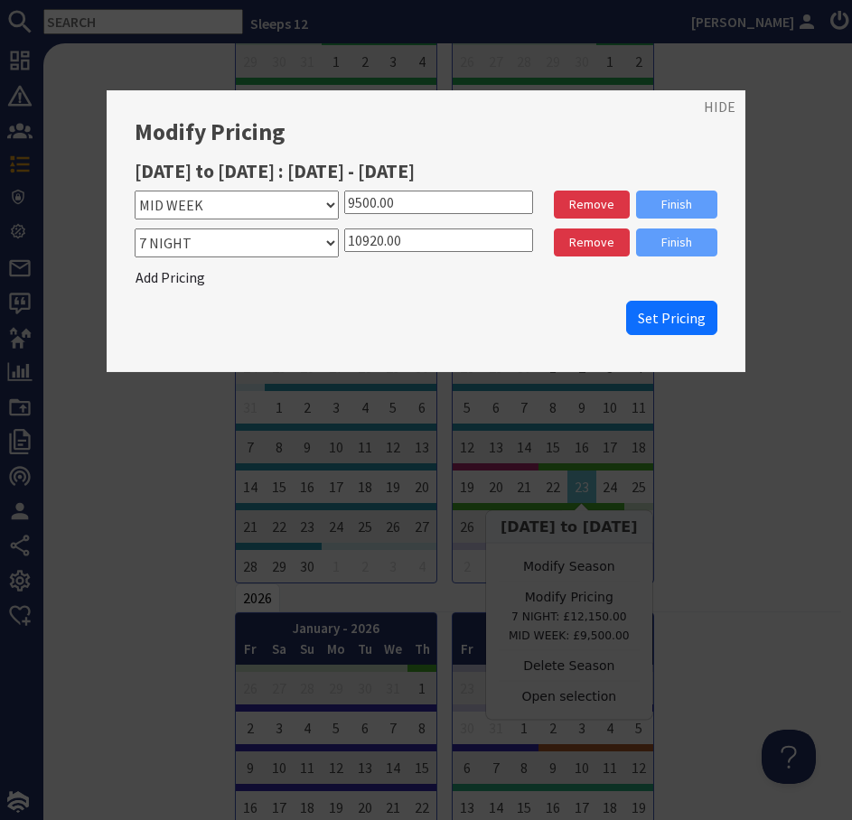
click at [368, 207] on input "9500.00" at bounding box center [438, 202] width 189 height 23
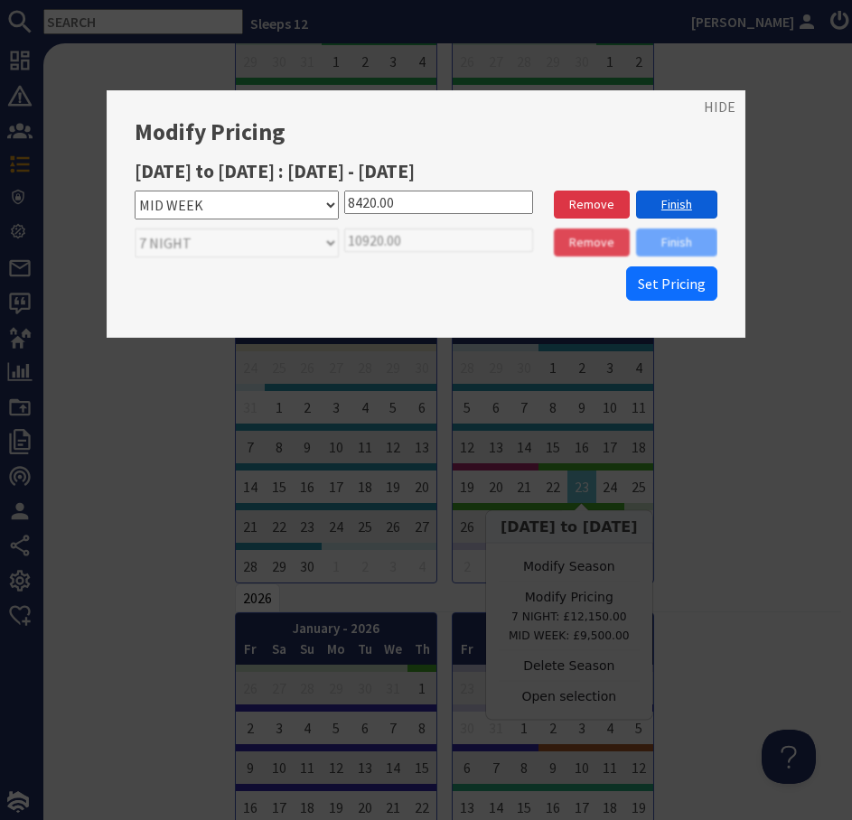
type input "8420.00"
click at [662, 207] on link "Finish" at bounding box center [676, 205] width 81 height 28
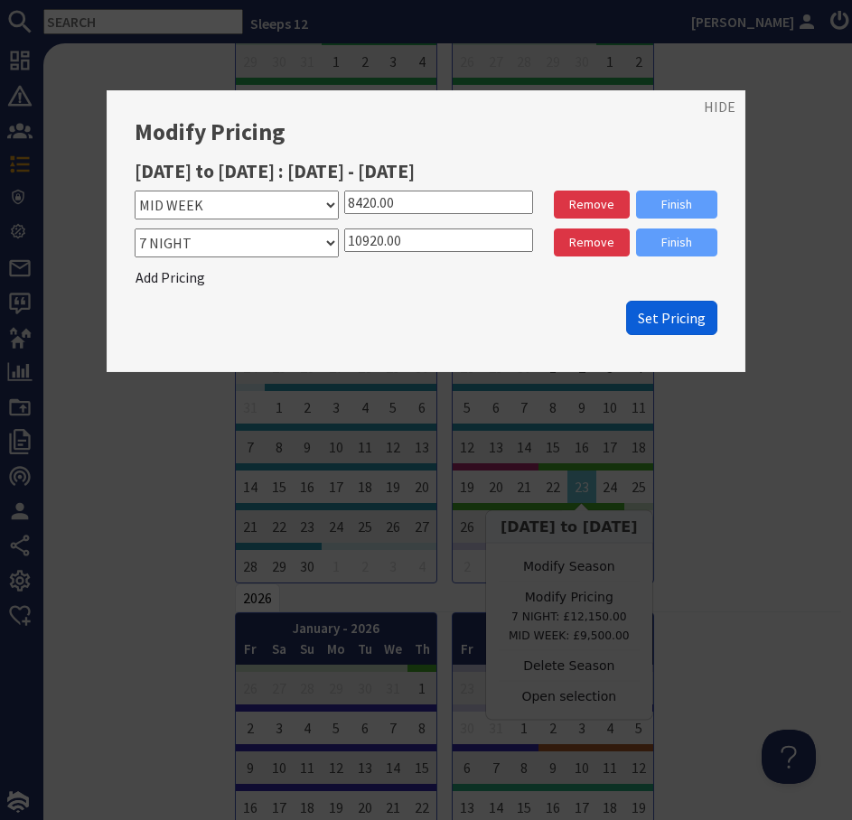
click at [658, 316] on span "Set Pricing" at bounding box center [672, 318] width 68 height 18
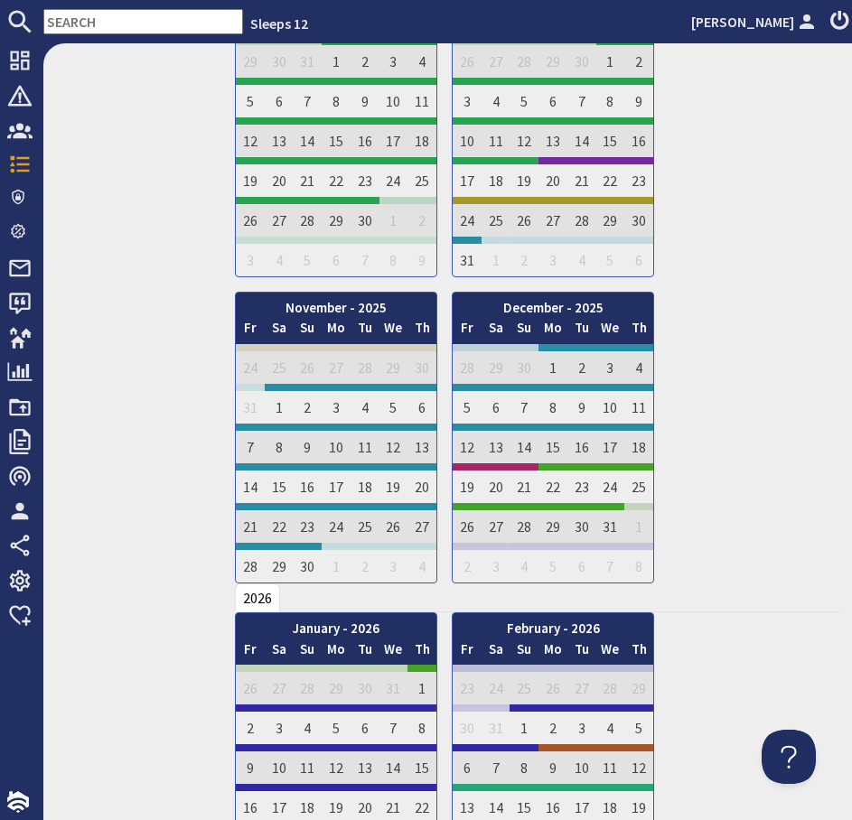
scroll to position [0, 0]
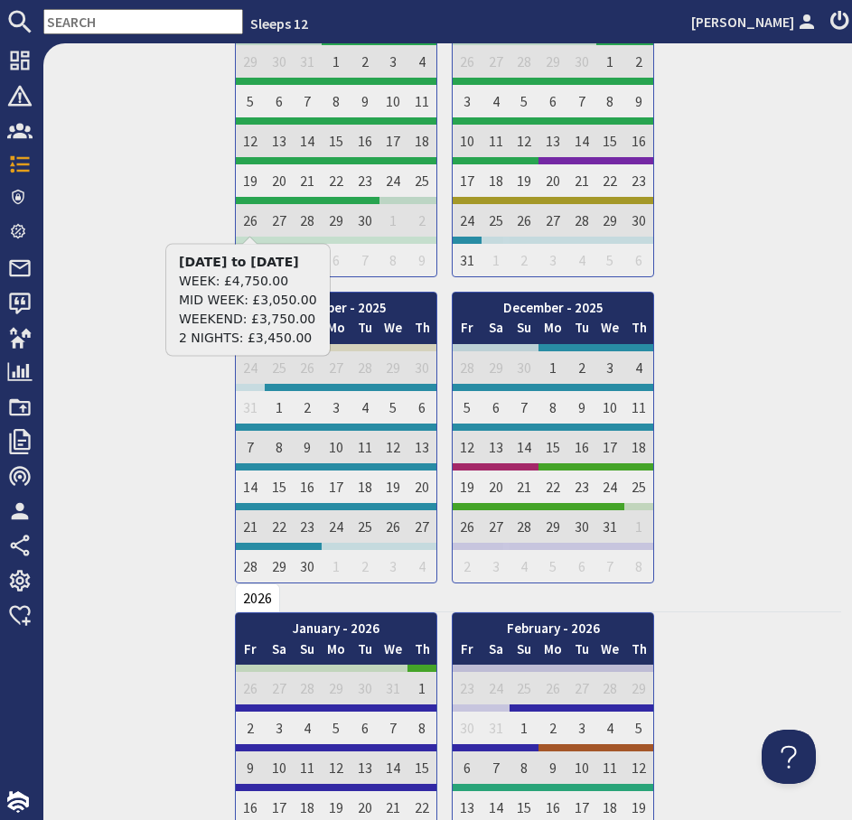
click at [124, 19] on input "text" at bounding box center [143, 21] width 200 height 25
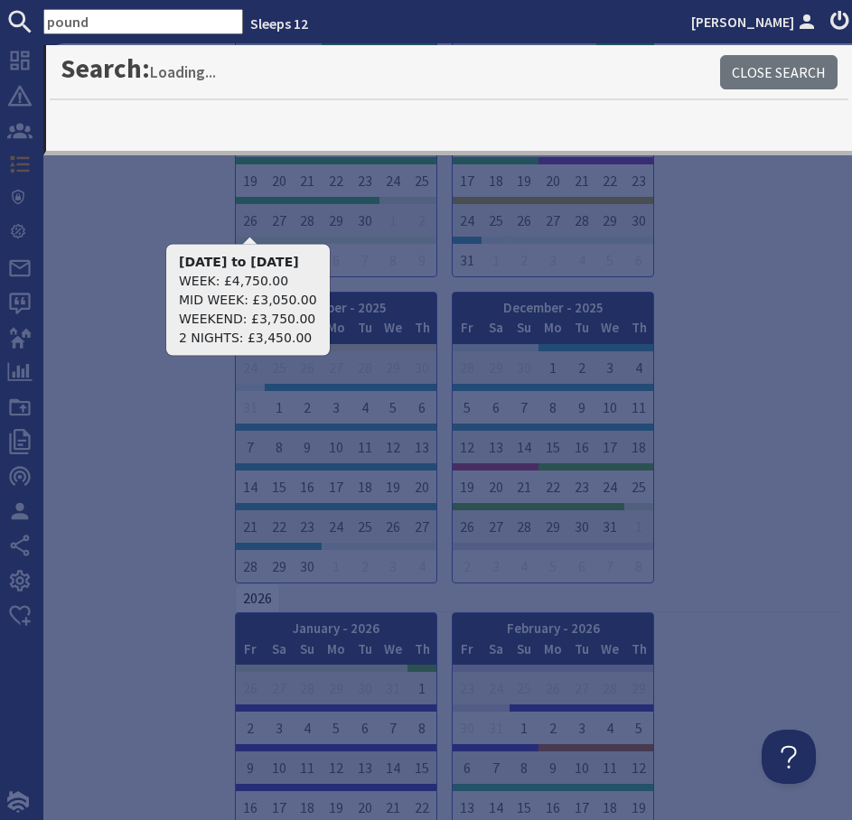
type input "pound"
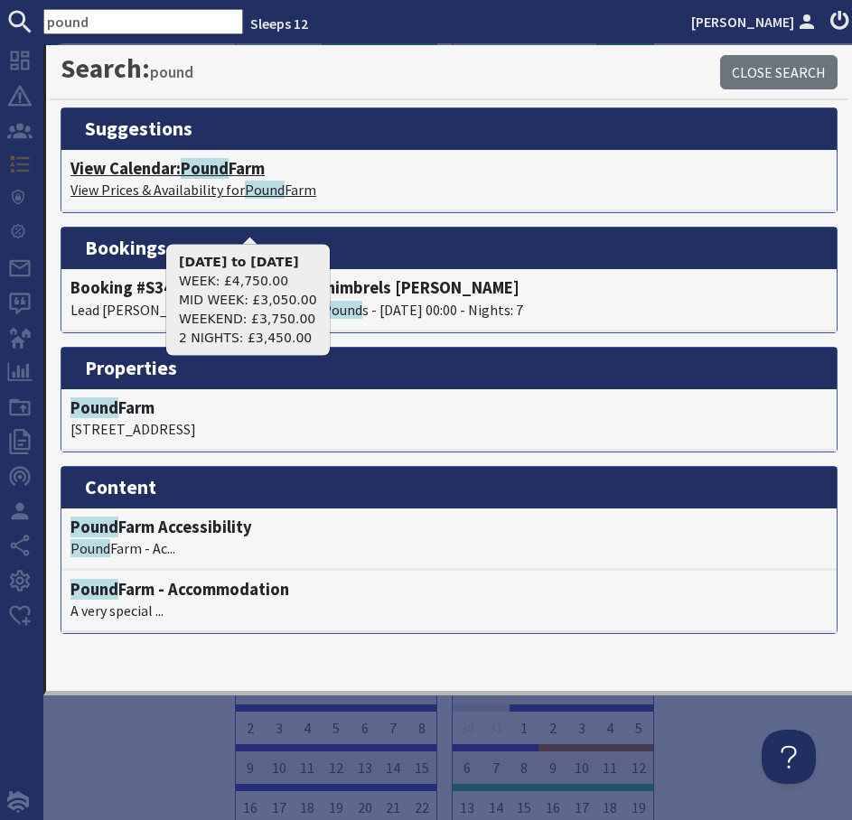
click at [204, 172] on span "Pound" at bounding box center [205, 168] width 48 height 21
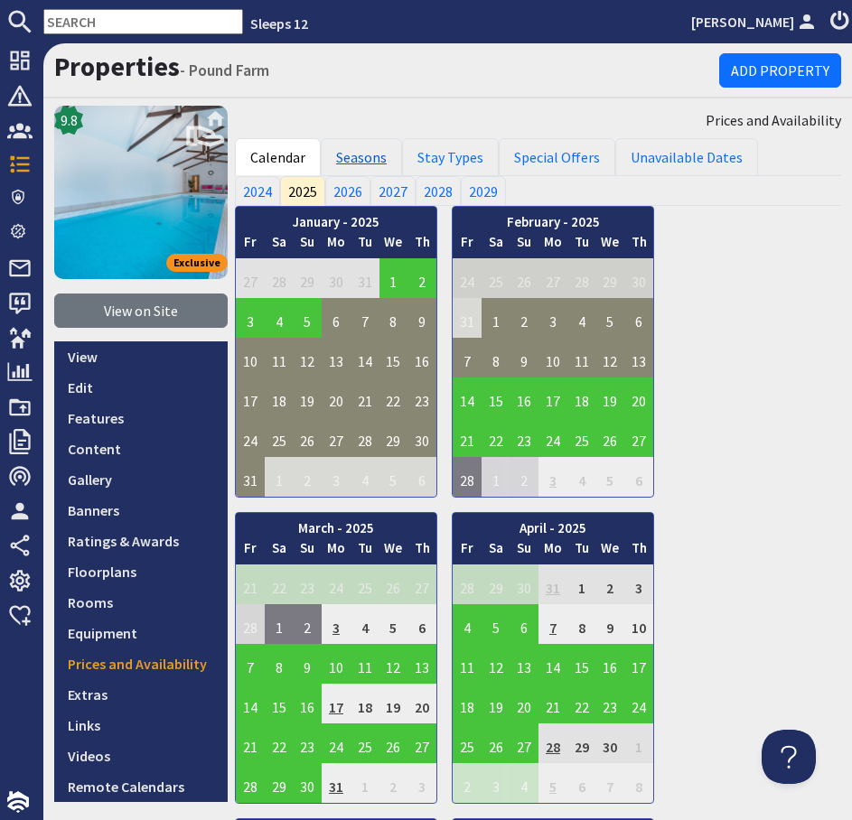
click at [359, 157] on link "Seasons" at bounding box center [361, 157] width 81 height 38
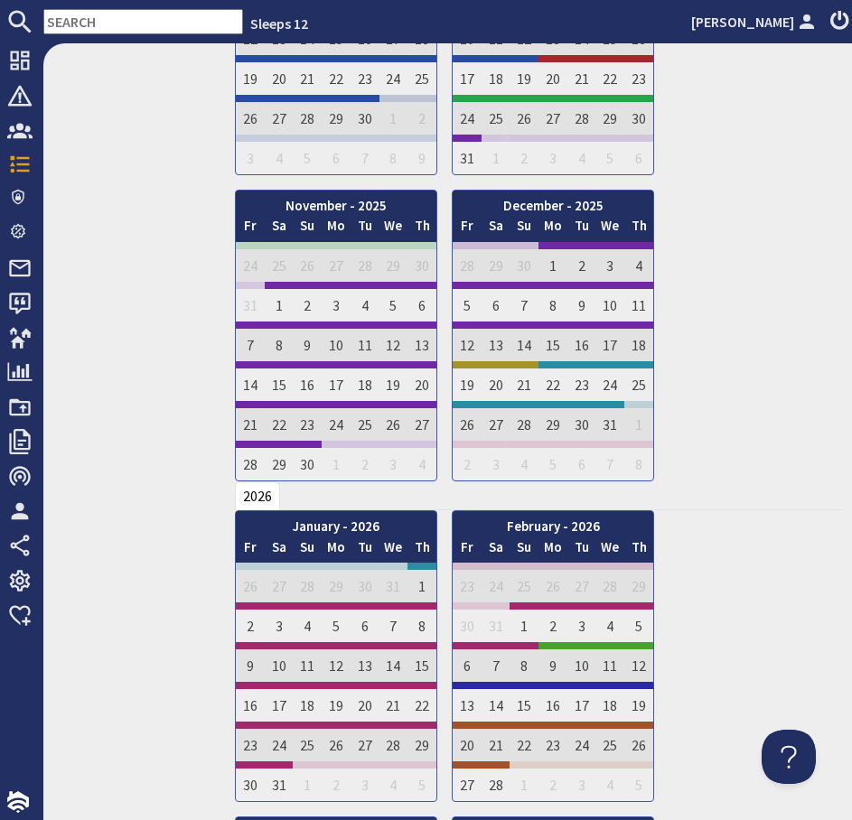
scroll to position [1599, 0]
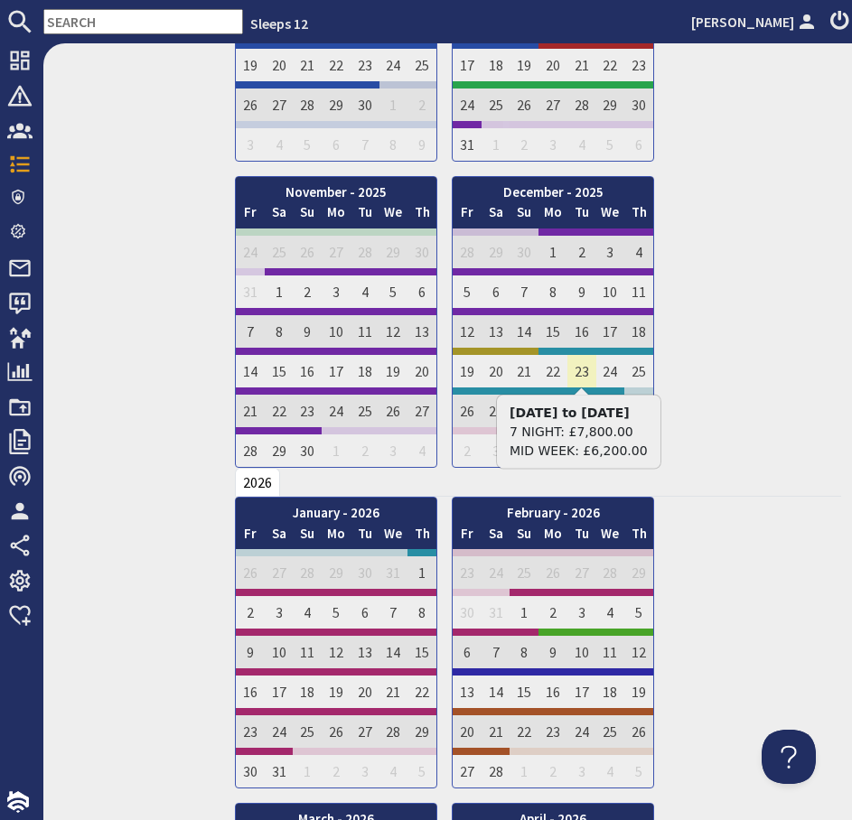
click at [582, 370] on td "23" at bounding box center [581, 368] width 29 height 40
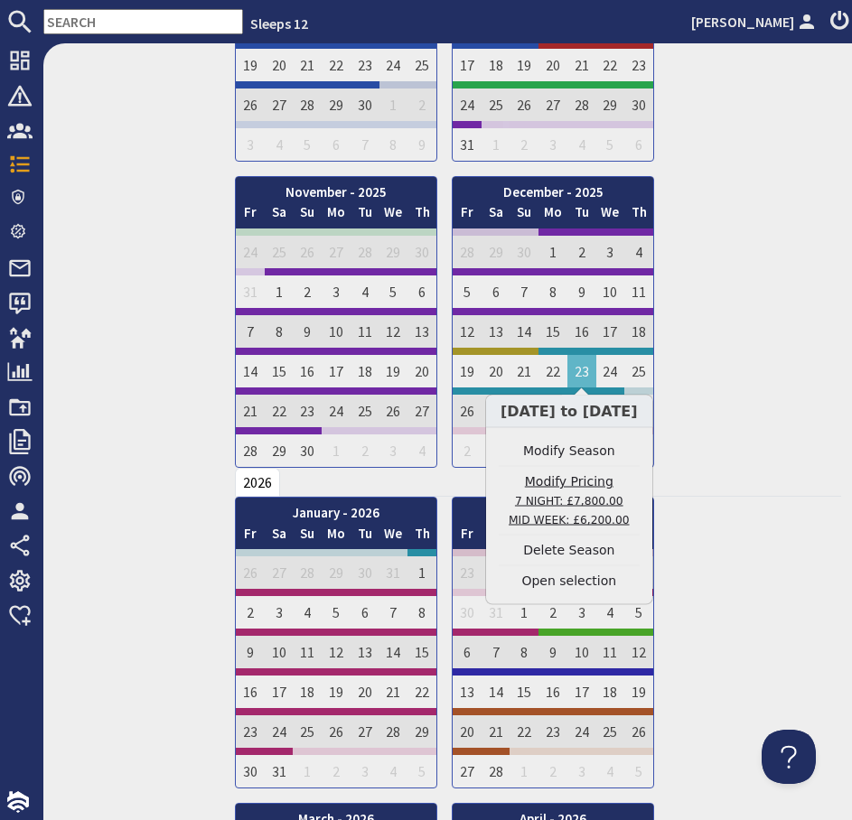
click at [583, 476] on link "Modify Pricing 7 NIGHT: £7,800.00 MID WEEK: £6,200.00" at bounding box center [569, 500] width 141 height 57
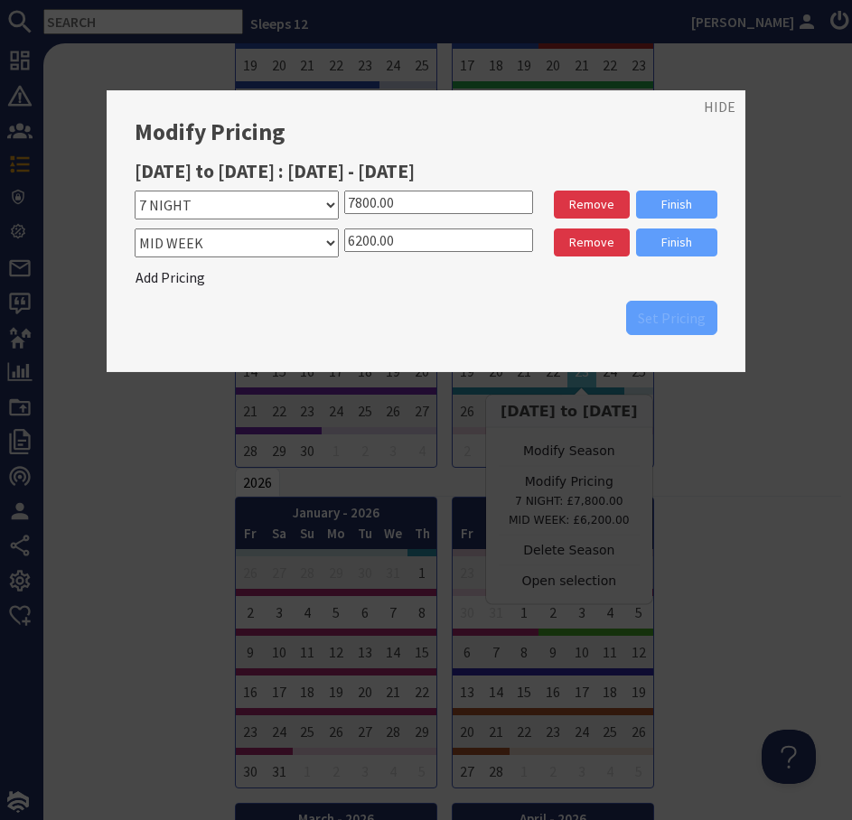
click at [369, 206] on input "7800.00" at bounding box center [438, 202] width 189 height 23
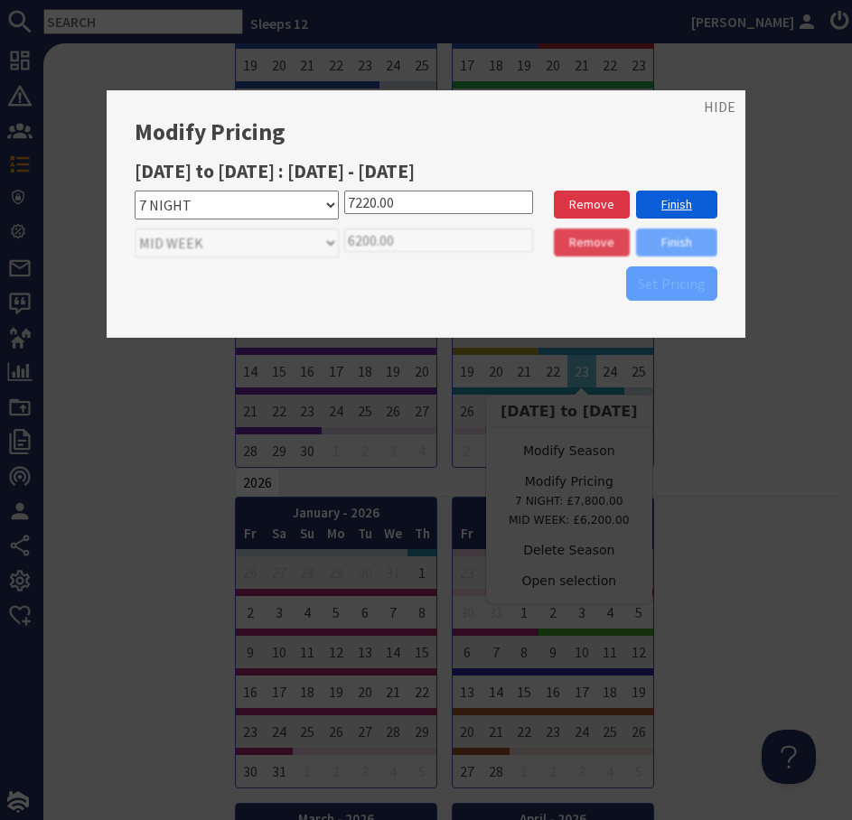
type input "7220.00"
click at [676, 196] on link "Finish" at bounding box center [676, 205] width 81 height 28
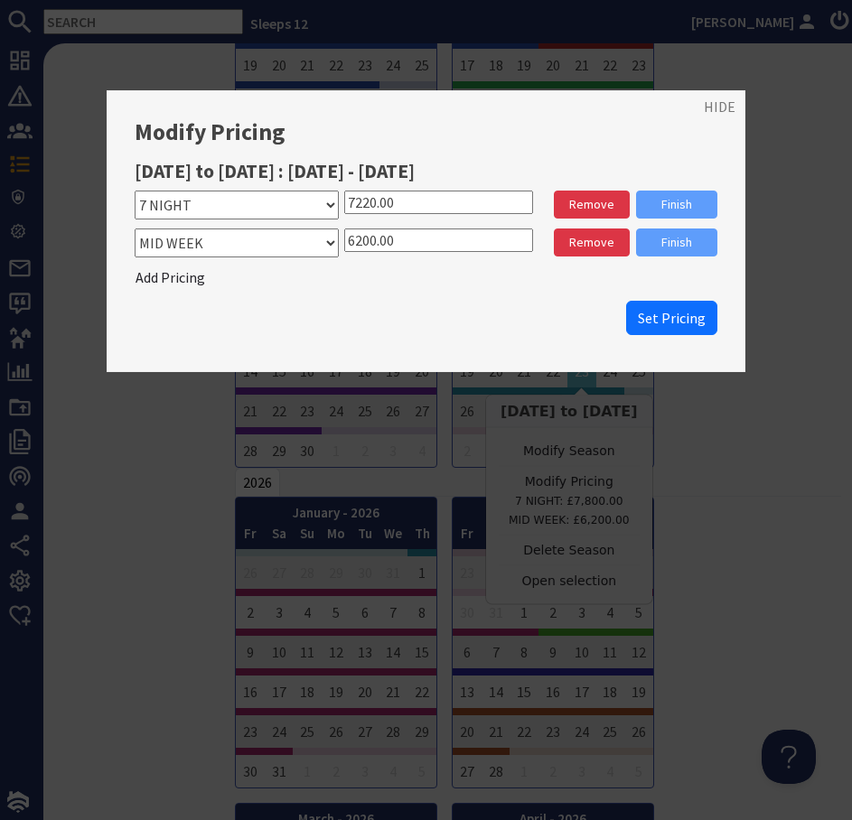
drag, startPoint x: 368, startPoint y: 241, endPoint x: 316, endPoint y: 241, distance: 51.5
click at [316, 241] on div "Please select a stay type WEEKEND WEEK MID WEEK 5 NIGHTS 7 NIGHTS 7 NIGHT 2 NIG…" at bounding box center [426, 244] width 583 height 33
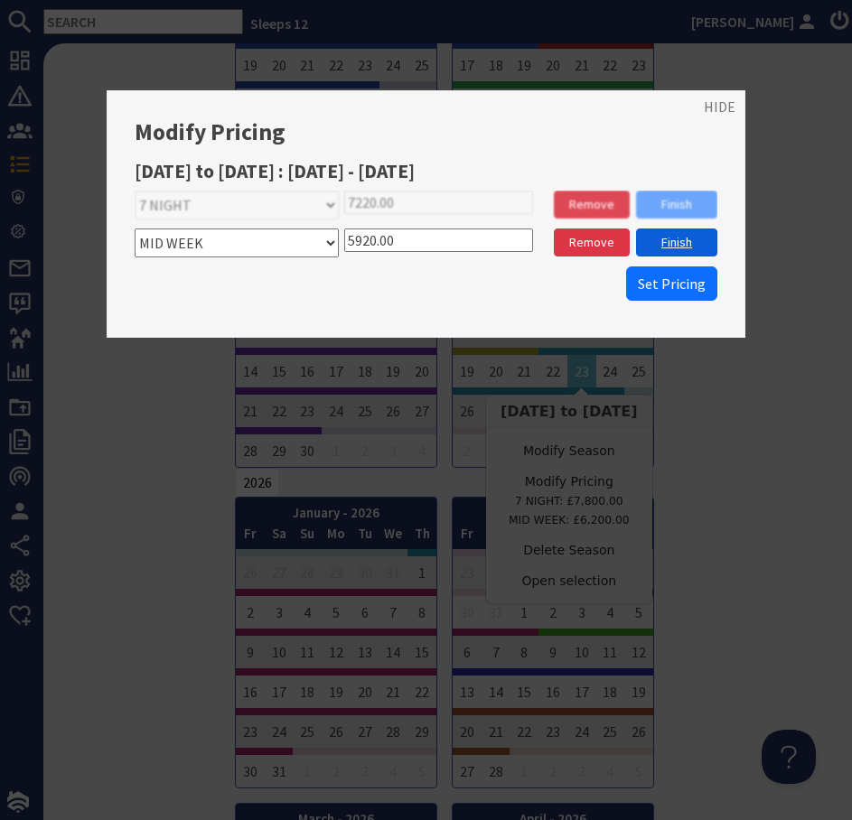
type input "5920.00"
click at [687, 248] on link "Finish" at bounding box center [676, 242] width 81 height 28
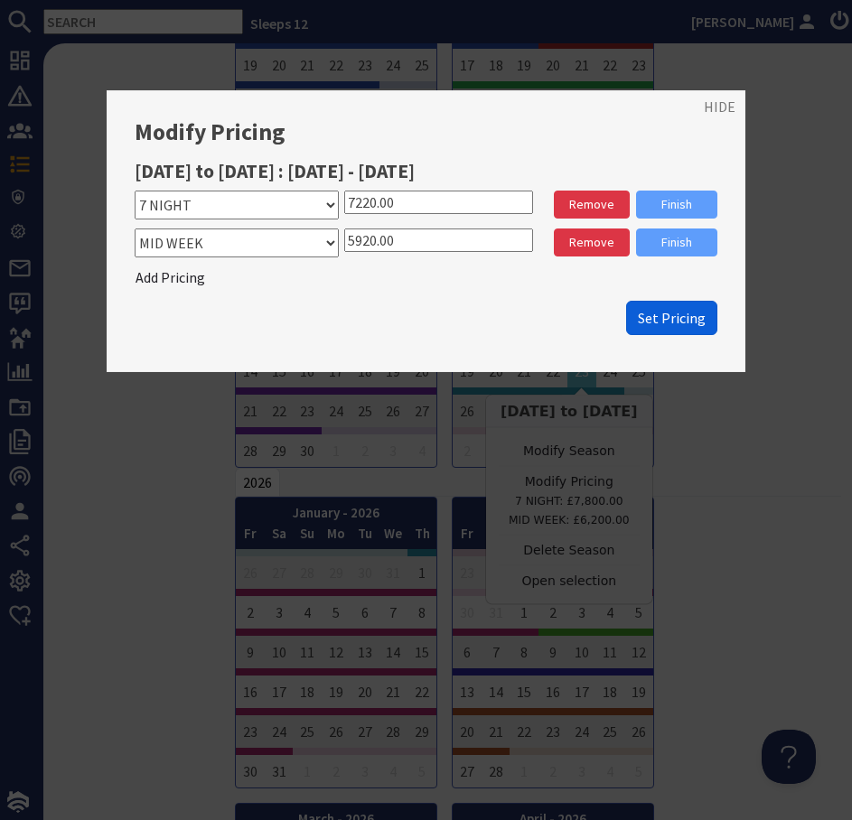
click at [667, 325] on span "Set Pricing" at bounding box center [672, 318] width 68 height 18
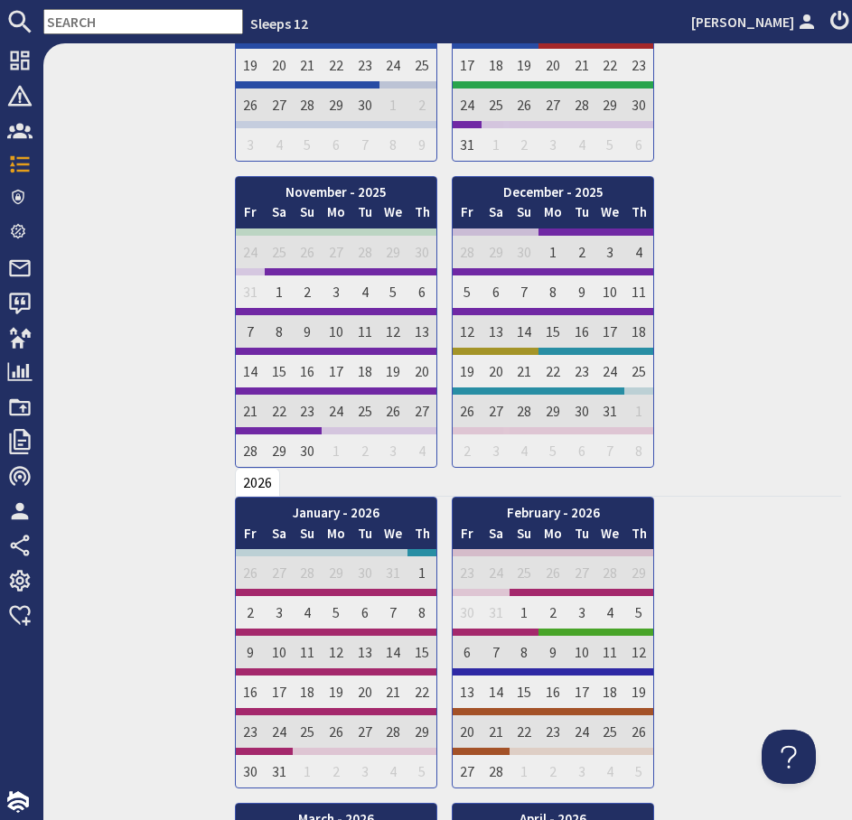
scroll to position [0, 0]
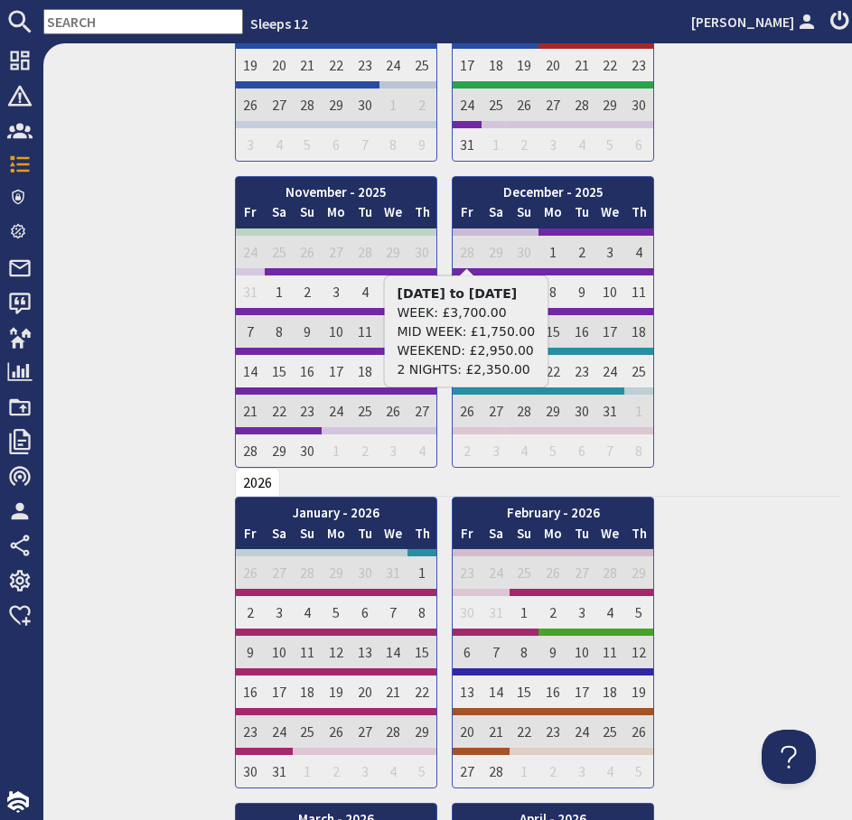
click at [145, 19] on input "text" at bounding box center [143, 21] width 200 height 25
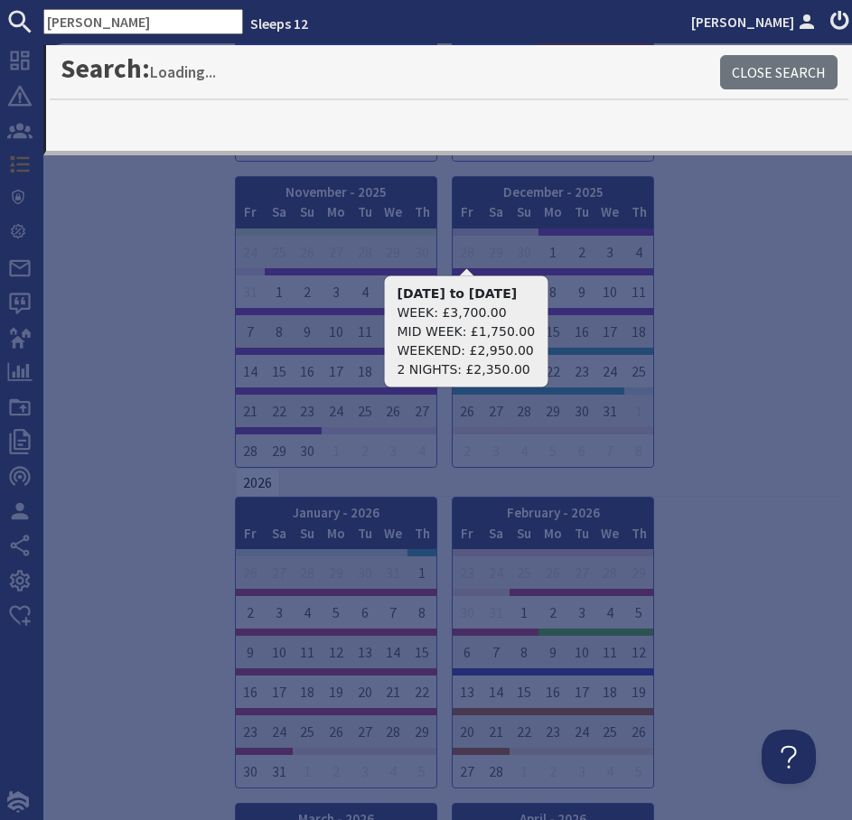
type input "crick"
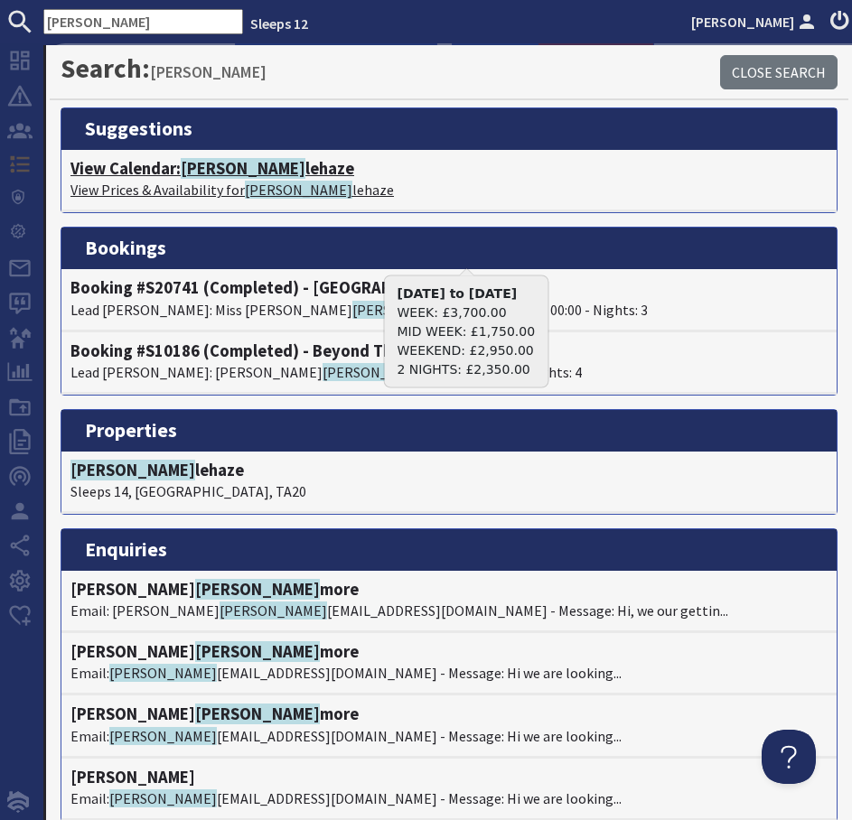
click at [258, 171] on h4 "View Calendar: Crick lehaze" at bounding box center [448, 169] width 757 height 20
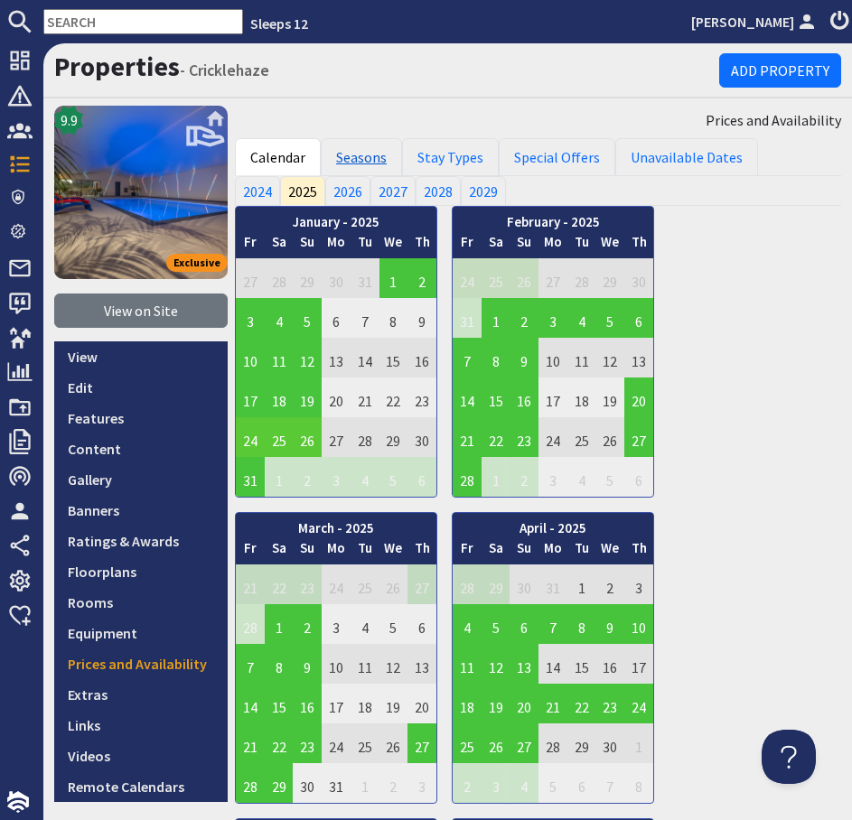
click at [354, 158] on link "Seasons" at bounding box center [361, 157] width 81 height 38
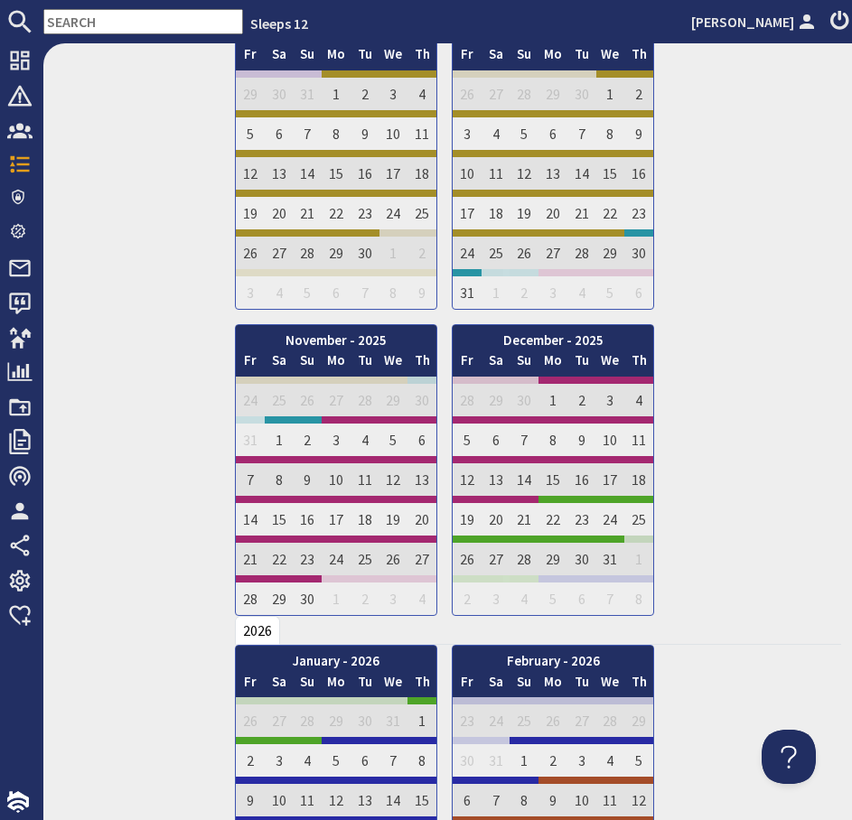
scroll to position [1472, 0]
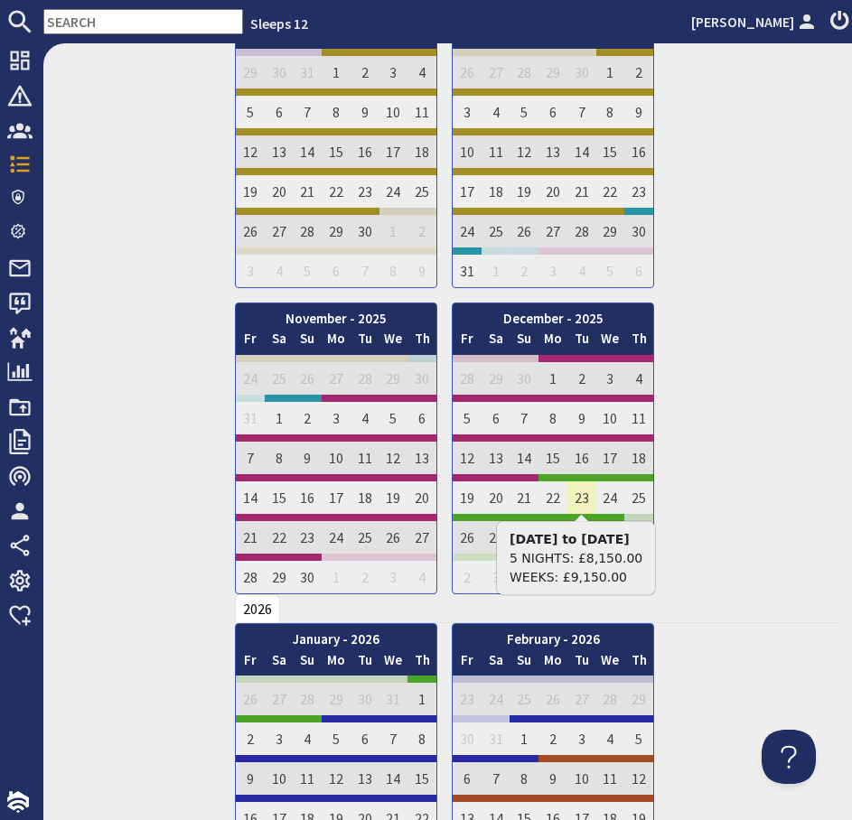
click at [576, 499] on td "23" at bounding box center [581, 494] width 29 height 40
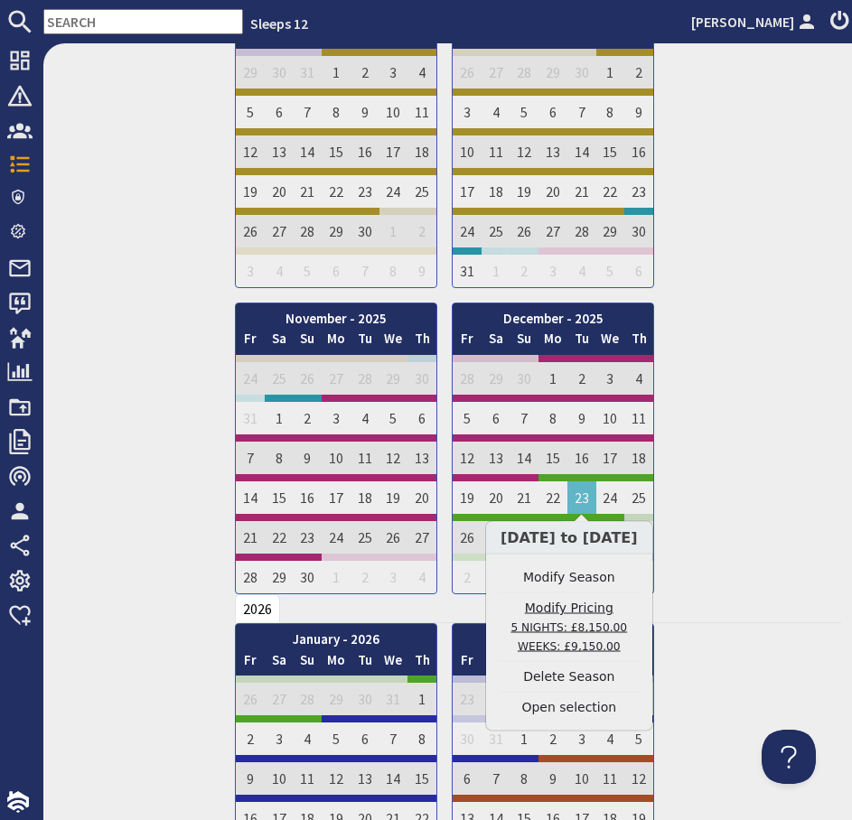
click at [576, 608] on link "Modify Pricing 5 NIGHTS: £8,150.00 WEEKS: £9,150.00" at bounding box center [569, 627] width 141 height 57
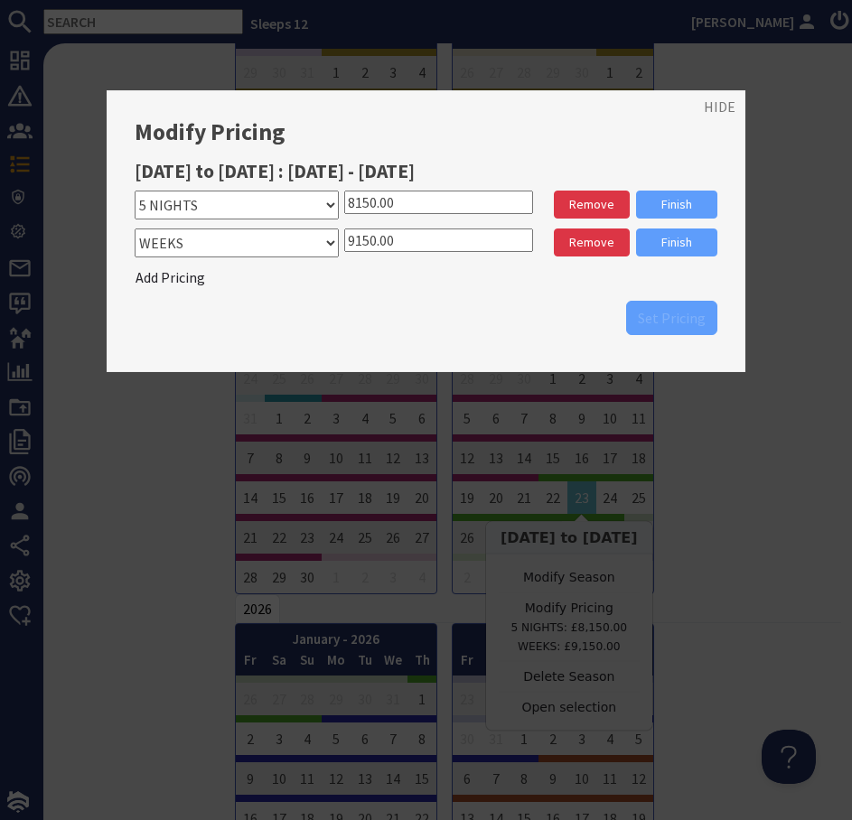
click at [365, 243] on input "9150.00" at bounding box center [438, 239] width 189 height 23
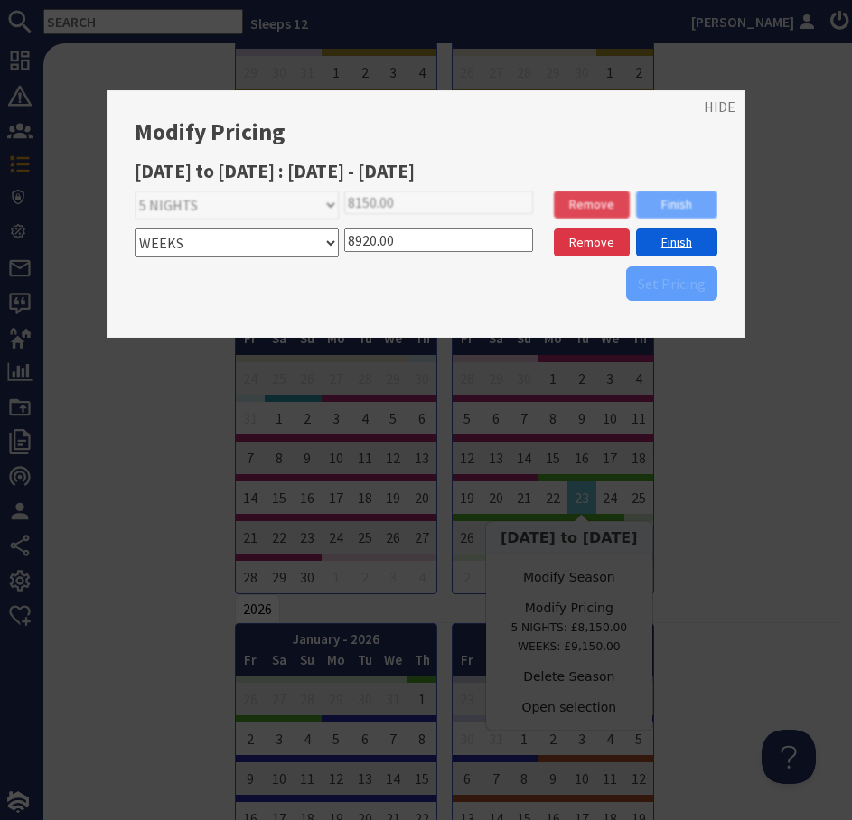
type input "8920.00"
click at [673, 246] on link "Finish" at bounding box center [676, 242] width 81 height 28
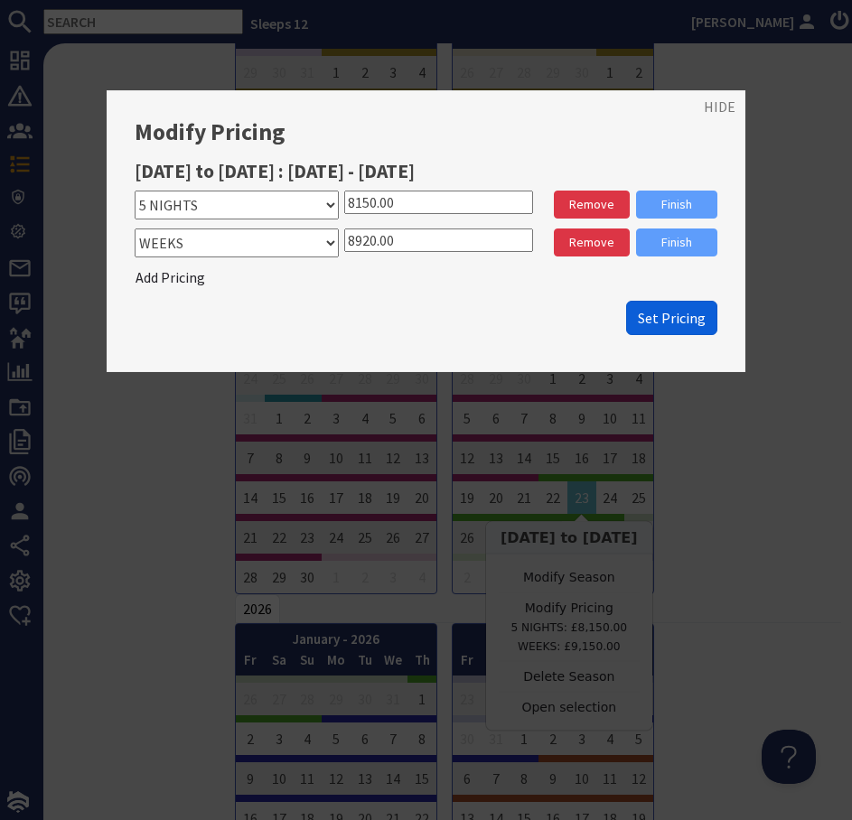
click at [658, 312] on span "Set Pricing" at bounding box center [672, 318] width 68 height 18
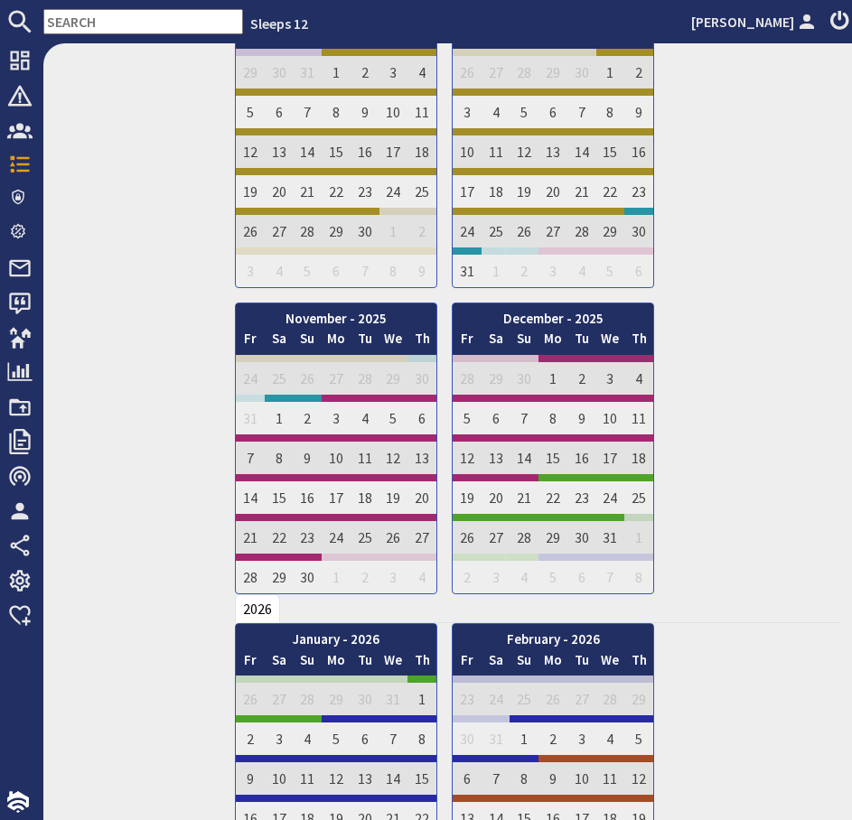
scroll to position [0, 0]
click at [162, 19] on input "text" at bounding box center [143, 21] width 200 height 25
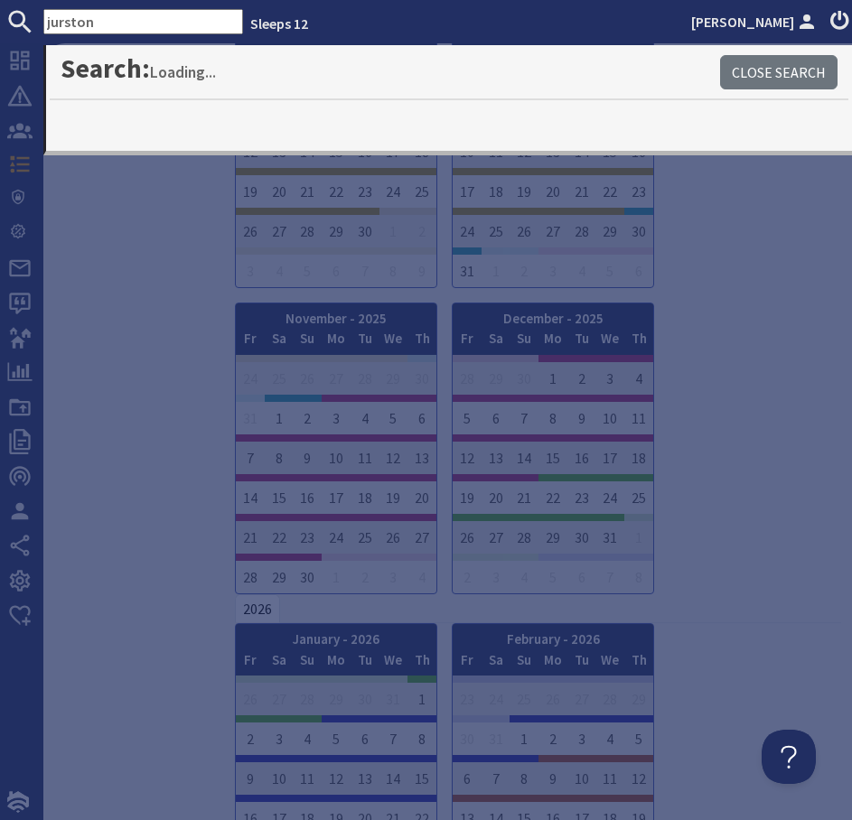
type input "jurston"
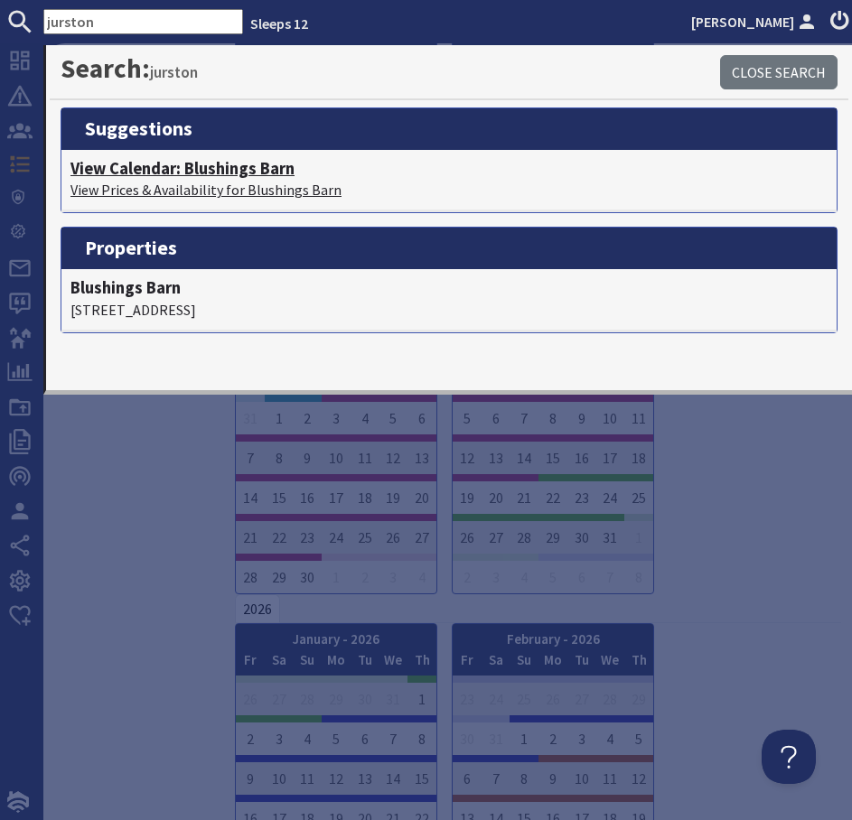
click at [283, 170] on h4 "View Calendar: Blushings Barn" at bounding box center [448, 169] width 757 height 20
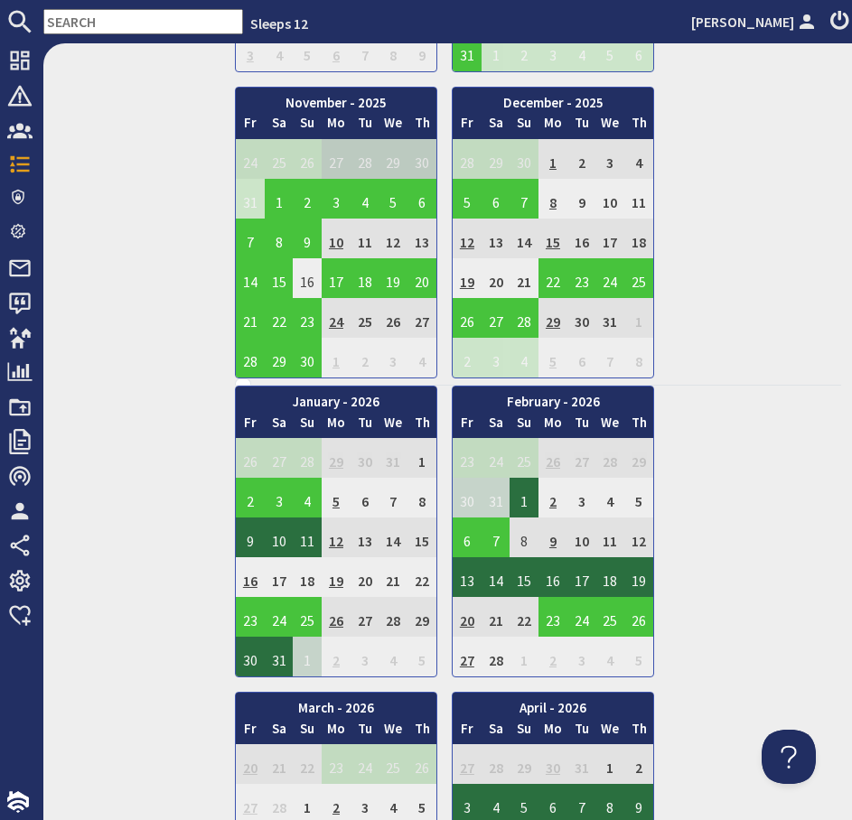
scroll to position [1651, 0]
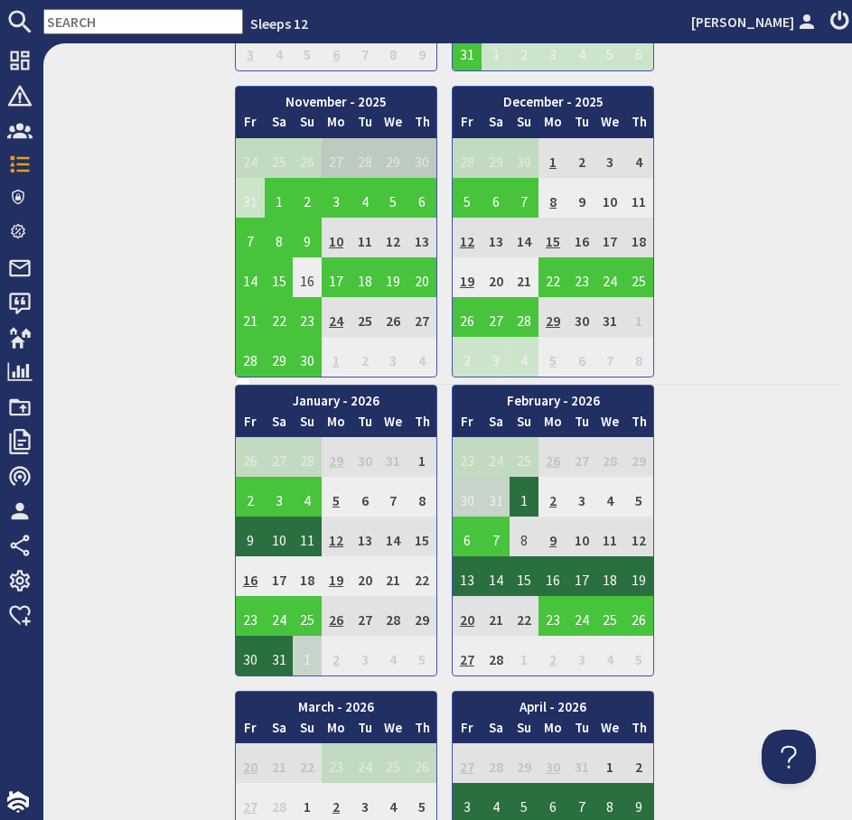
click at [474, 278] on td "19" at bounding box center [466, 277] width 29 height 40
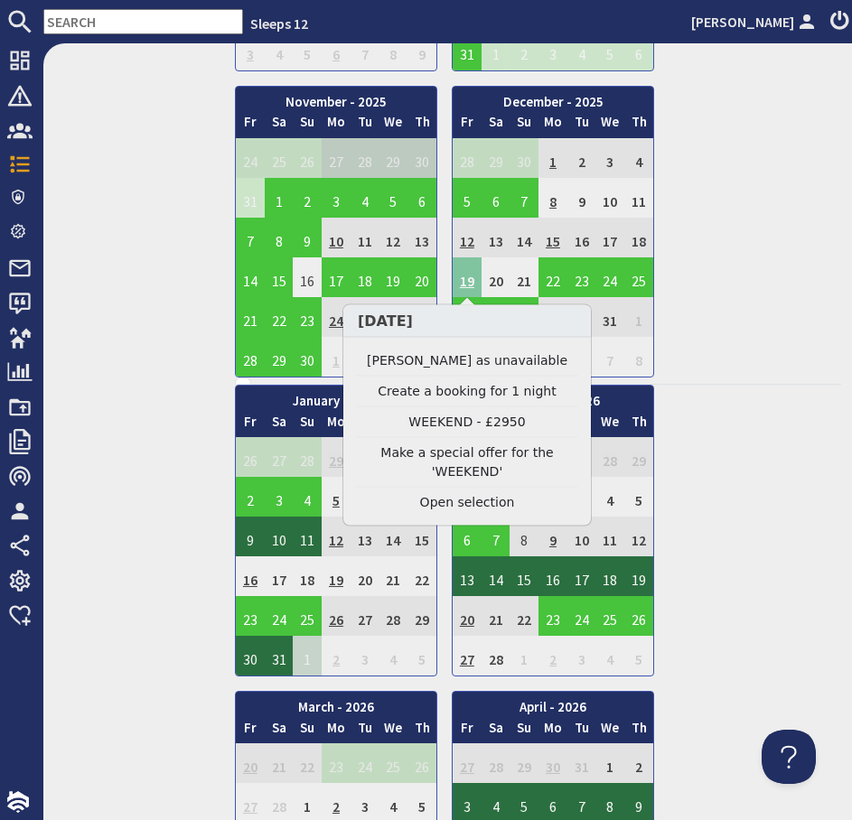
click at [474, 278] on td "19" at bounding box center [466, 277] width 29 height 40
click at [449, 503] on link "Clear selection" at bounding box center [467, 502] width 222 height 19
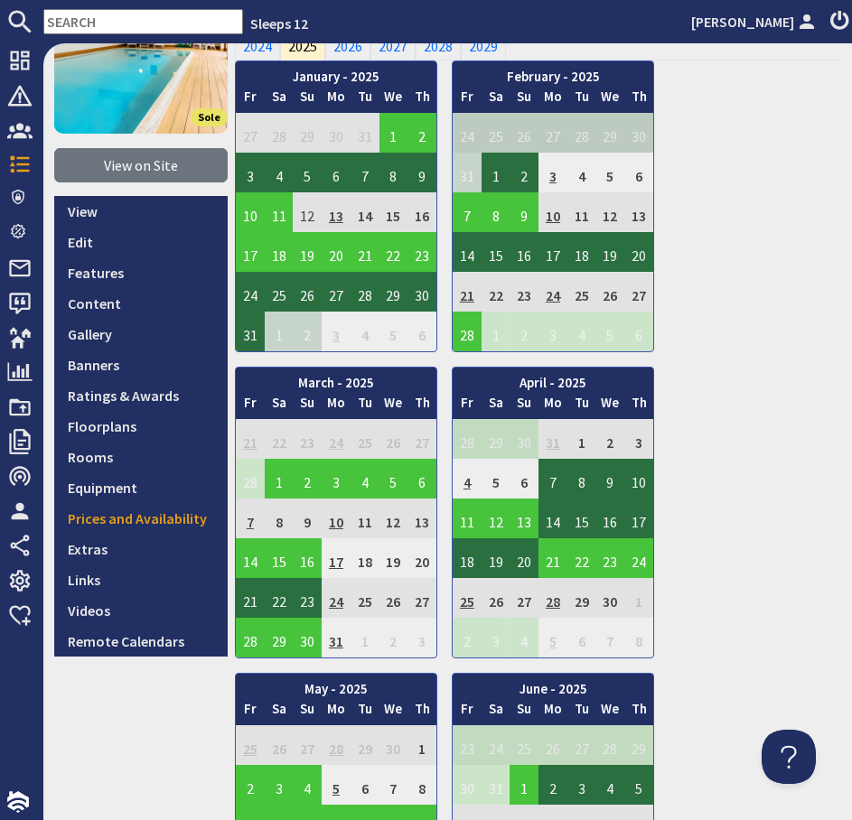
scroll to position [0, 0]
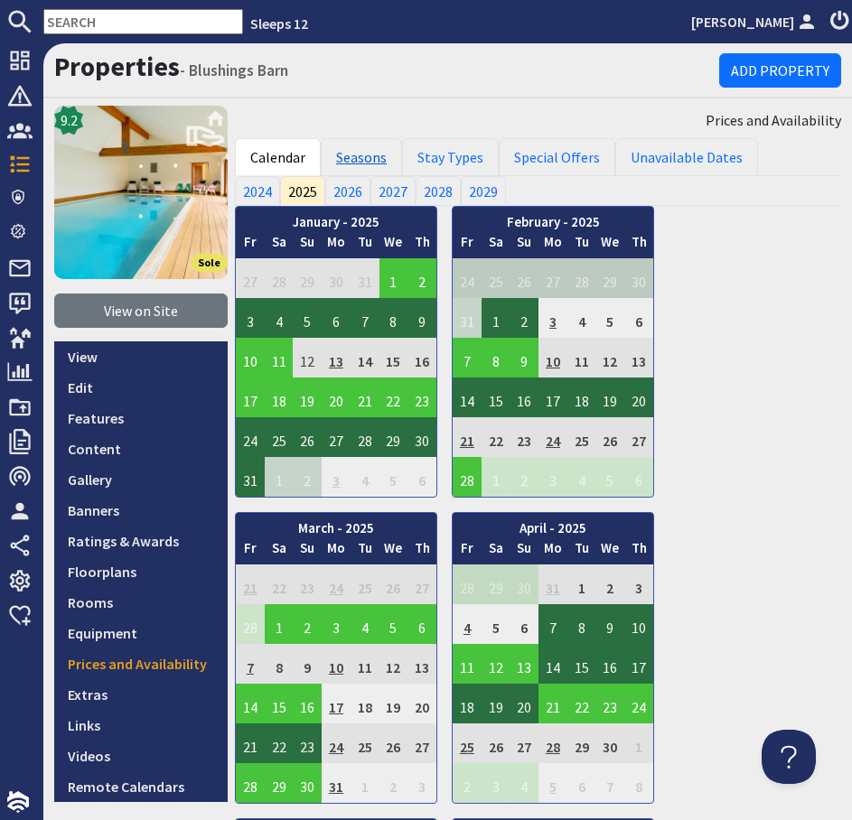
click at [353, 160] on link "Seasons" at bounding box center [361, 157] width 81 height 38
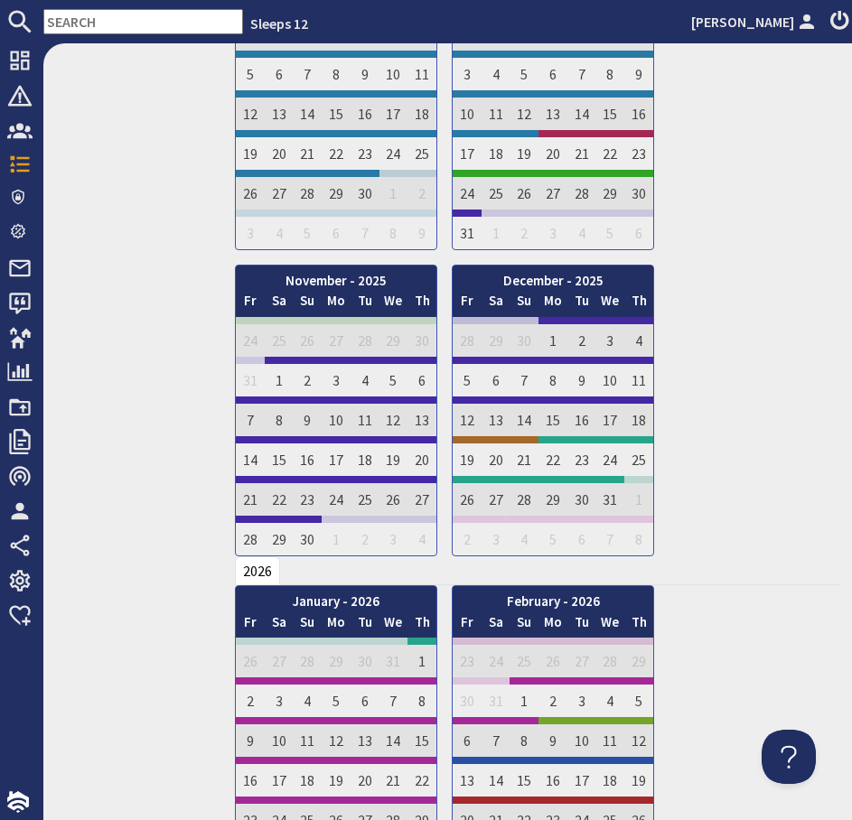
scroll to position [1519, 0]
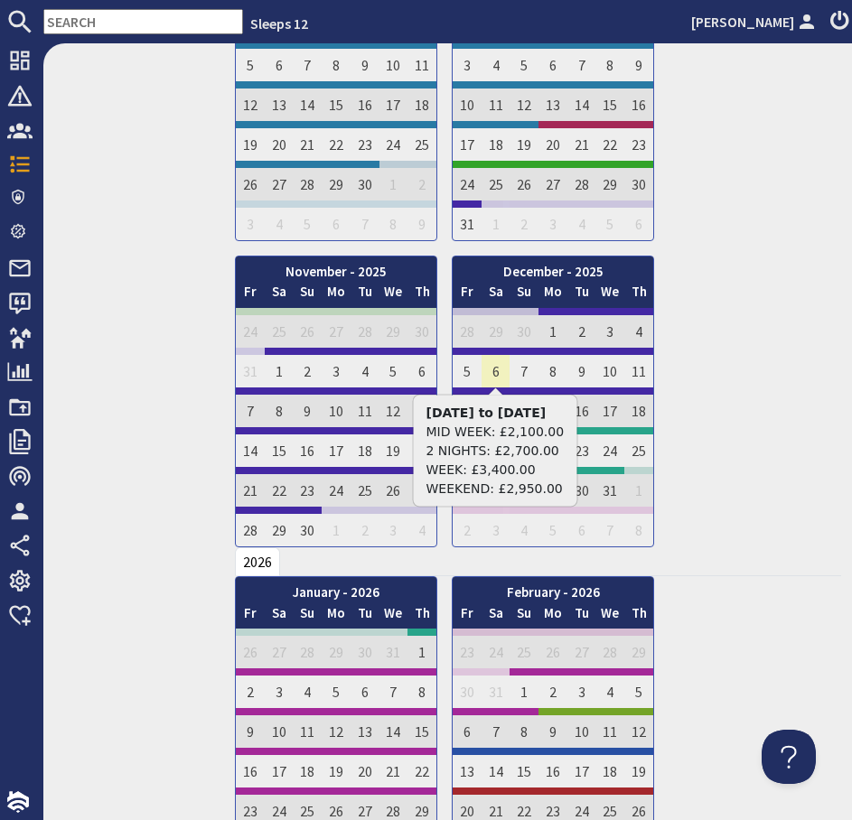
click at [492, 374] on td "6" at bounding box center [495, 368] width 29 height 40
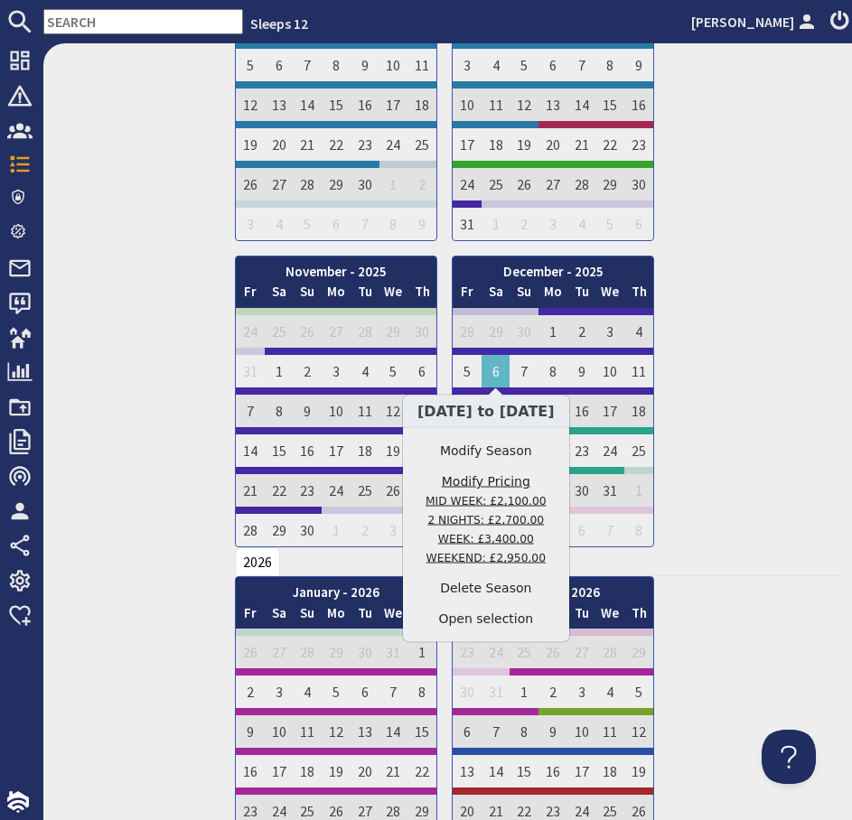
click at [494, 489] on link "Modify Pricing MID WEEK: £2,100.00 2 NIGHTS: £2,700.00 WEEK: £3,400.00 WEEKEND:…" at bounding box center [485, 519] width 141 height 95
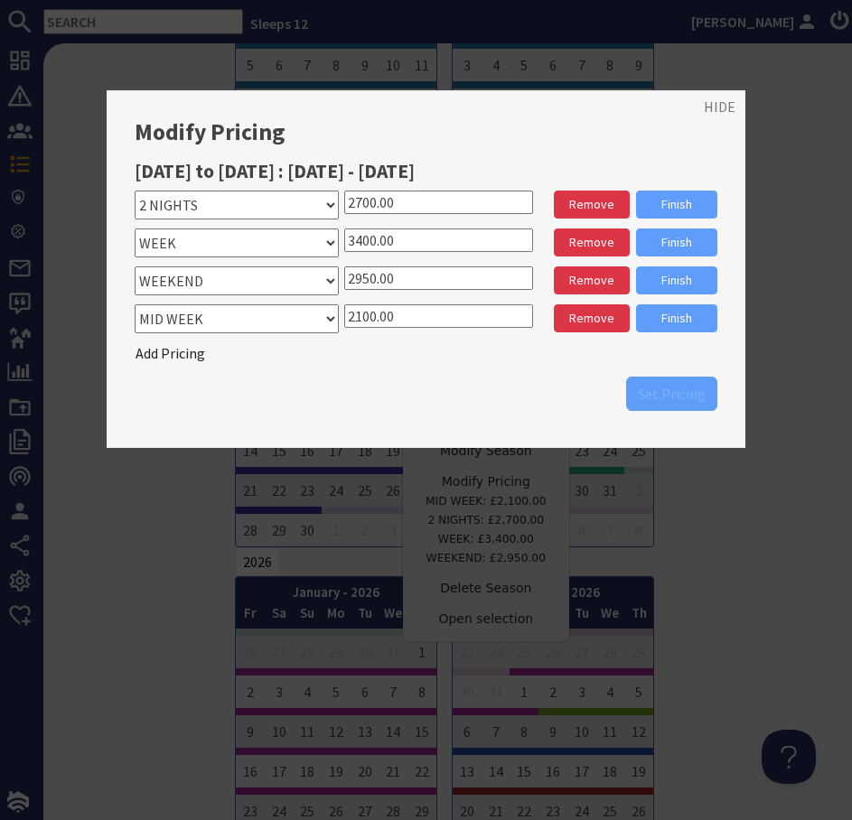
drag, startPoint x: 369, startPoint y: 242, endPoint x: 345, endPoint y: 242, distance: 24.4
click at [345, 242] on input "3400.00" at bounding box center [438, 239] width 189 height 23
click at [370, 245] on input "3400.00" at bounding box center [438, 239] width 189 height 23
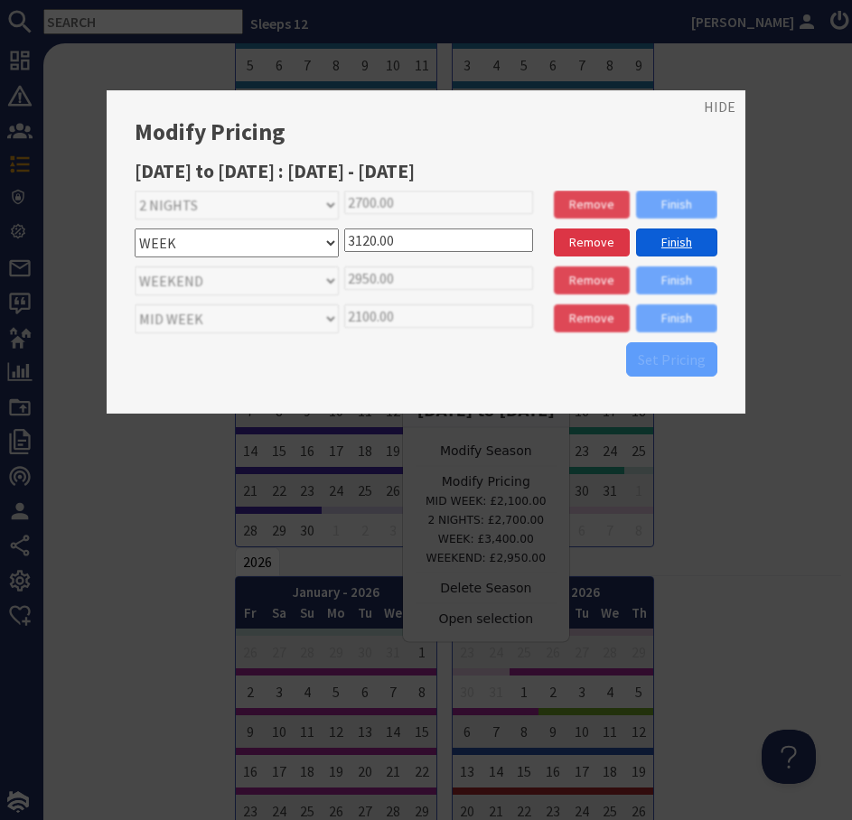
type input "3120.00"
click at [660, 237] on link "Finish" at bounding box center [676, 242] width 81 height 28
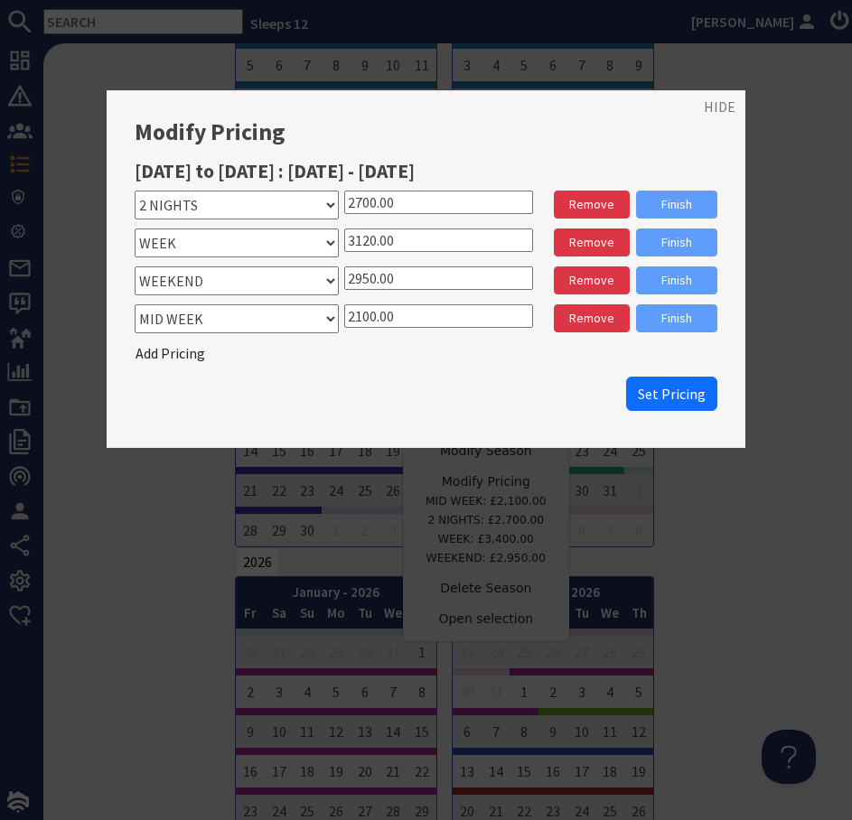
click at [369, 202] on input "2700.00" at bounding box center [438, 202] width 189 height 23
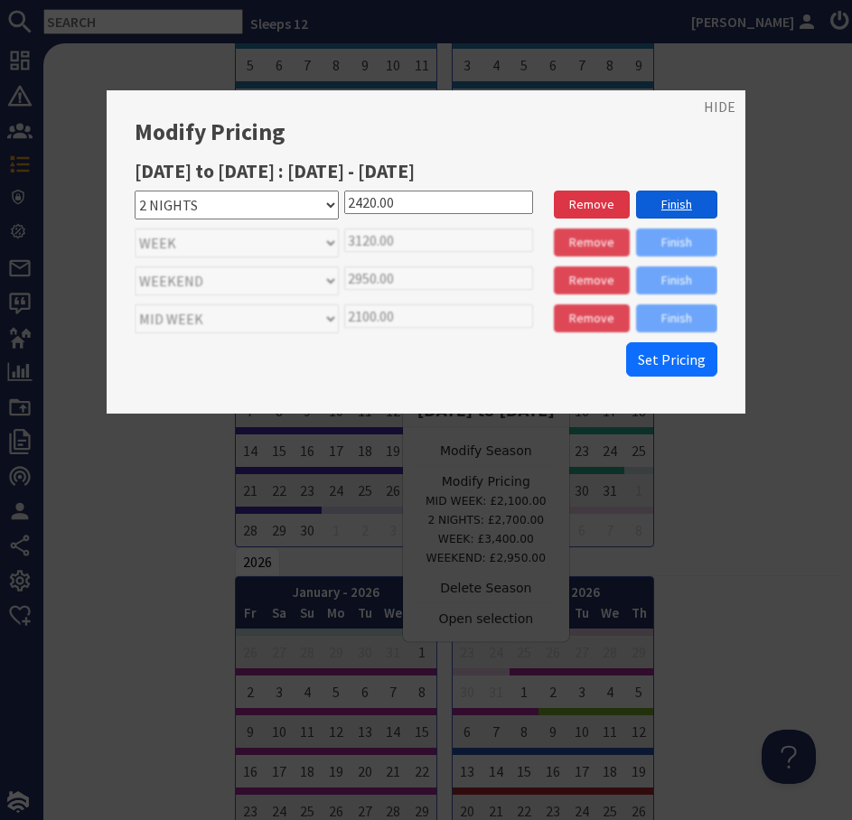
type input "2420.00"
click at [652, 203] on link "Finish" at bounding box center [676, 205] width 81 height 28
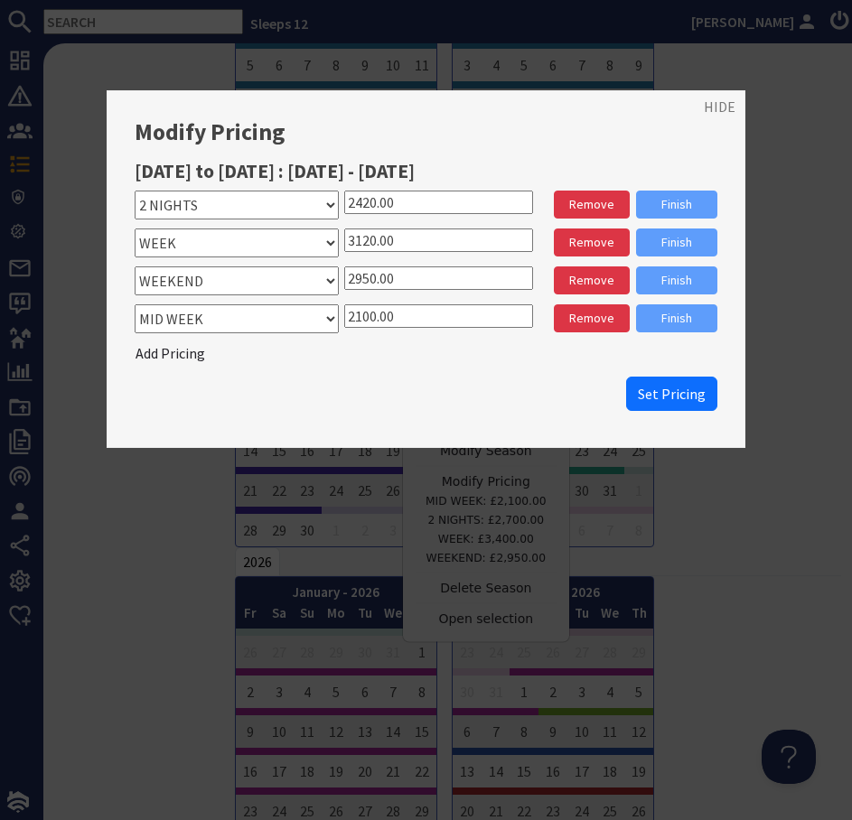
click at [364, 282] on input "2950.00" at bounding box center [438, 277] width 189 height 23
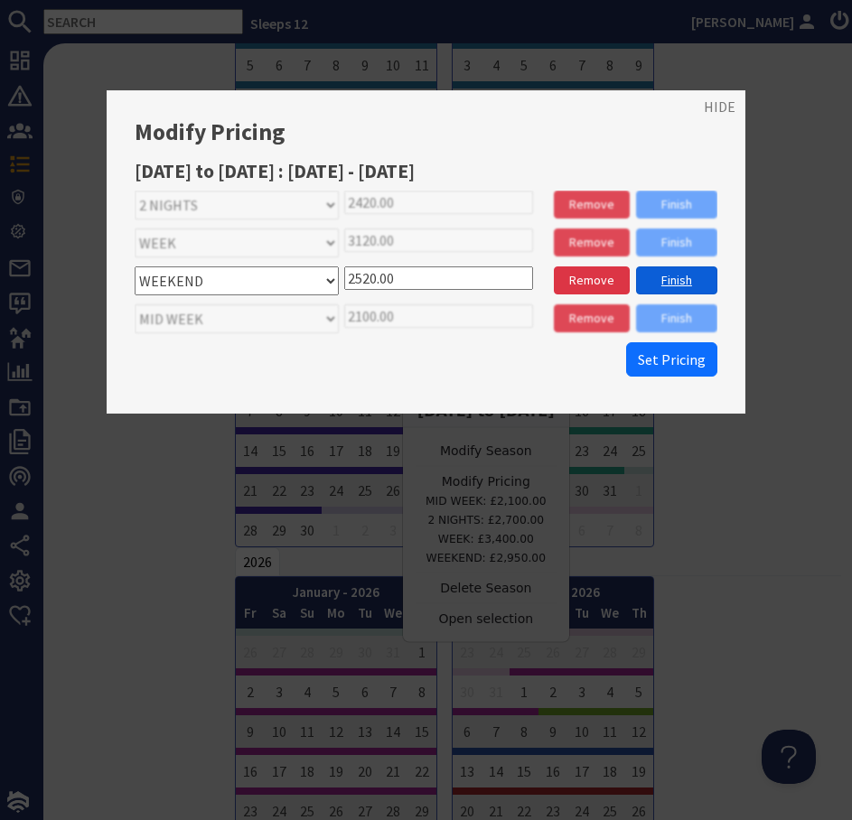
type input "2520.00"
click at [667, 279] on link "Finish" at bounding box center [676, 280] width 81 height 28
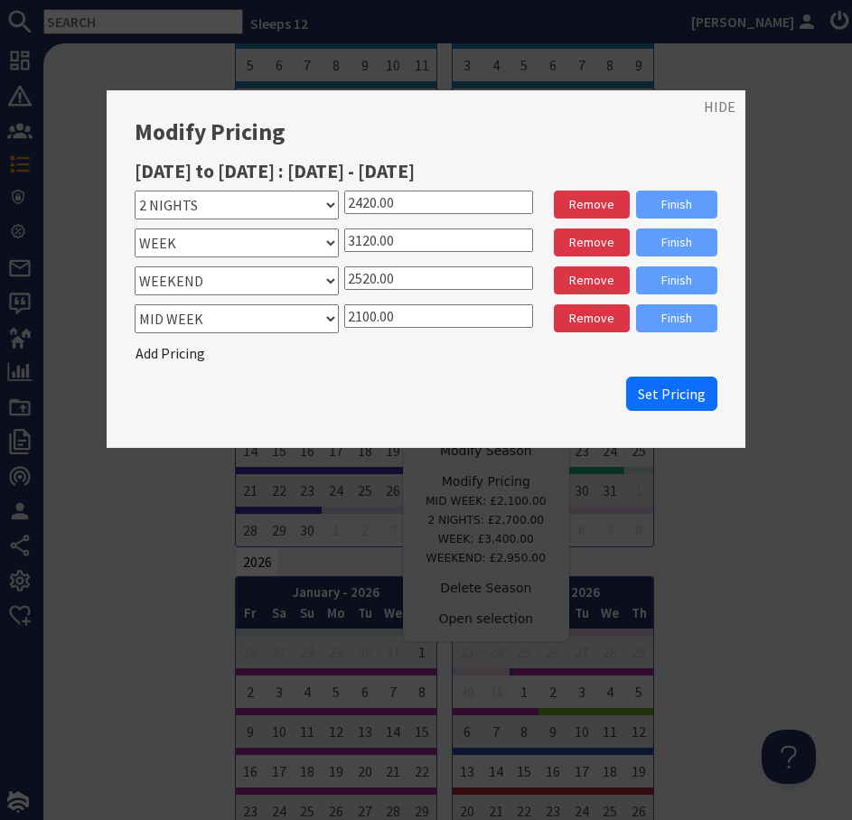
click at [368, 203] on input "2420.00" at bounding box center [438, 202] width 189 height 23
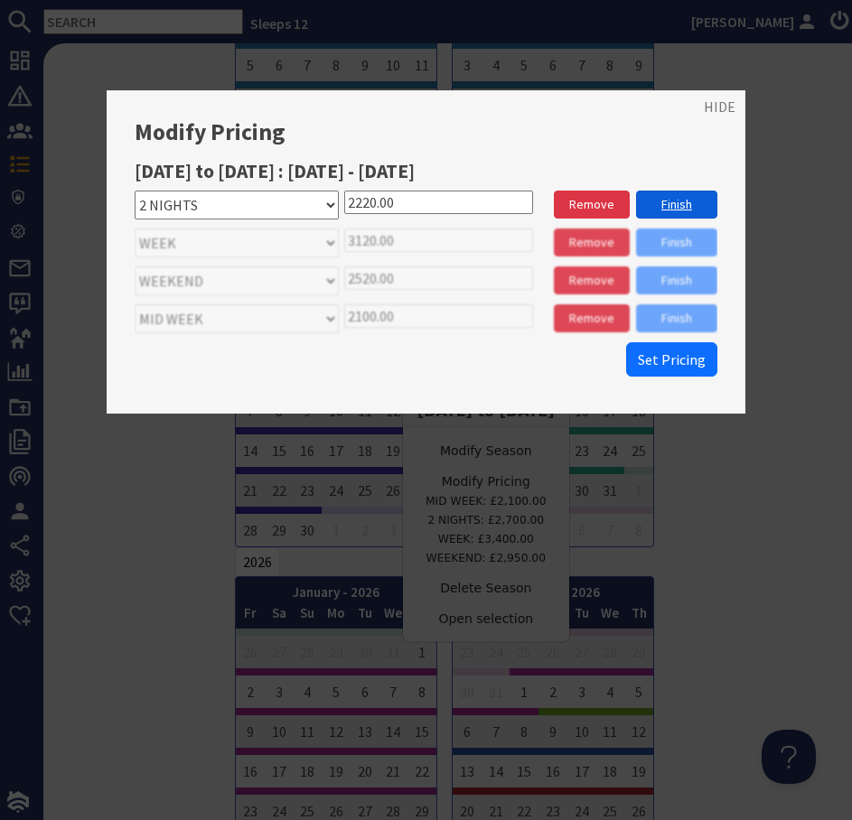
type input "2220.00"
click at [656, 199] on link "Finish" at bounding box center [676, 205] width 81 height 28
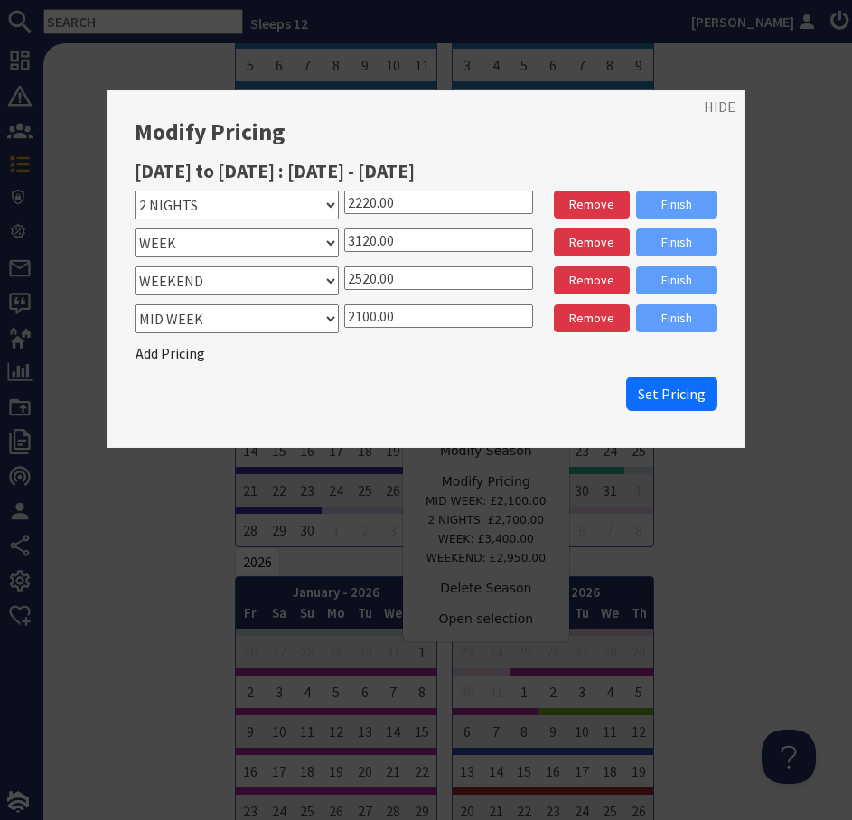
drag, startPoint x: 371, startPoint y: 320, endPoint x: 303, endPoint y: 317, distance: 68.7
click at [303, 317] on div "Please select a stay type WEEK WEEKEND MID WEEK 5 NIGHTS 7 NIGHTS 7 NIGHT 2 NIG…" at bounding box center [426, 320] width 583 height 33
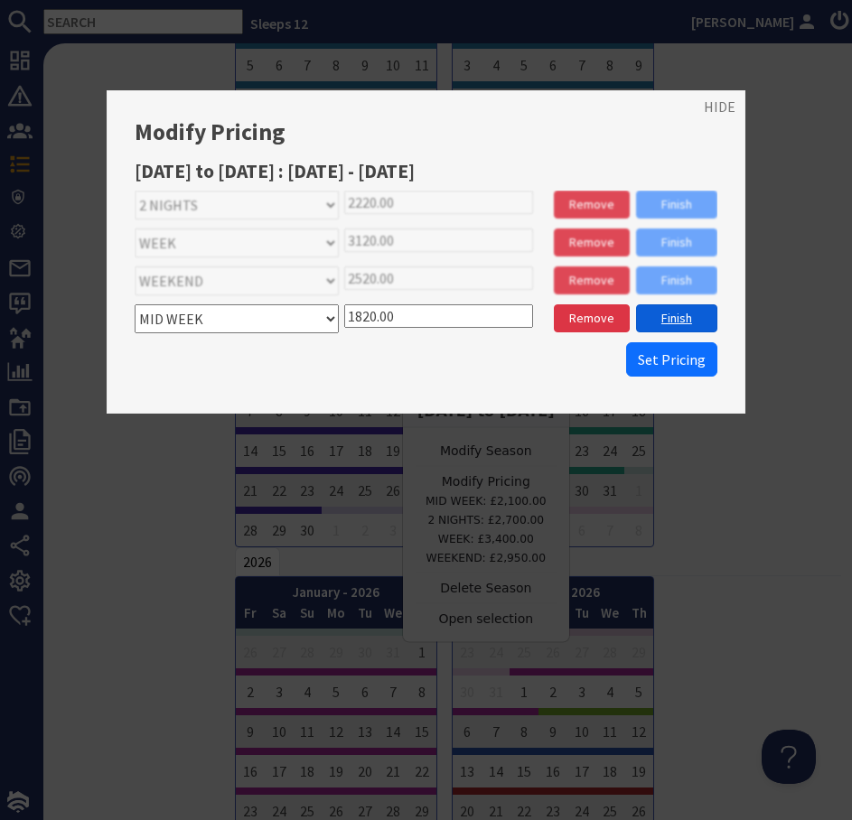
type input "1820.00"
click at [665, 319] on link "Finish" at bounding box center [676, 318] width 81 height 28
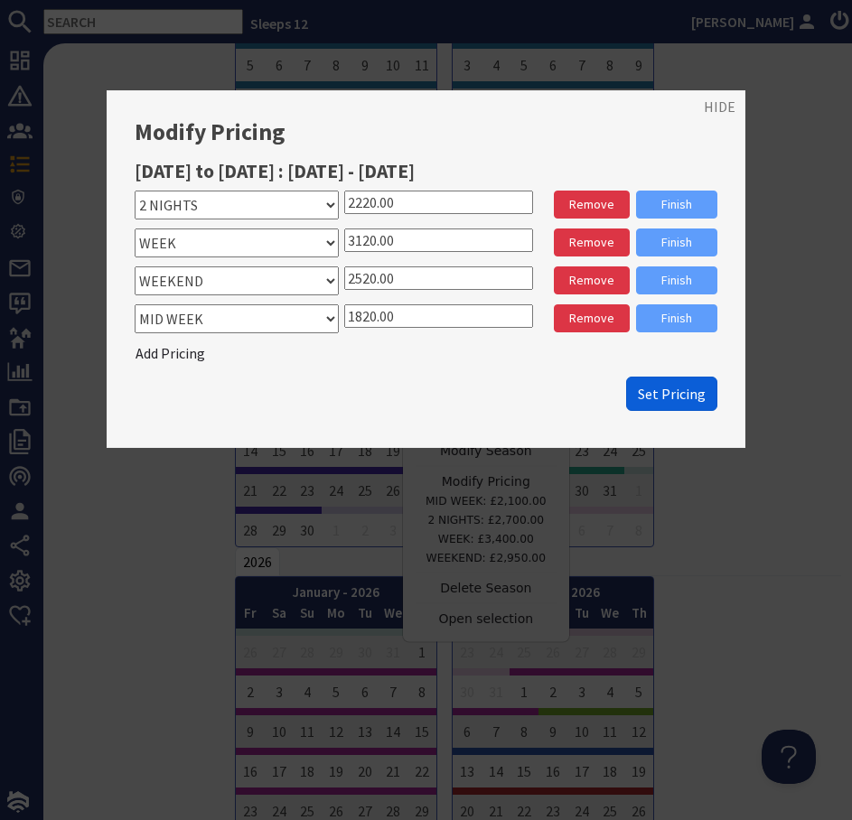
click at [666, 388] on span "Set Pricing" at bounding box center [672, 394] width 68 height 18
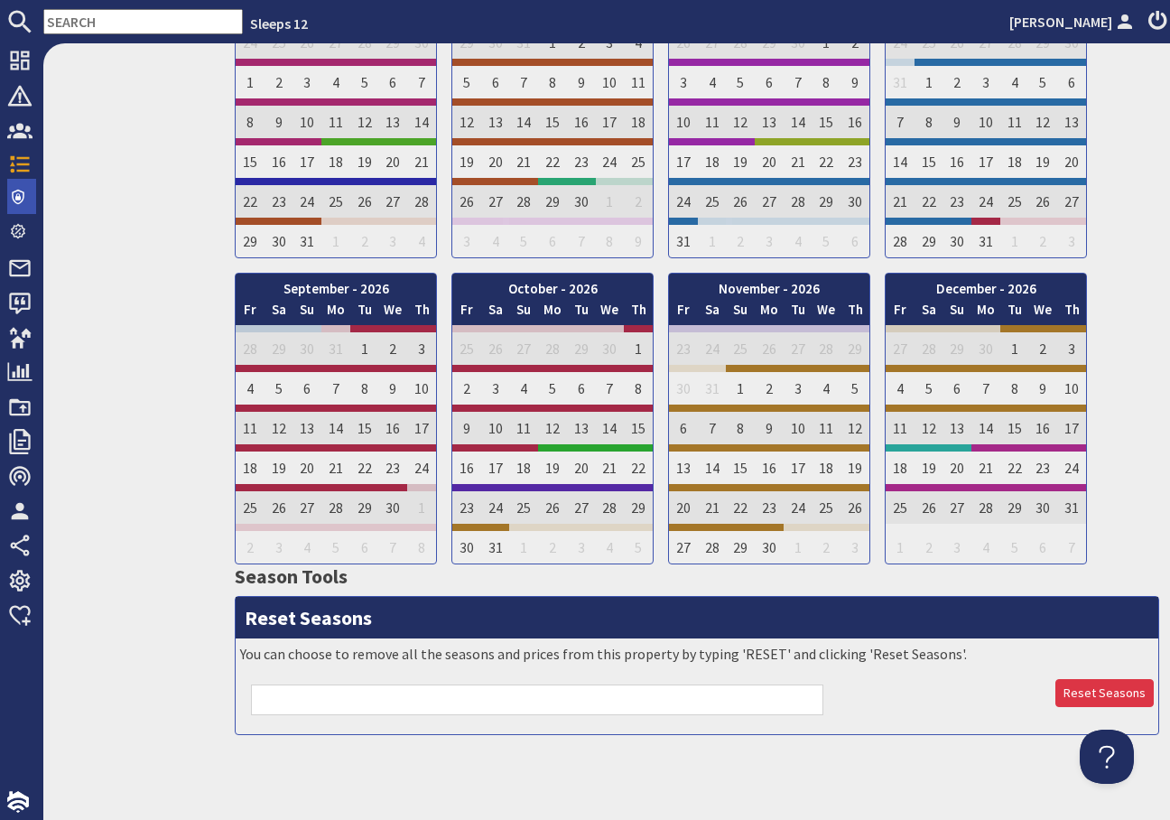
scroll to position [1522, 0]
